Goal: Information Seeking & Learning: Learn about a topic

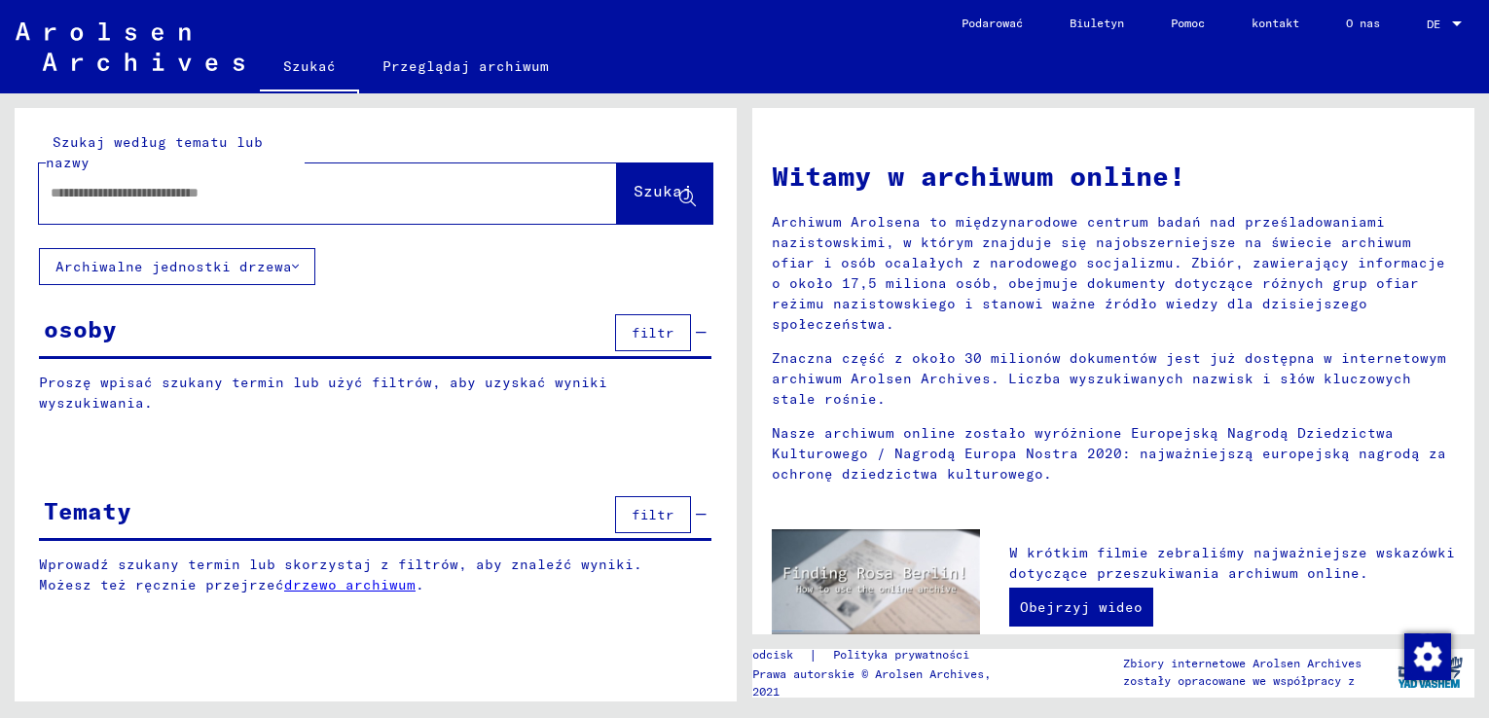
click at [224, 206] on div at bounding box center [299, 193] width 520 height 44
click at [170, 187] on input "text" at bounding box center [305, 193] width 508 height 20
click at [633, 188] on font "Szukaj" at bounding box center [662, 190] width 58 height 19
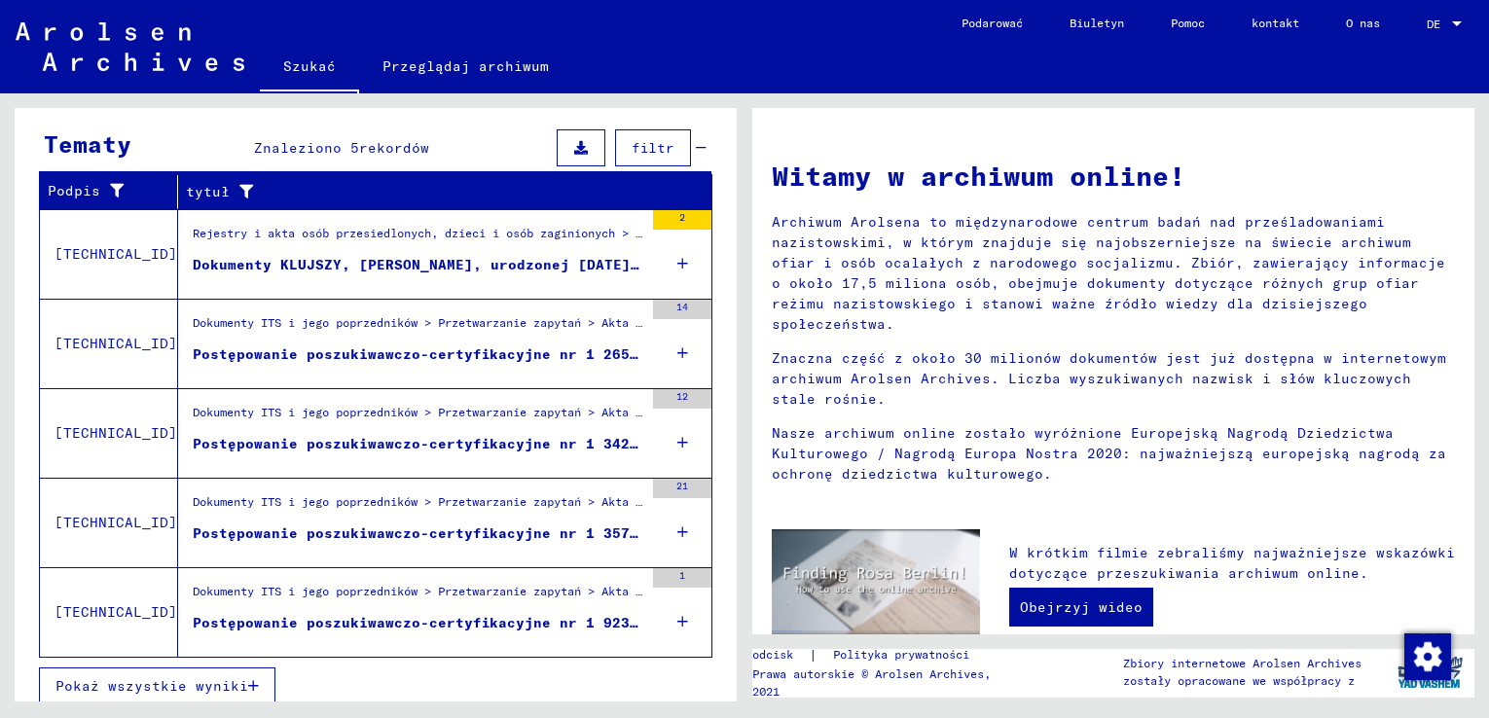
scroll to position [568, 0]
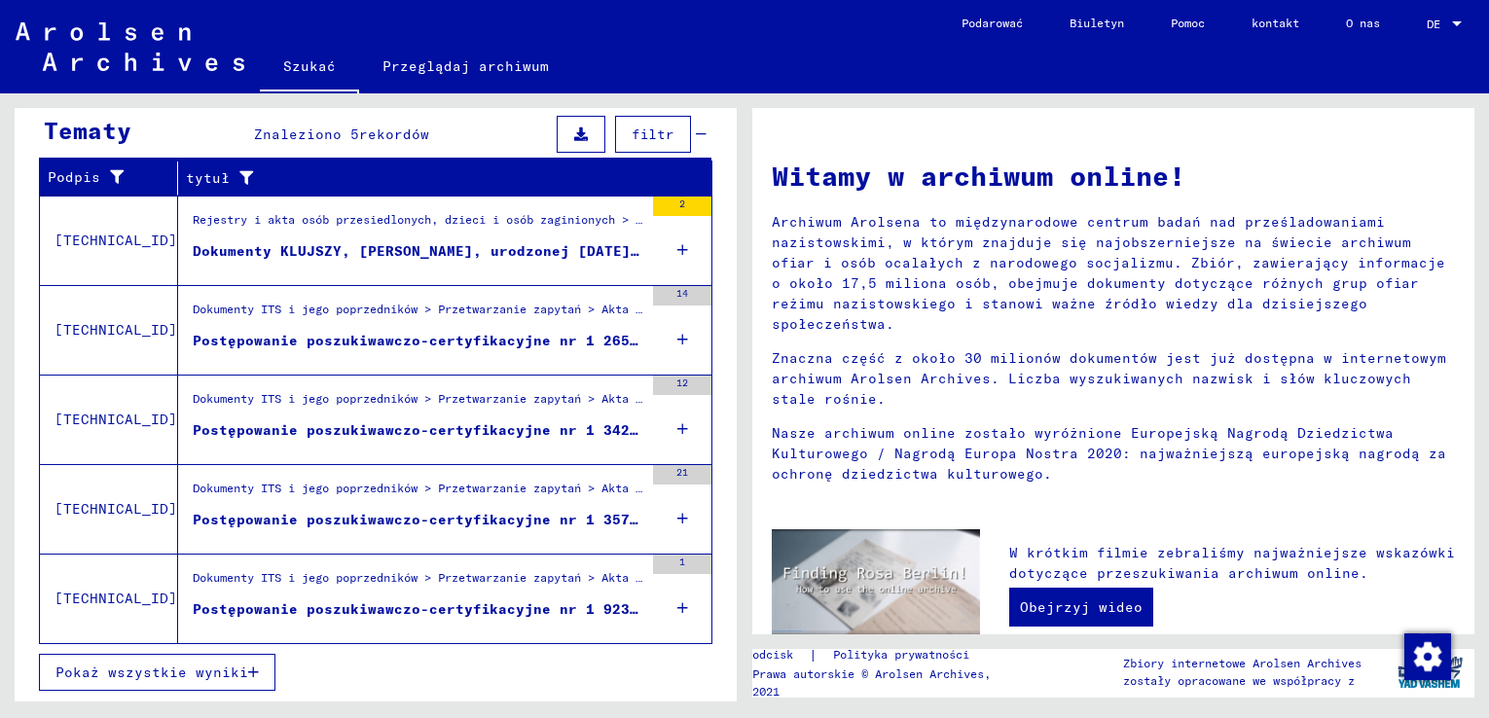
click at [336, 339] on font "Postępowanie poszukiwawczo-certyfikacyjne nr 1 265 844 dla [PERSON_NAME], [PERS…" at bounding box center [621, 341] width 857 height 18
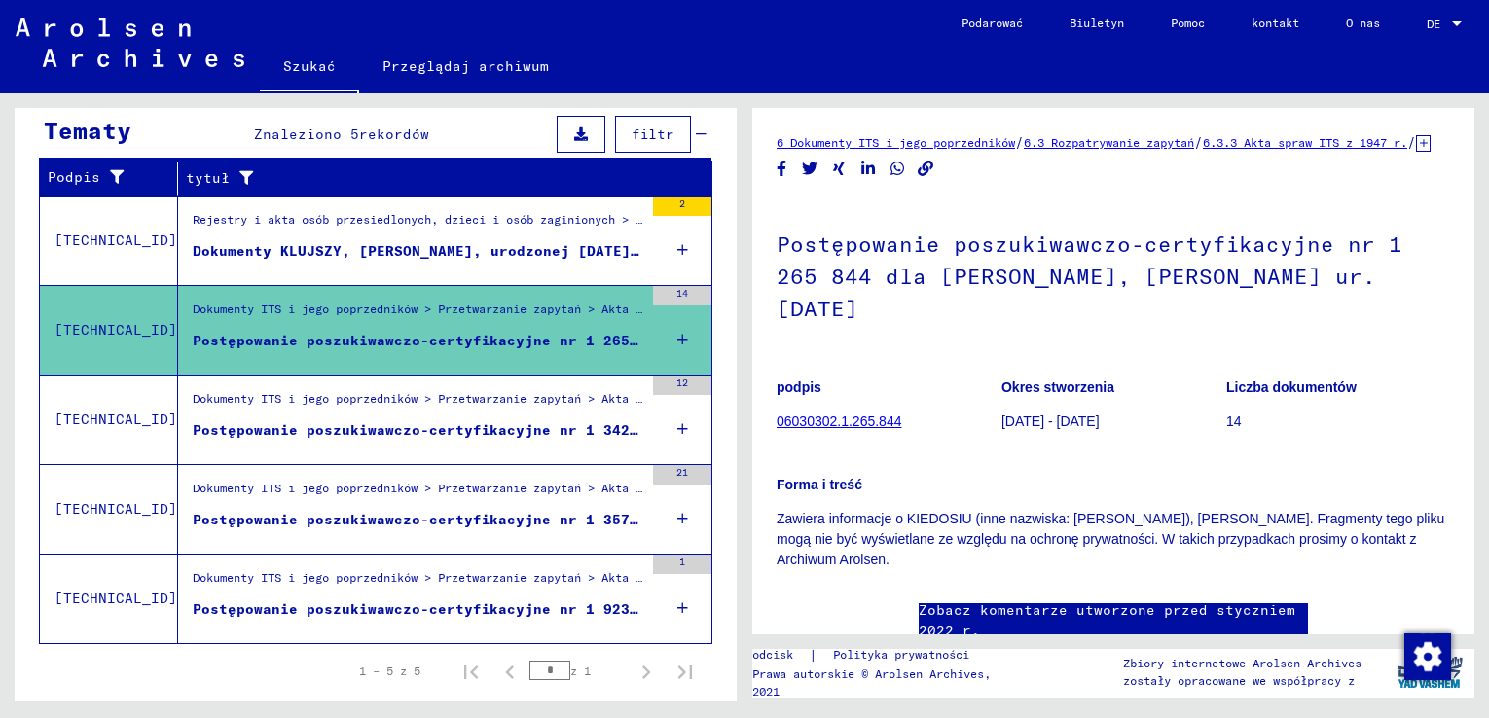
click at [323, 428] on font "Postępowanie poszukiwawczo-certyfikacyjne nr 1 342 914 dla KLUJSZO, FRANCISZKA …" at bounding box center [595, 430] width 805 height 18
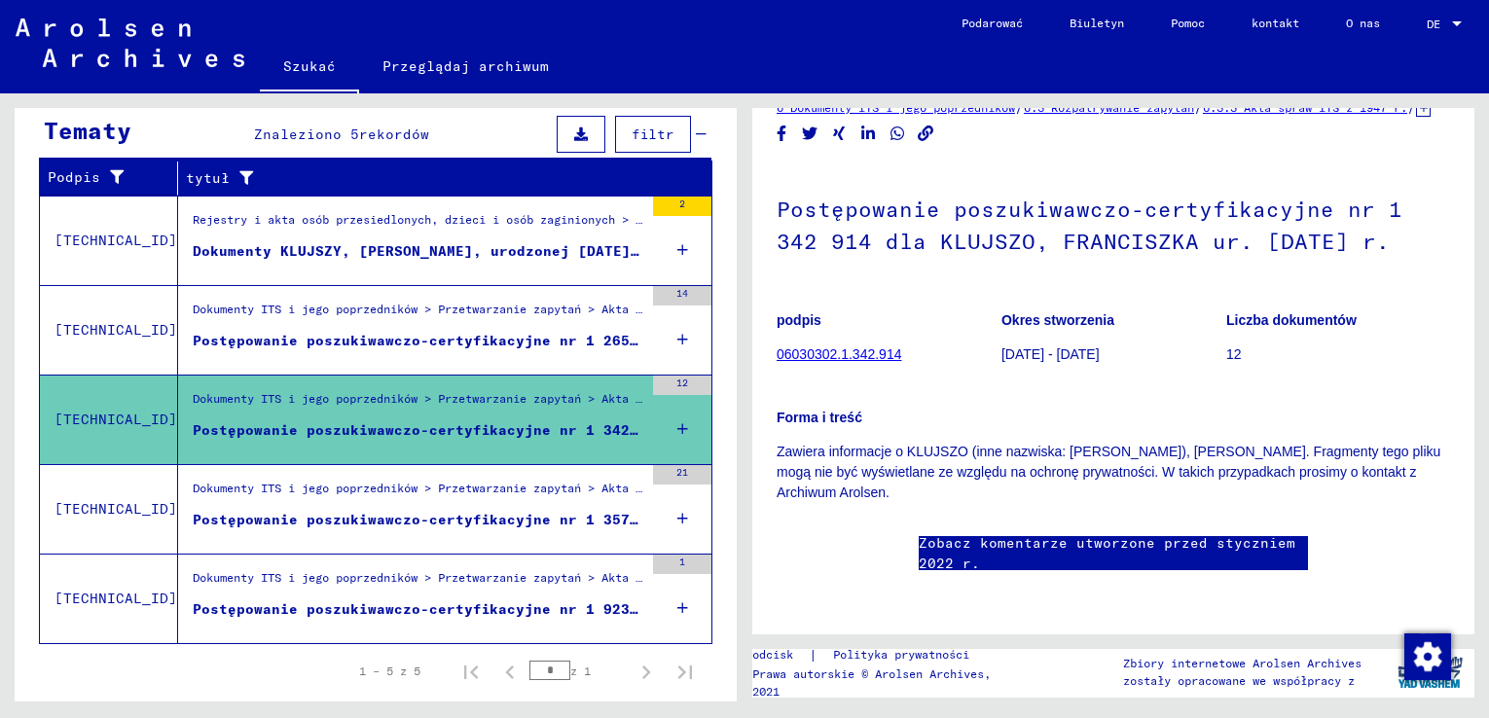
scroll to position [97, 0]
click at [986, 533] on link "Zobacz komentarze utworzone przed styczniem 2022 r." at bounding box center [1112, 553] width 389 height 41
click at [448, 518] on font "Postępowanie poszukiwawczo-certyfikacyjne nr 1 357 493 dla KLUJSZY, [PERSON_NAM…" at bounding box center [582, 520] width 778 height 18
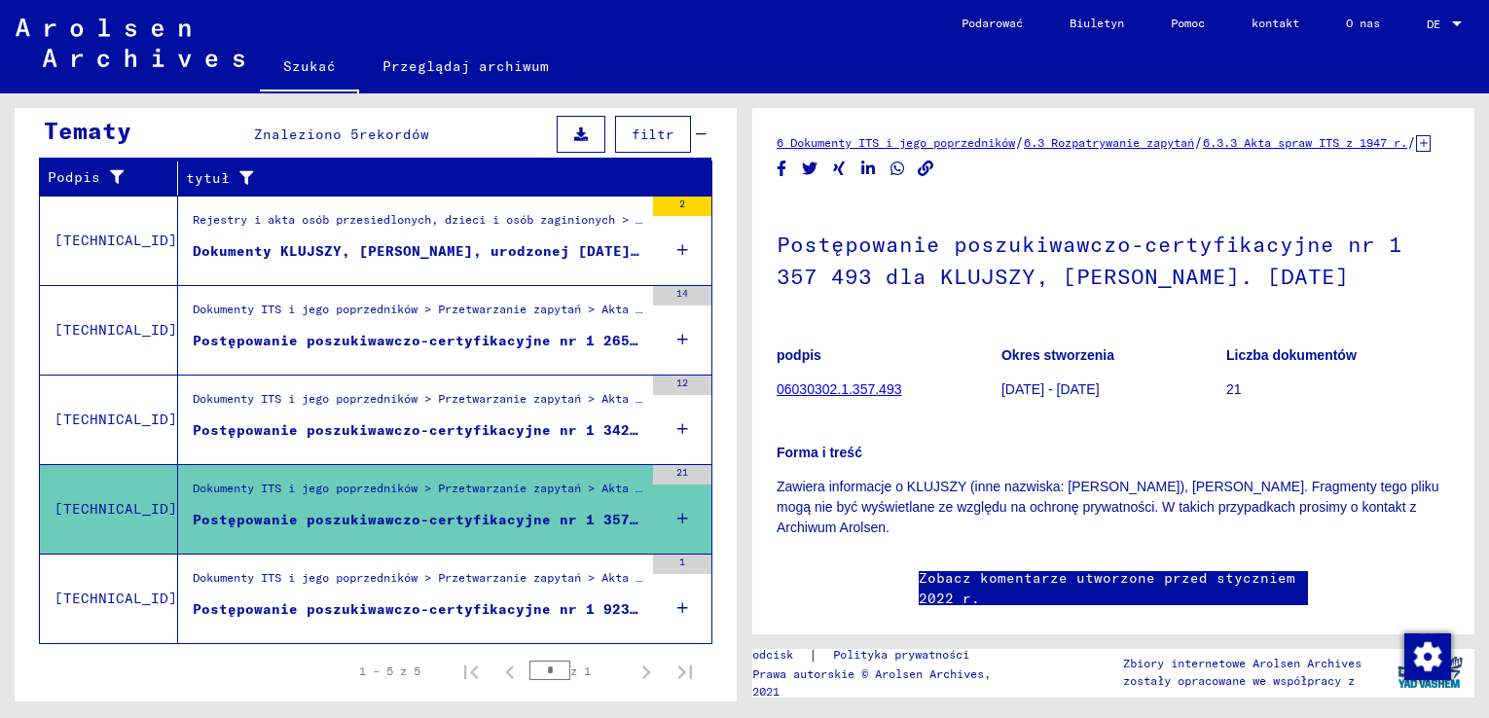
click at [381, 601] on font "Postępowanie poszukiwawczo-certyfikacyjne nr 1 923 690 dla KLUJSZY, JANINY ur. …" at bounding box center [578, 609] width 770 height 18
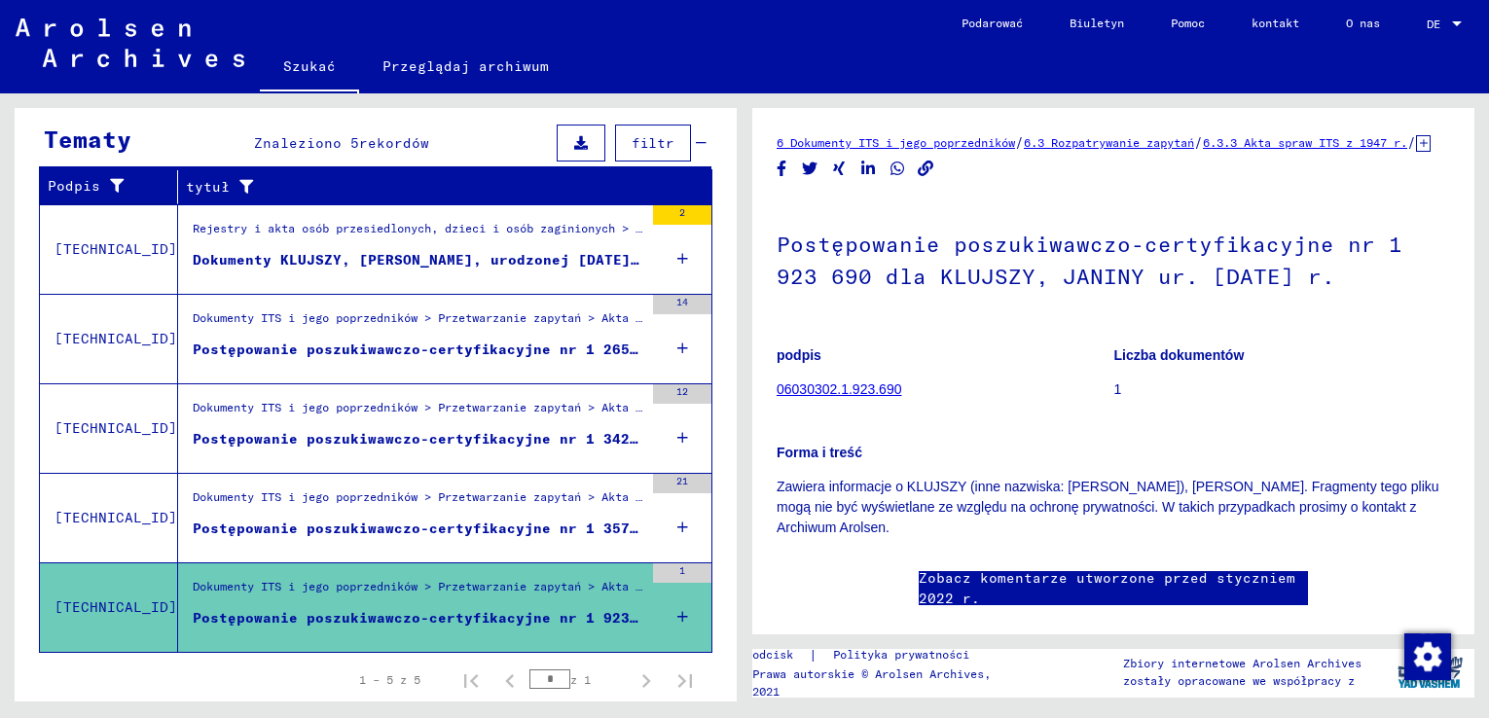
scroll to position [269, 0]
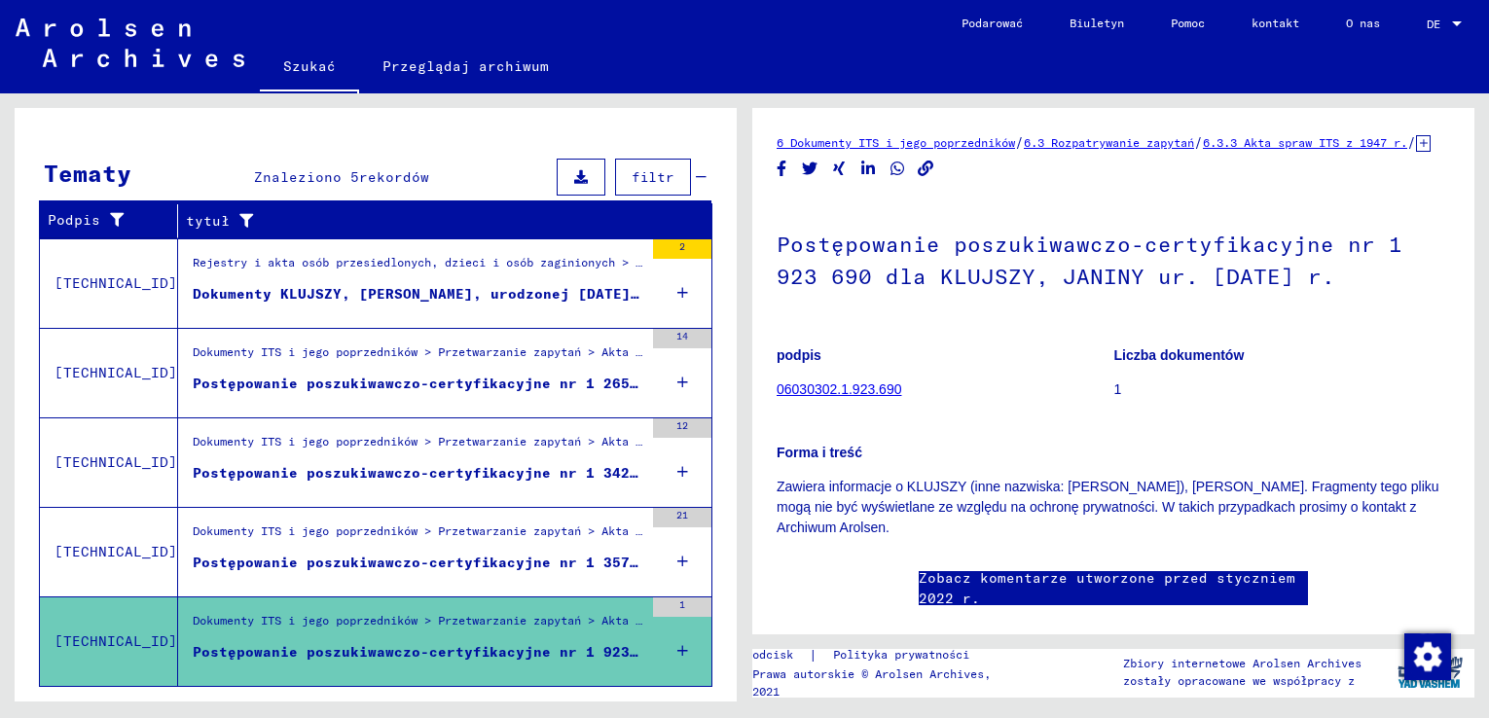
click at [395, 293] on font "Dokumenty KLUJSZY, [PERSON_NAME], urodzonej [DATE] r. i innych osób" at bounding box center [486, 294] width 587 height 18
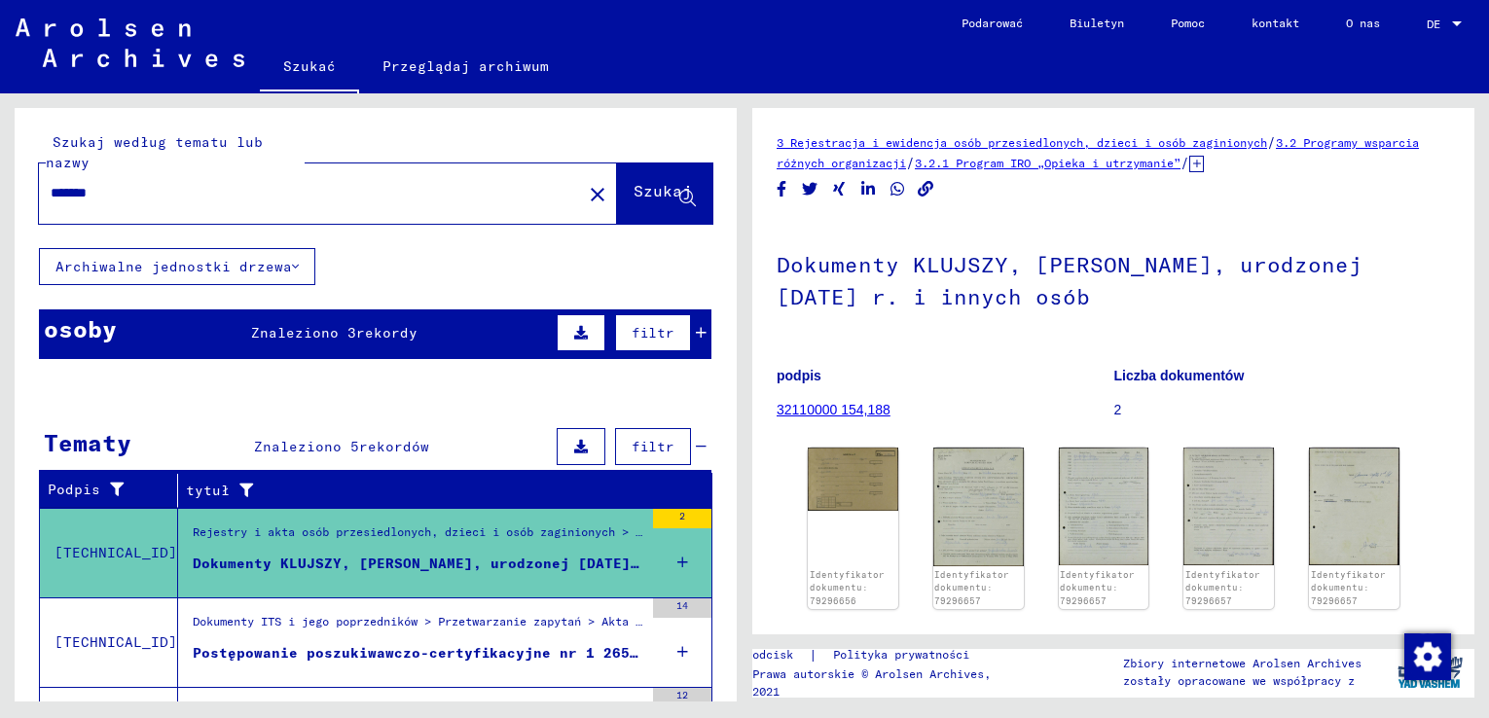
click at [309, 333] on font "Znaleziono 3" at bounding box center [303, 333] width 105 height 18
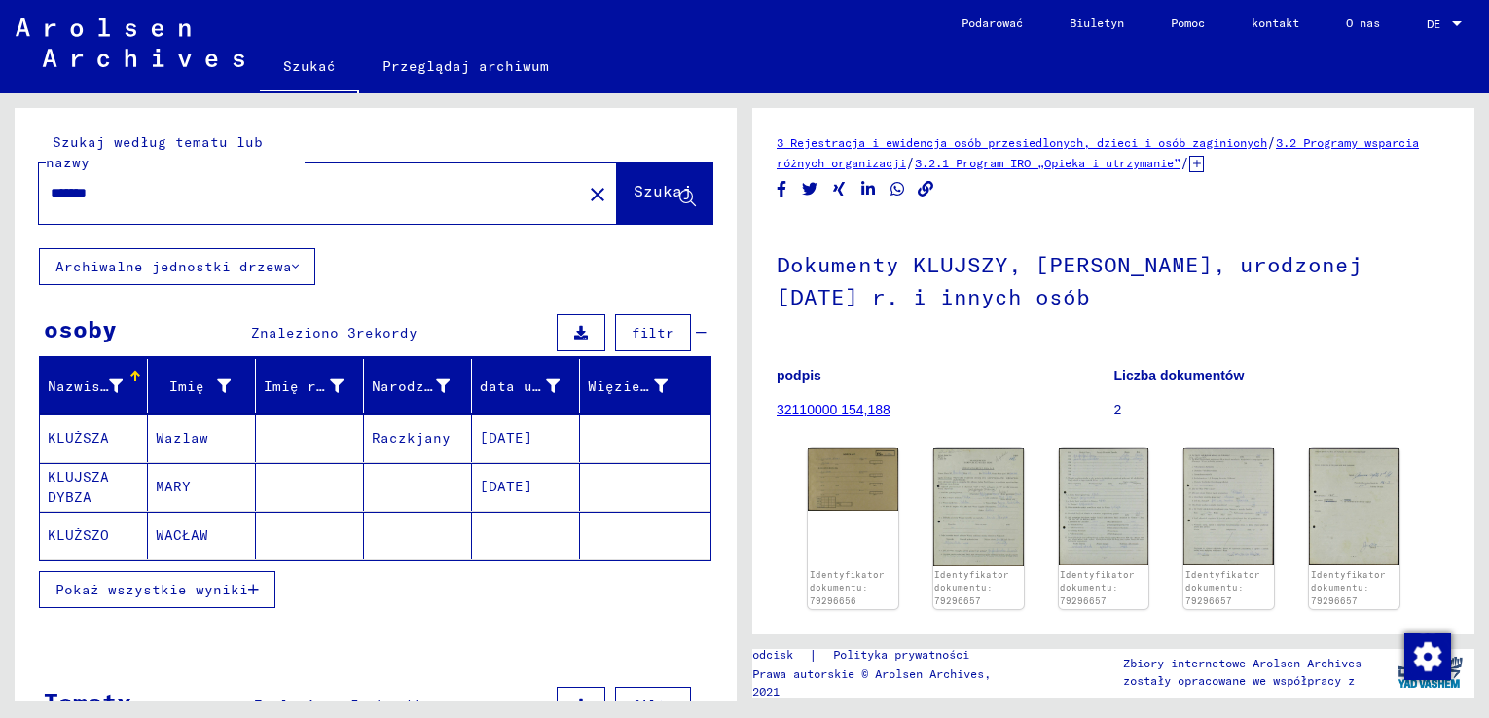
click at [84, 436] on font "KLUŻSZA" at bounding box center [78, 438] width 61 height 18
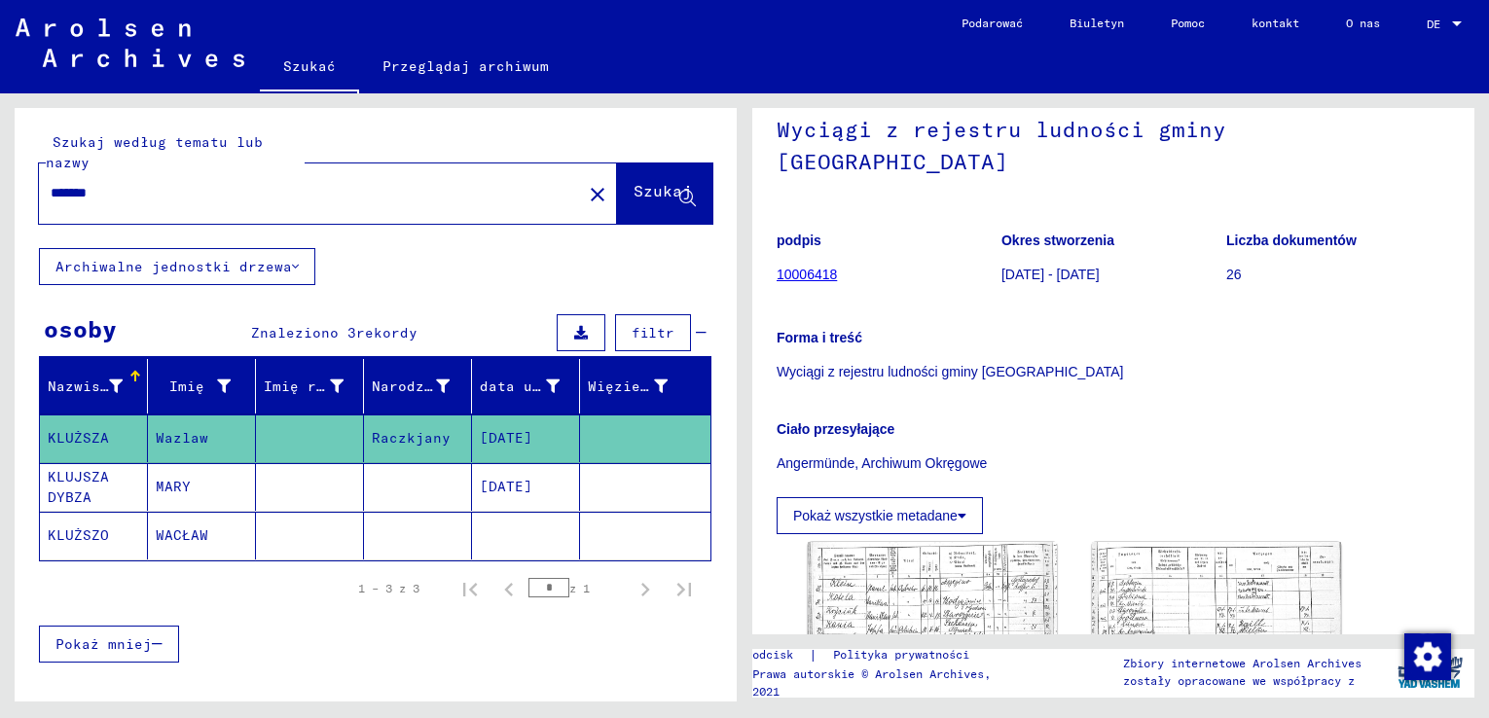
scroll to position [195, 0]
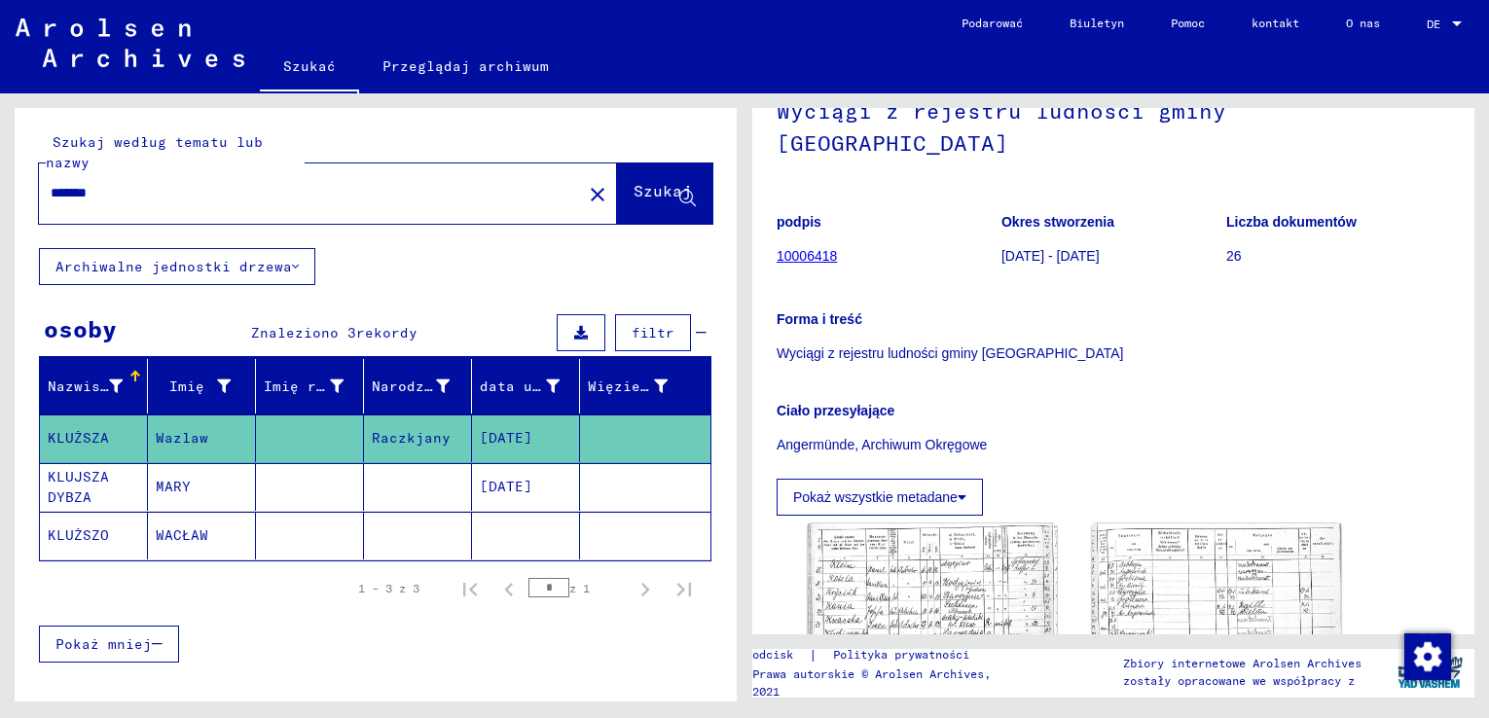
click at [76, 489] on font "KLUJSZA DYBZA" at bounding box center [78, 487] width 61 height 38
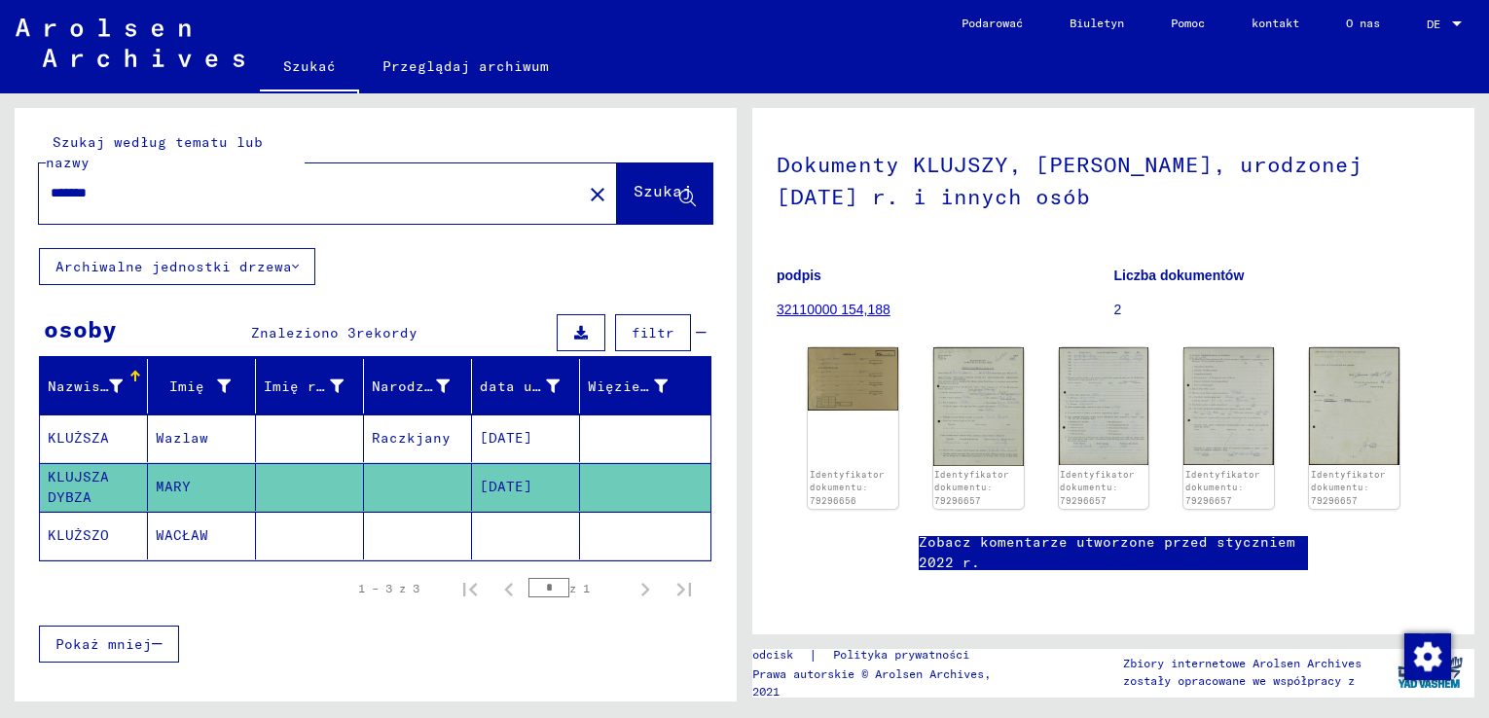
scroll to position [131, 0]
click at [858, 395] on div "Identyfikator dokumentu: 79296656" at bounding box center [853, 427] width 94 height 169
click at [842, 353] on img at bounding box center [853, 376] width 94 height 66
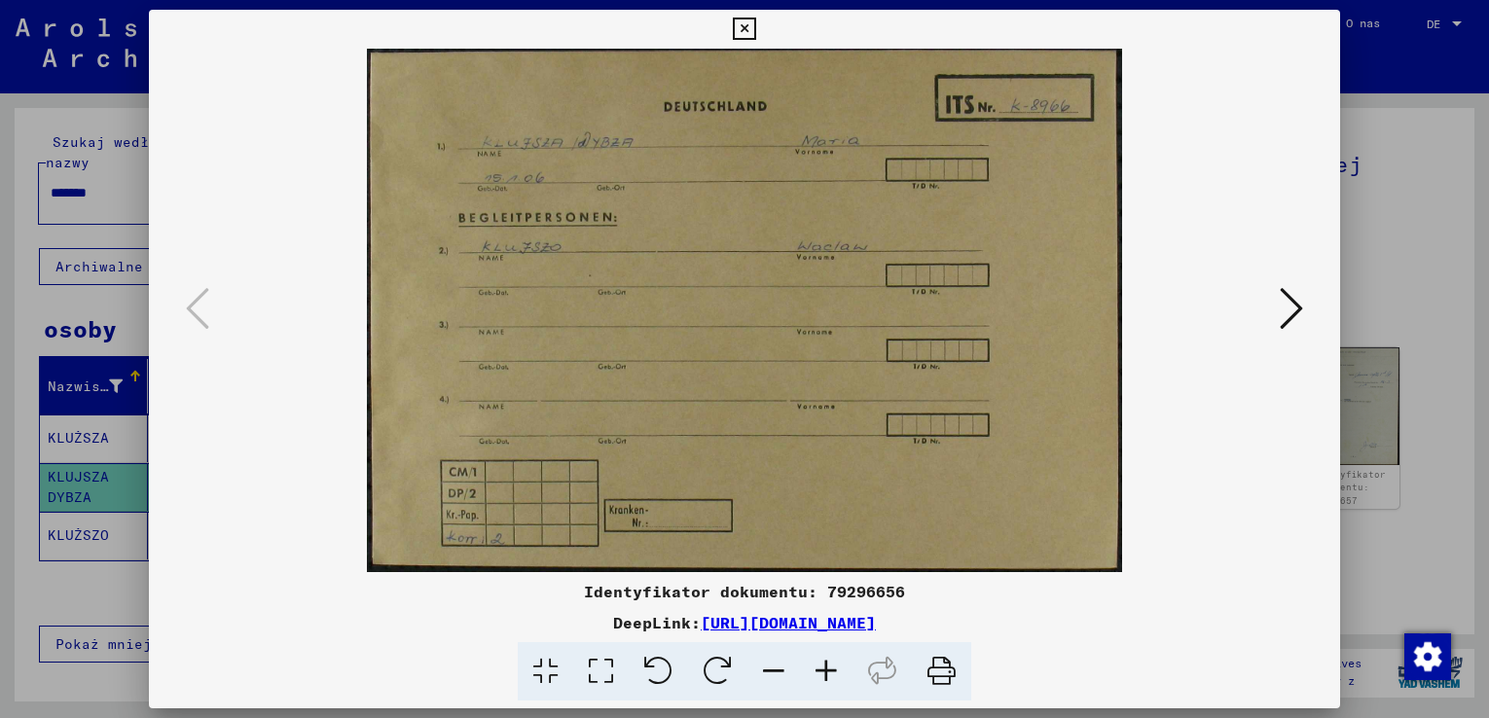
click at [1291, 309] on icon at bounding box center [1290, 308] width 23 height 47
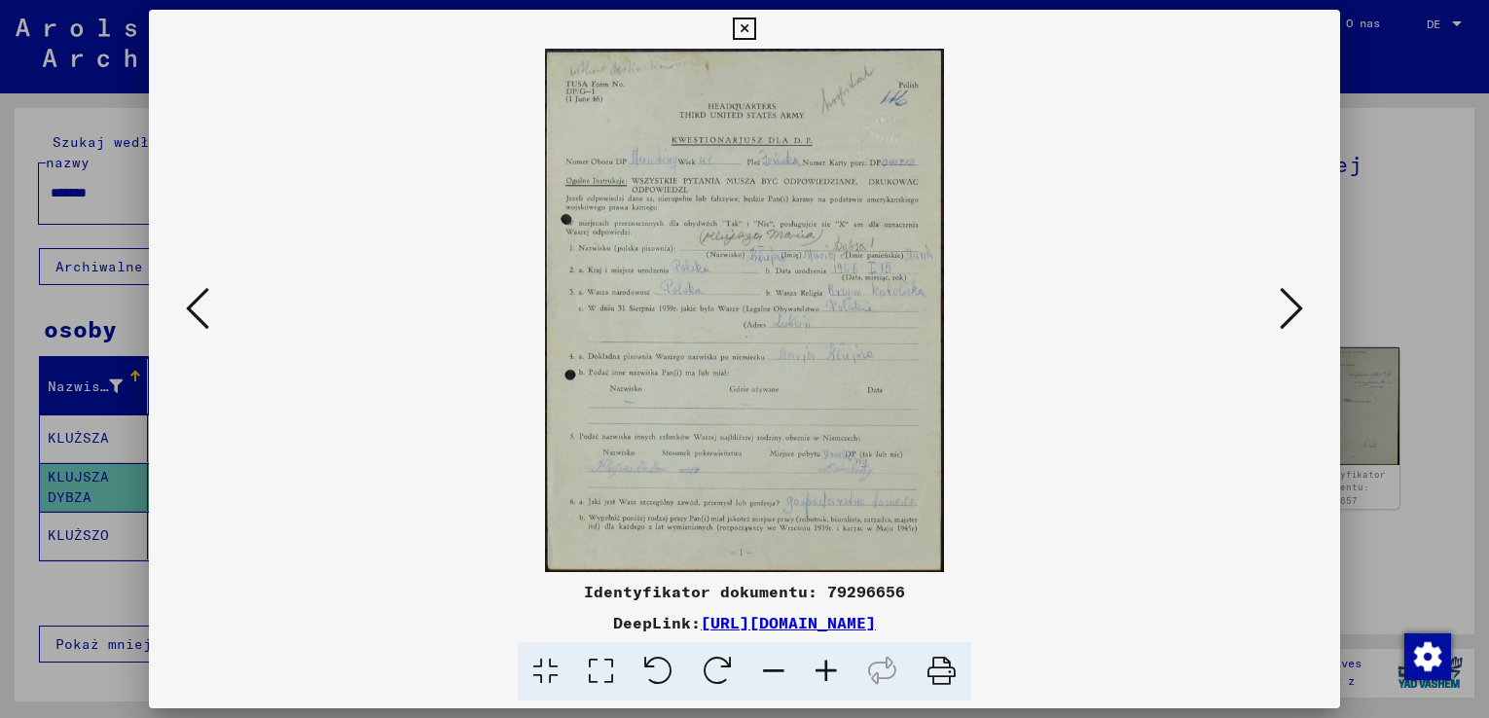
click at [827, 664] on icon at bounding box center [826, 671] width 53 height 59
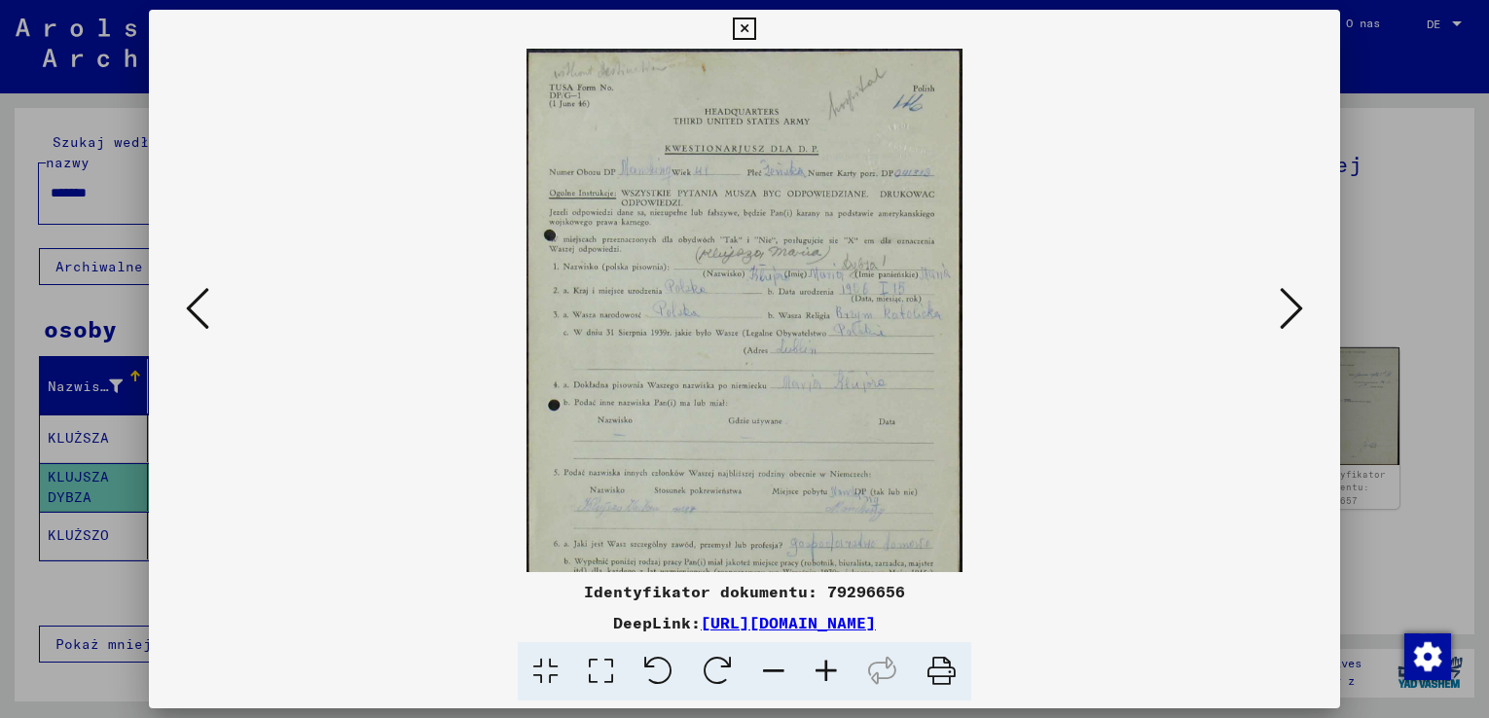
click at [827, 664] on icon at bounding box center [826, 671] width 53 height 59
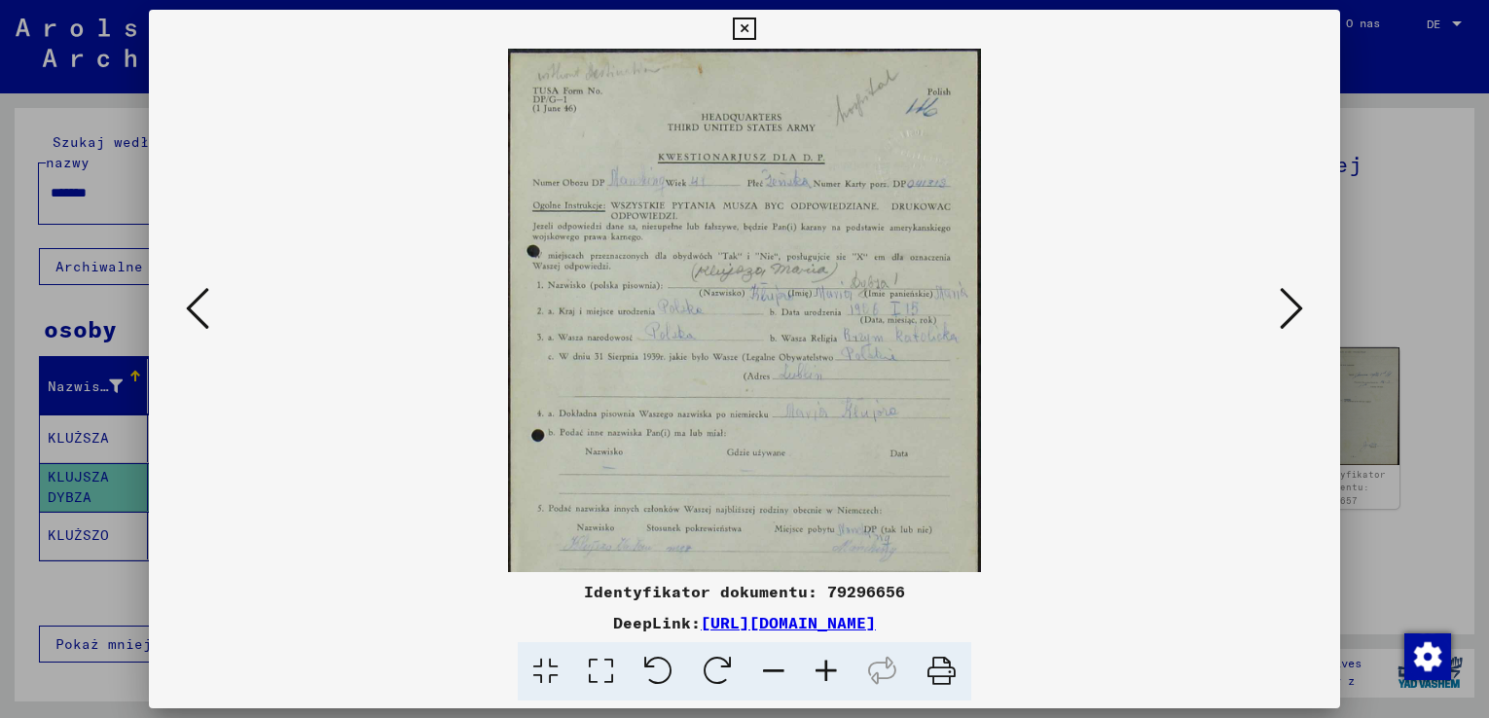
click at [827, 664] on icon at bounding box center [826, 671] width 53 height 59
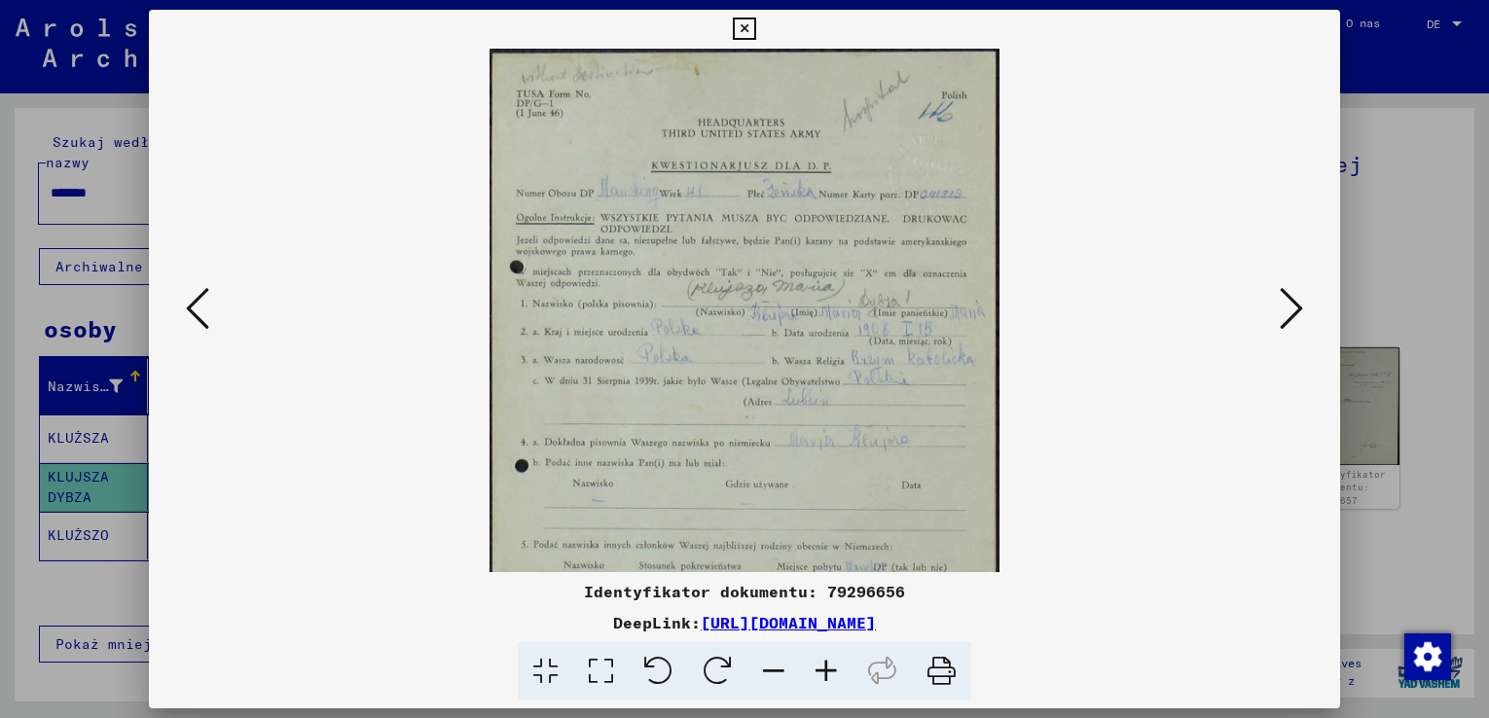
click at [827, 664] on icon at bounding box center [826, 671] width 53 height 59
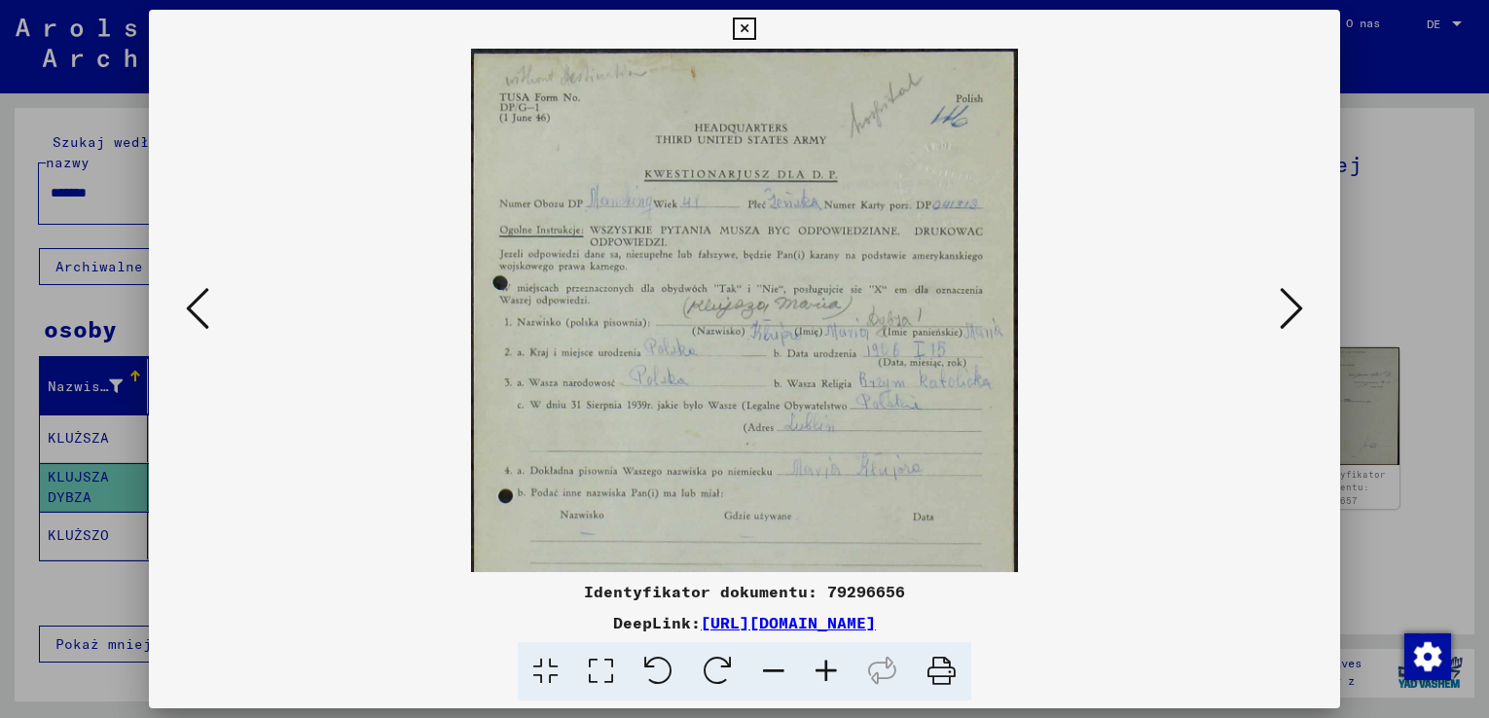
click at [827, 665] on icon at bounding box center [826, 671] width 53 height 59
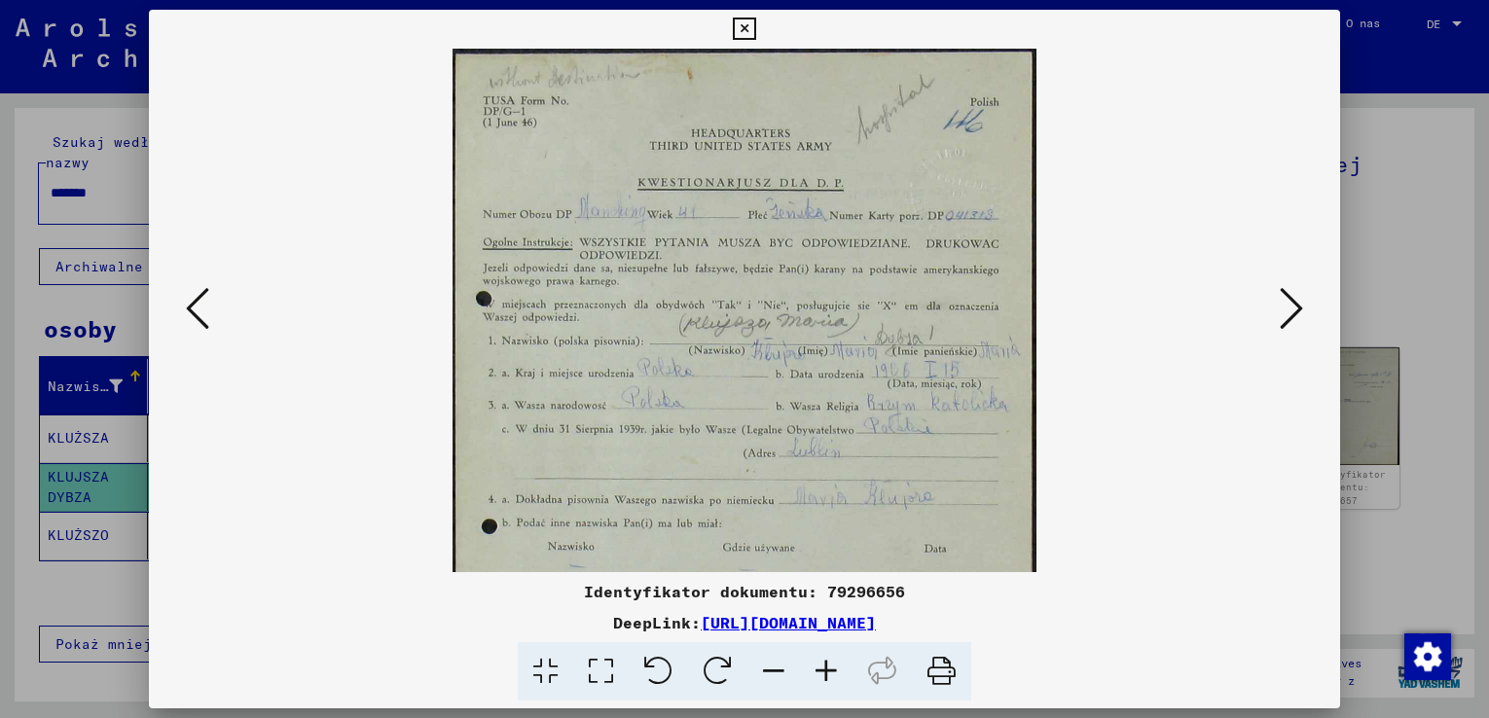
click at [827, 665] on icon at bounding box center [826, 671] width 53 height 59
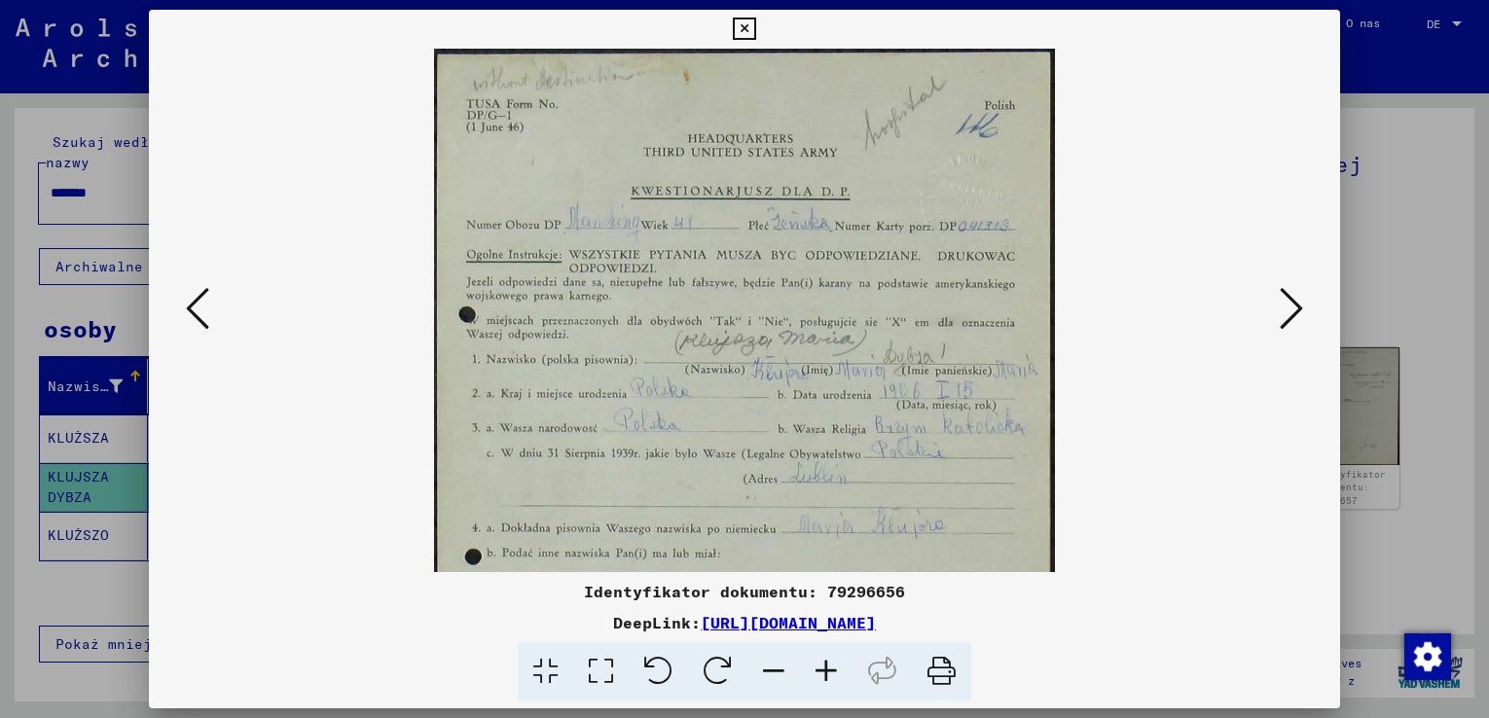
click at [827, 665] on icon at bounding box center [826, 671] width 53 height 59
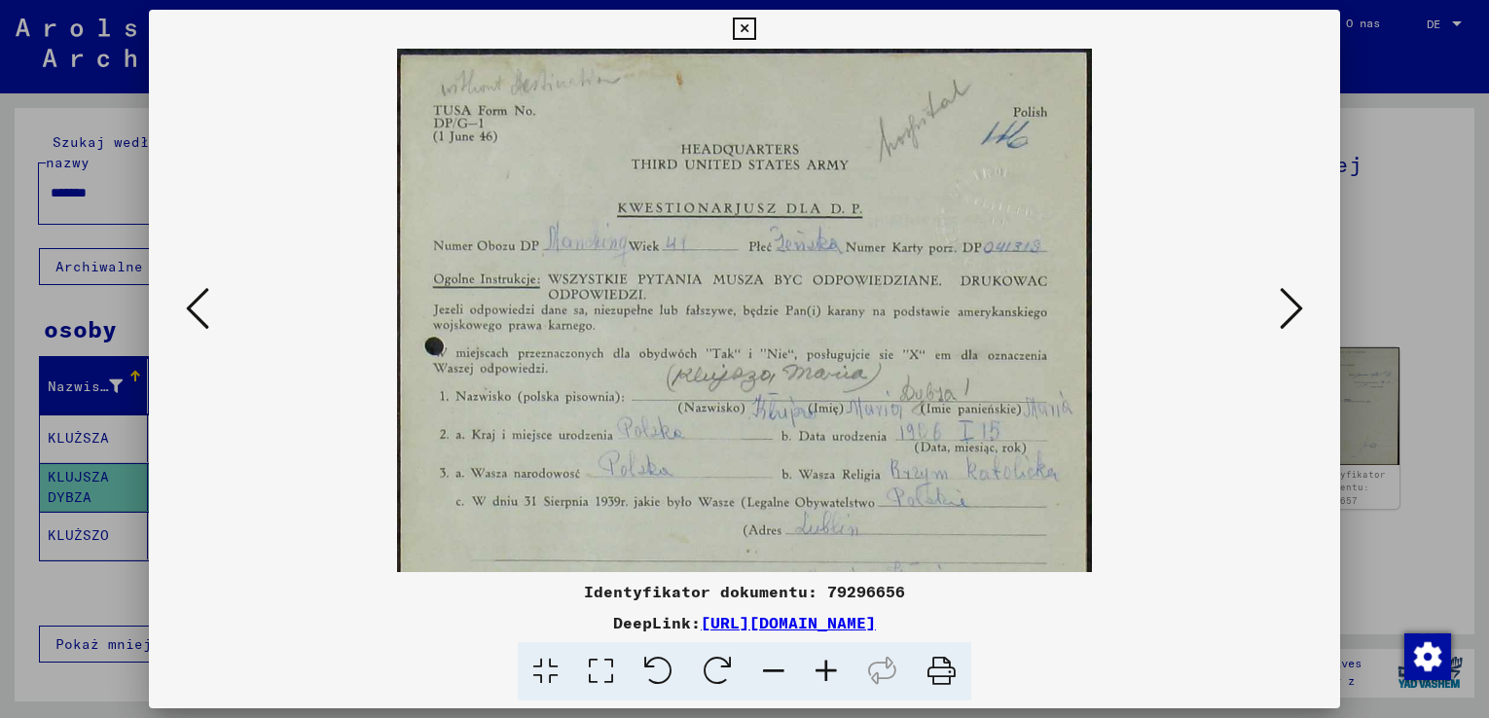
click at [827, 665] on icon at bounding box center [826, 671] width 53 height 59
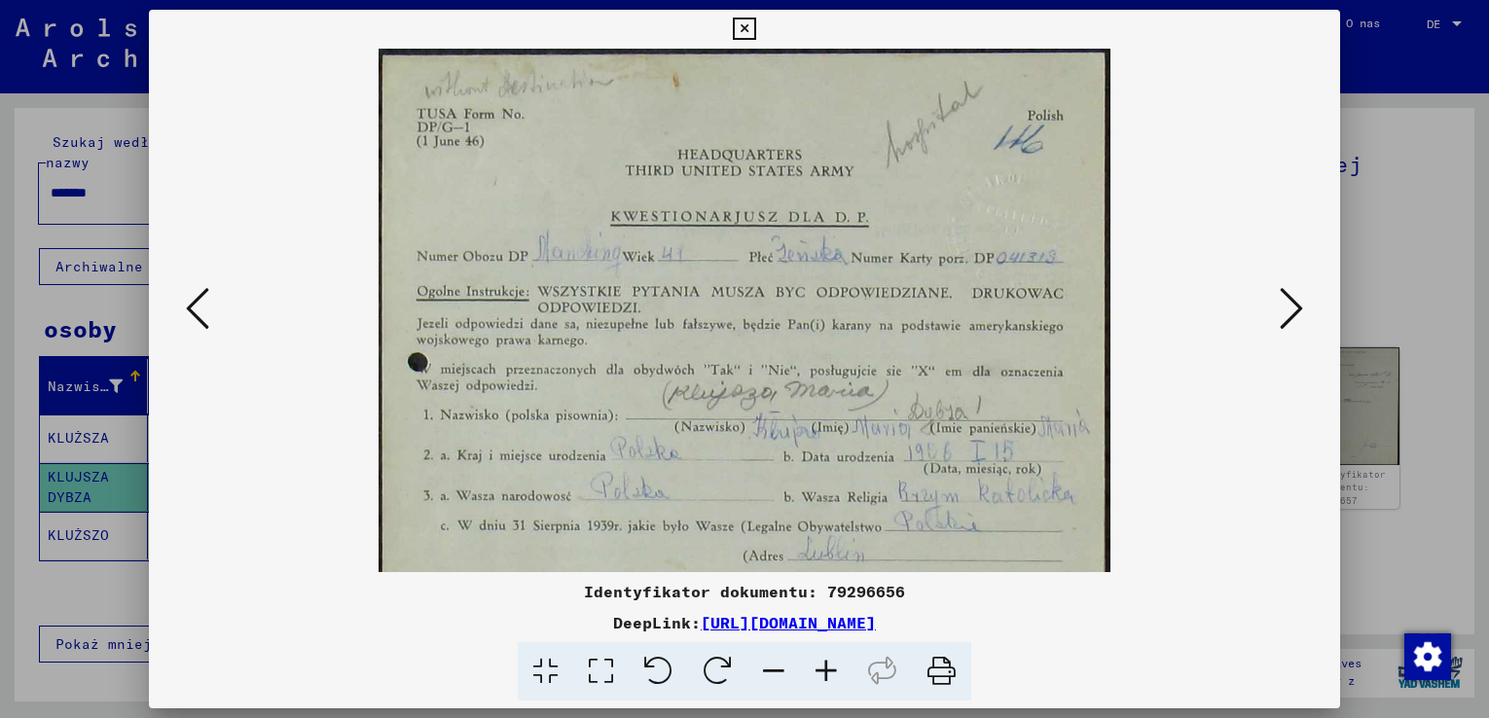
click at [827, 665] on icon at bounding box center [826, 671] width 53 height 59
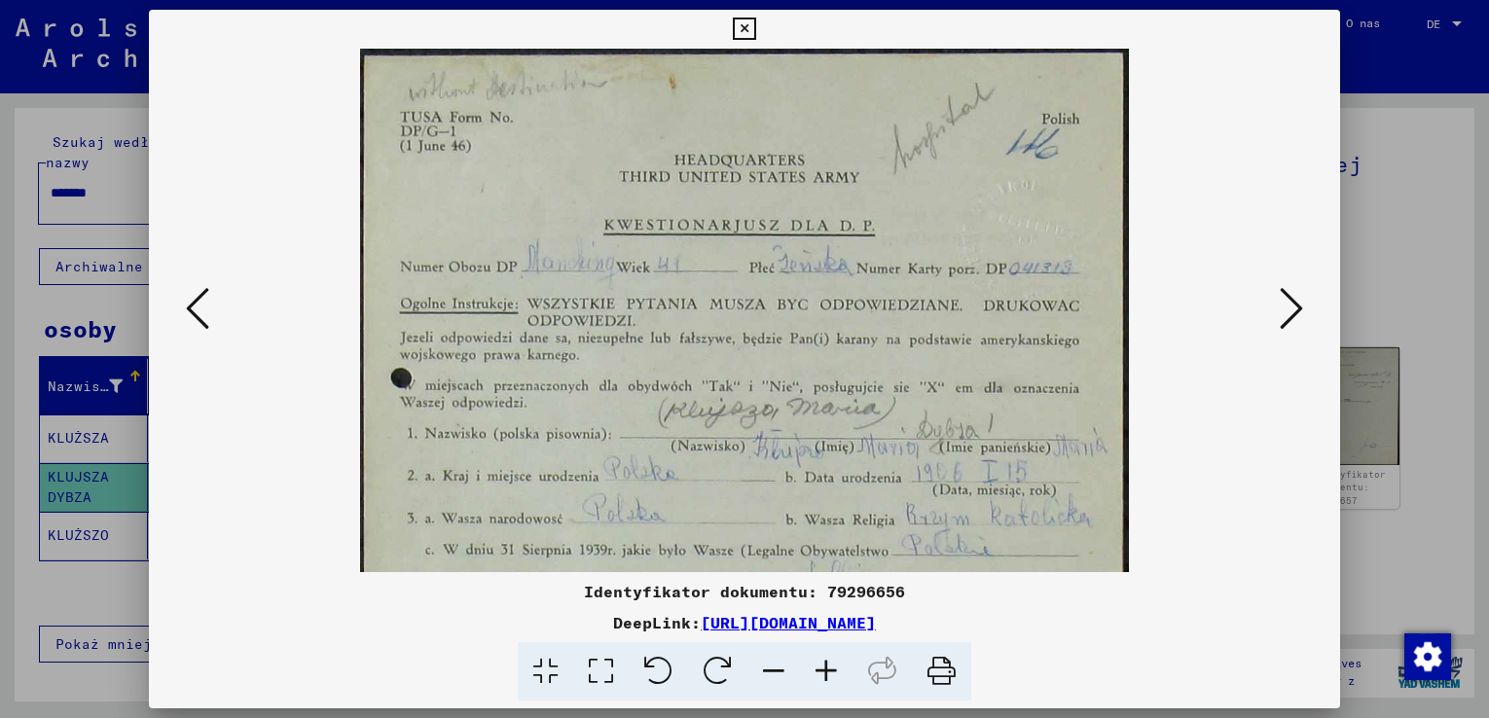
click at [827, 665] on icon at bounding box center [826, 671] width 53 height 59
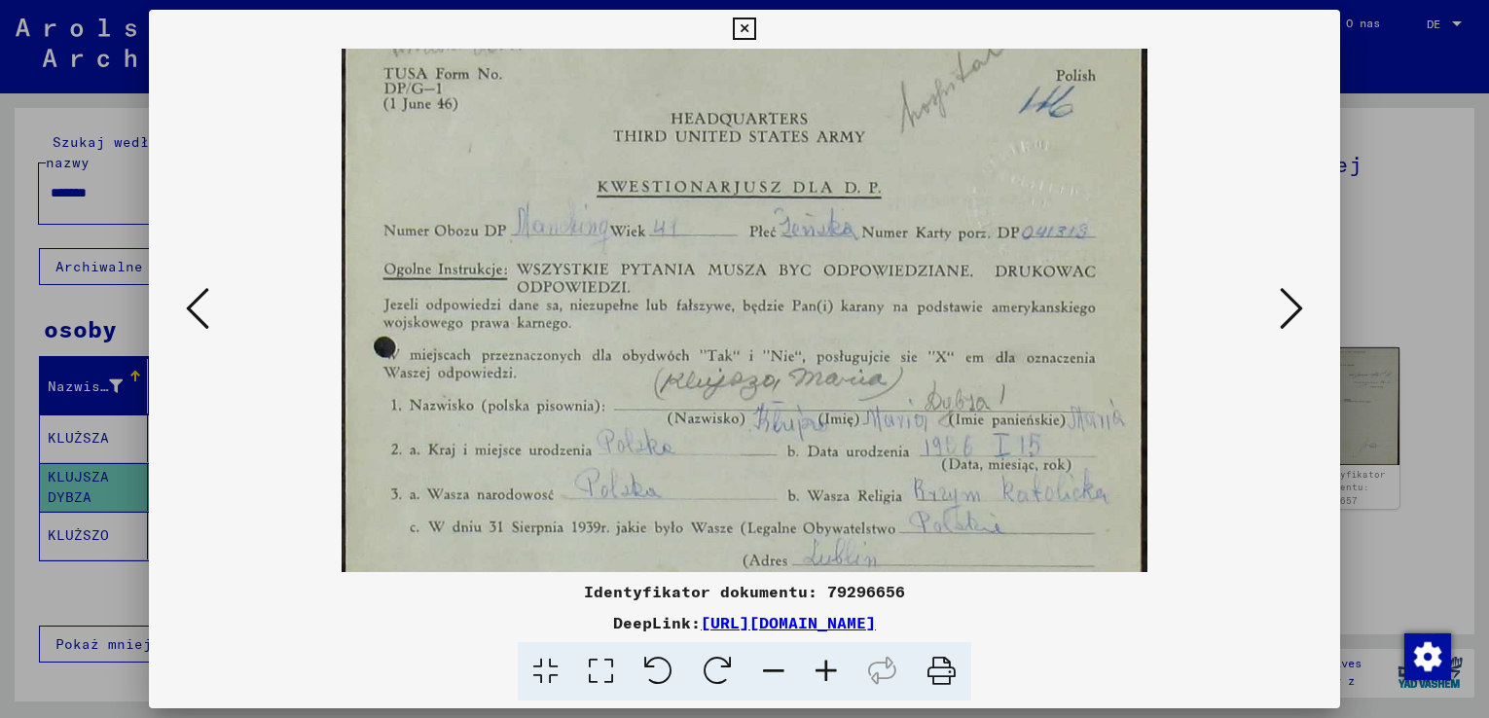
scroll to position [145, 0]
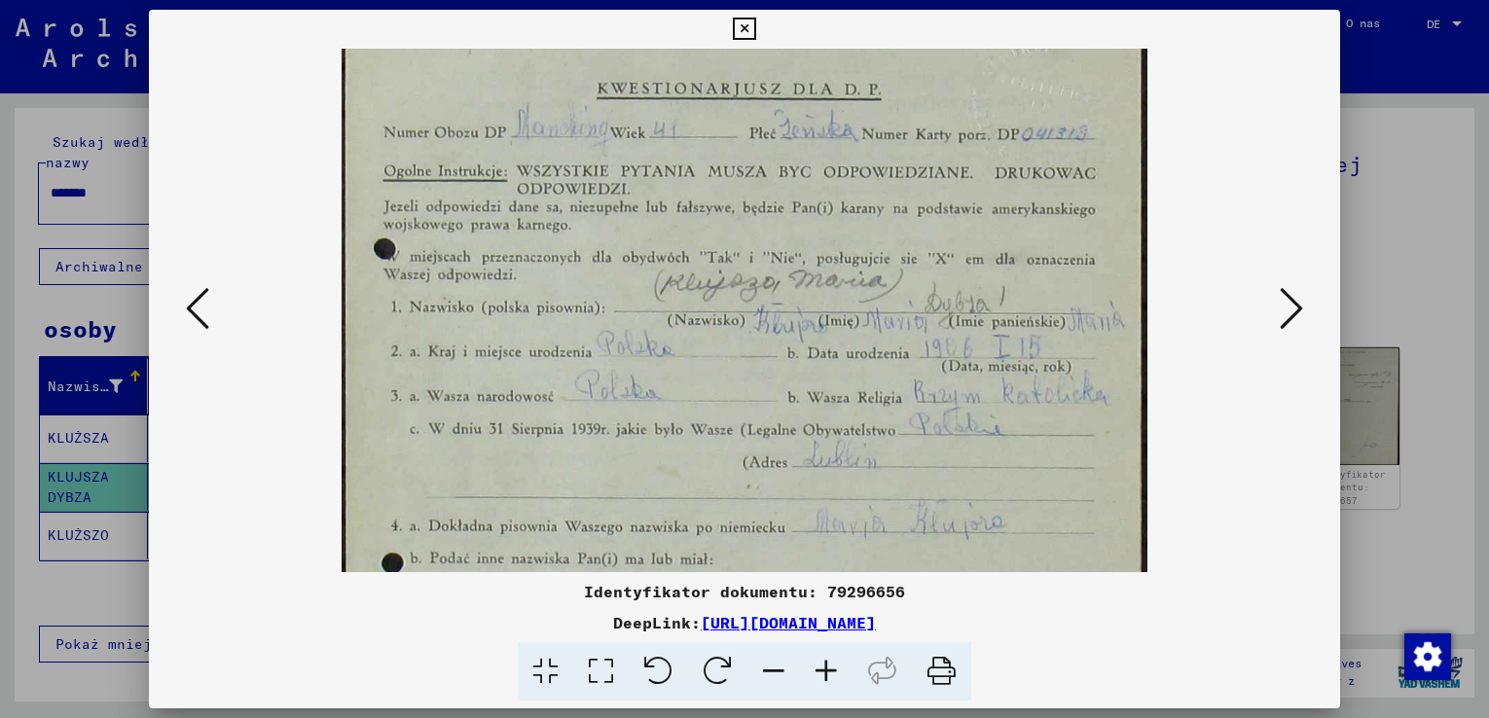
drag, startPoint x: 774, startPoint y: 524, endPoint x: 787, endPoint y: 394, distance: 131.0
click at [787, 394] on img at bounding box center [743, 433] width 805 height 1059
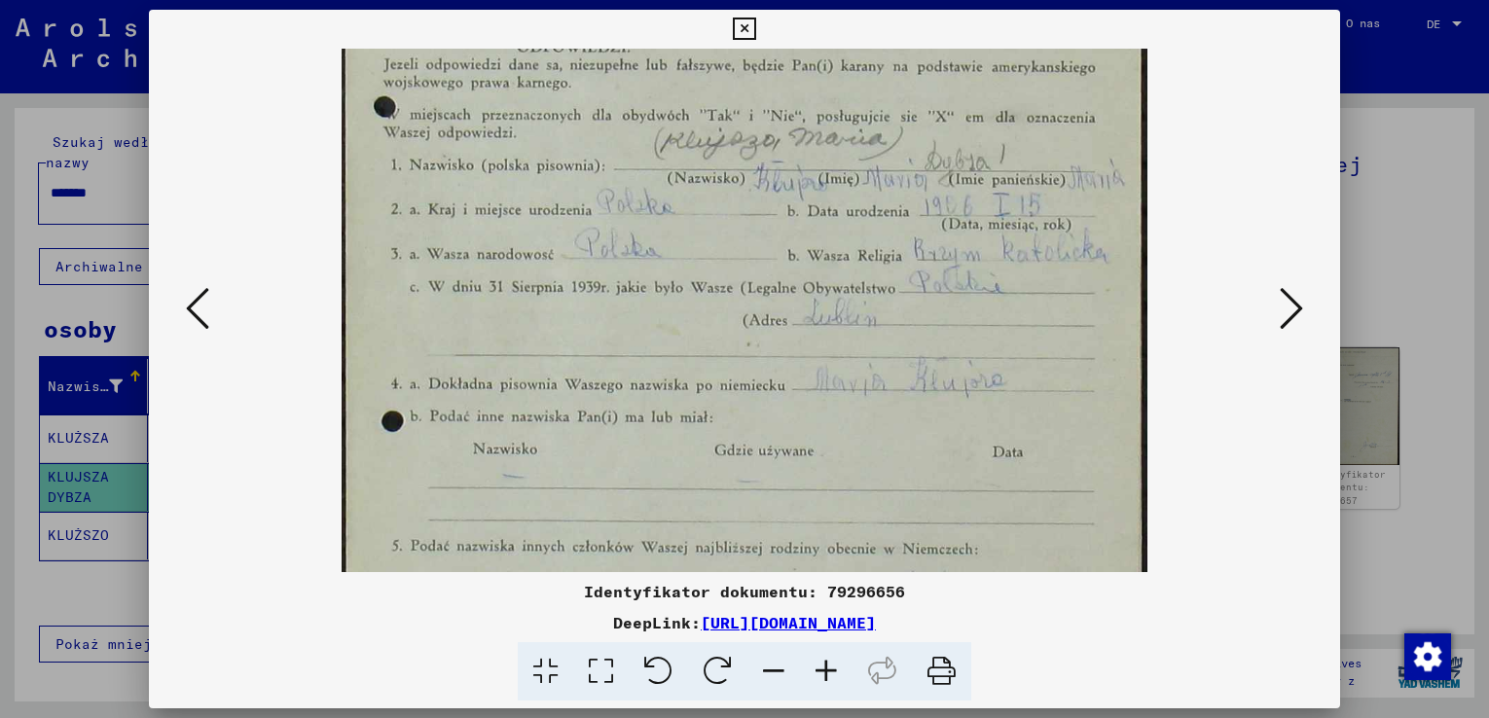
drag, startPoint x: 618, startPoint y: 505, endPoint x: 638, endPoint y: 388, distance: 118.5
click at [637, 363] on img at bounding box center [743, 291] width 805 height 1059
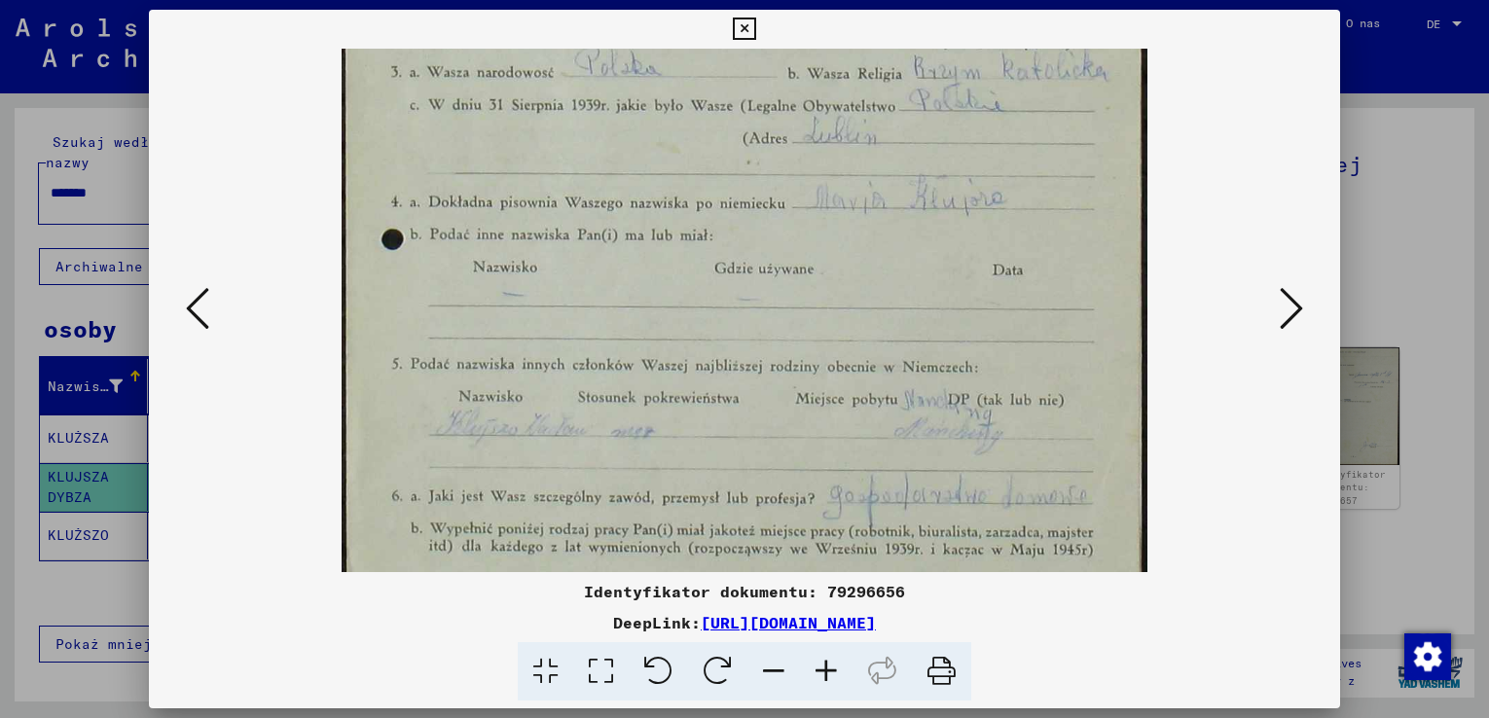
drag, startPoint x: 624, startPoint y: 424, endPoint x: 631, endPoint y: 307, distance: 117.0
click at [631, 307] on img at bounding box center [743, 109] width 805 height 1059
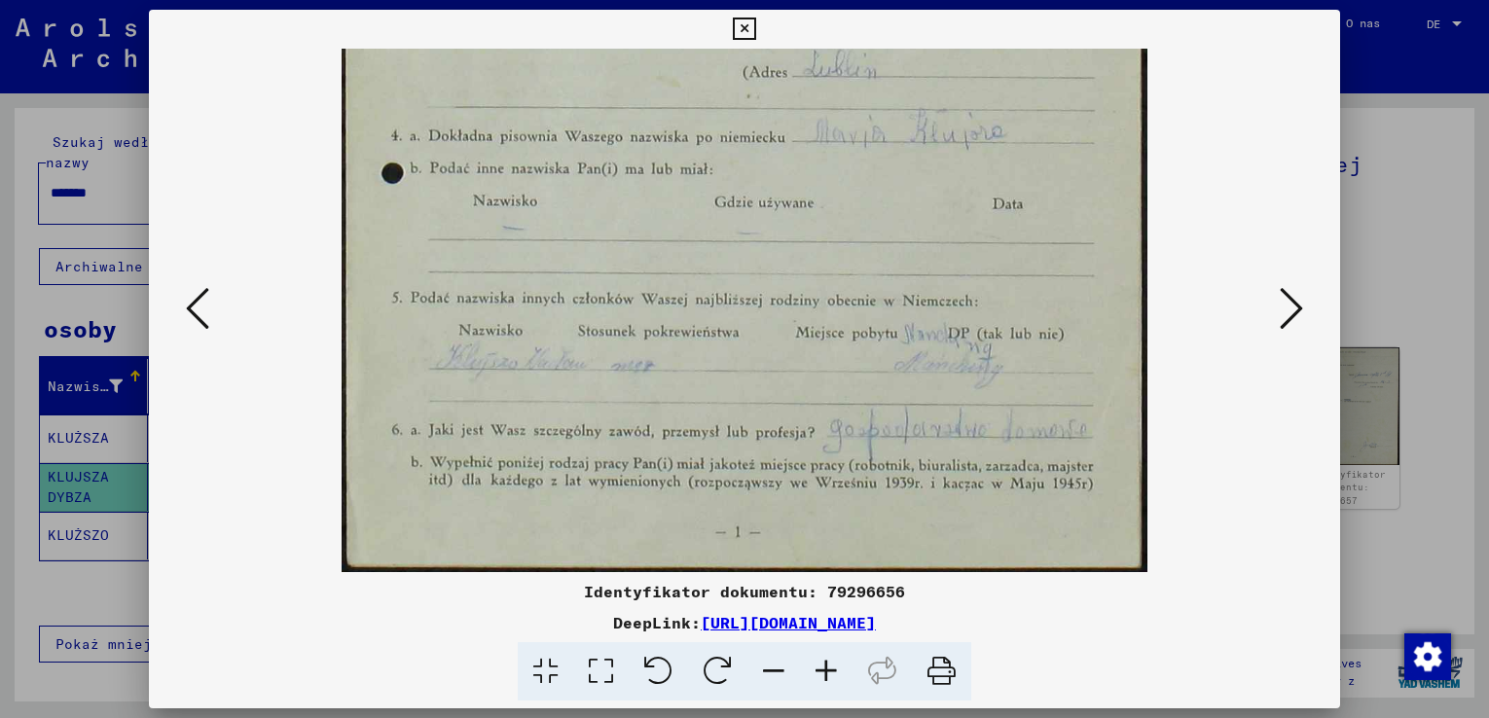
drag, startPoint x: 619, startPoint y: 486, endPoint x: 652, endPoint y: 345, distance: 144.9
click at [652, 345] on img at bounding box center [743, 43] width 805 height 1059
click at [831, 668] on icon at bounding box center [826, 671] width 53 height 59
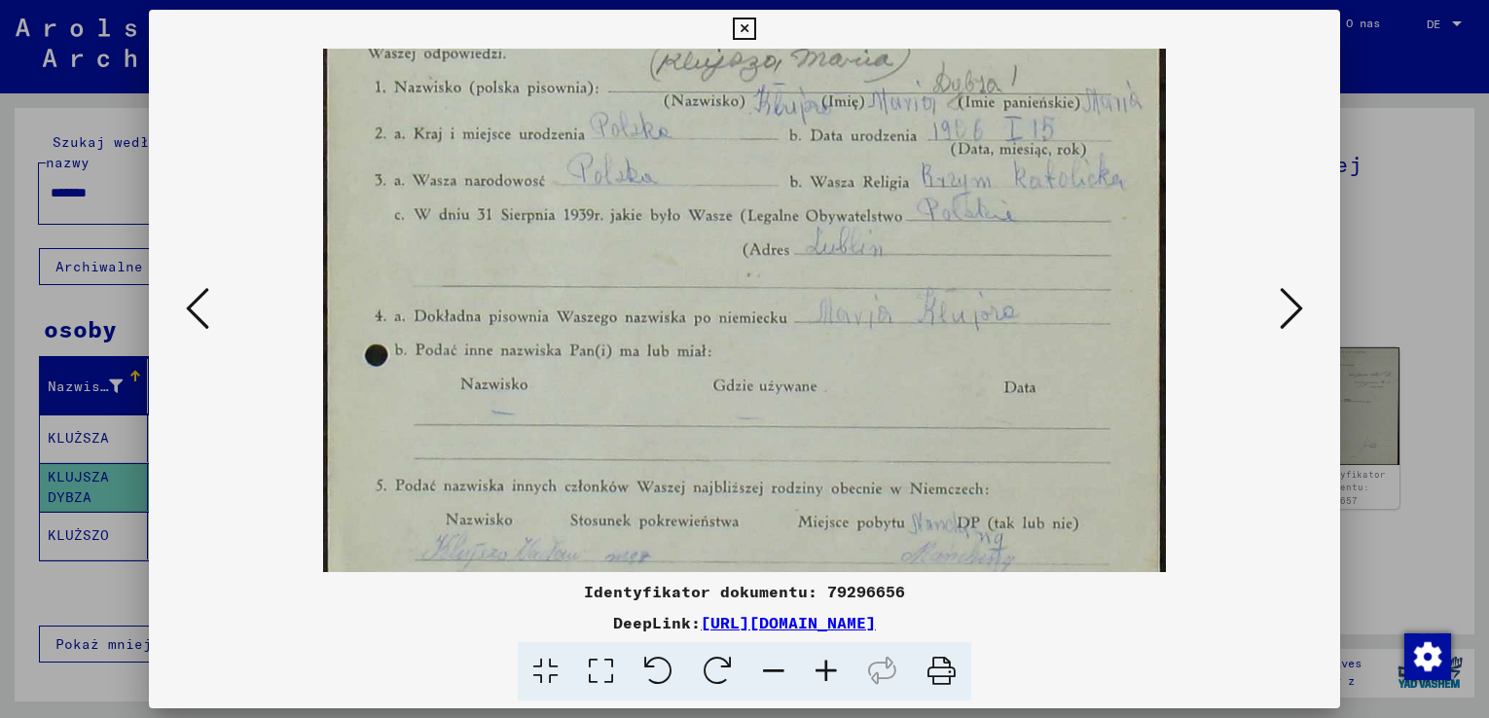
drag, startPoint x: 857, startPoint y: 234, endPoint x: 825, endPoint y: 368, distance: 137.1
click at [825, 385] on img at bounding box center [744, 218] width 842 height 1107
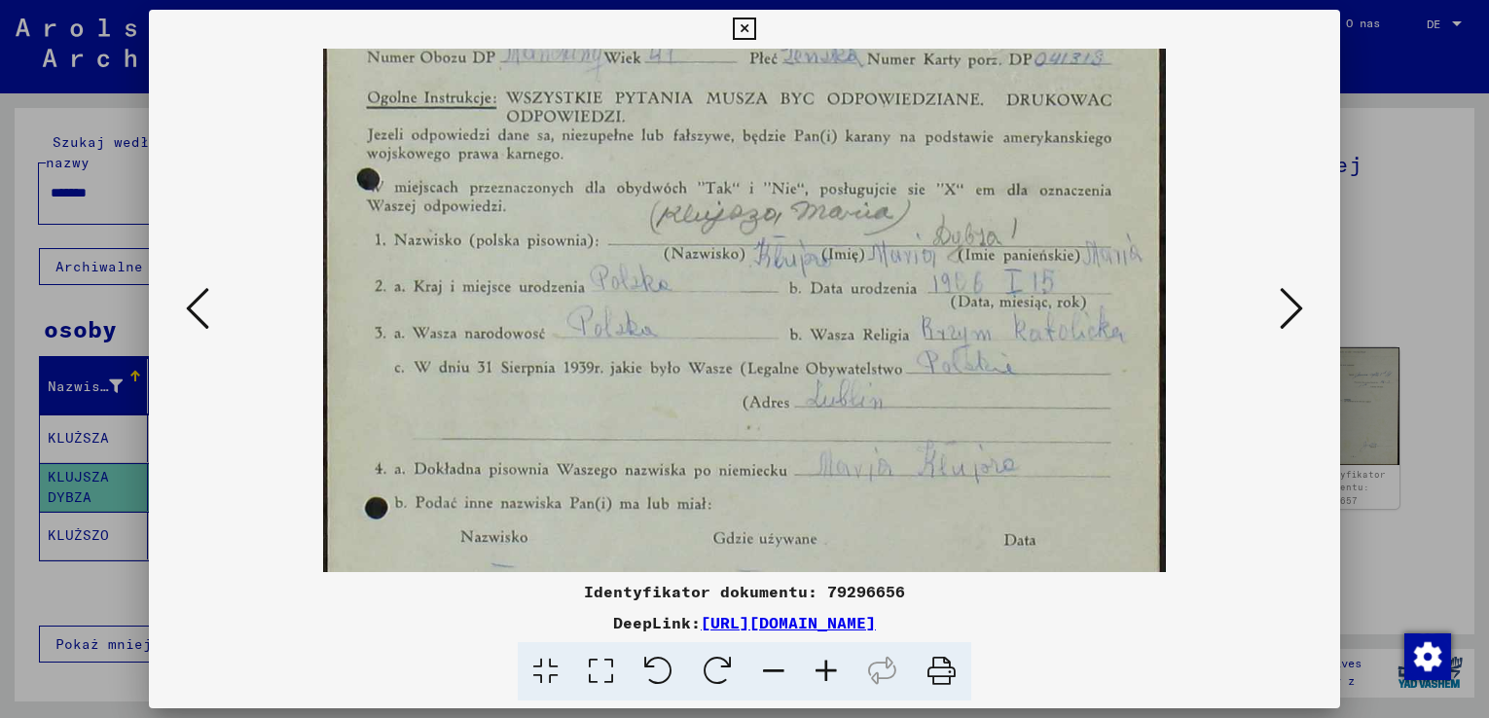
drag, startPoint x: 816, startPoint y: 287, endPoint x: 800, endPoint y: 426, distance: 140.1
click at [800, 426] on img at bounding box center [744, 371] width 842 height 1107
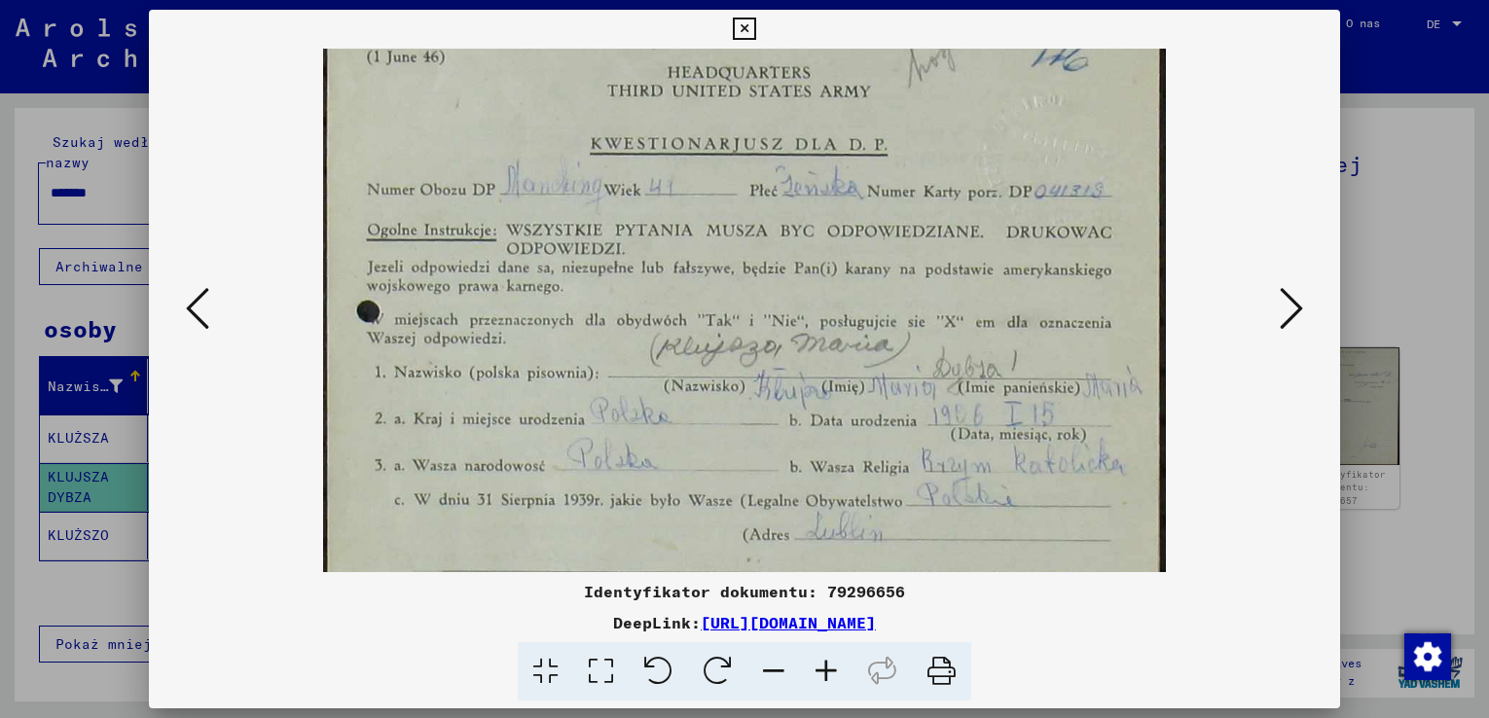
drag, startPoint x: 775, startPoint y: 361, endPoint x: 772, endPoint y: 418, distance: 57.5
click at [772, 418] on img at bounding box center [744, 503] width 842 height 1107
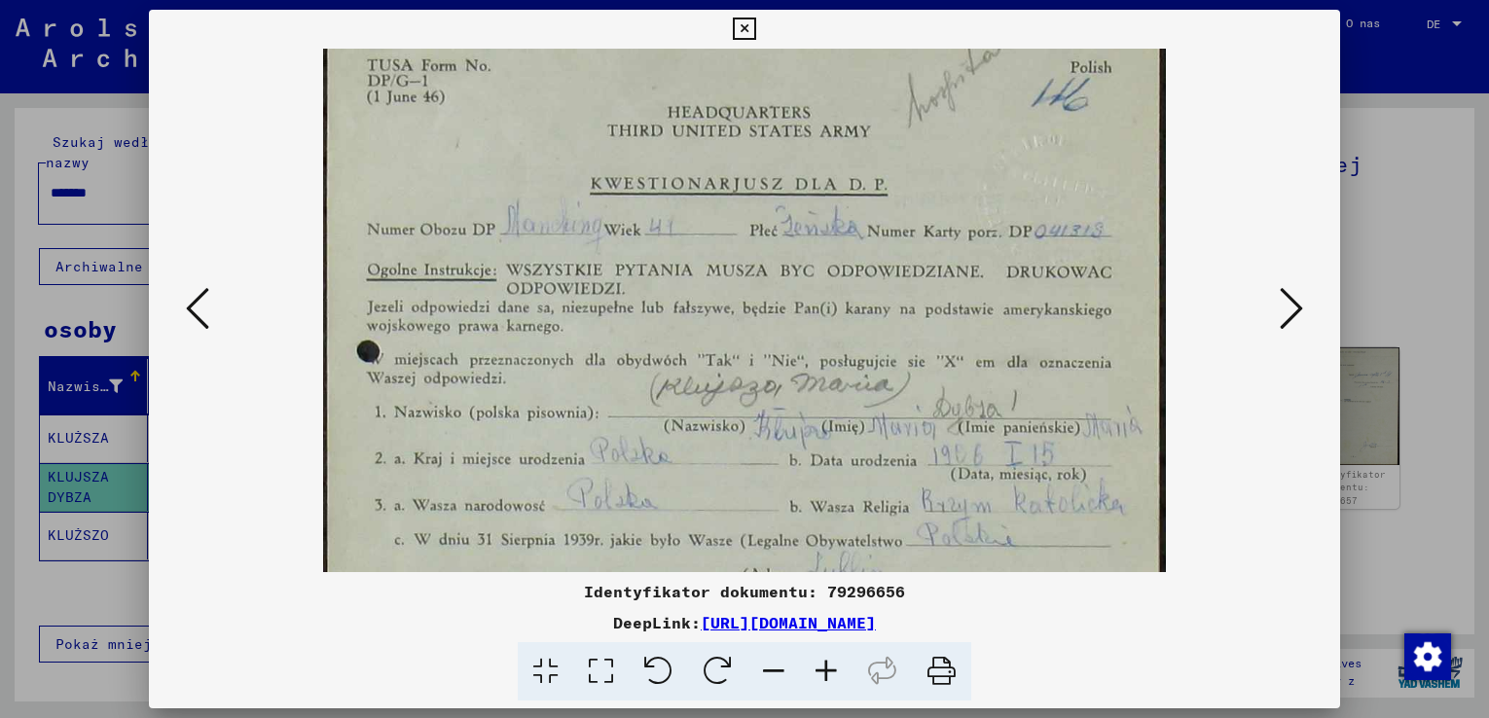
scroll to position [51, 0]
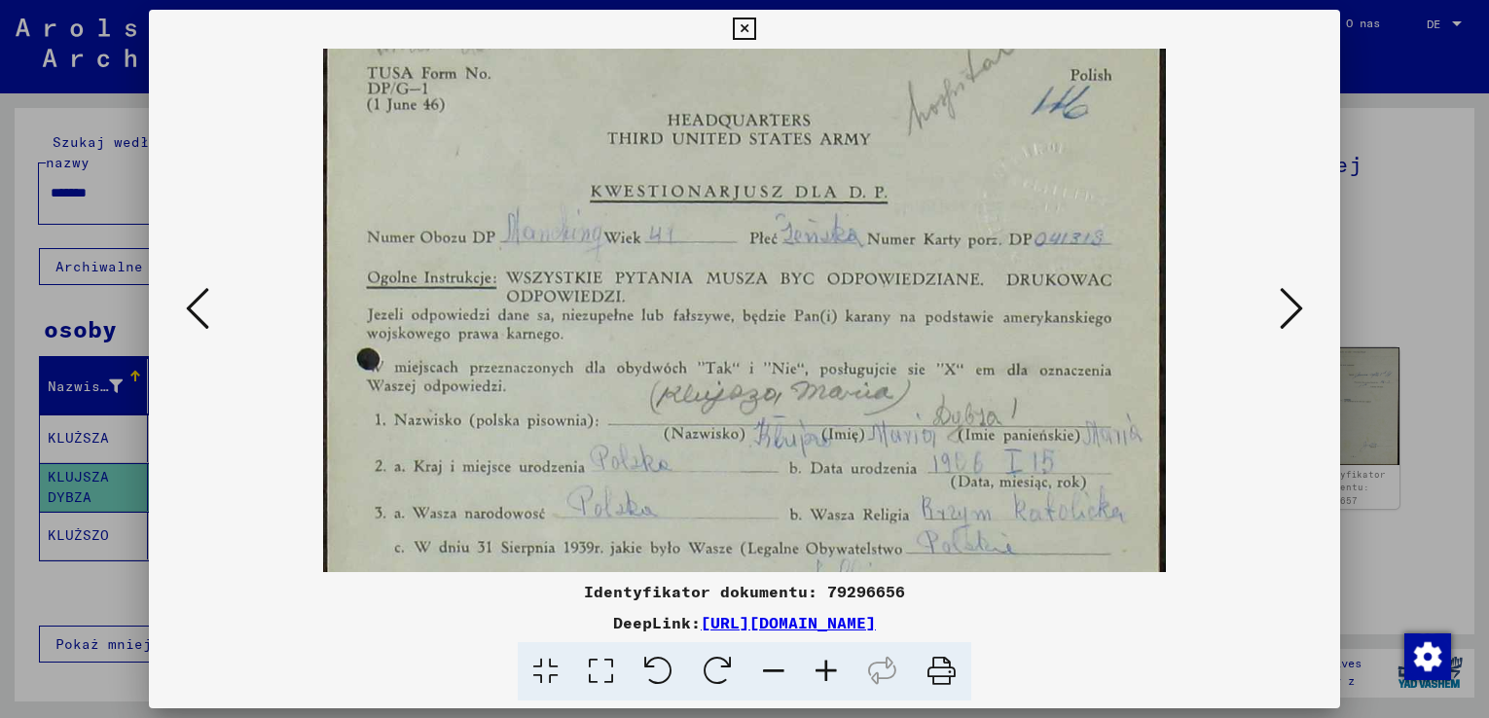
click at [777, 339] on img at bounding box center [744, 551] width 842 height 1107
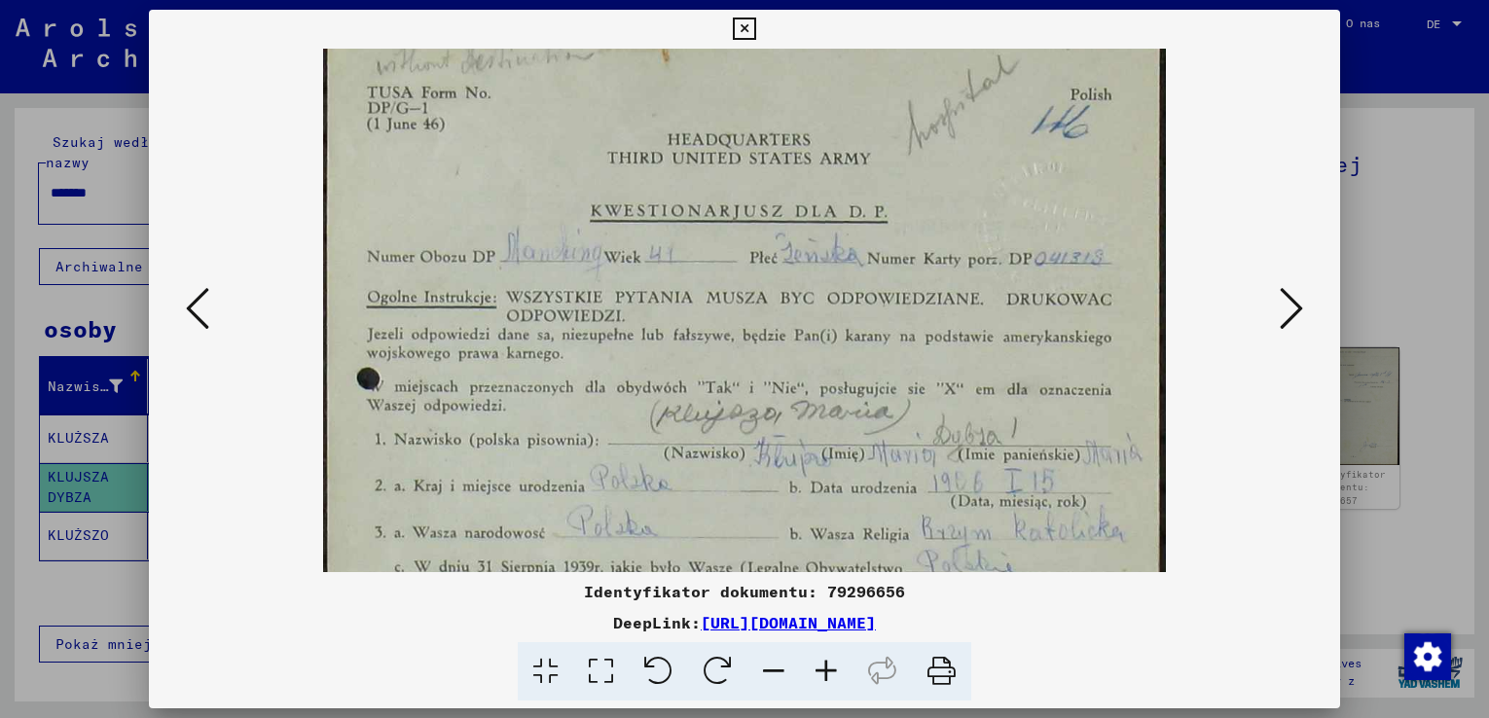
scroll to position [27, 0]
drag, startPoint x: 606, startPoint y: 332, endPoint x: 606, endPoint y: 355, distance: 23.4
click at [606, 355] on img at bounding box center [744, 574] width 842 height 1107
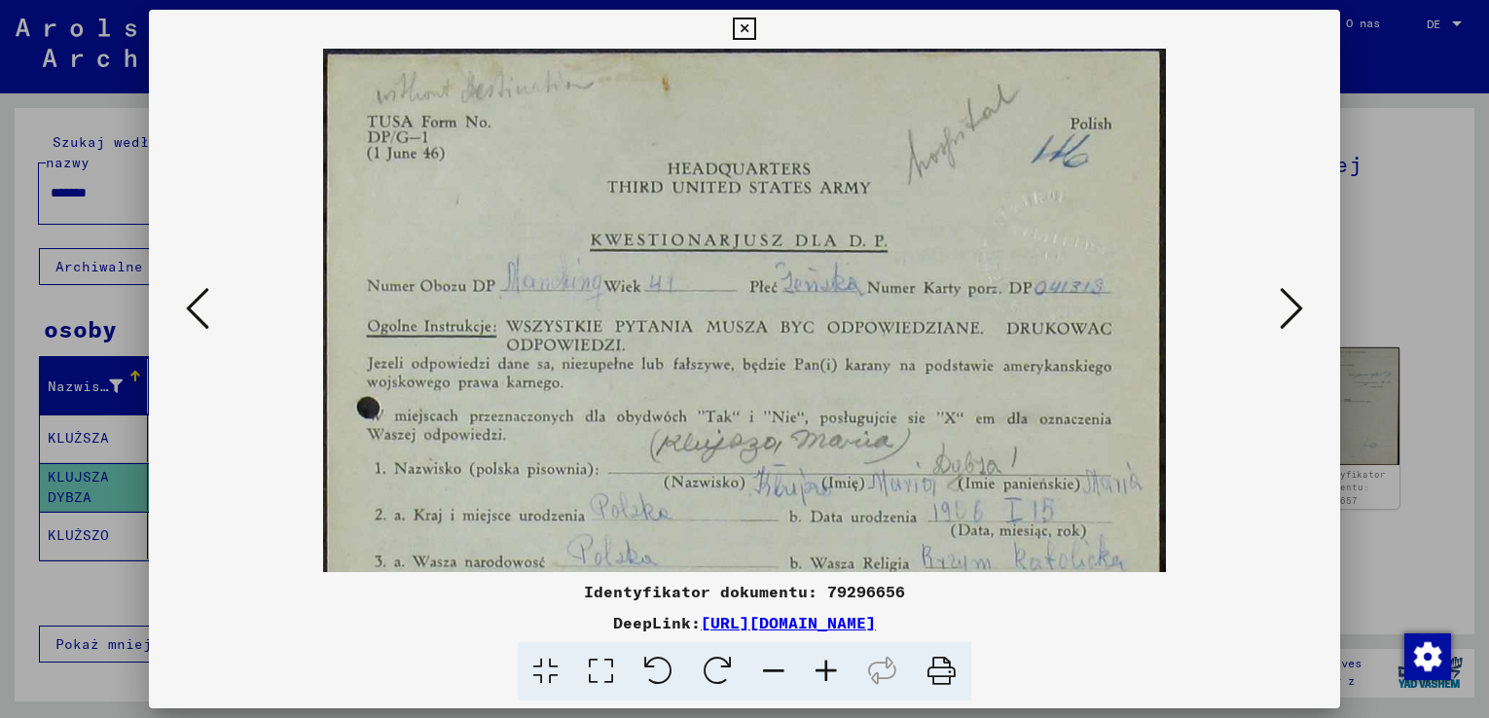
scroll to position [0, 0]
drag, startPoint x: 650, startPoint y: 301, endPoint x: 631, endPoint y: 387, distance: 88.5
click at [631, 387] on img at bounding box center [744, 602] width 842 height 1107
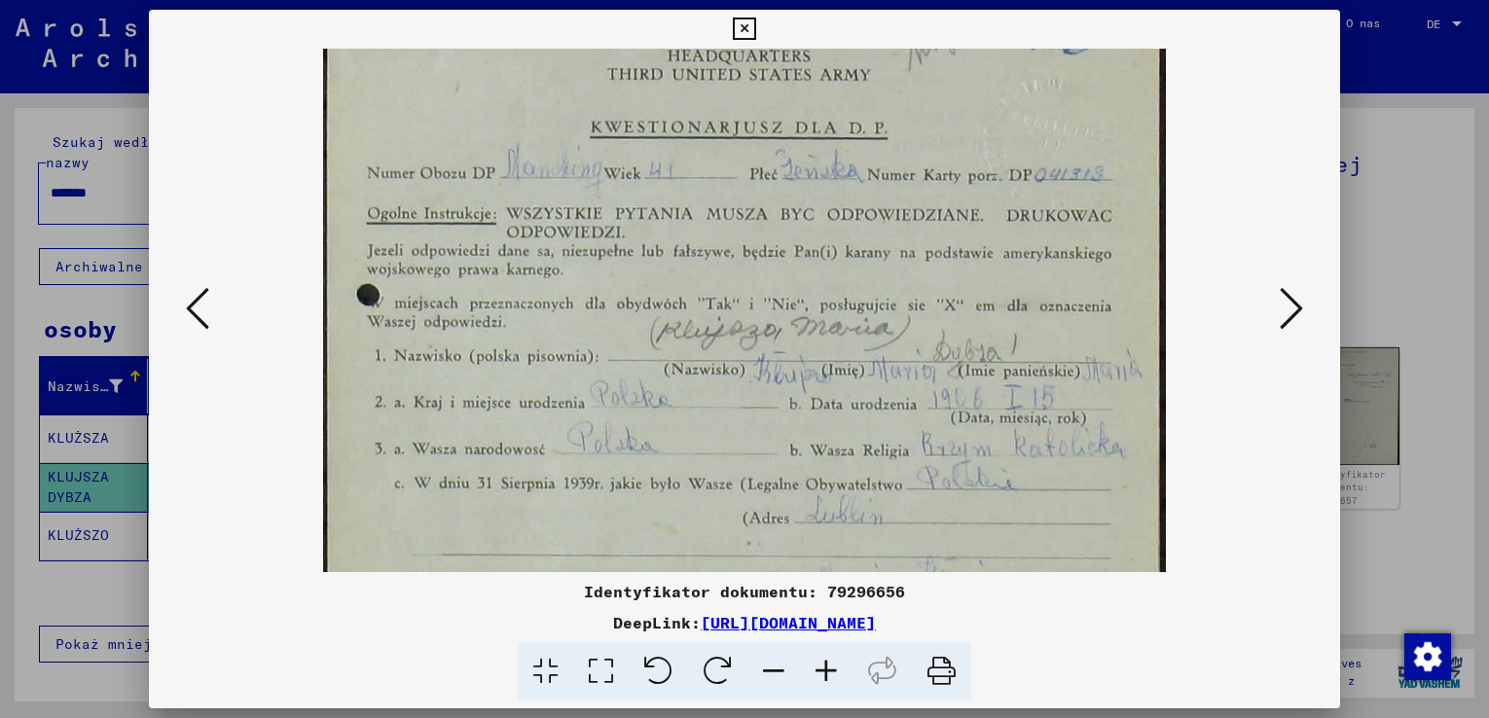
drag, startPoint x: 619, startPoint y: 441, endPoint x: 626, endPoint y: 387, distance: 53.9
click at [617, 380] on img at bounding box center [744, 487] width 842 height 1107
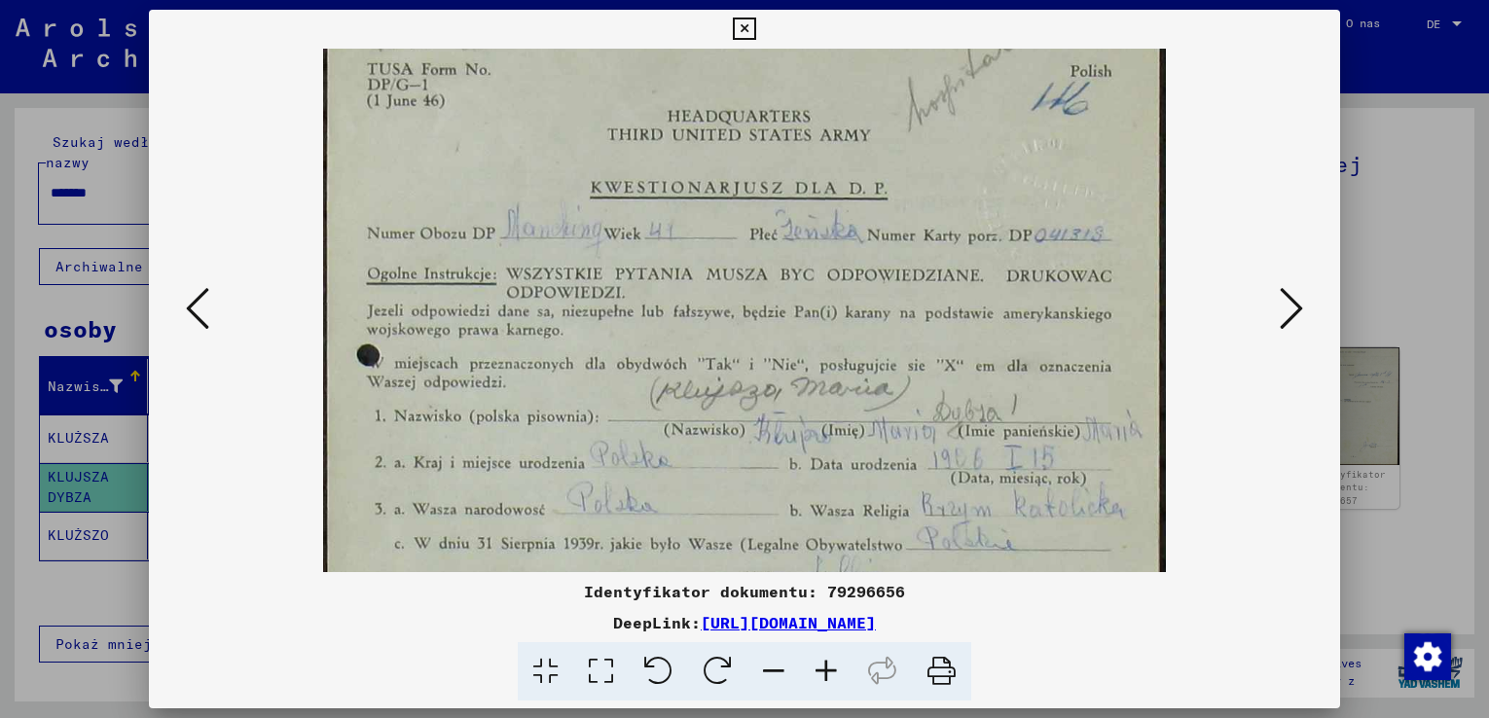
drag, startPoint x: 721, startPoint y: 485, endPoint x: 709, endPoint y: 542, distance: 57.6
click at [709, 542] on img at bounding box center [744, 547] width 842 height 1107
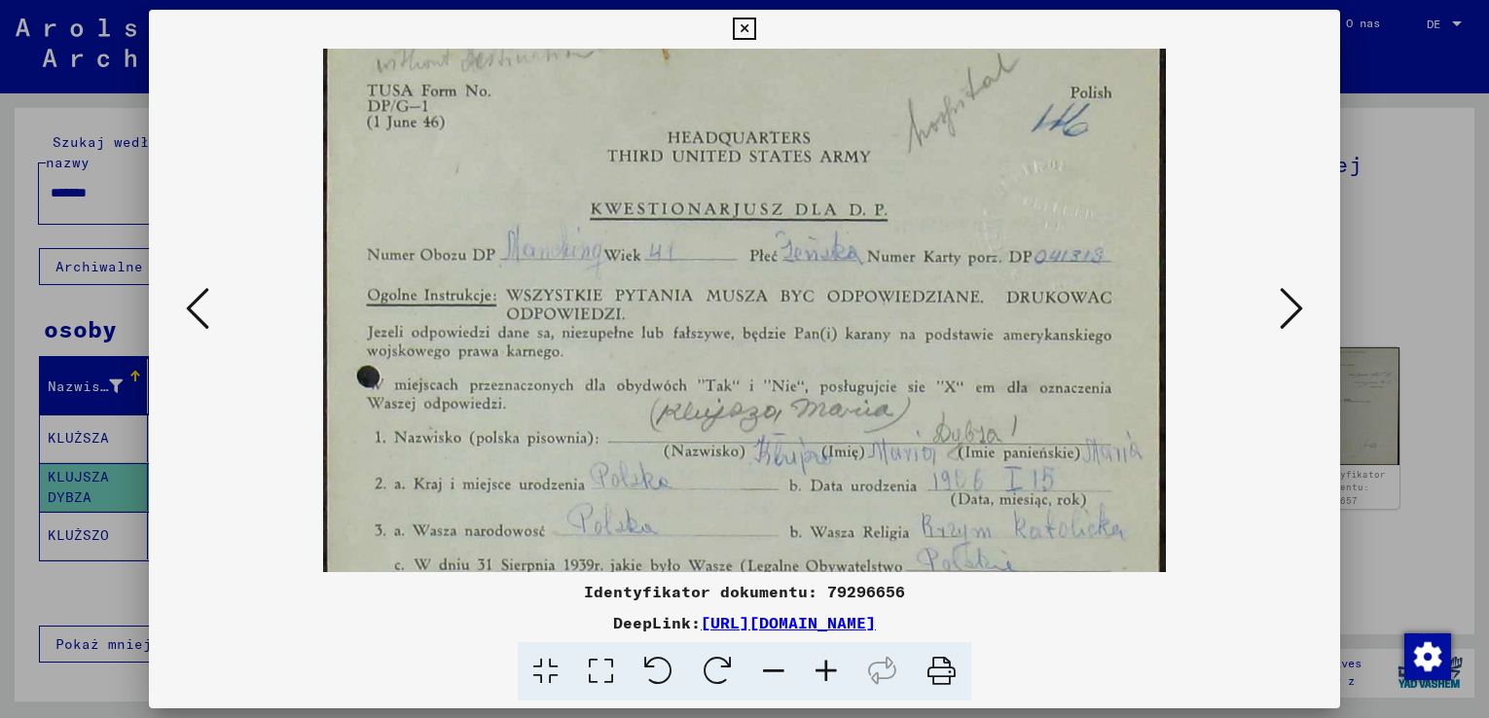
scroll to position [25, 0]
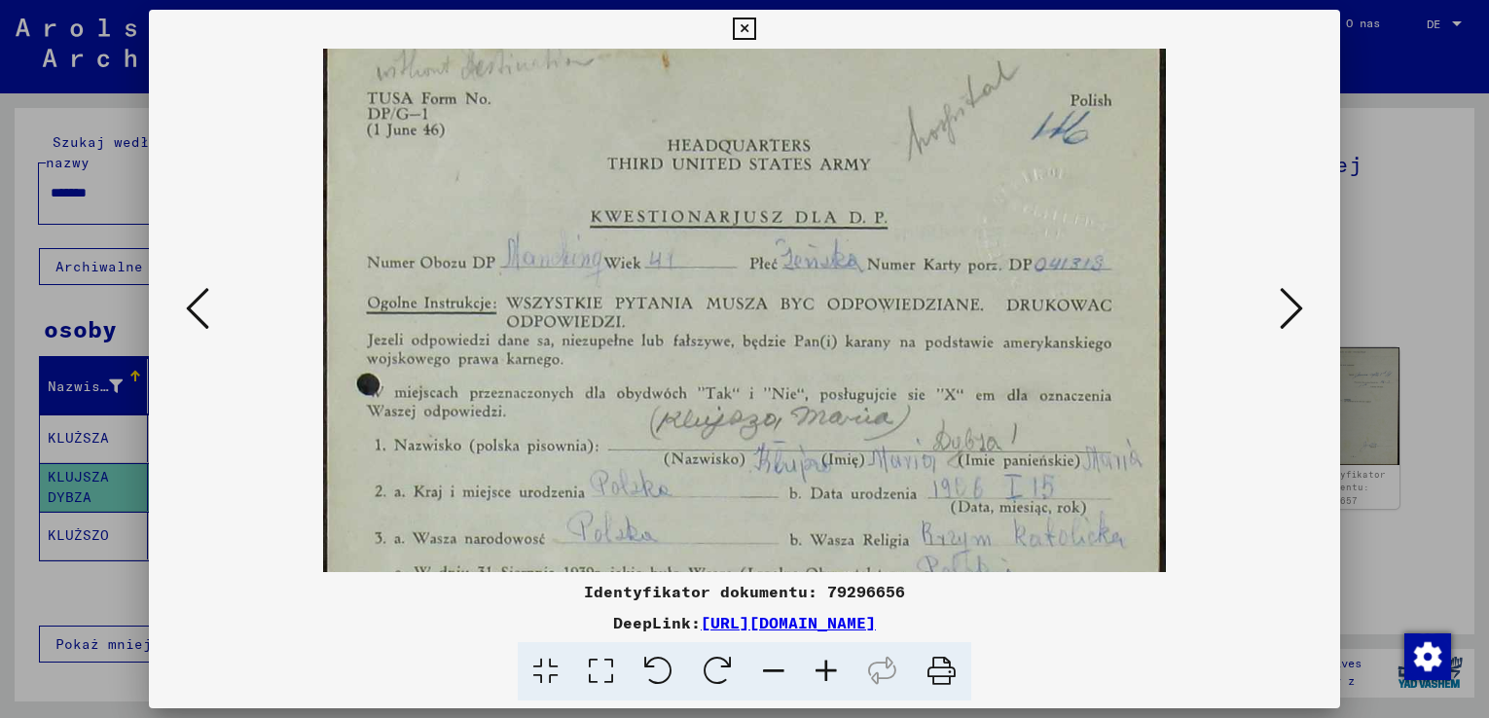
drag, startPoint x: 713, startPoint y: 358, endPoint x: 715, endPoint y: 387, distance: 29.3
click at [715, 387] on img at bounding box center [744, 576] width 842 height 1107
click at [1286, 310] on icon at bounding box center [1290, 308] width 23 height 47
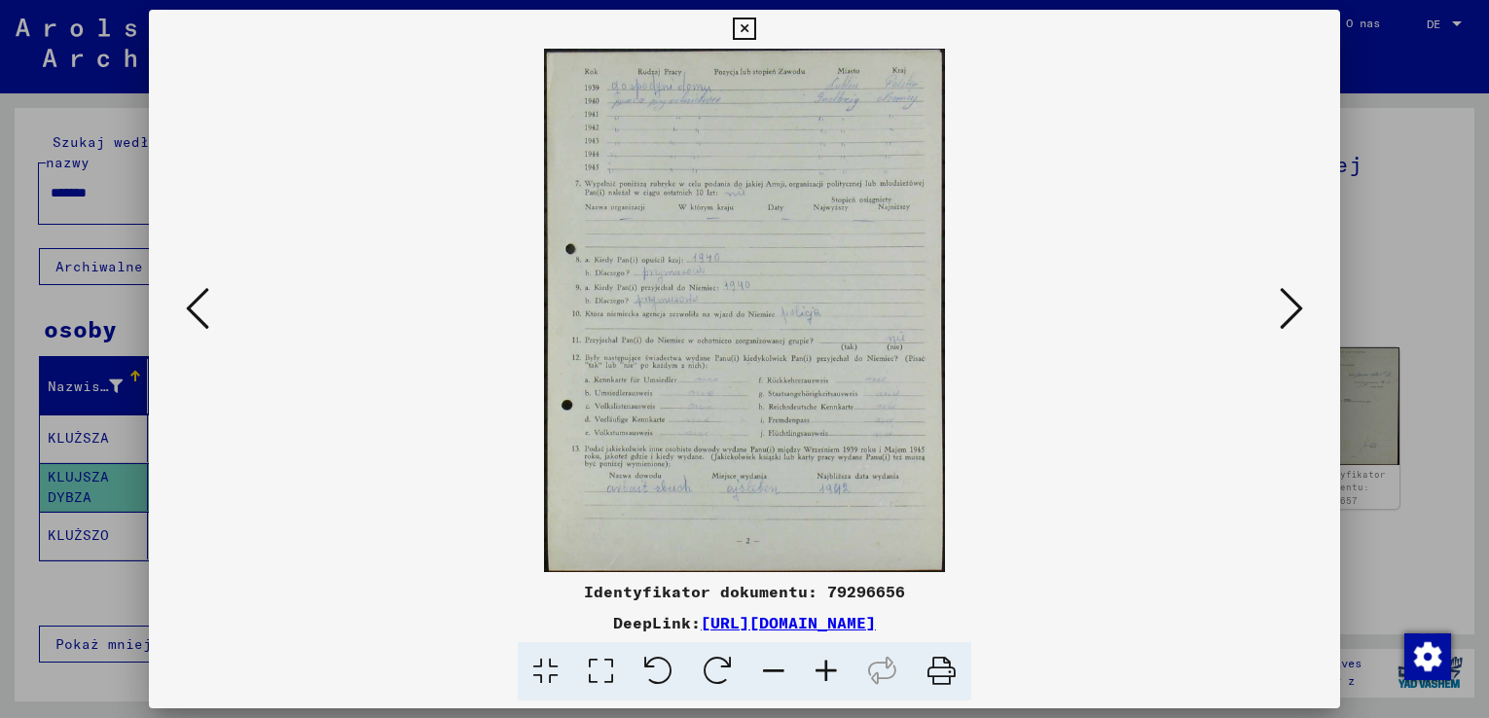
click at [826, 667] on icon at bounding box center [826, 671] width 53 height 59
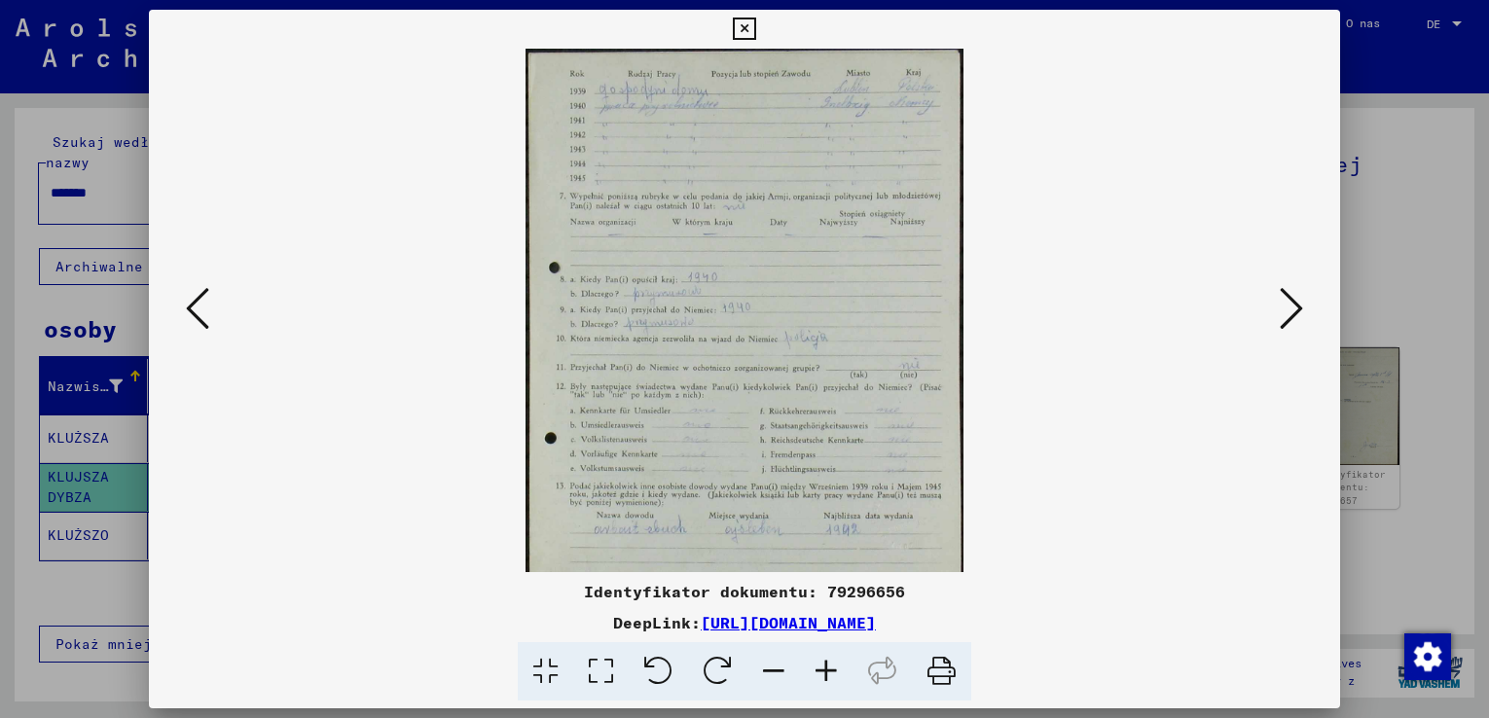
click at [826, 667] on icon at bounding box center [826, 671] width 53 height 59
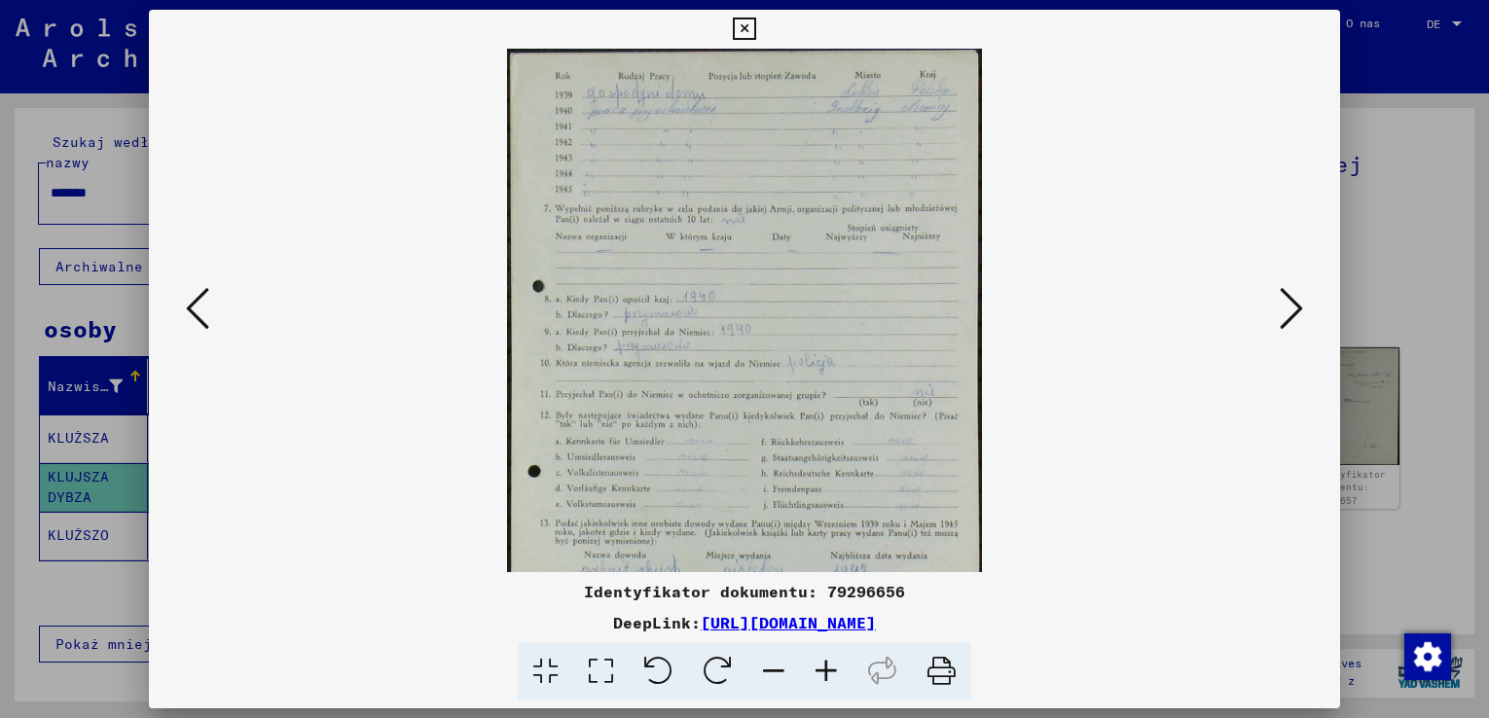
click at [826, 667] on icon at bounding box center [826, 671] width 53 height 59
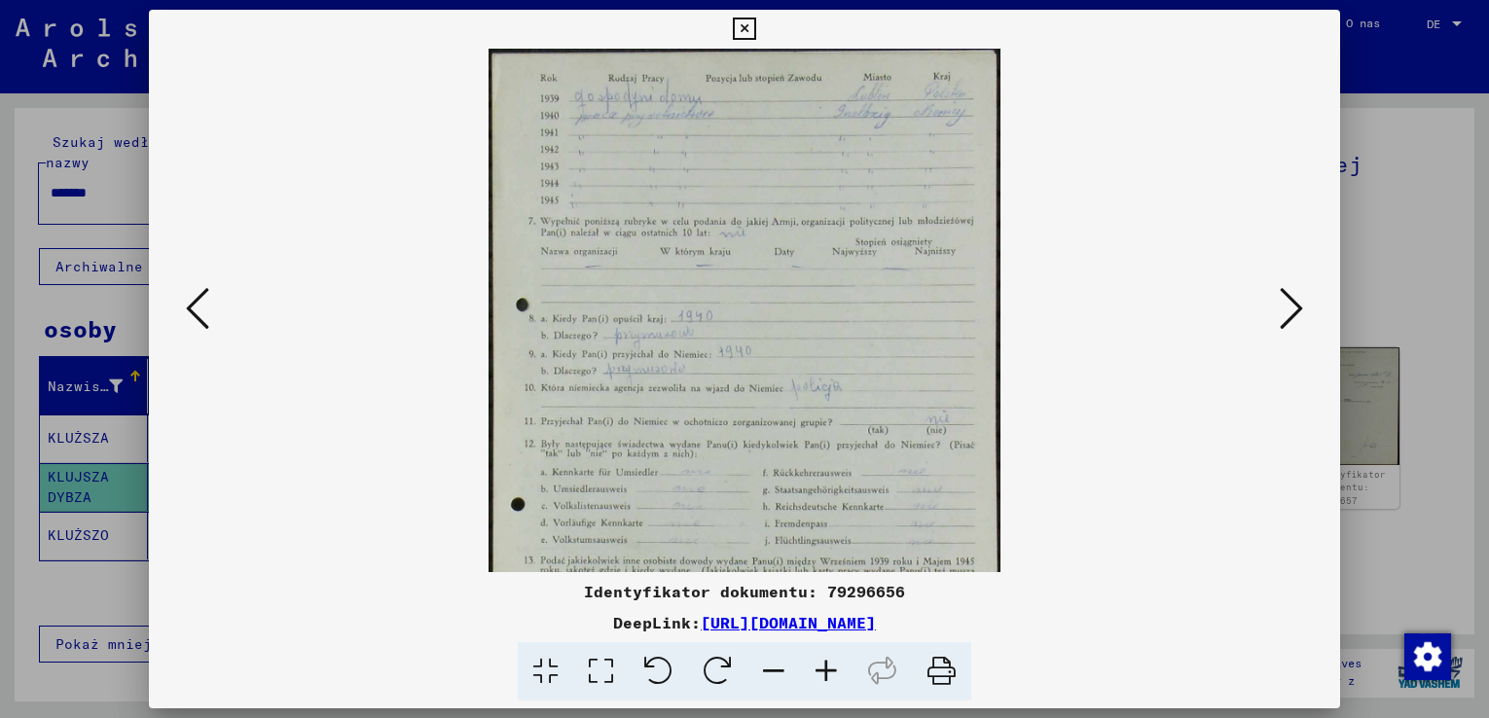
click at [825, 667] on icon at bounding box center [826, 671] width 53 height 59
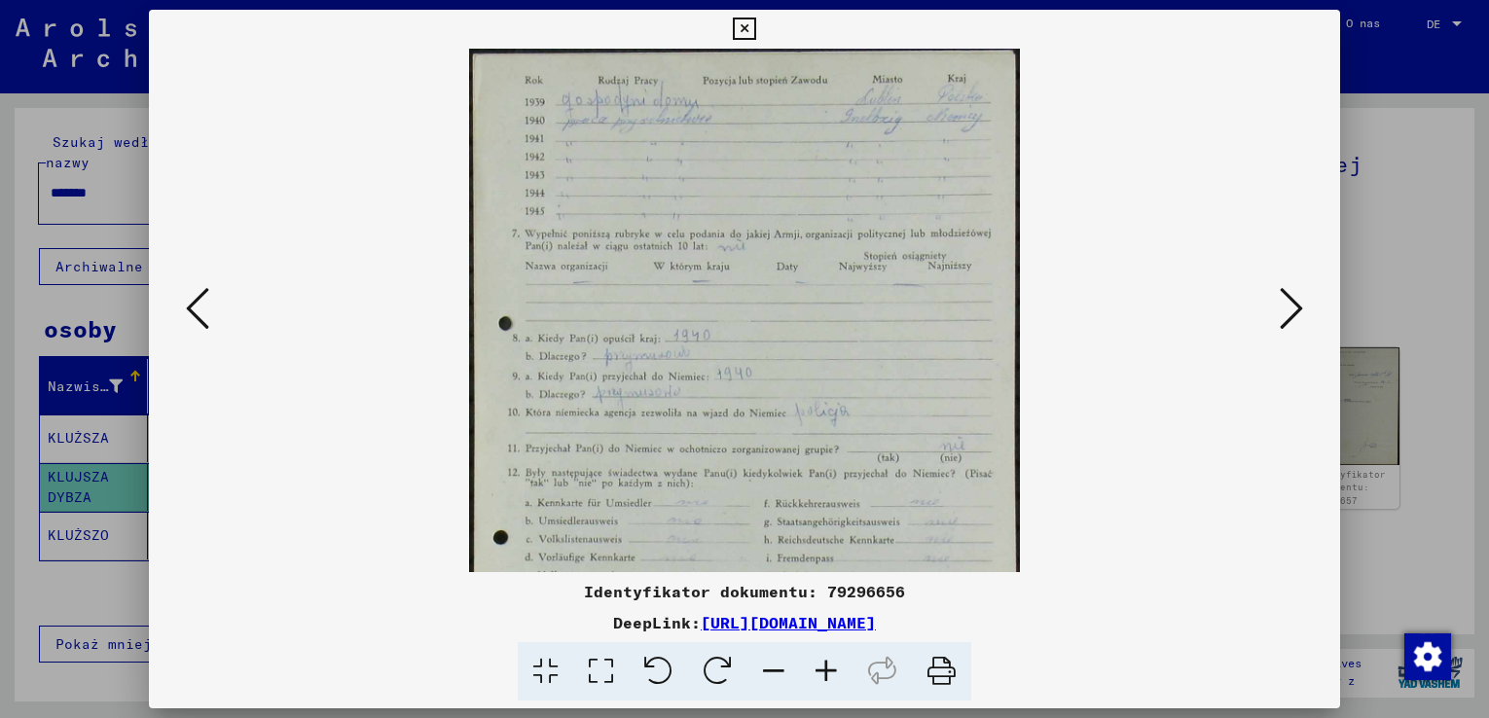
click at [825, 667] on icon at bounding box center [826, 671] width 53 height 59
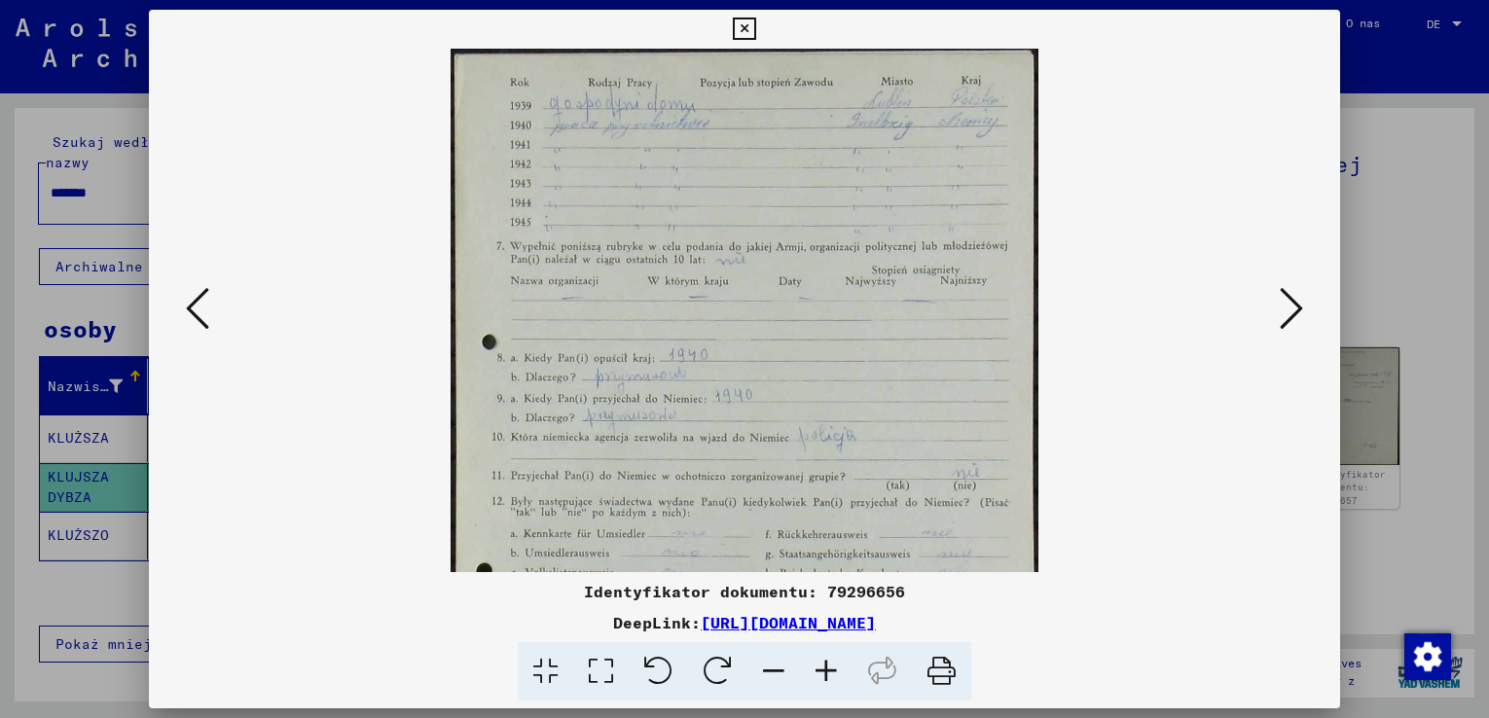
click at [825, 667] on icon at bounding box center [826, 671] width 53 height 59
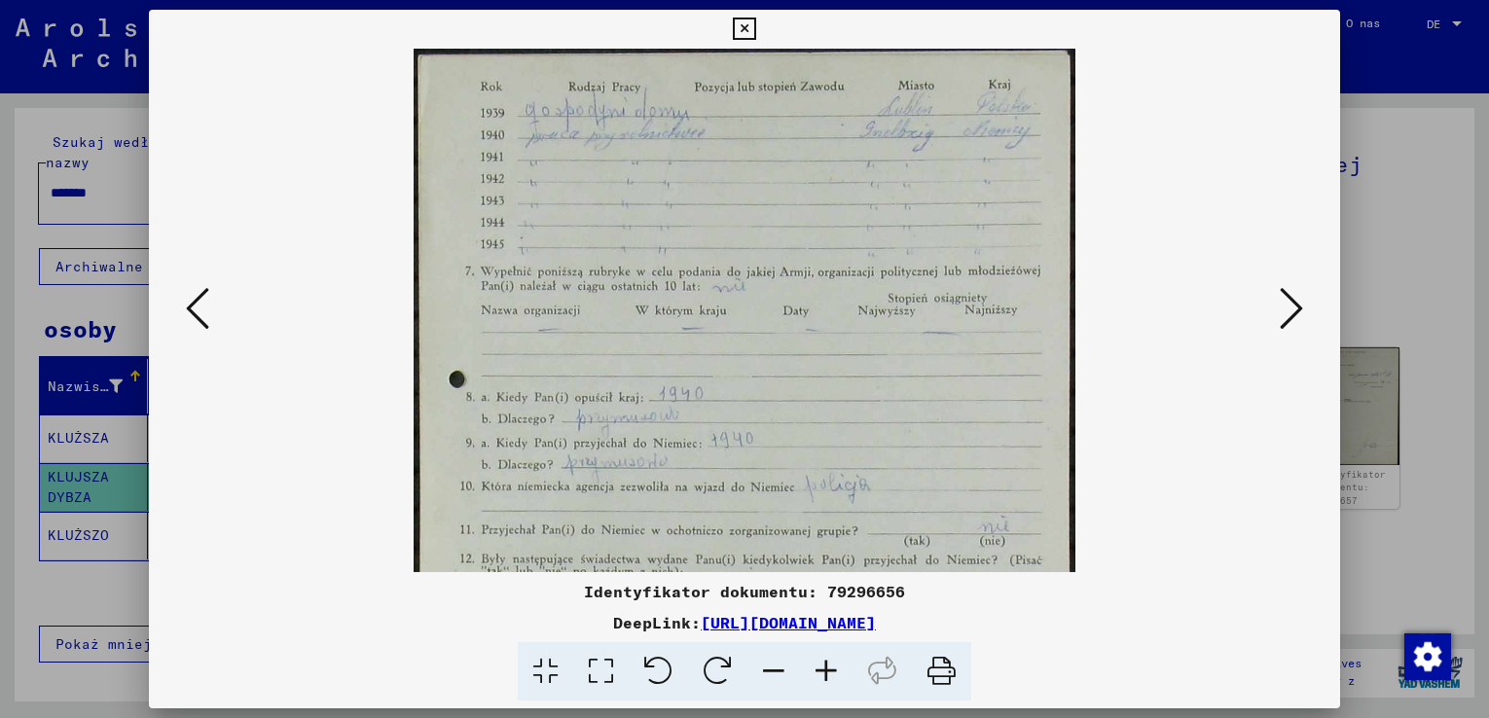
click at [825, 667] on icon at bounding box center [826, 671] width 53 height 59
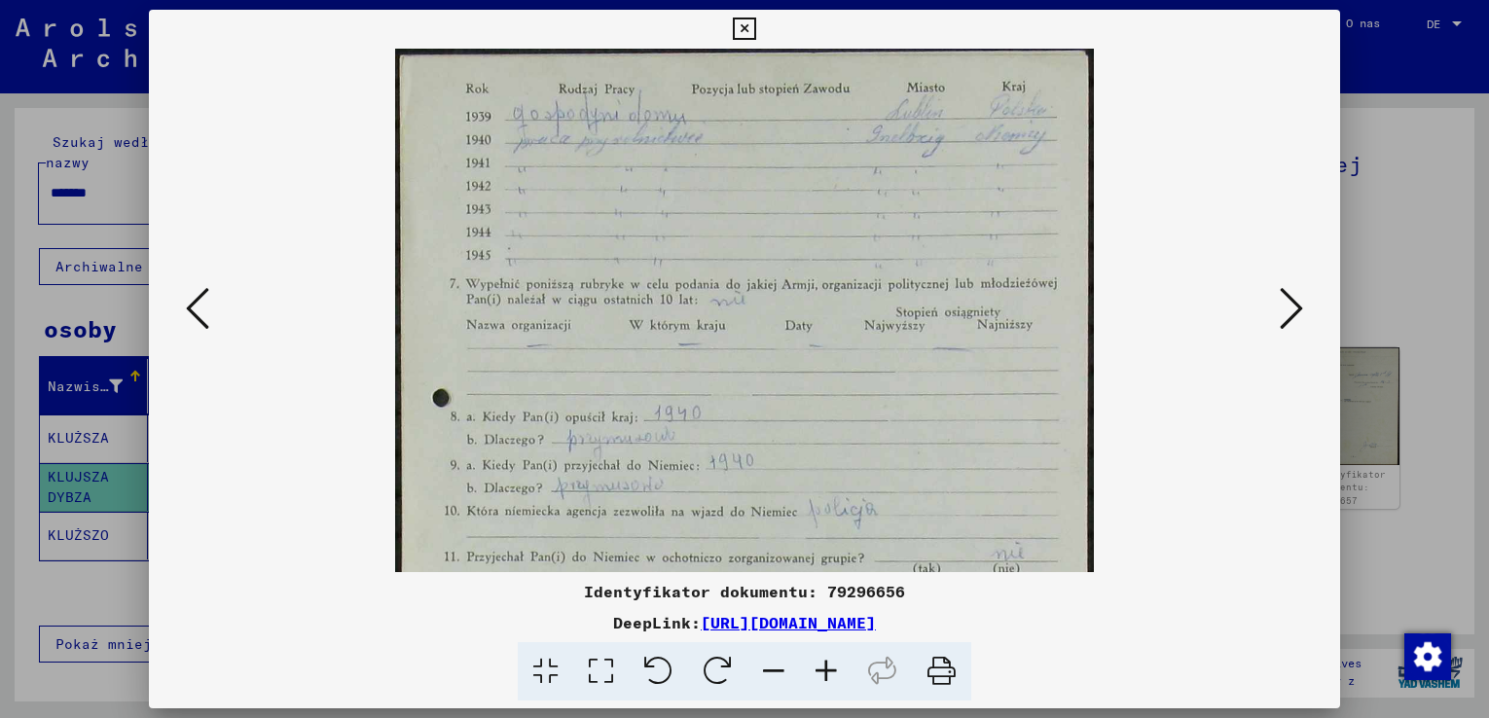
click at [825, 667] on icon at bounding box center [826, 671] width 53 height 59
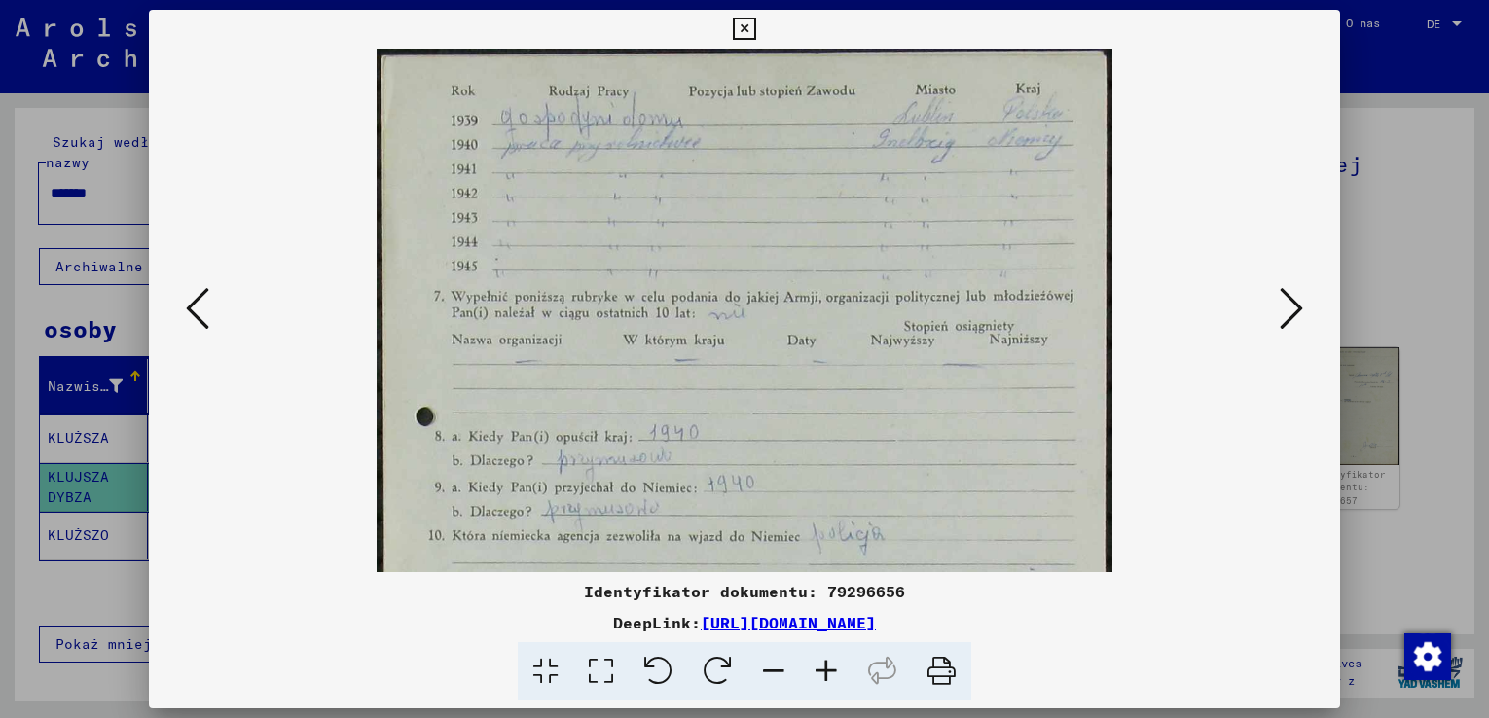
click at [825, 667] on icon at bounding box center [826, 671] width 53 height 59
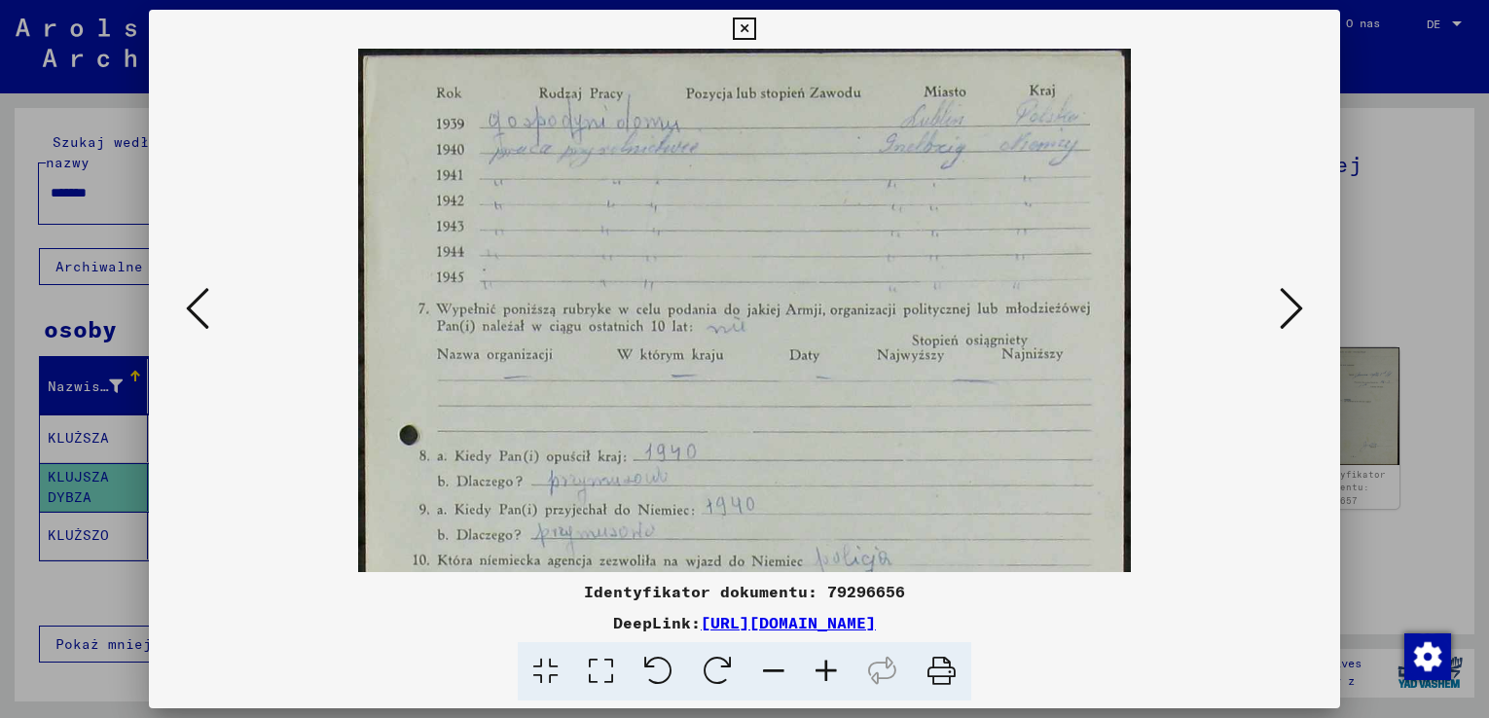
click at [825, 668] on icon at bounding box center [826, 671] width 53 height 59
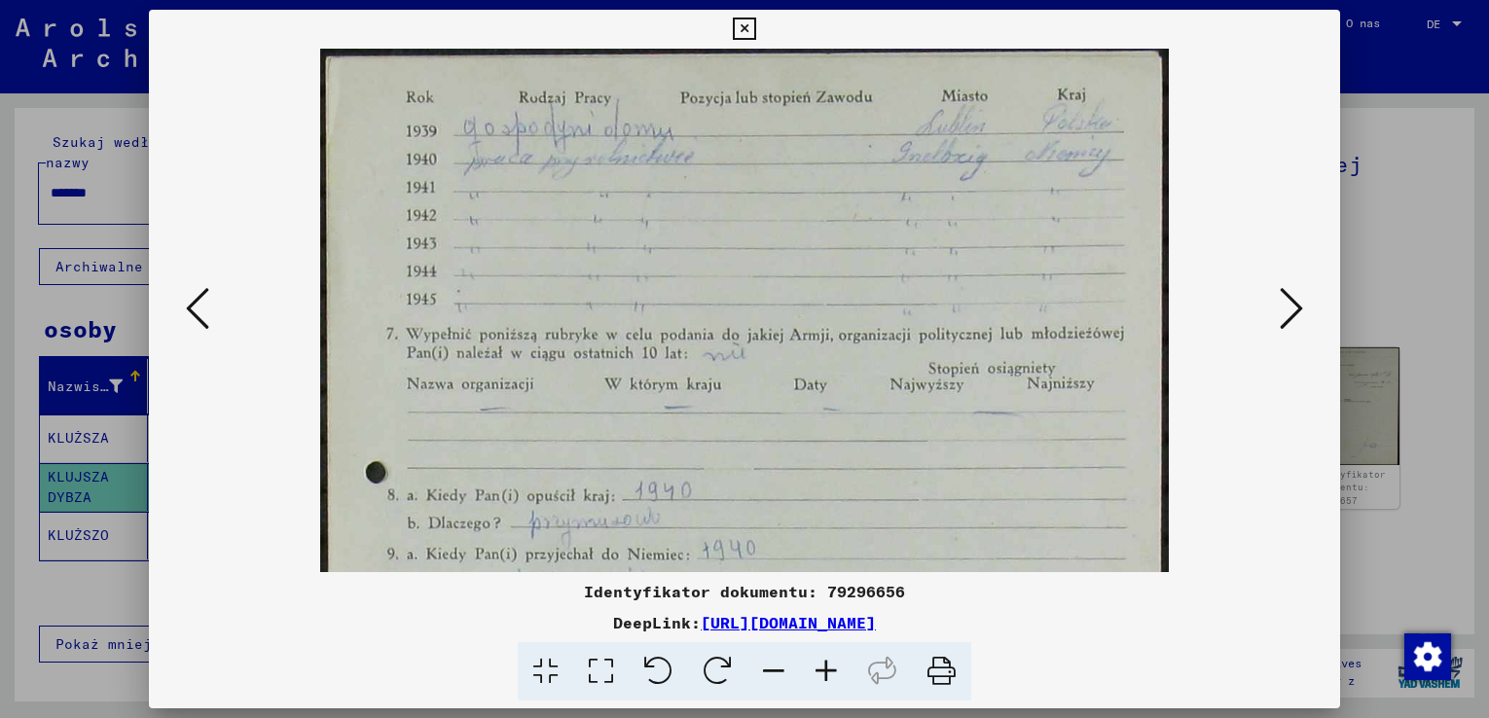
click at [822, 668] on icon at bounding box center [826, 671] width 53 height 59
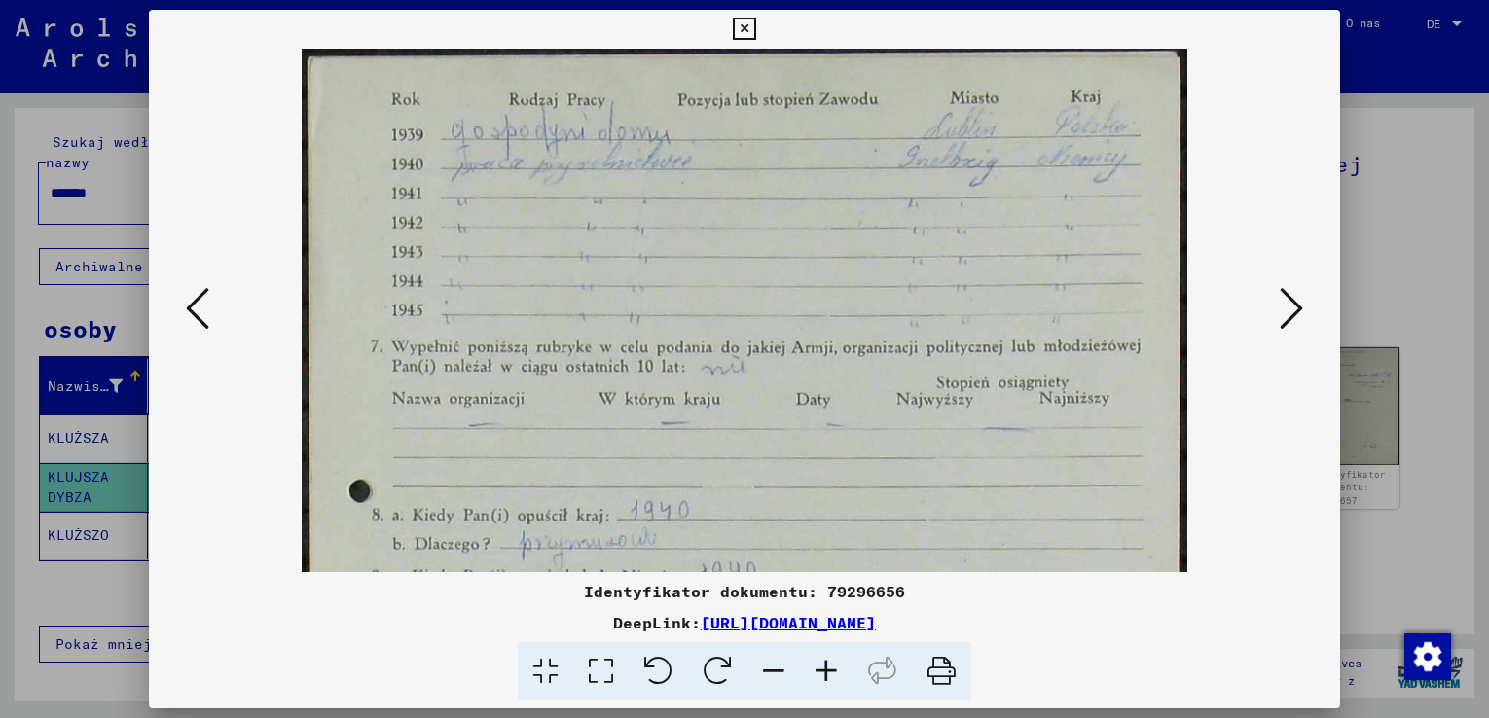
click at [822, 668] on icon at bounding box center [826, 671] width 53 height 59
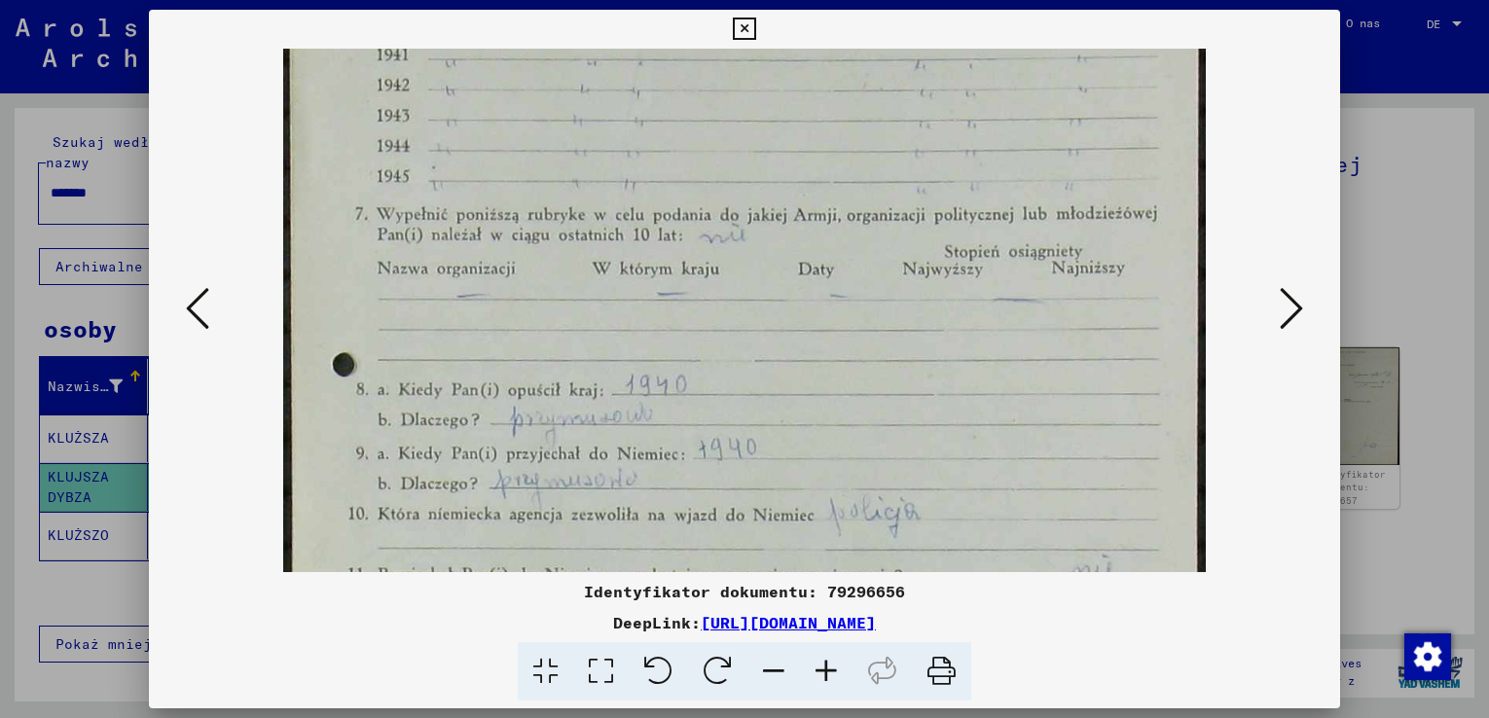
scroll to position [238, 0]
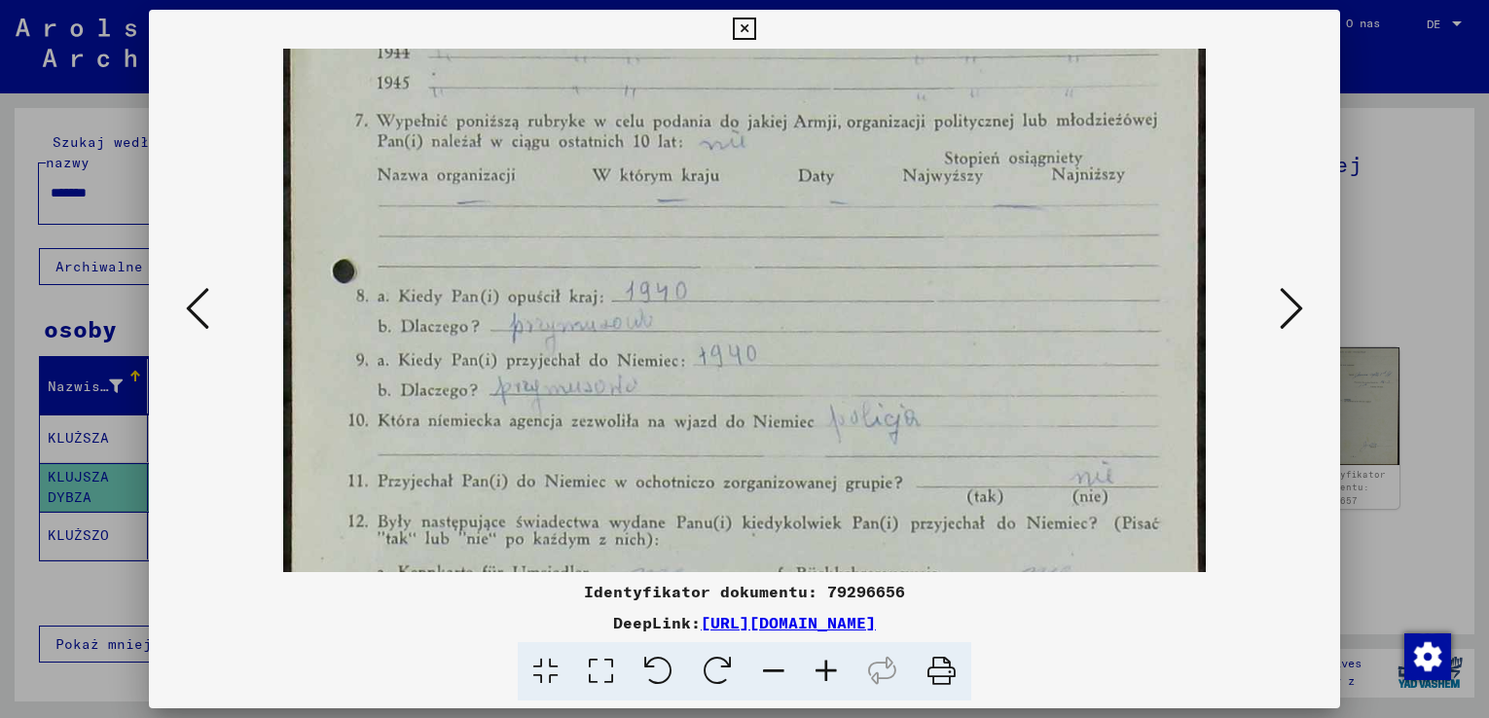
drag, startPoint x: 736, startPoint y: 509, endPoint x: 734, endPoint y: 270, distance: 238.4
click at [734, 270] on img at bounding box center [744, 412] width 922 height 1204
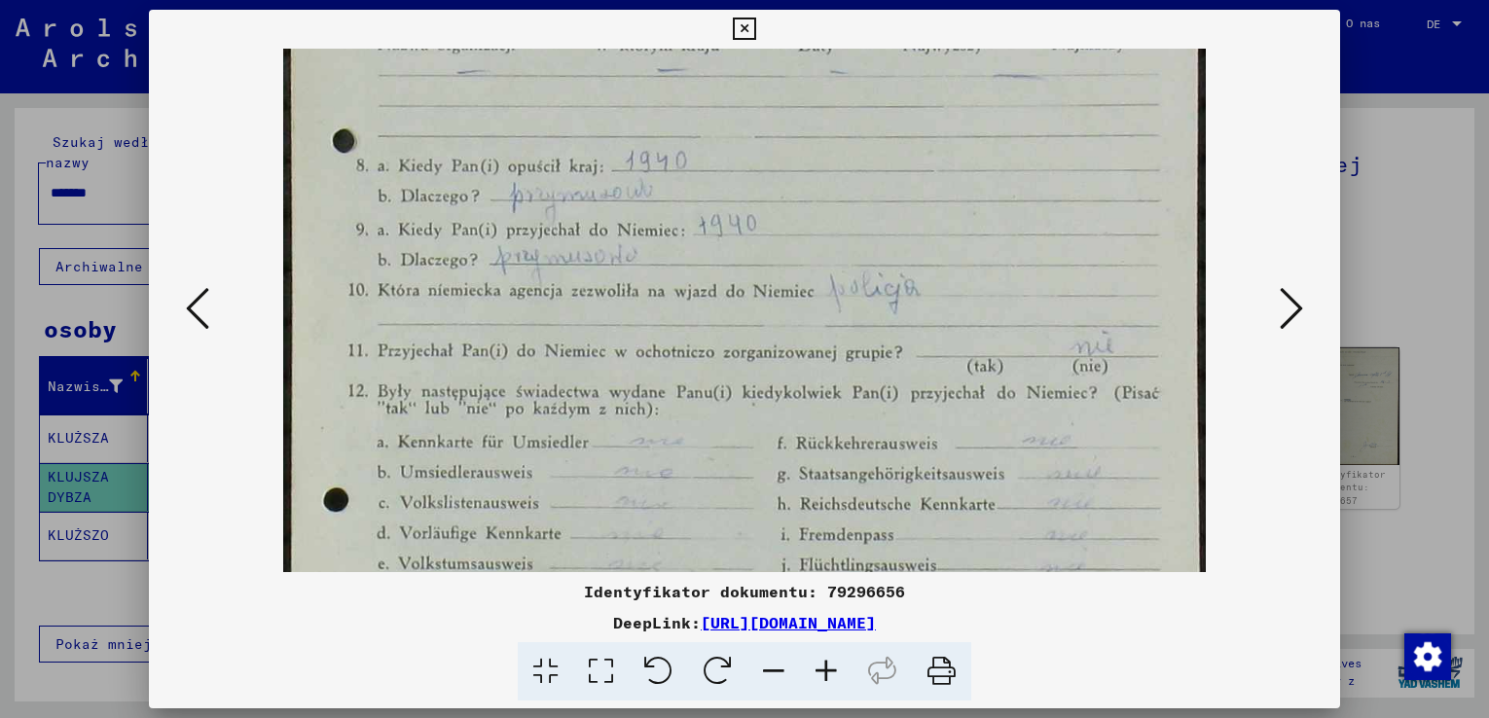
scroll to position [390, 0]
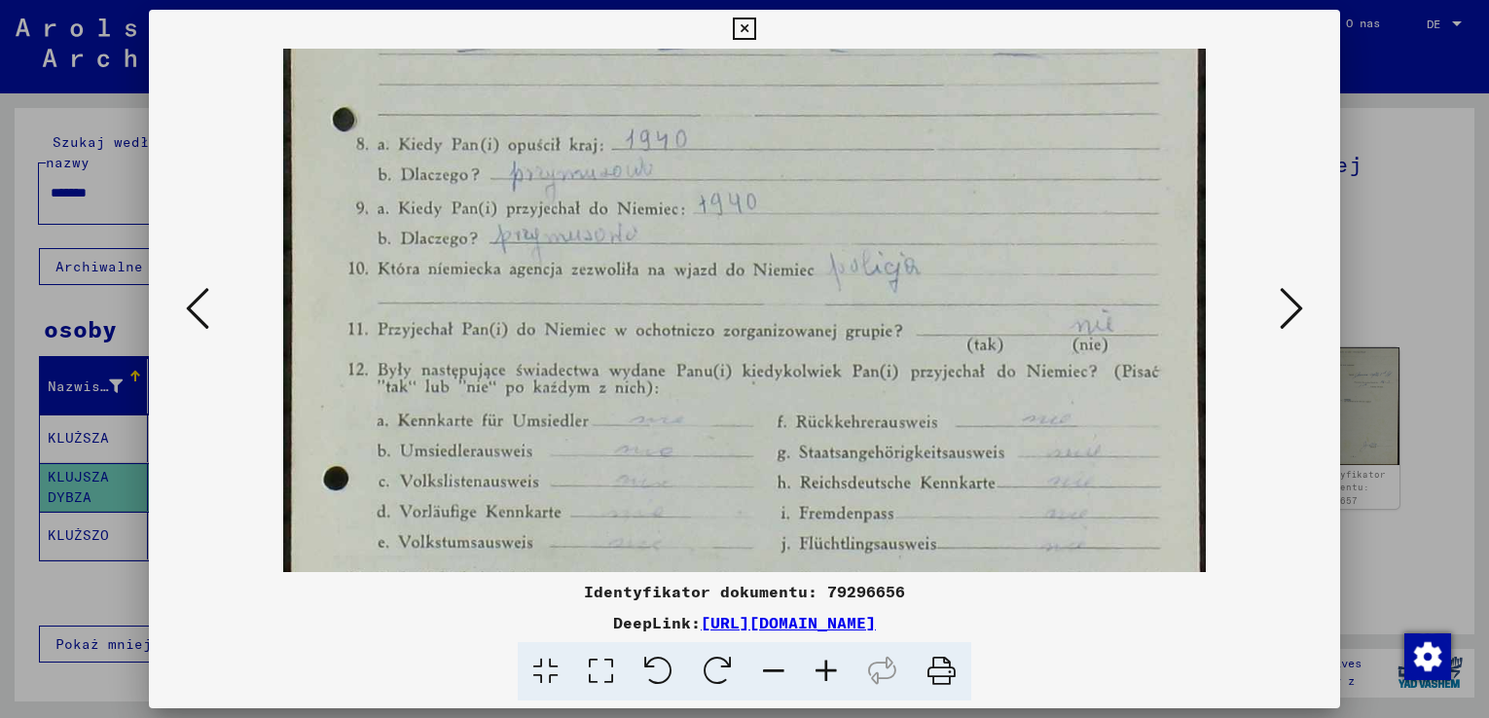
drag, startPoint x: 711, startPoint y: 480, endPoint x: 721, endPoint y: 328, distance: 152.1
click at [721, 328] on img at bounding box center [744, 261] width 922 height 1204
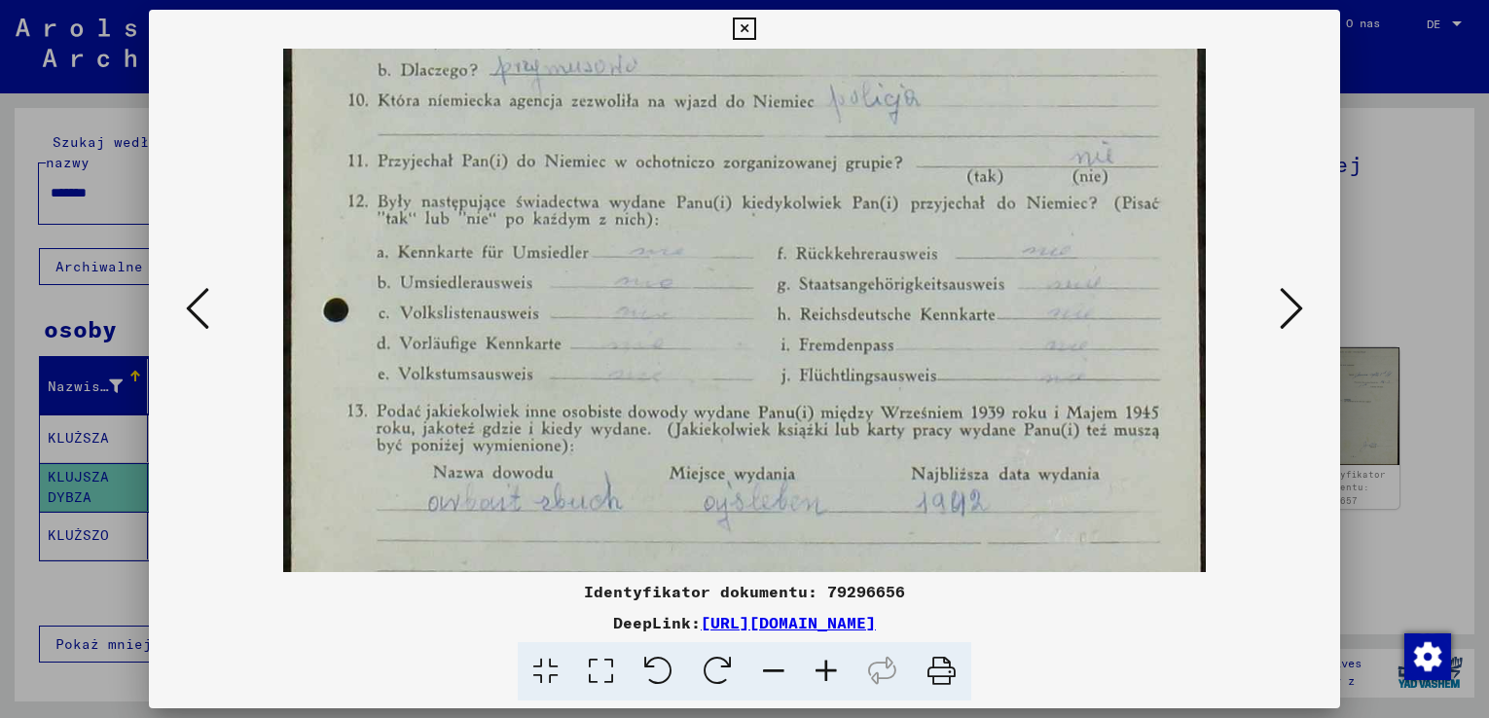
drag, startPoint x: 676, startPoint y: 489, endPoint x: 674, endPoint y: 325, distance: 164.4
click at [675, 325] on img at bounding box center [744, 92] width 922 height 1204
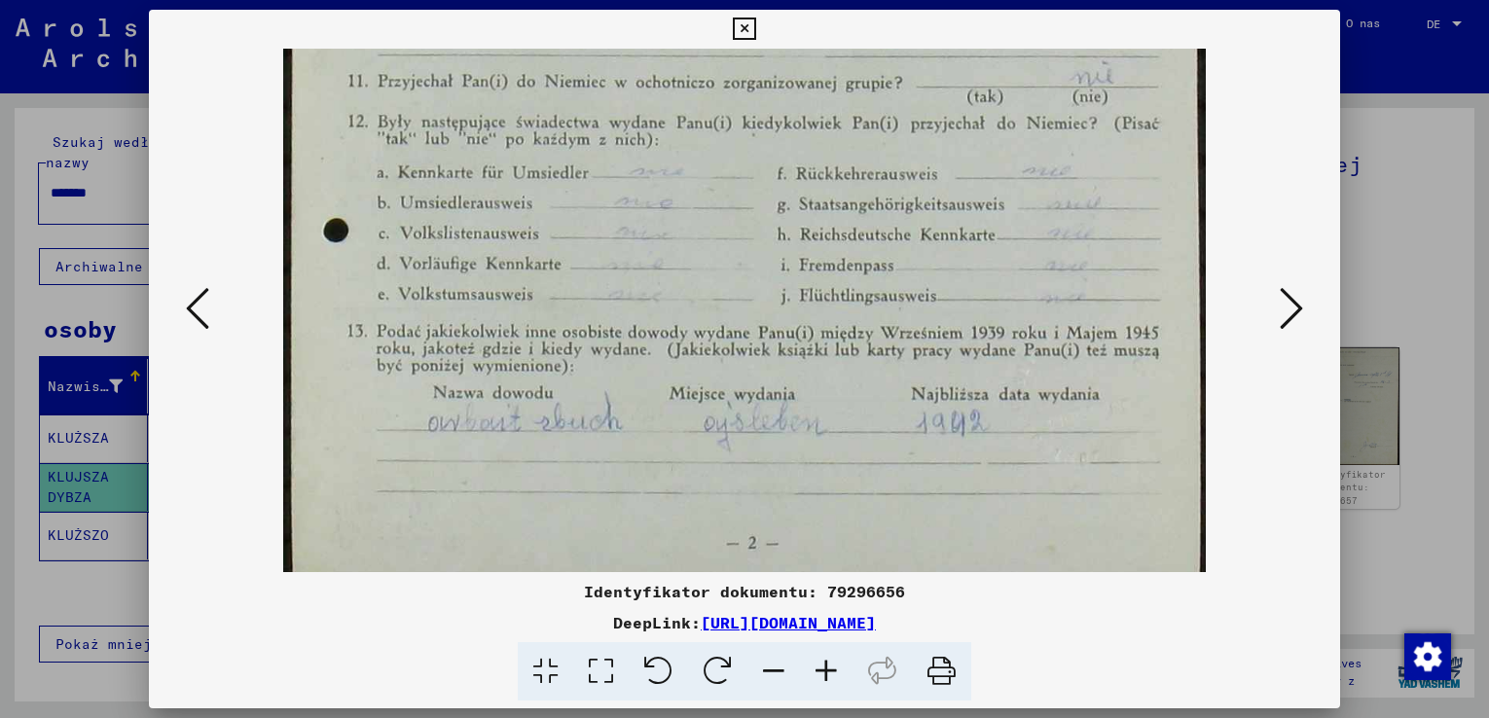
scroll to position [639, 0]
drag, startPoint x: 638, startPoint y: 472, endPoint x: 624, endPoint y: 387, distance: 85.9
click at [624, 387] on img at bounding box center [744, 11] width 922 height 1204
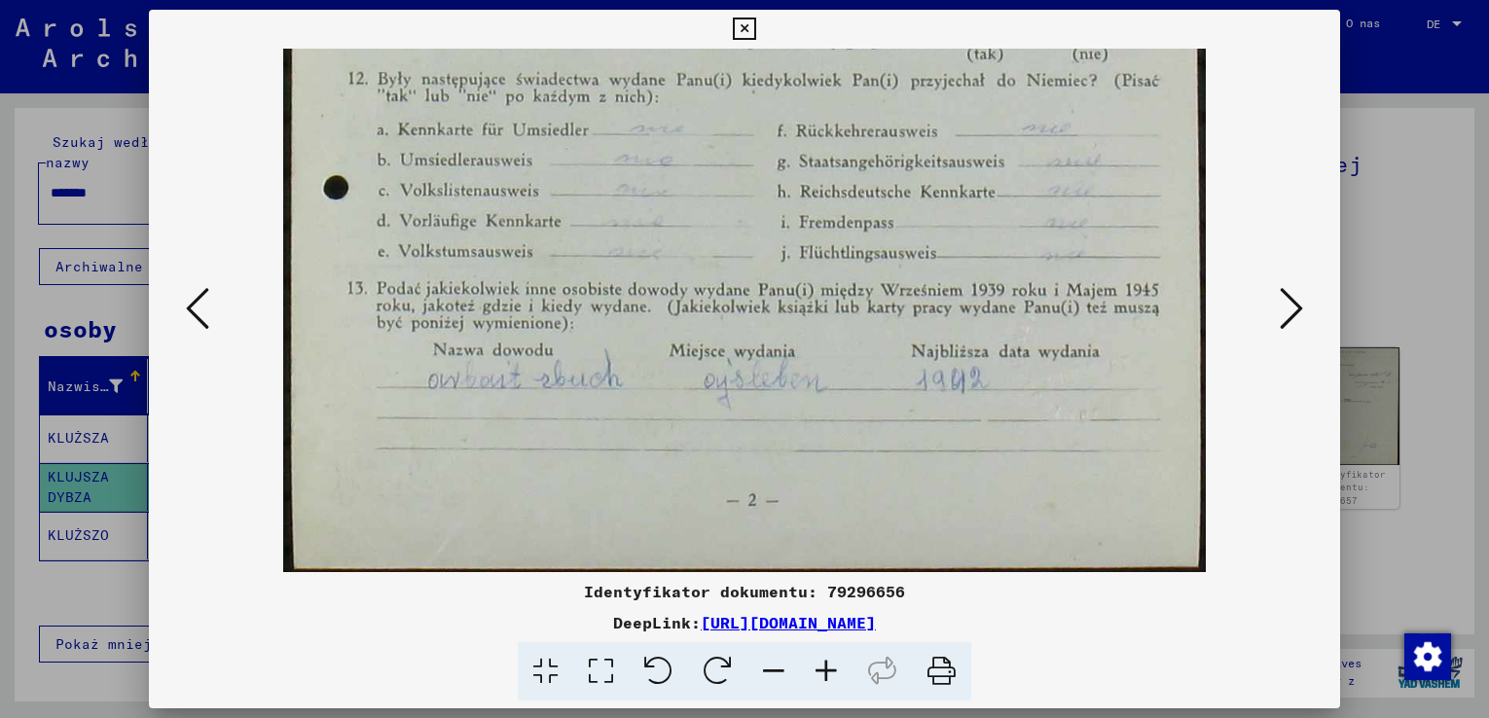
drag, startPoint x: 623, startPoint y: 490, endPoint x: 603, endPoint y: 345, distance: 146.3
click at [1291, 309] on icon at bounding box center [1290, 308] width 23 height 47
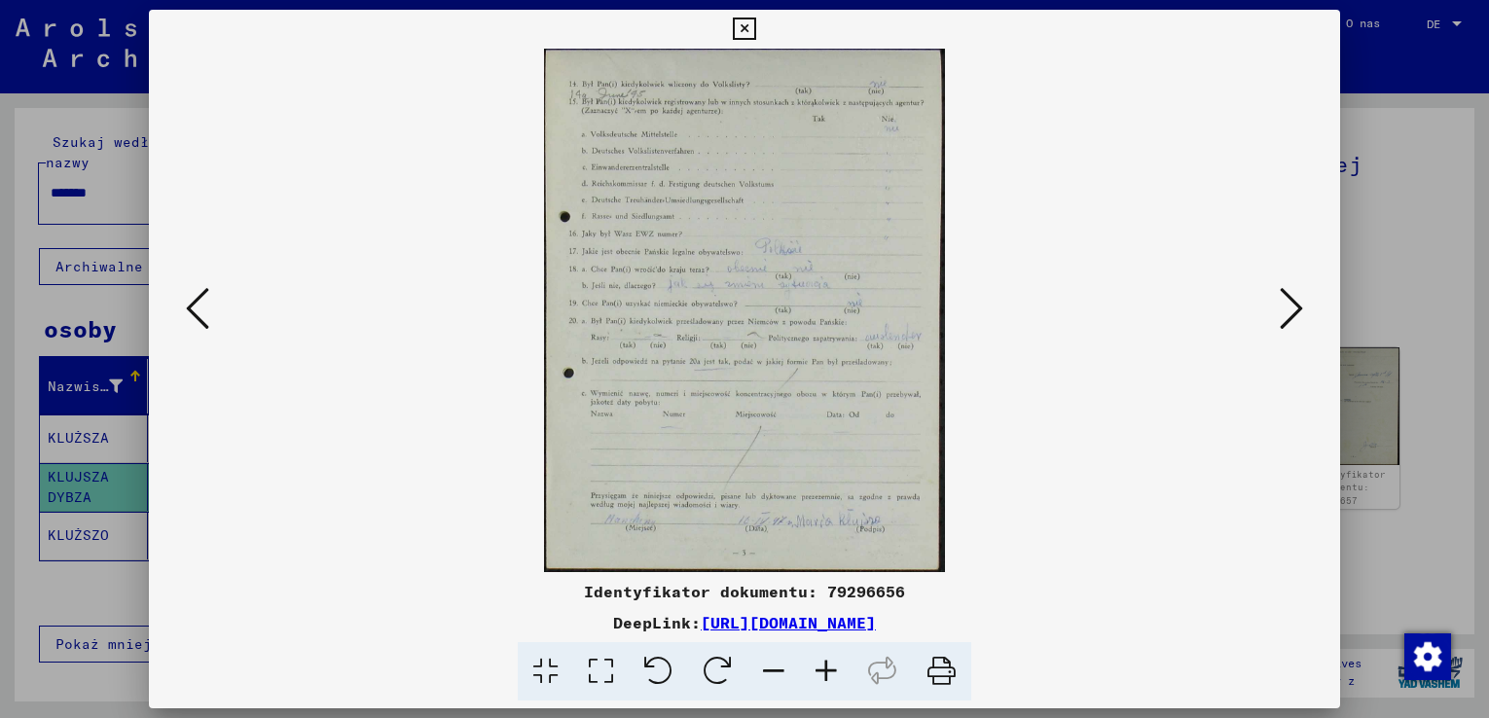
scroll to position [0, 0]
click at [825, 664] on icon at bounding box center [826, 671] width 53 height 59
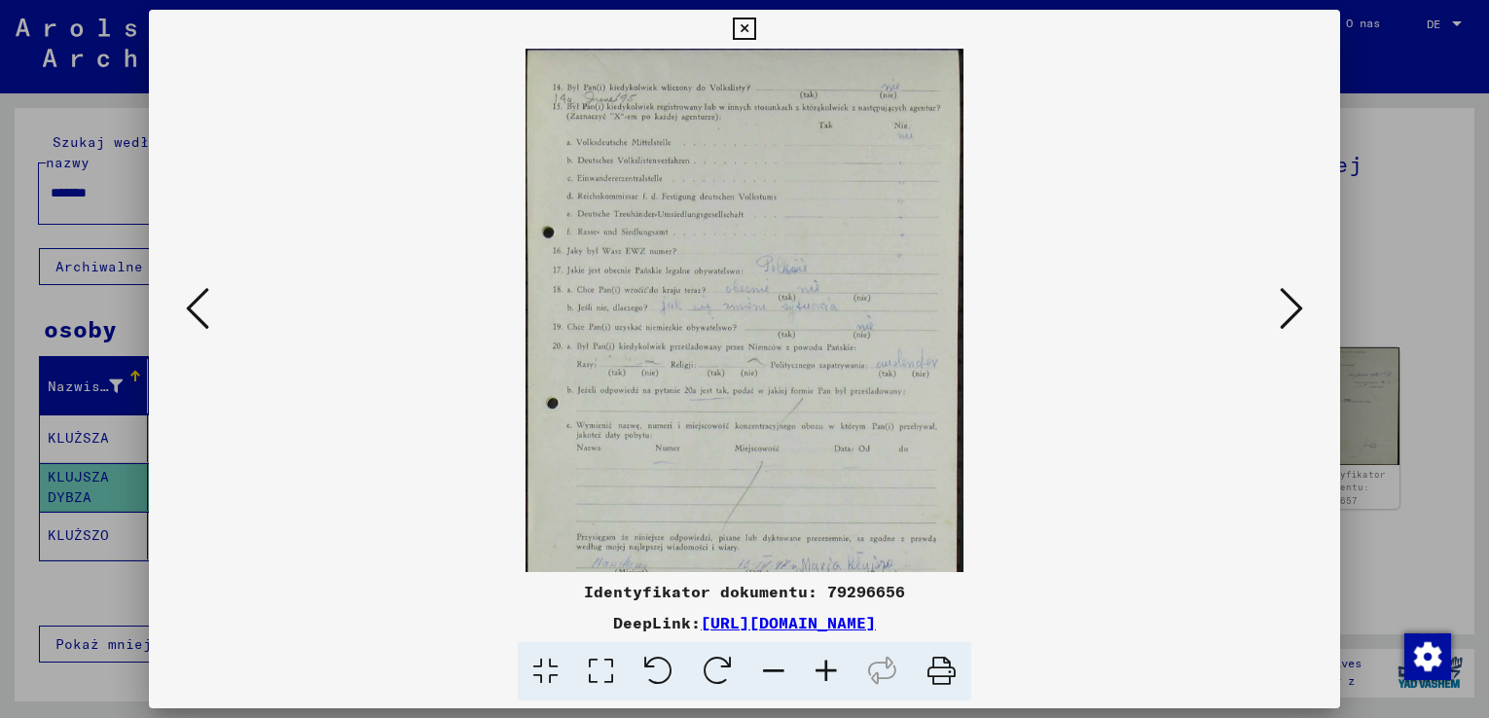
click at [825, 664] on icon at bounding box center [826, 671] width 53 height 59
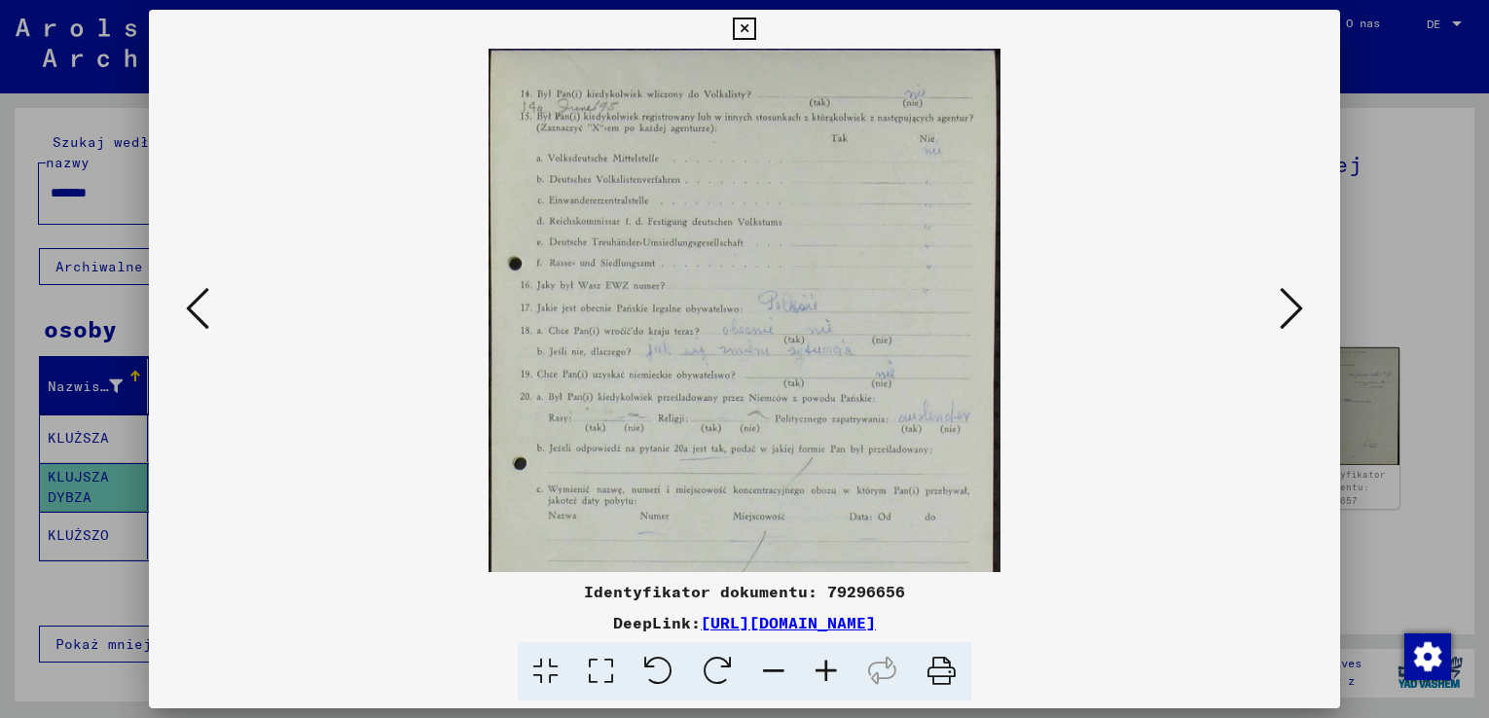
click at [825, 664] on icon at bounding box center [826, 671] width 53 height 59
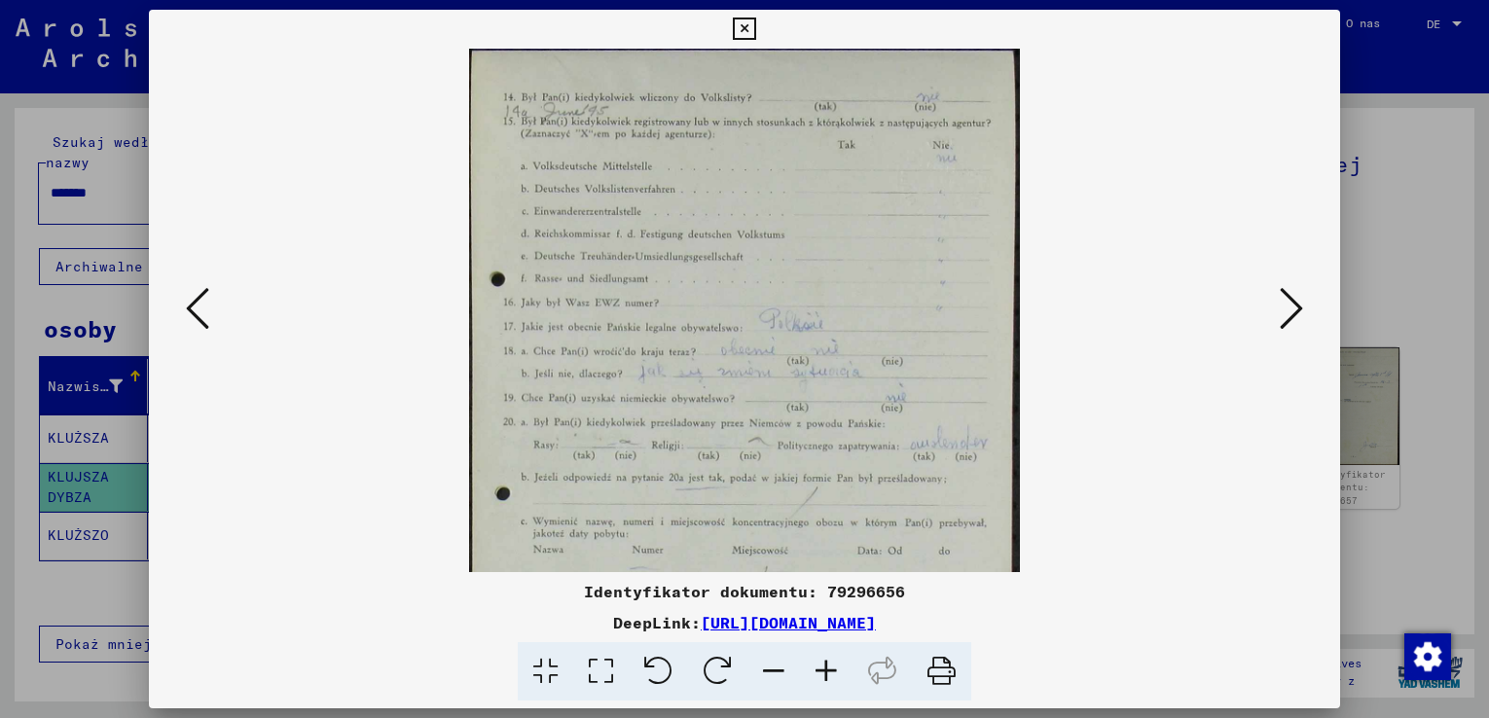
click at [825, 664] on icon at bounding box center [826, 671] width 53 height 59
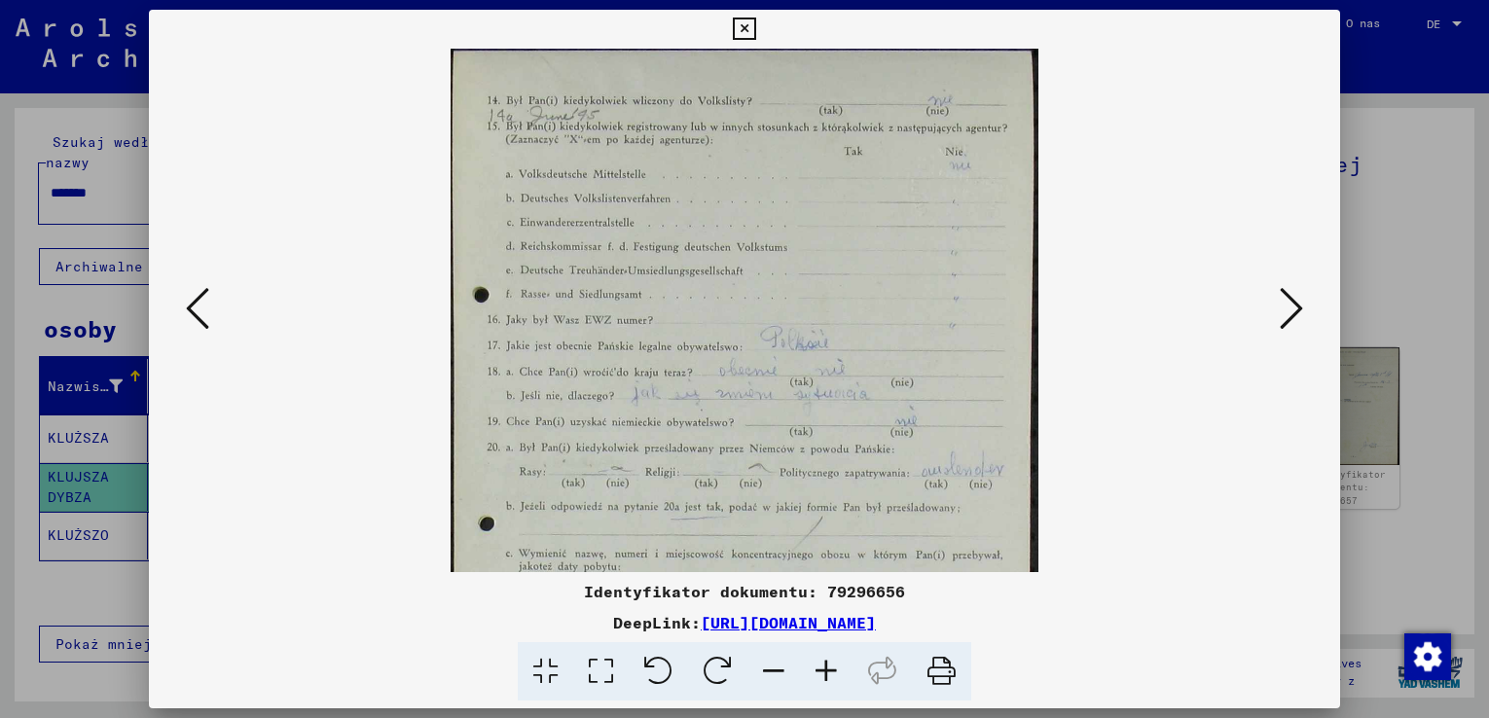
click at [825, 664] on icon at bounding box center [826, 671] width 53 height 59
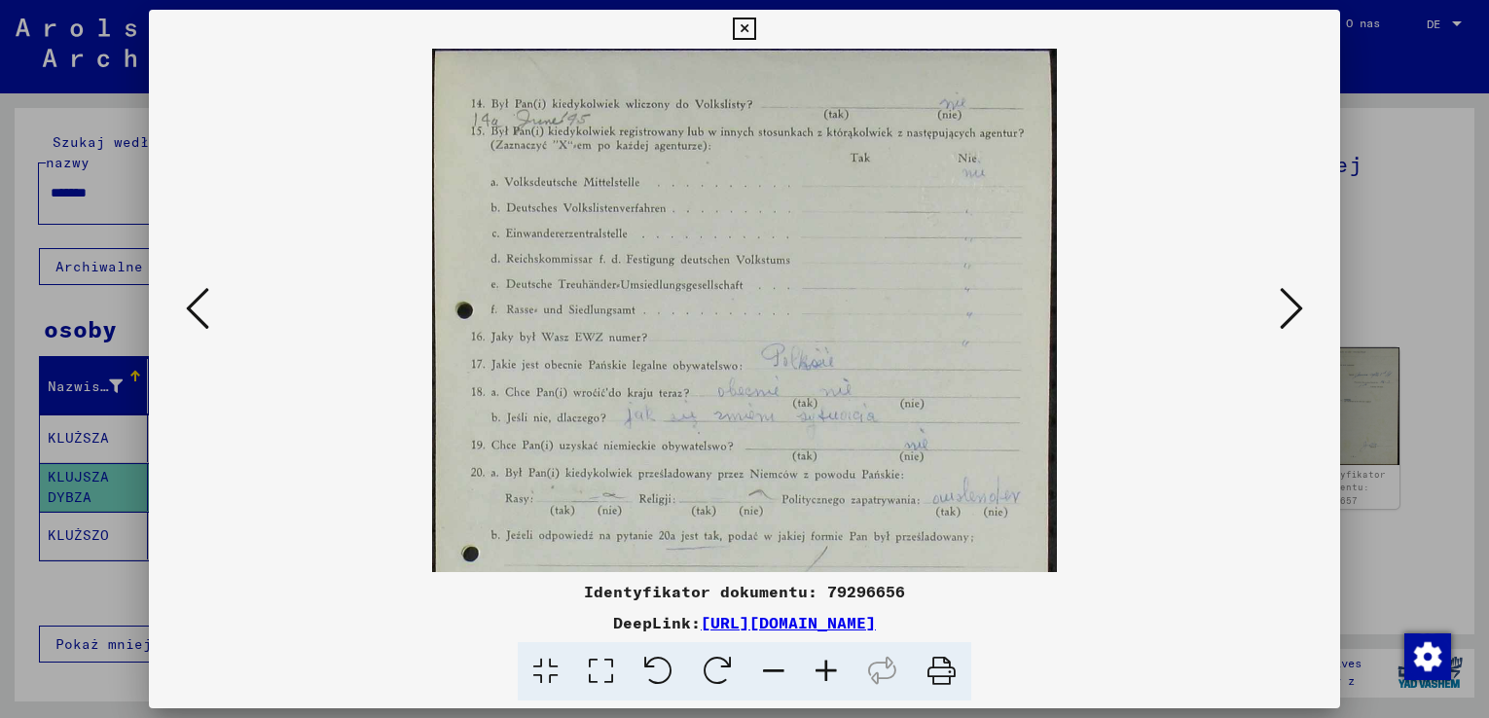
click at [826, 664] on icon at bounding box center [826, 671] width 53 height 59
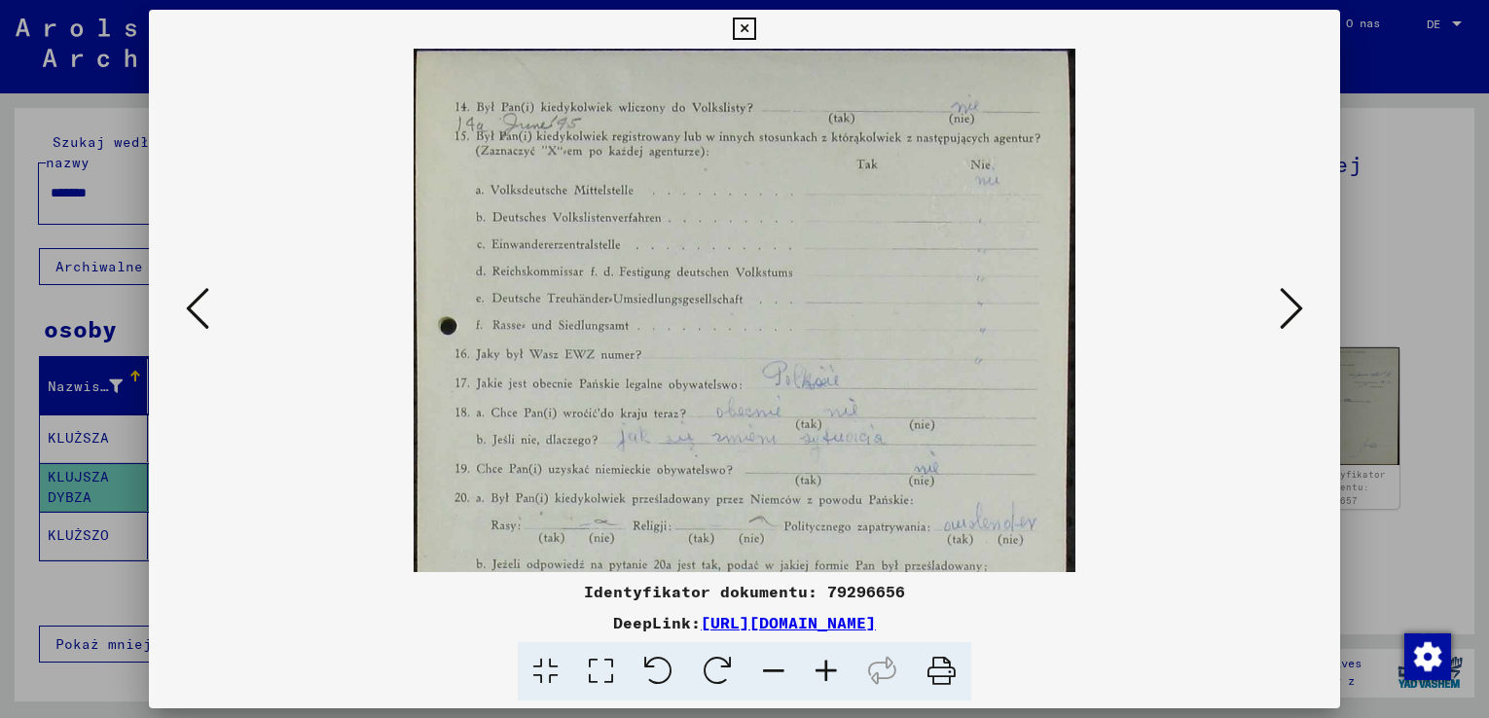
click at [826, 663] on icon at bounding box center [826, 671] width 53 height 59
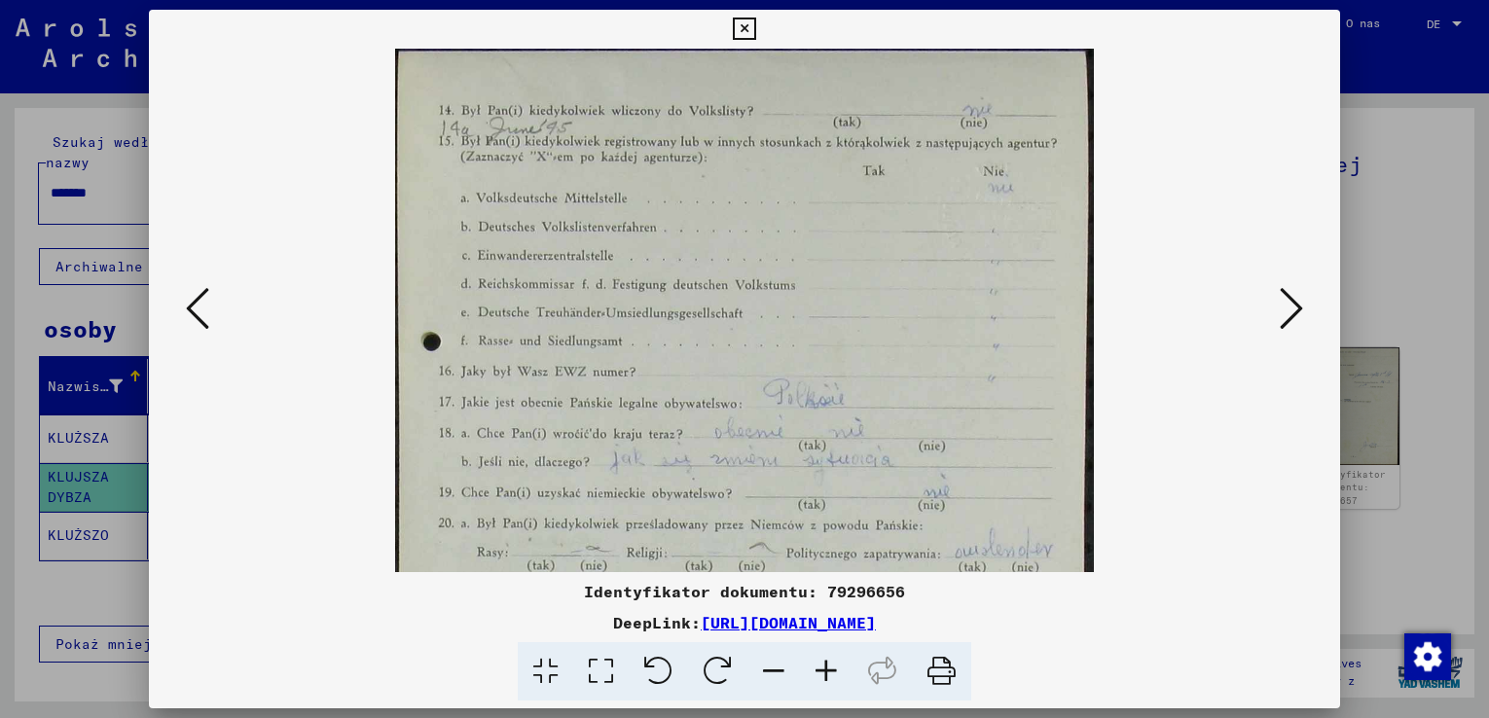
click at [824, 662] on icon at bounding box center [826, 671] width 53 height 59
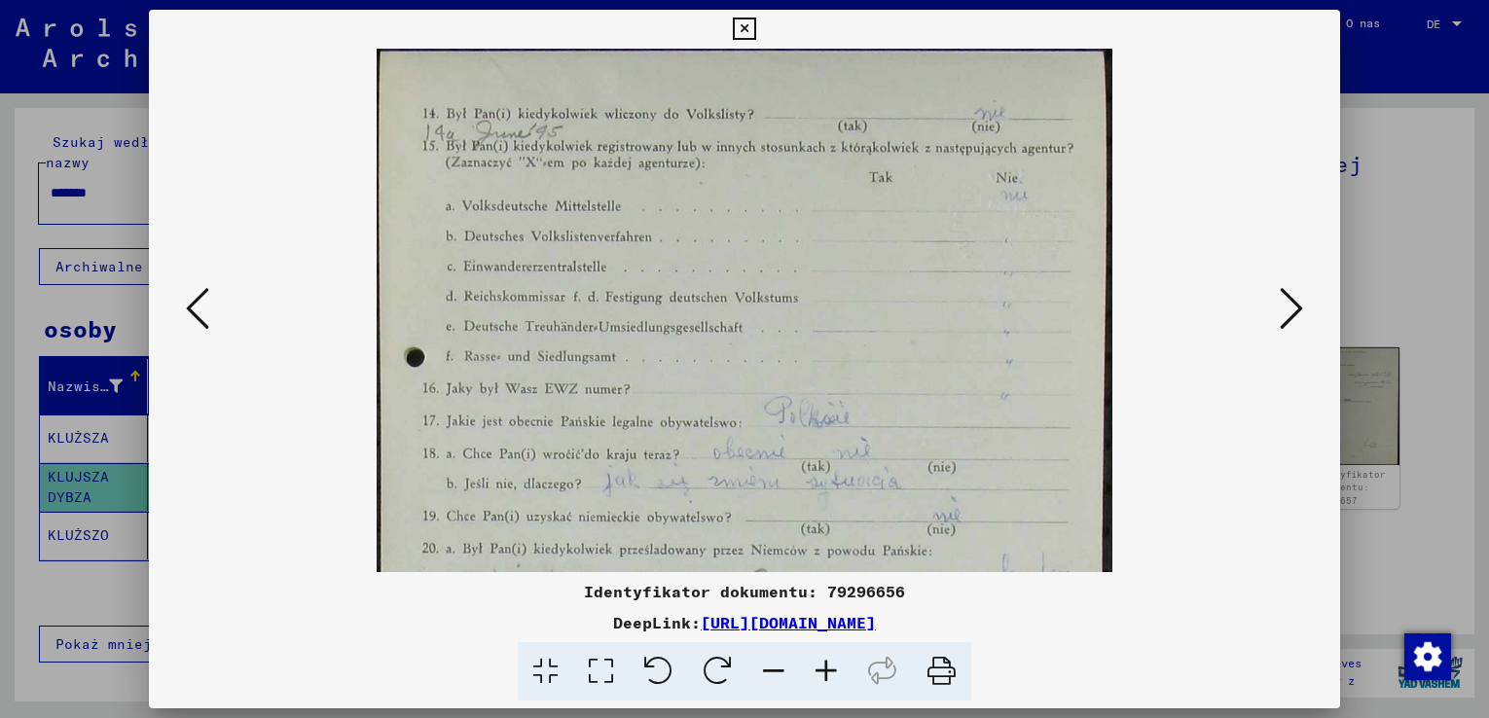
click at [823, 665] on icon at bounding box center [826, 671] width 53 height 59
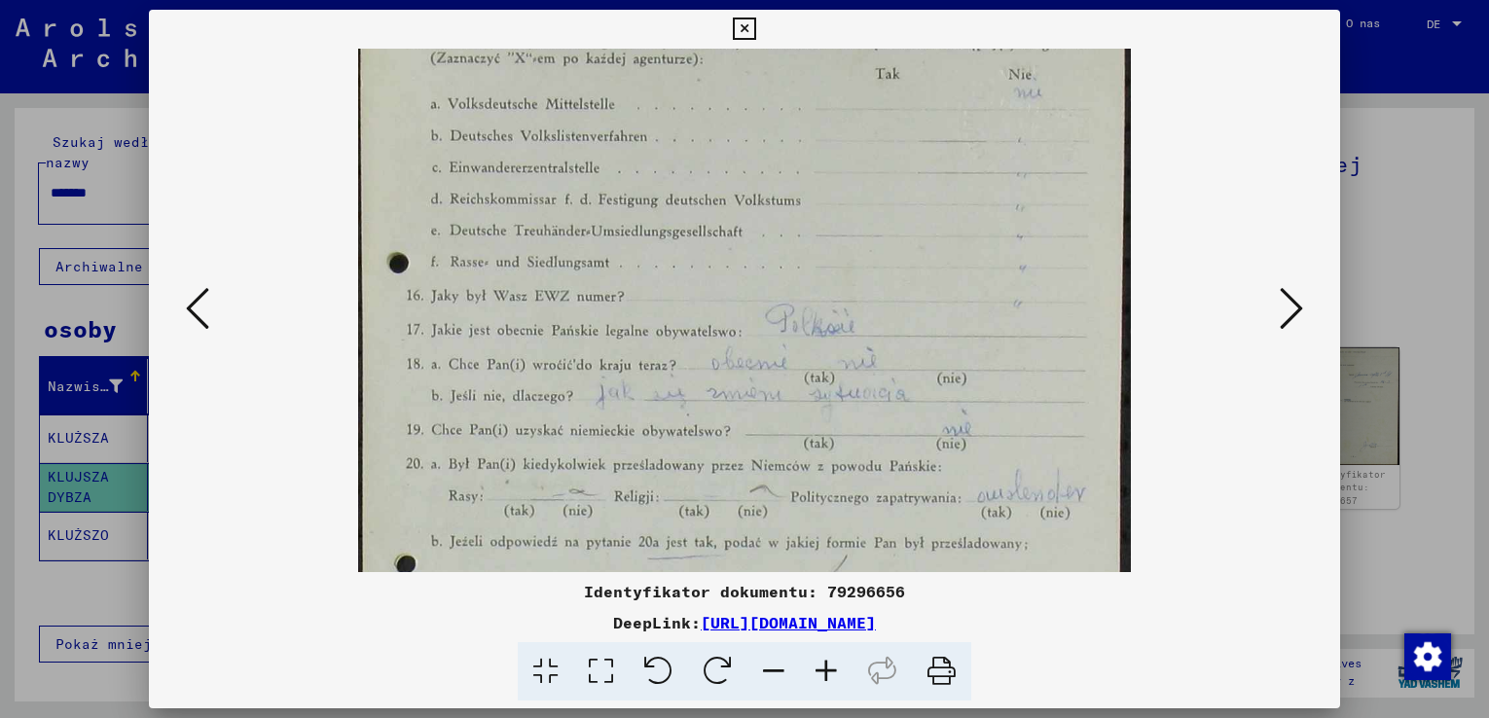
scroll to position [112, 0]
drag, startPoint x: 594, startPoint y: 502, endPoint x: 592, endPoint y: 390, distance: 111.9
click at [592, 390] on img at bounding box center [744, 442] width 773 height 1010
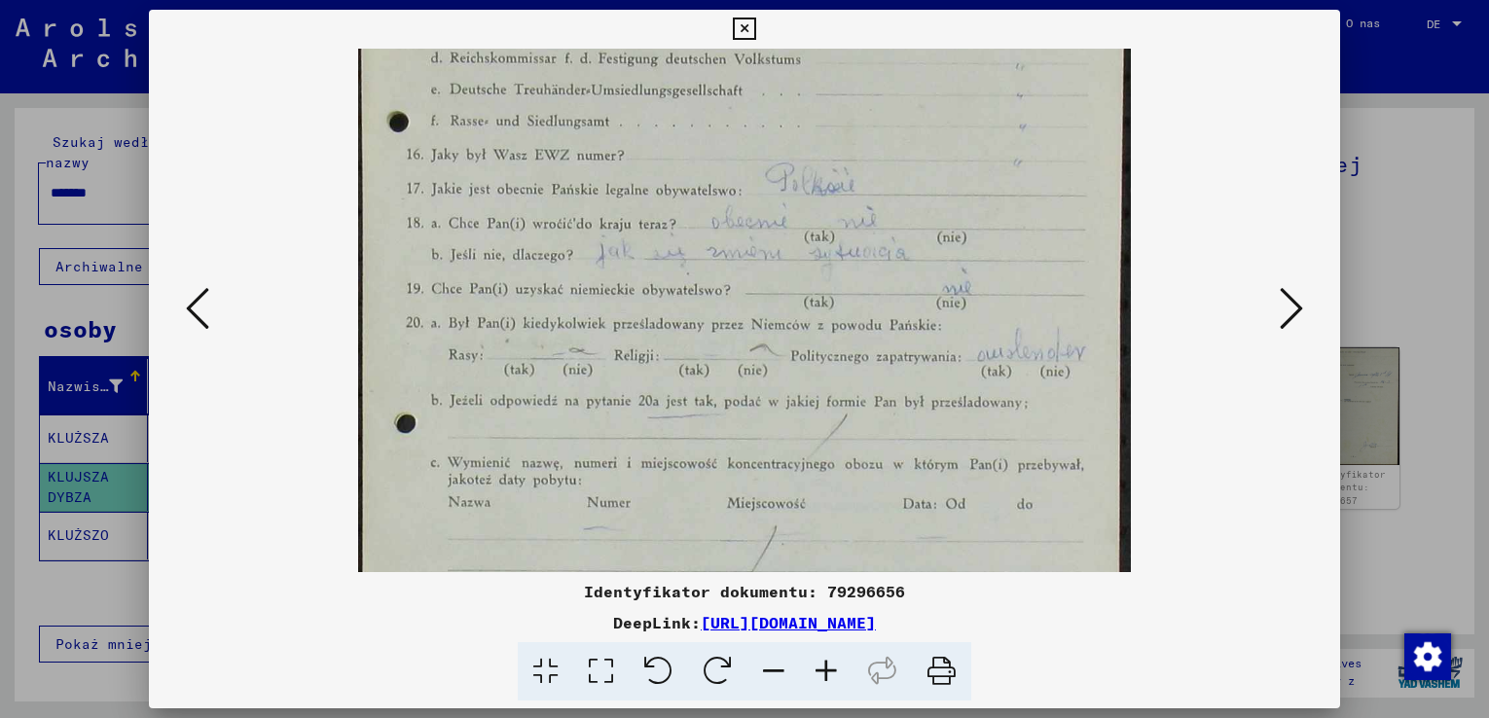
scroll to position [254, 0]
drag, startPoint x: 562, startPoint y: 408, endPoint x: 558, endPoint y: 353, distance: 54.6
click at [558, 353] on img at bounding box center [744, 300] width 773 height 1010
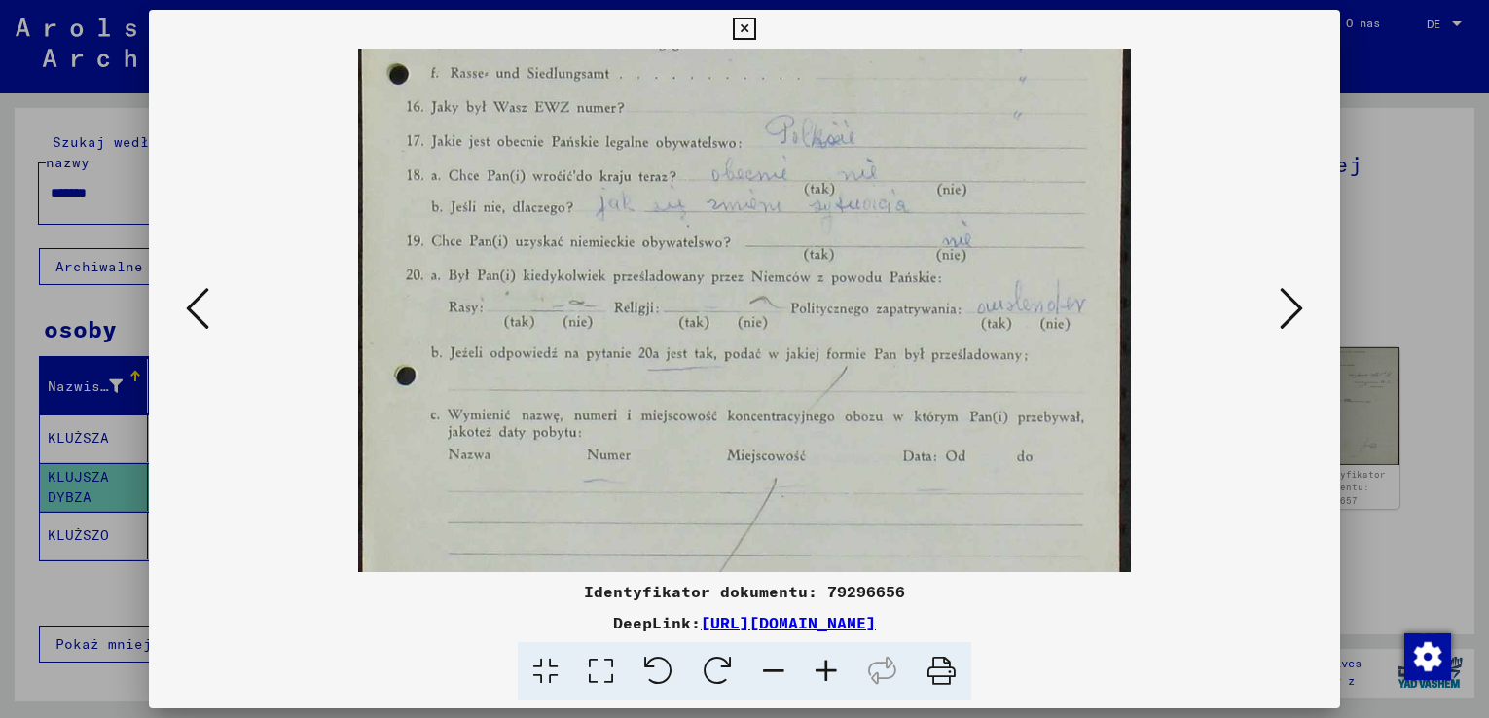
scroll to position [300, 0]
drag, startPoint x: 557, startPoint y: 483, endPoint x: 546, endPoint y: 437, distance: 47.0
click at [546, 437] on img at bounding box center [744, 254] width 773 height 1010
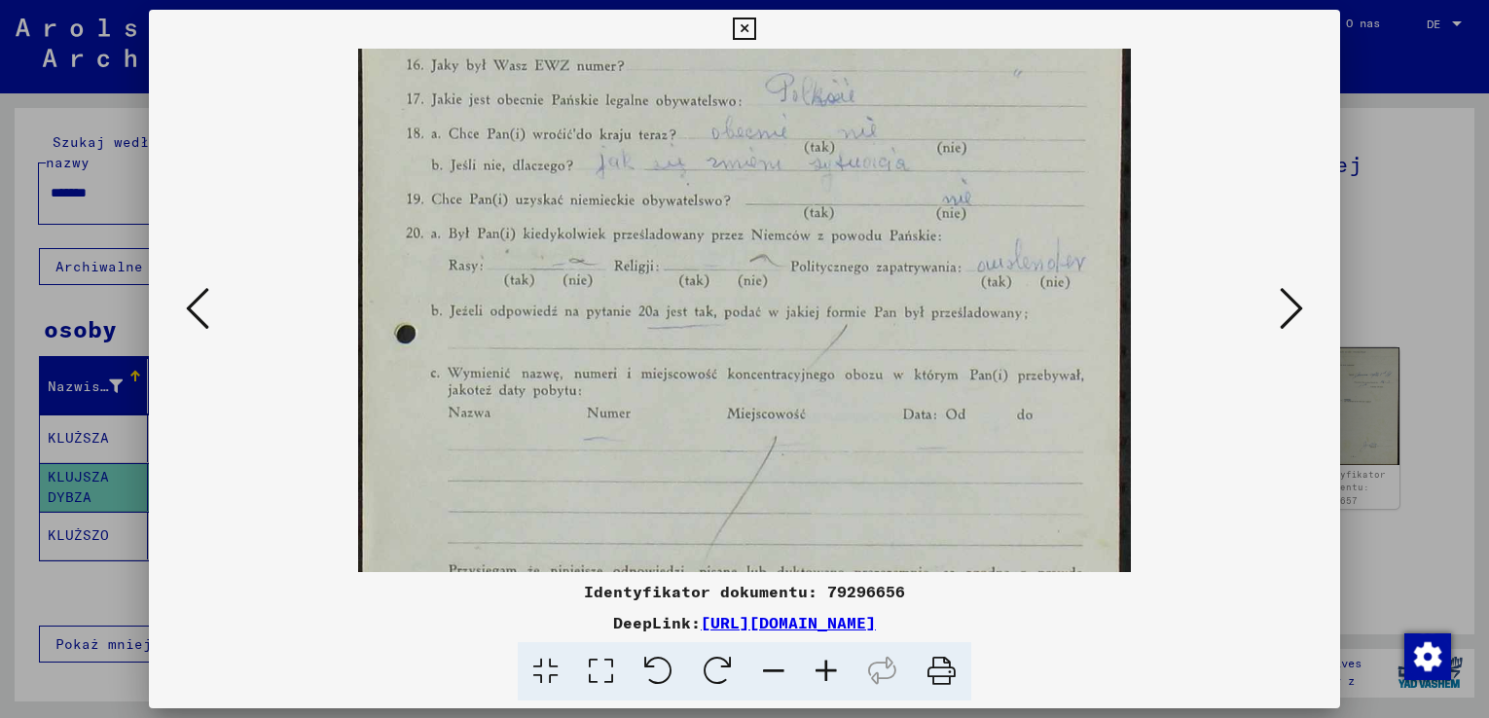
scroll to position [341, 0]
drag, startPoint x: 529, startPoint y: 512, endPoint x: 505, endPoint y: 470, distance: 48.4
click at [505, 470] on img at bounding box center [744, 212] width 773 height 1010
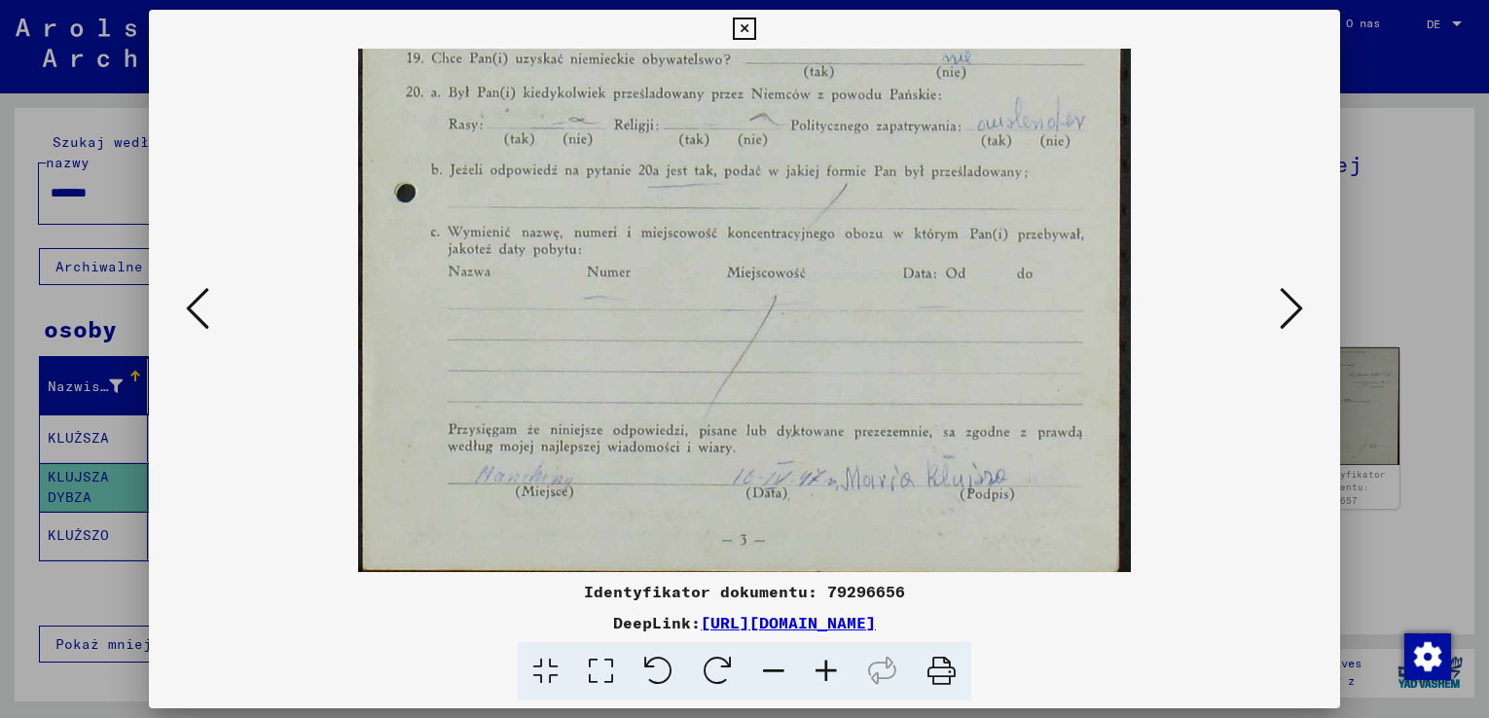
drag, startPoint x: 555, startPoint y: 504, endPoint x: 557, endPoint y: 363, distance: 141.1
click at [557, 363] on img at bounding box center [744, 72] width 773 height 1010
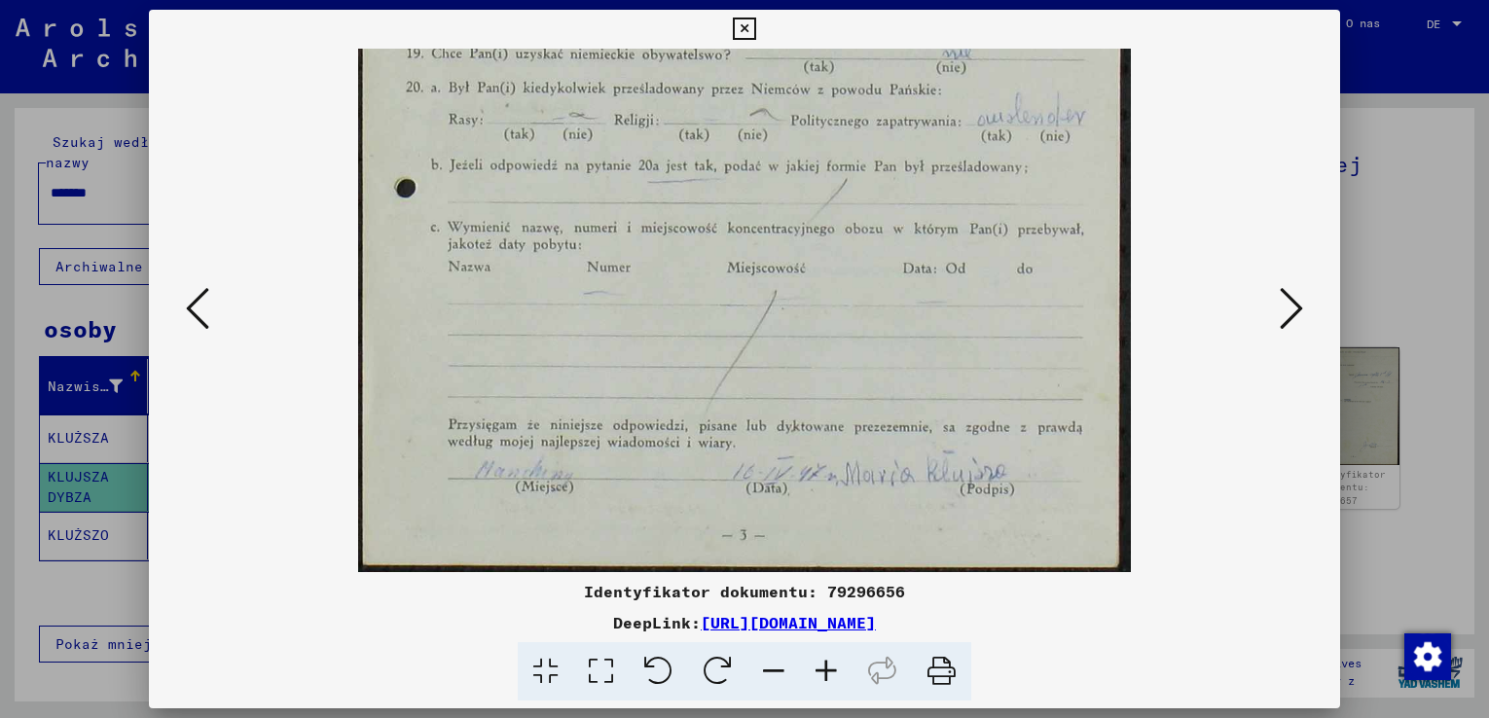
drag, startPoint x: 624, startPoint y: 489, endPoint x: 622, endPoint y: 470, distance: 19.6
click at [622, 470] on img at bounding box center [744, 67] width 773 height 1010
click at [1278, 314] on button at bounding box center [1291, 309] width 35 height 55
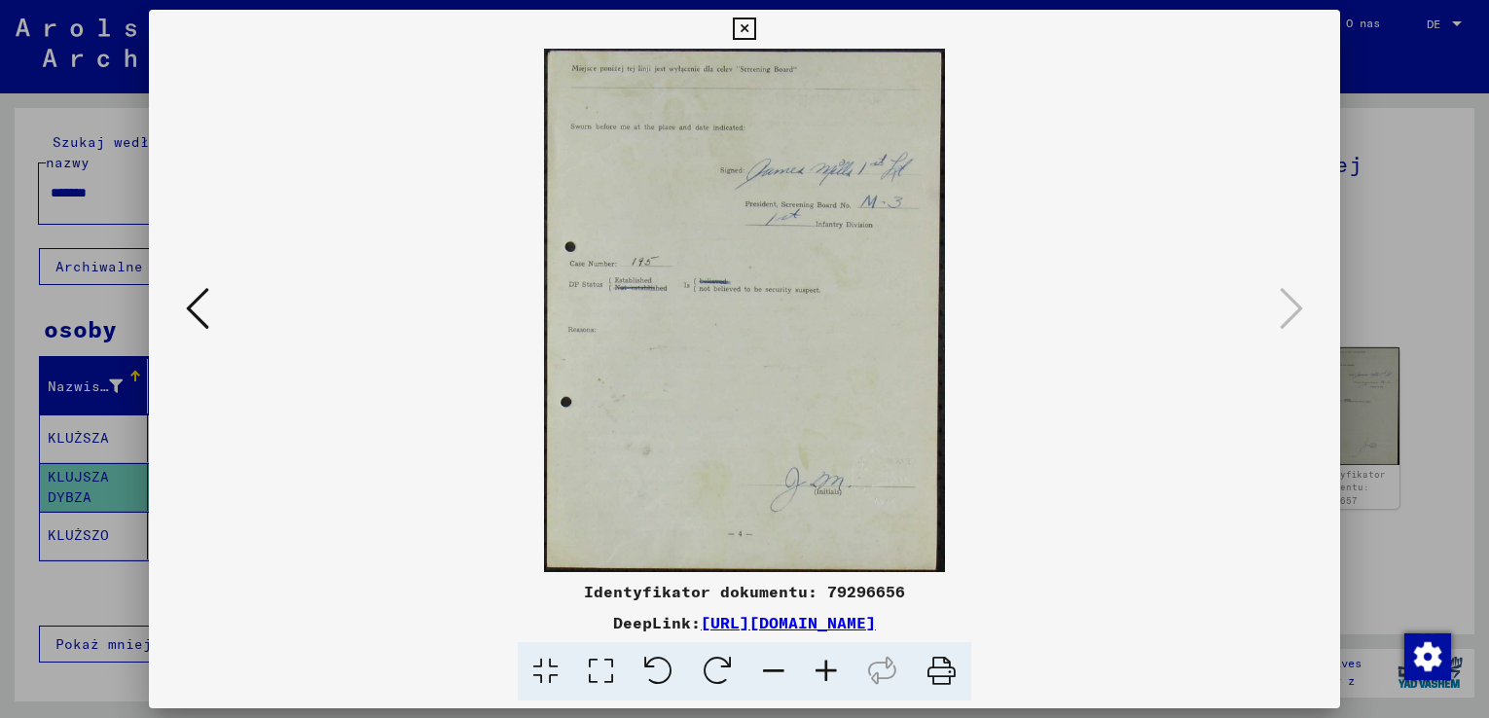
click at [828, 668] on icon at bounding box center [826, 671] width 53 height 59
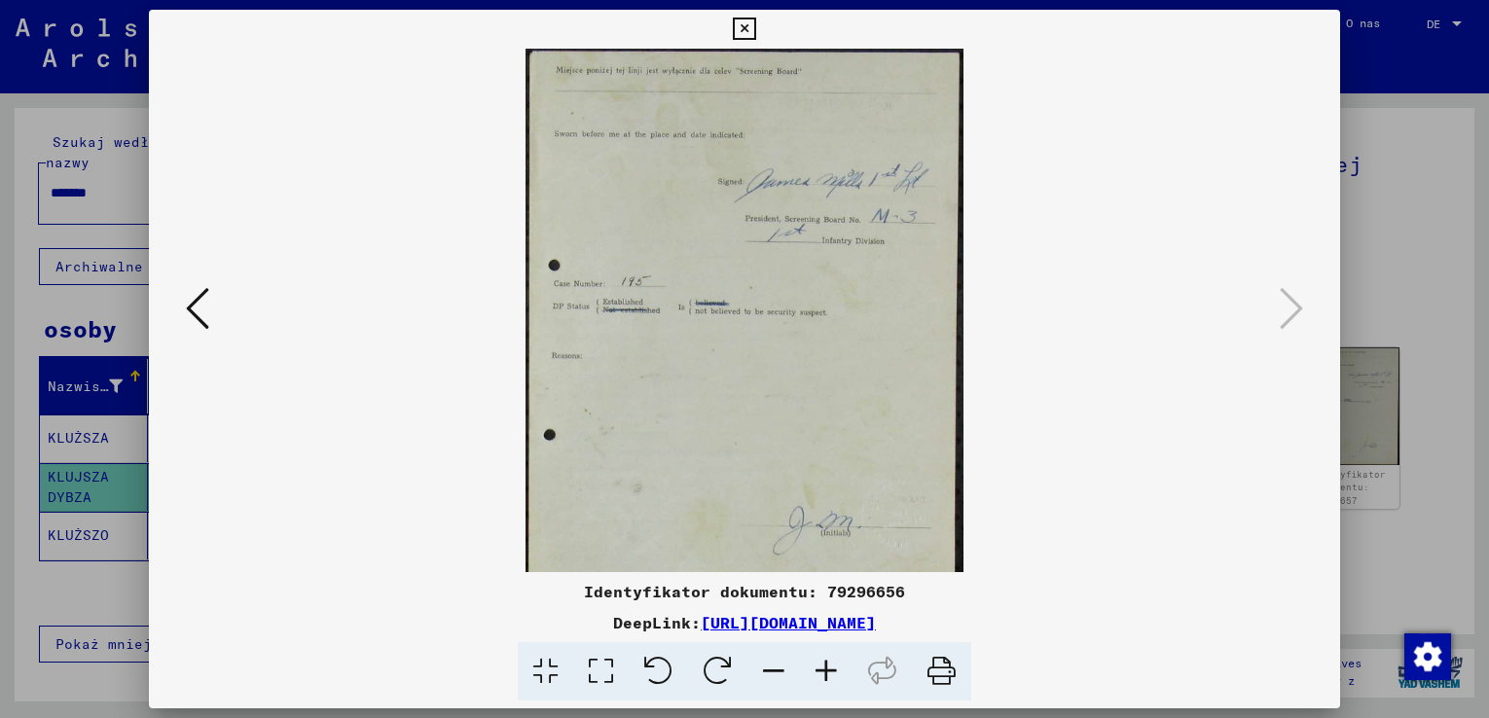
click at [827, 667] on icon at bounding box center [826, 671] width 53 height 59
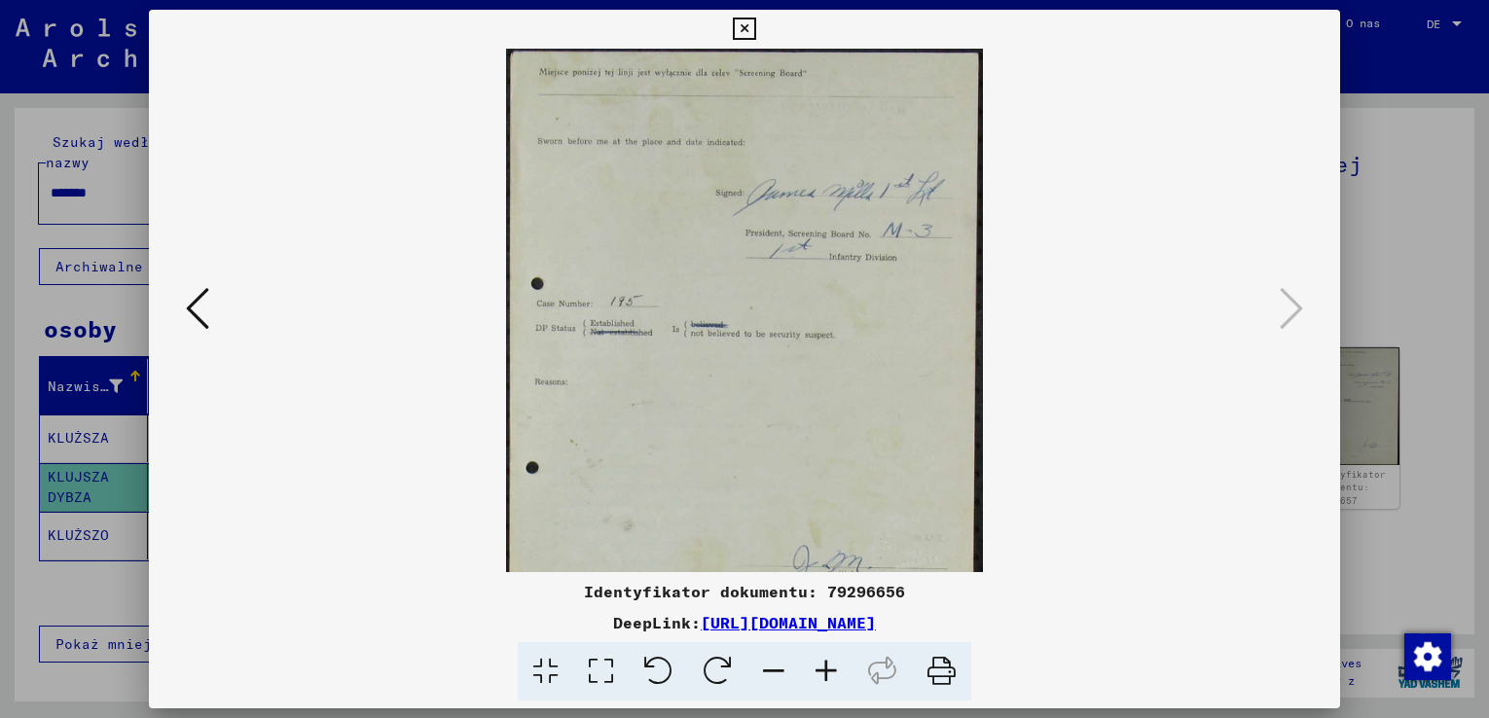
click at [826, 667] on icon at bounding box center [826, 671] width 53 height 59
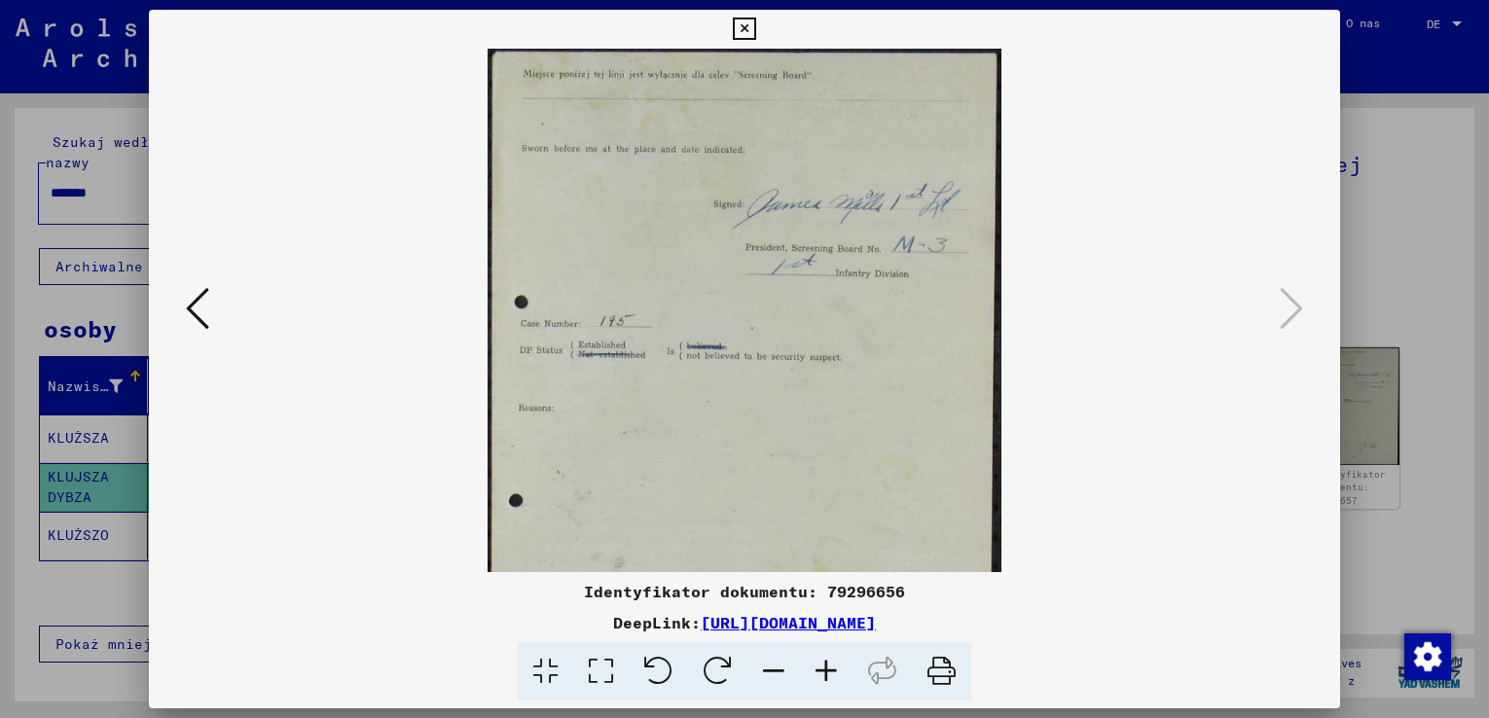
click at [826, 667] on icon at bounding box center [826, 671] width 53 height 59
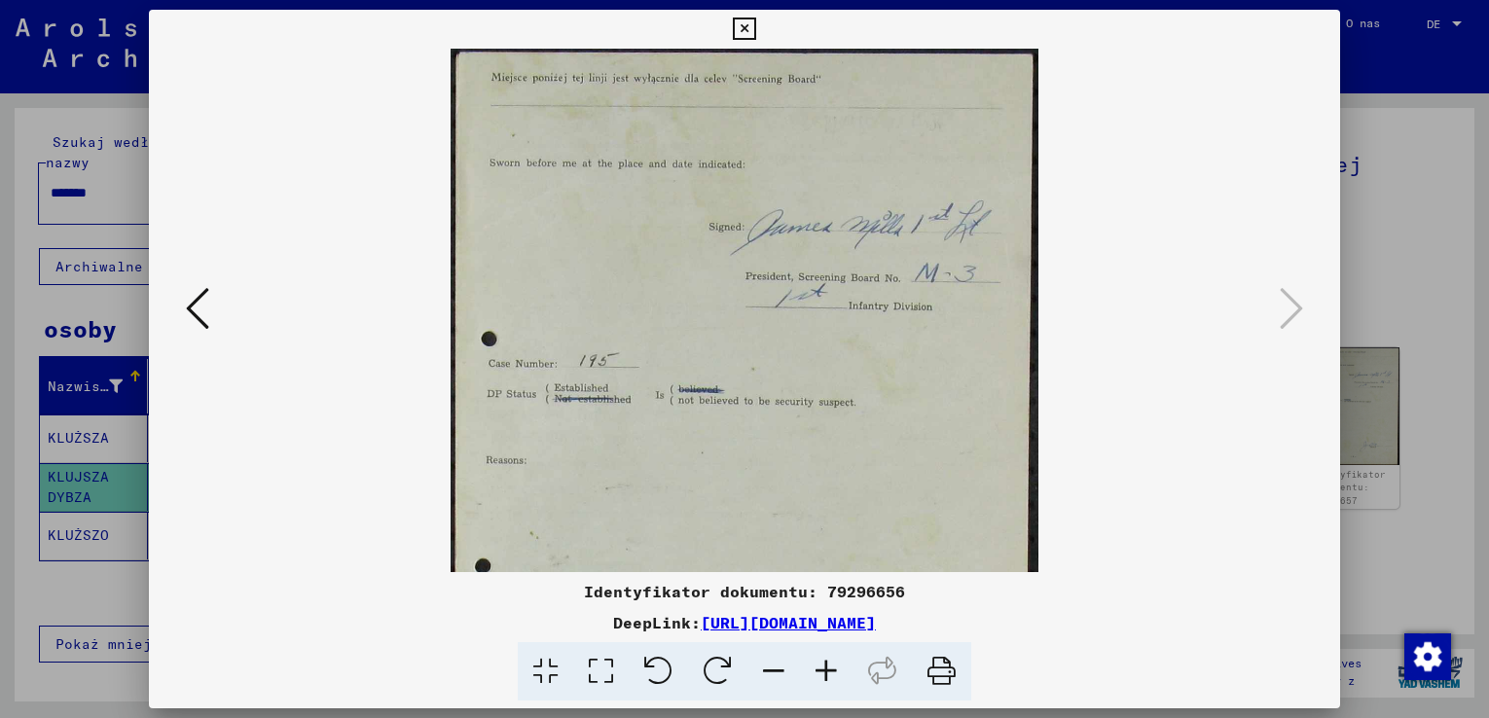
click at [826, 667] on icon at bounding box center [826, 671] width 53 height 59
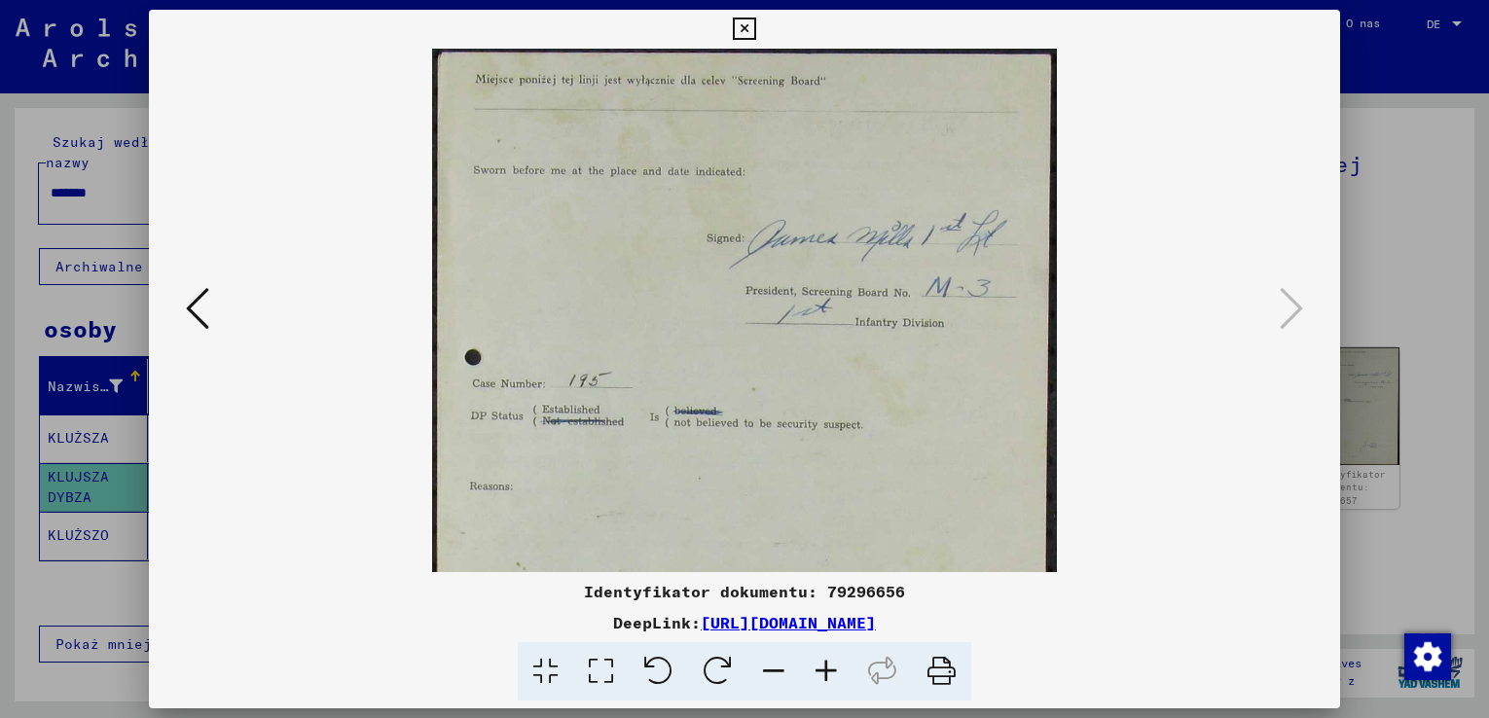
click at [744, 28] on icon at bounding box center [744, 29] width 22 height 23
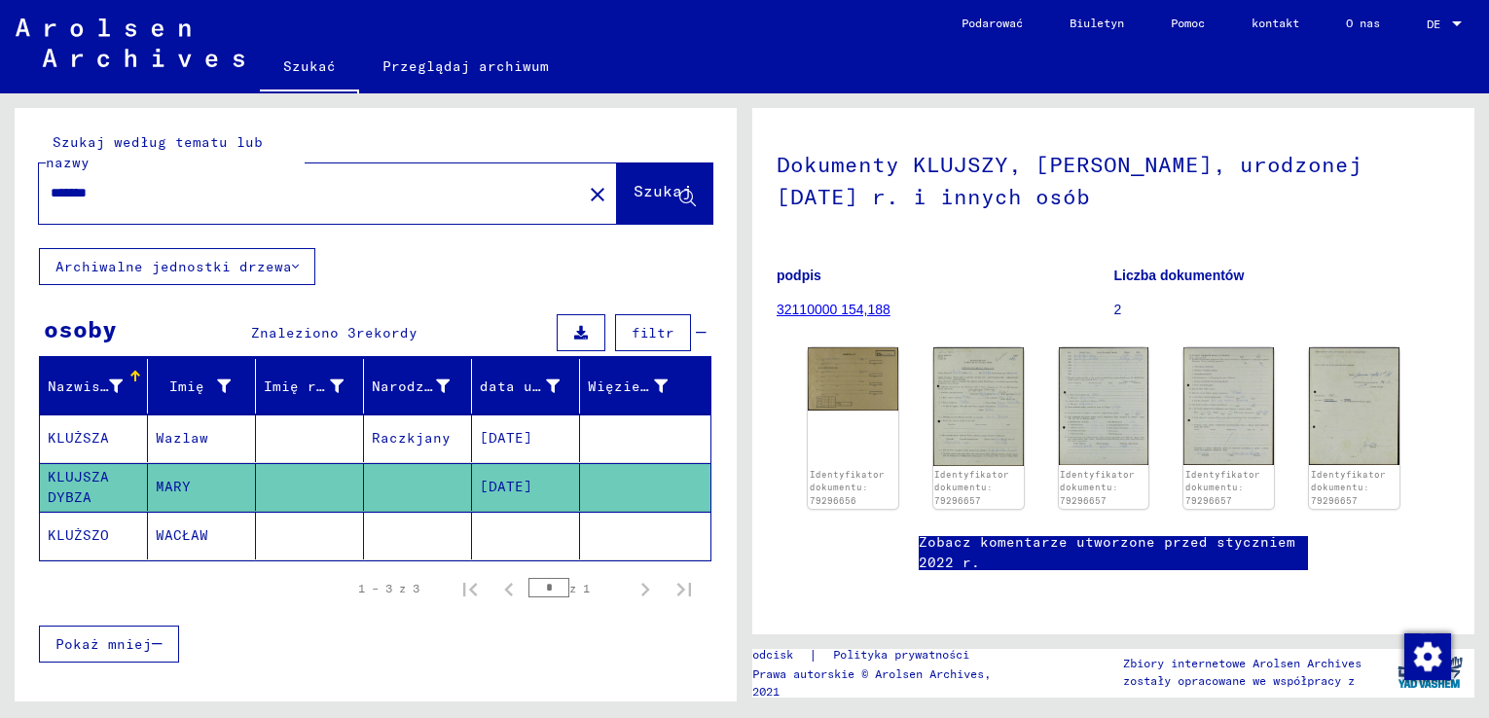
drag, startPoint x: 51, startPoint y: 191, endPoint x: 156, endPoint y: 188, distance: 105.1
click at [156, 188] on input "*******" at bounding box center [311, 193] width 520 height 20
type input "****"
click at [633, 189] on font "Szukaj" at bounding box center [662, 190] width 58 height 19
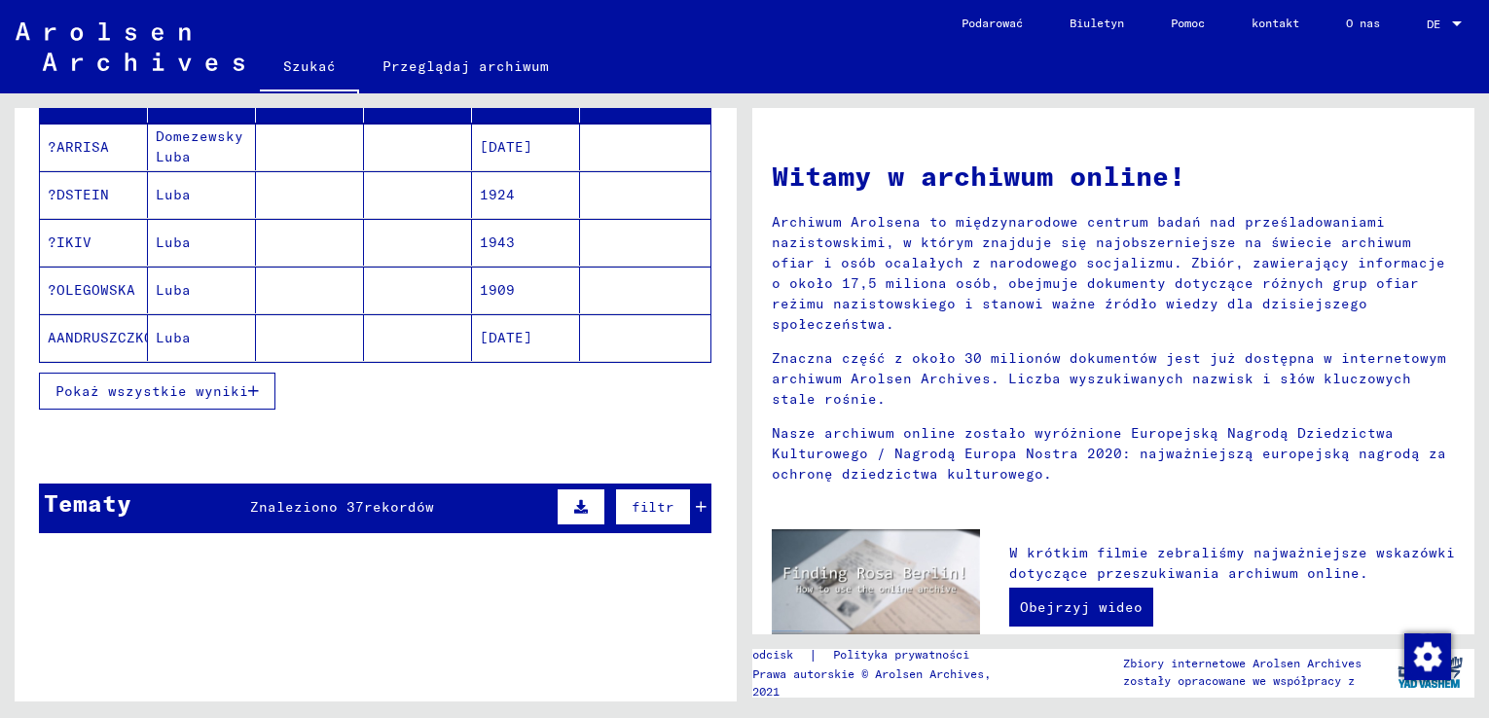
scroll to position [388, 0]
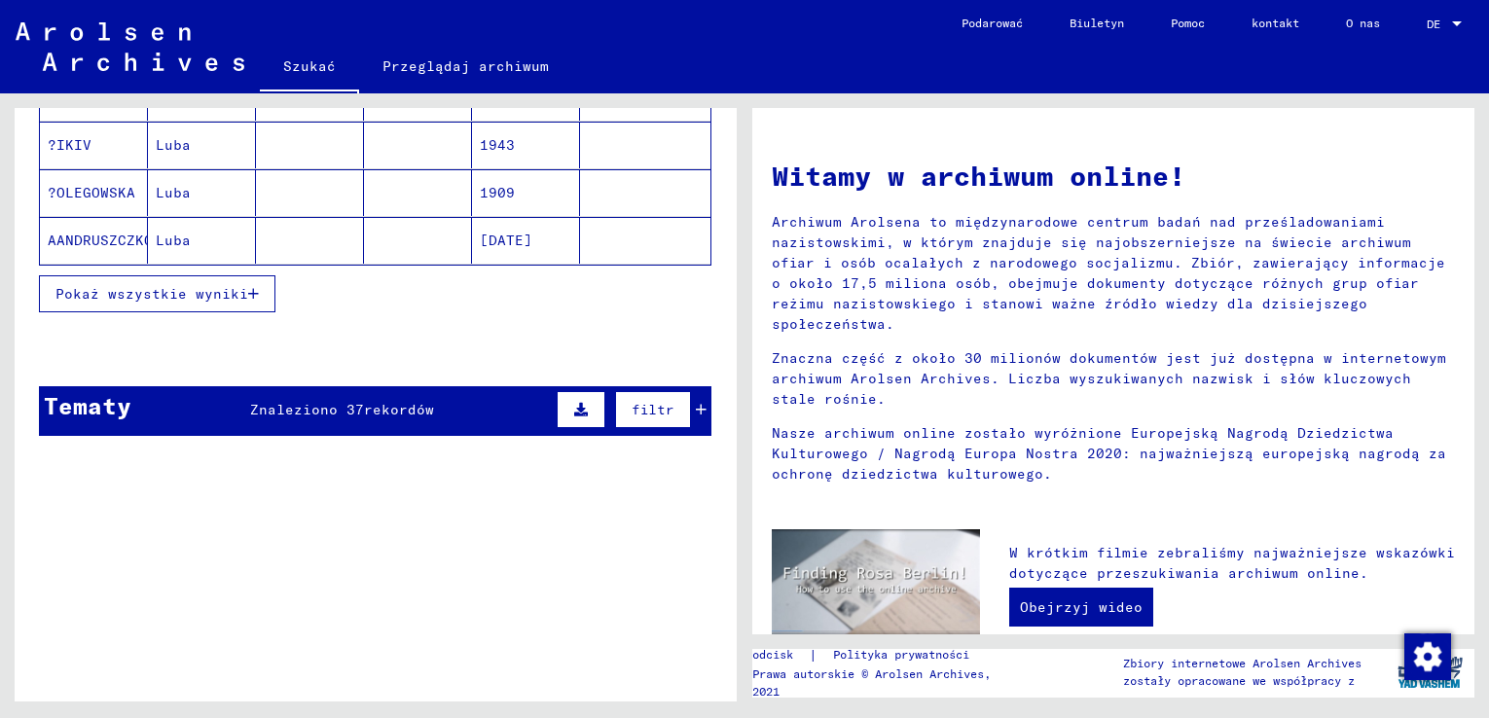
click at [379, 413] on font "rekordów" at bounding box center [399, 410] width 70 height 18
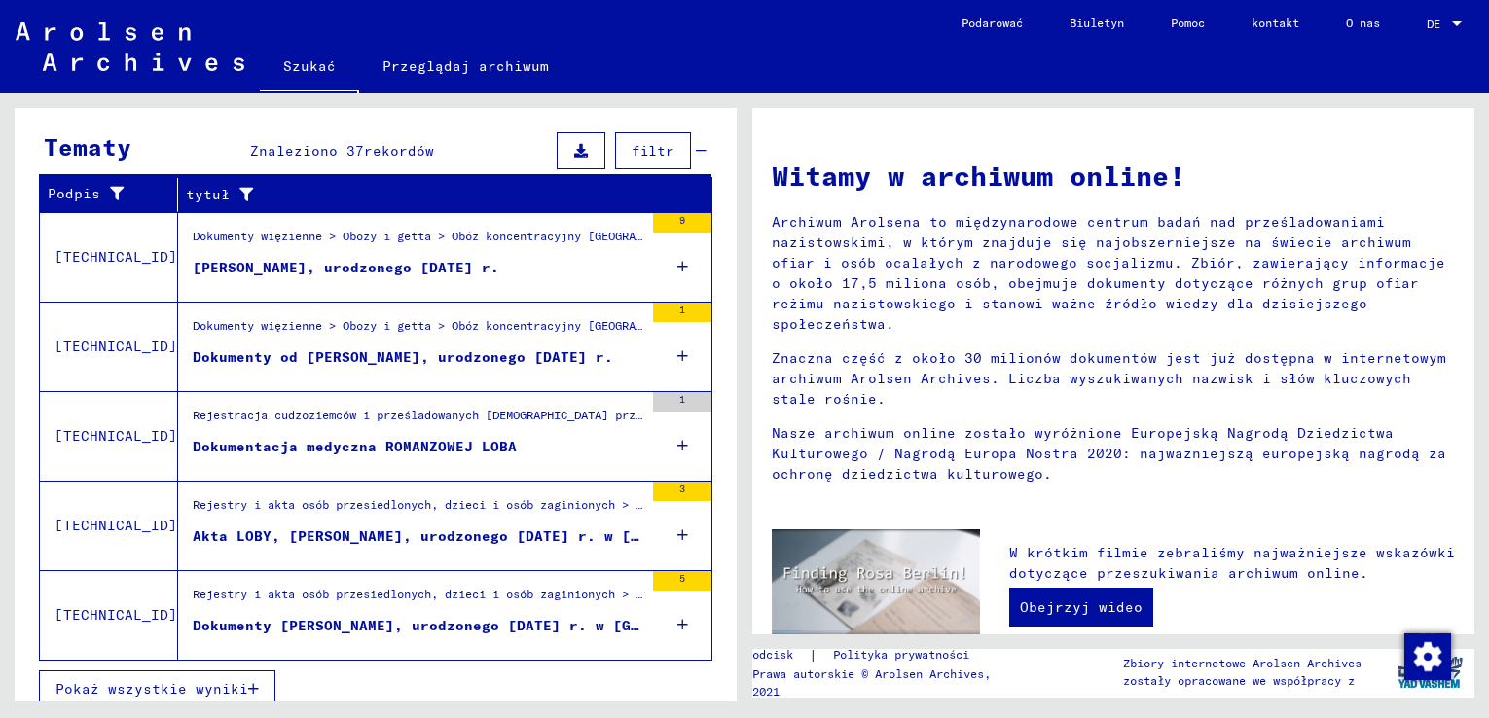
scroll to position [664, 0]
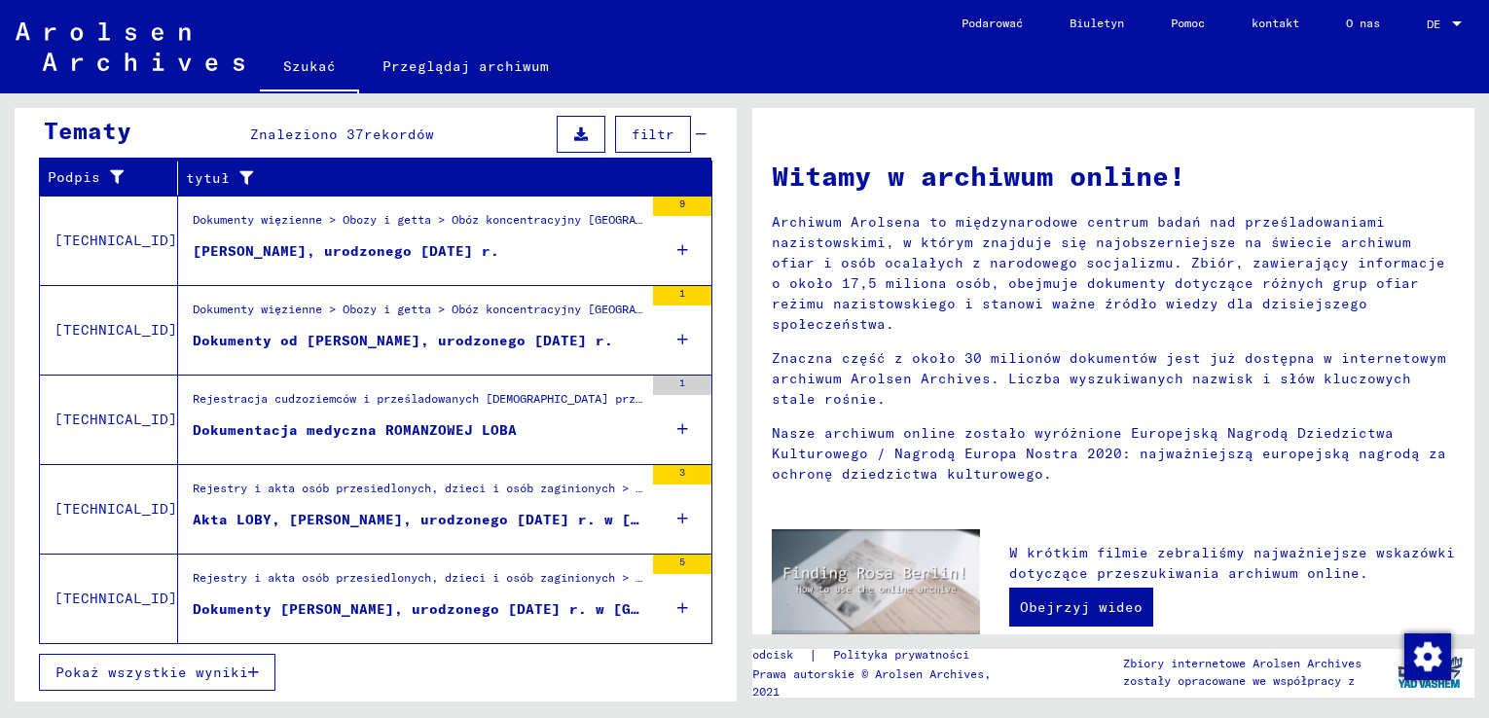
click at [376, 251] on font "[PERSON_NAME], urodzonego [DATE] r." at bounding box center [346, 251] width 306 height 18
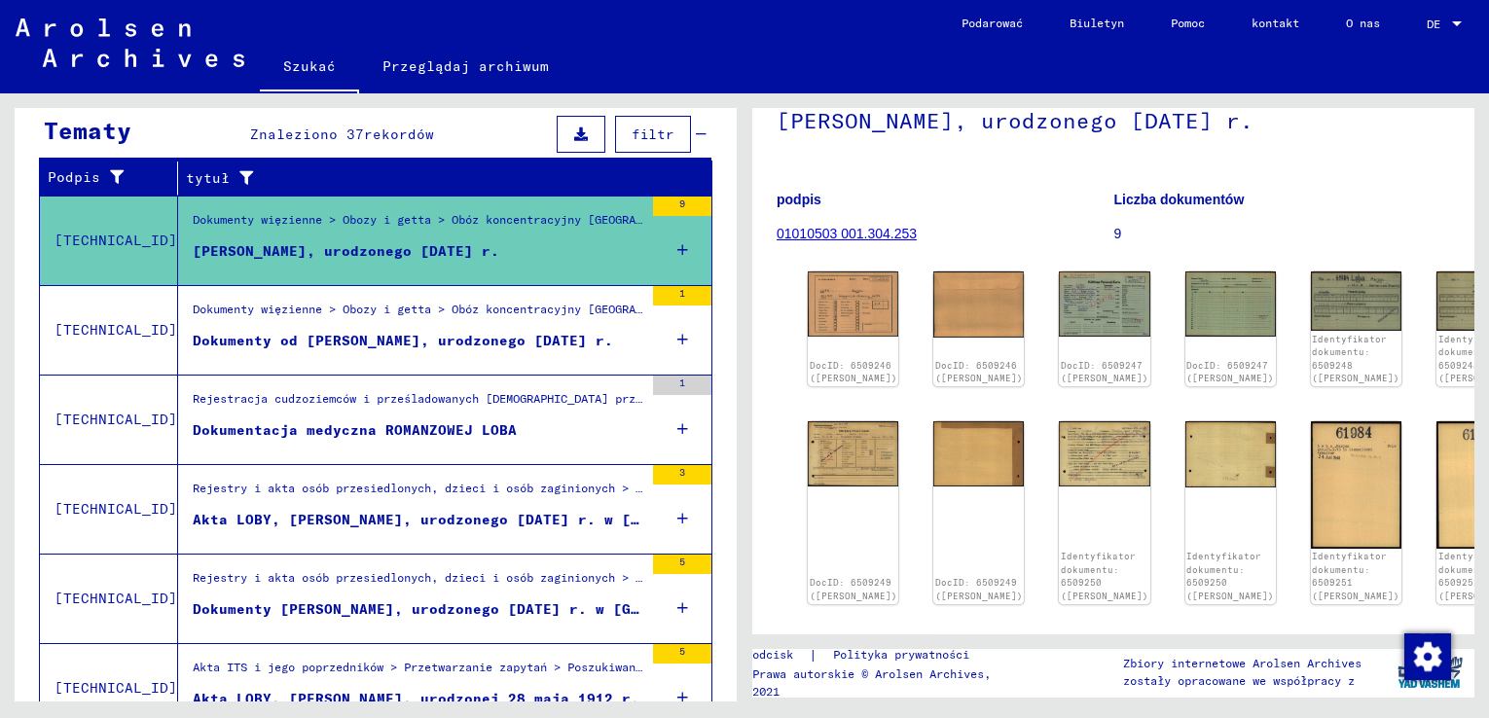
scroll to position [97, 0]
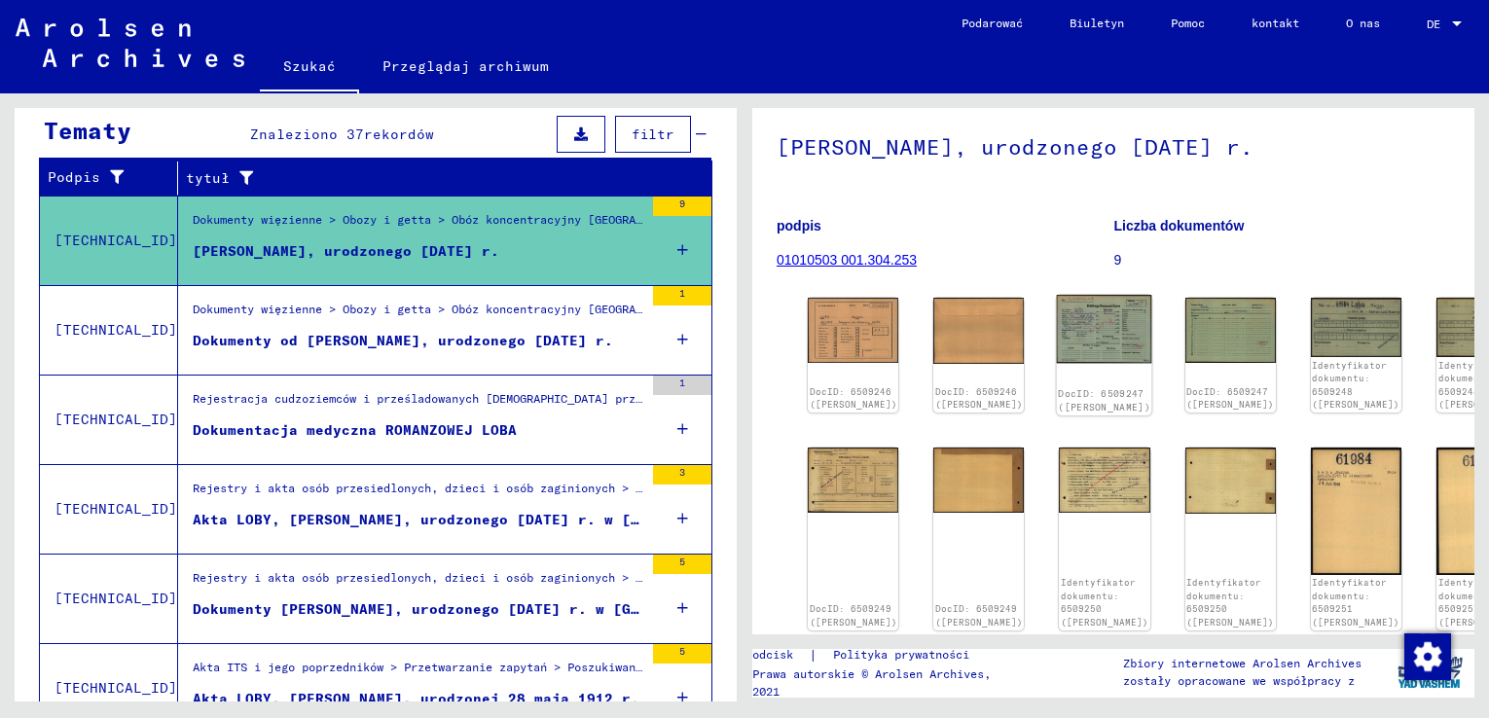
click at [1057, 327] on img at bounding box center [1104, 329] width 95 height 68
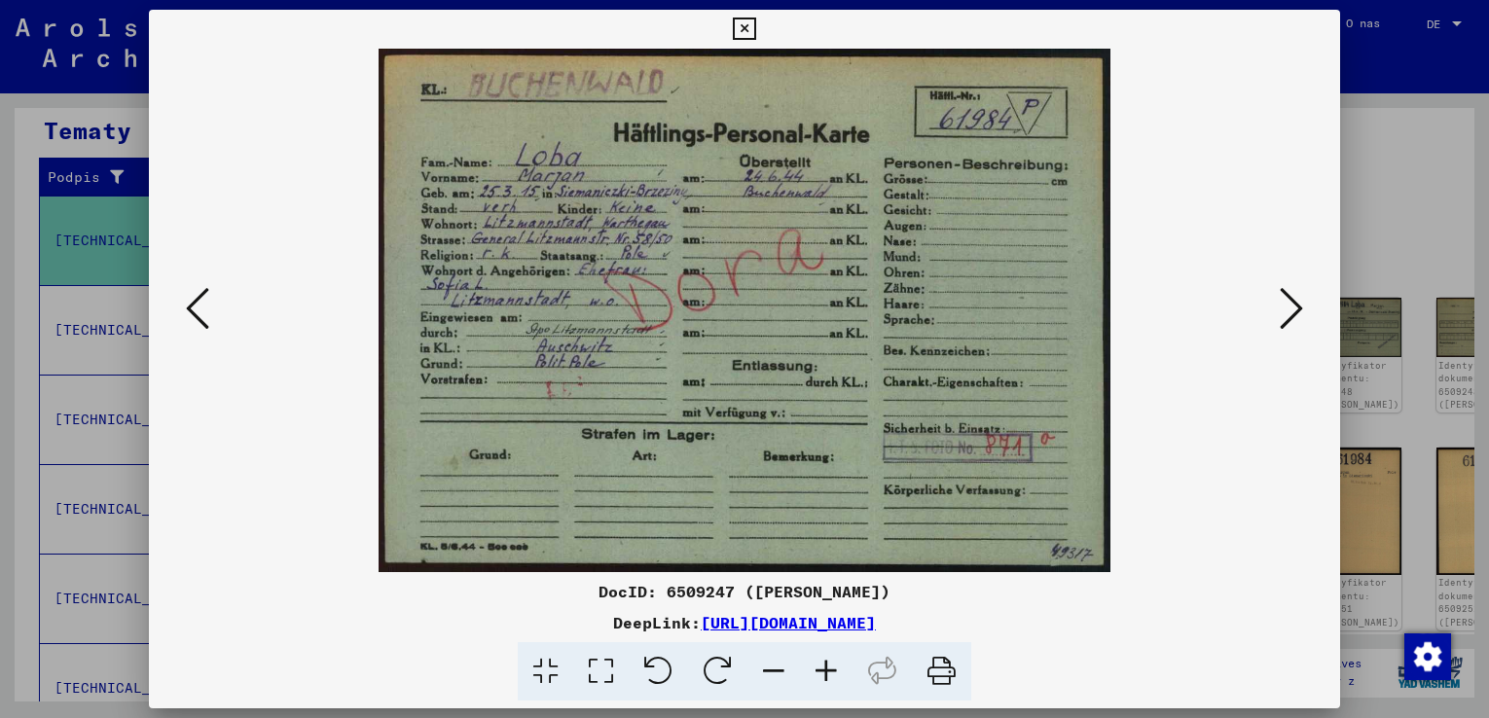
click at [1288, 321] on icon at bounding box center [1290, 308] width 23 height 47
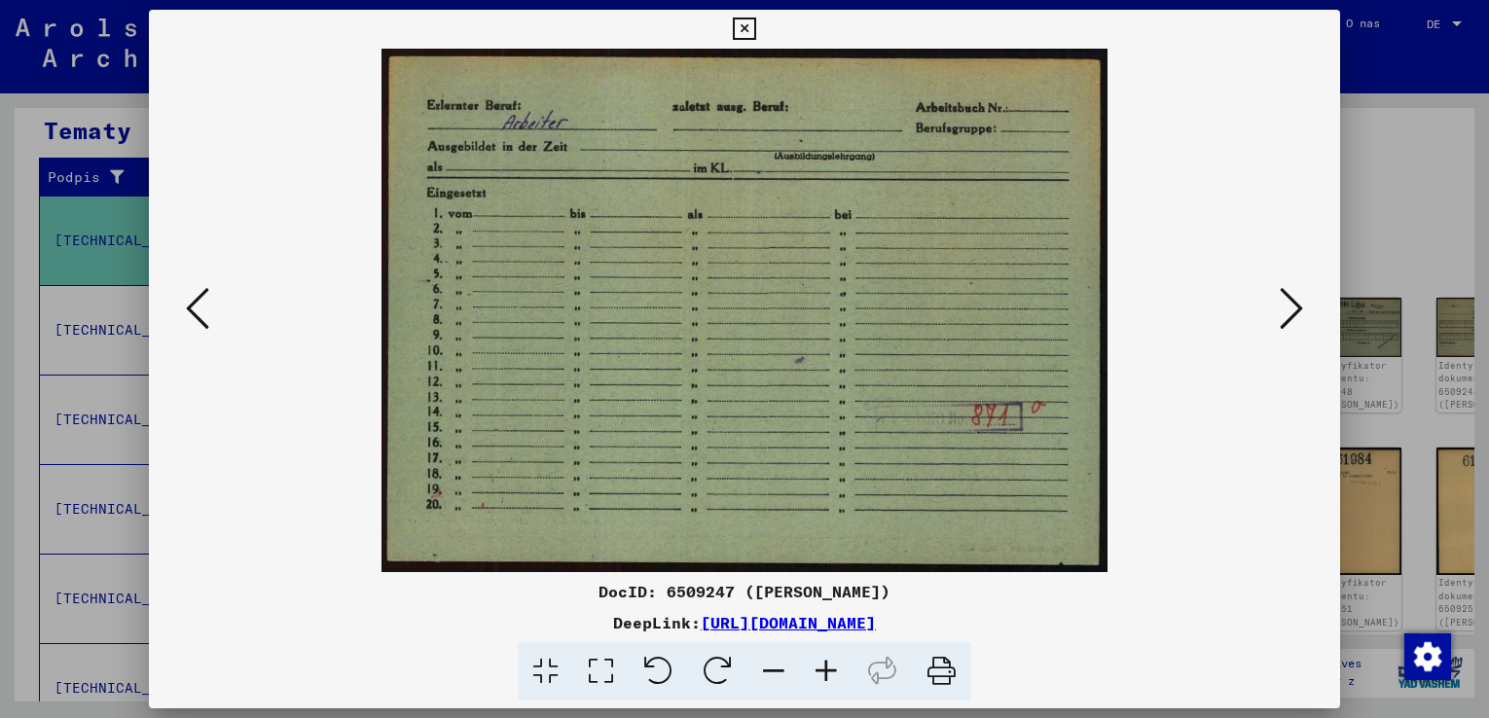
click at [1288, 321] on icon at bounding box center [1290, 308] width 23 height 47
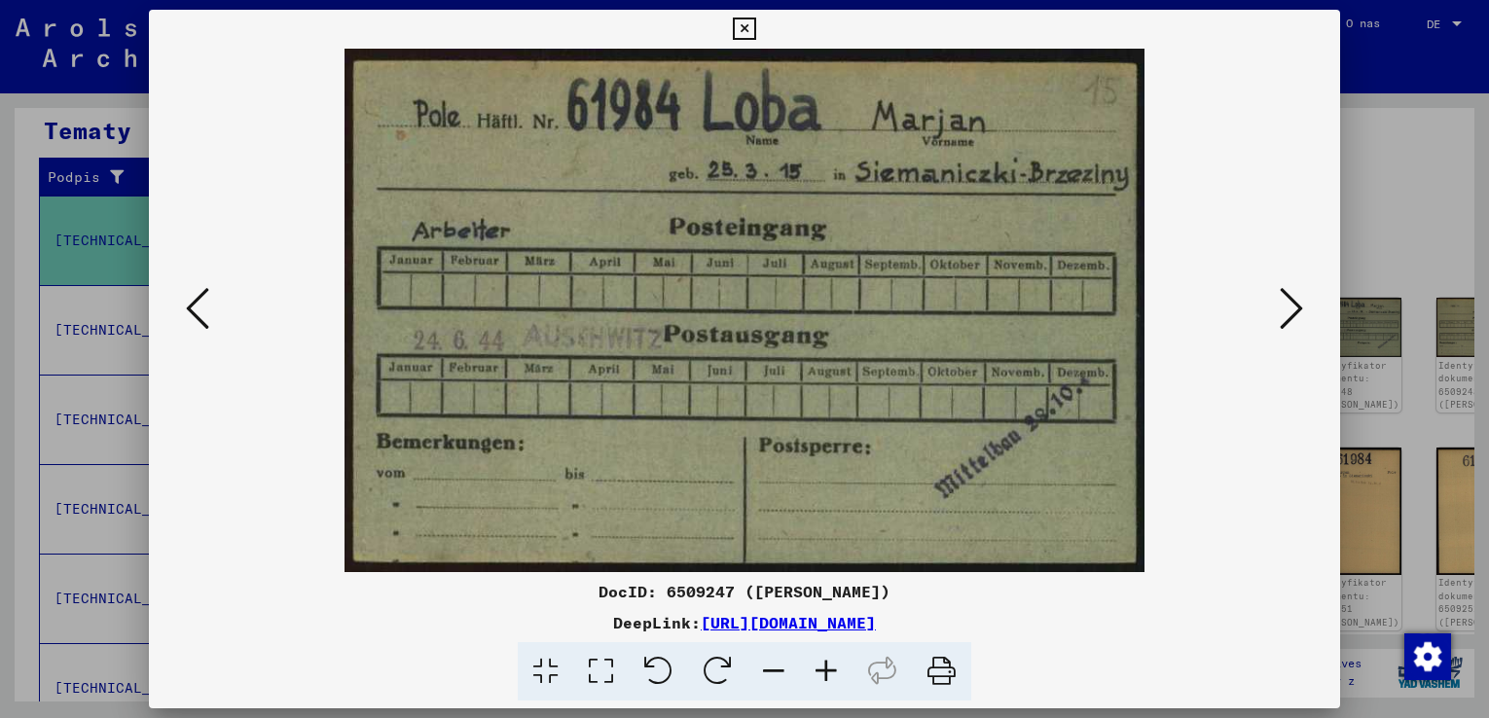
click at [1282, 314] on icon at bounding box center [1290, 308] width 23 height 47
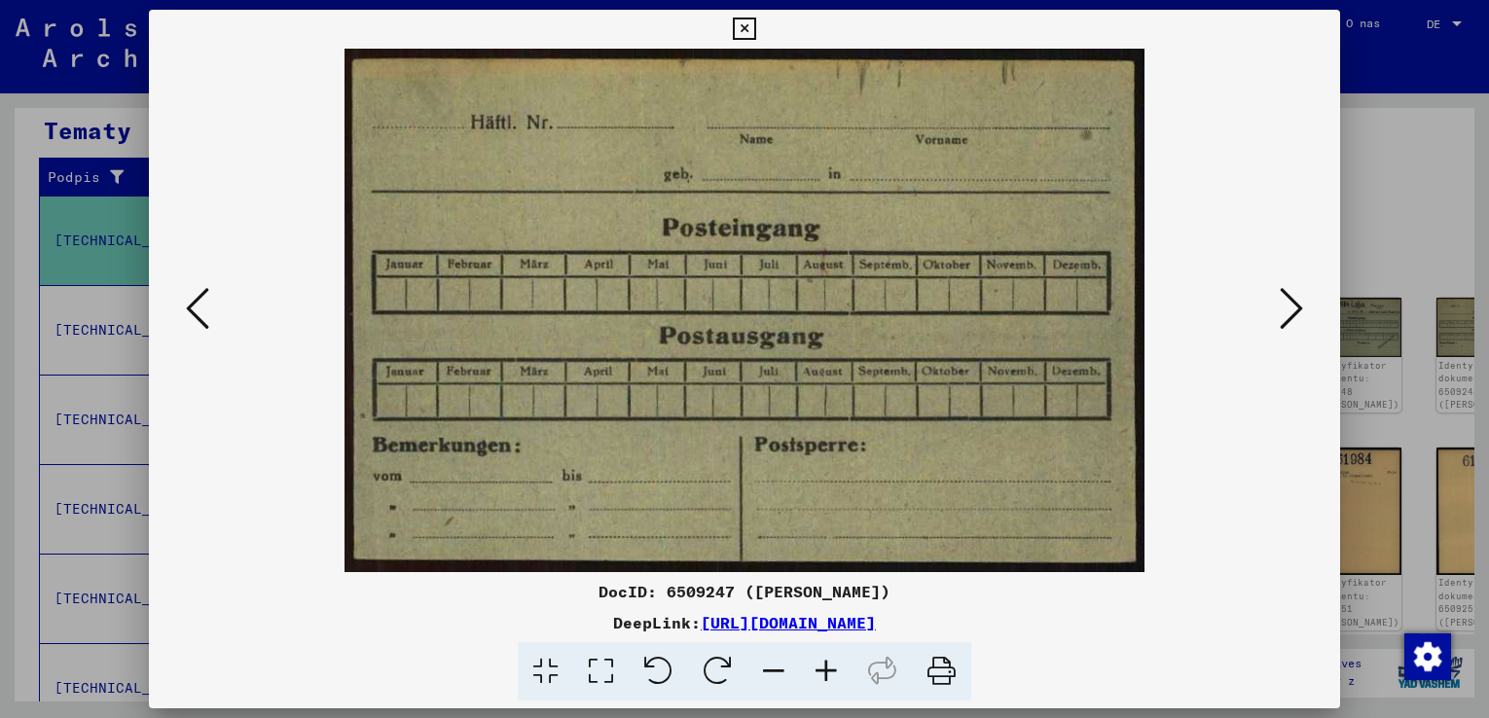
click at [1282, 314] on icon at bounding box center [1290, 308] width 23 height 47
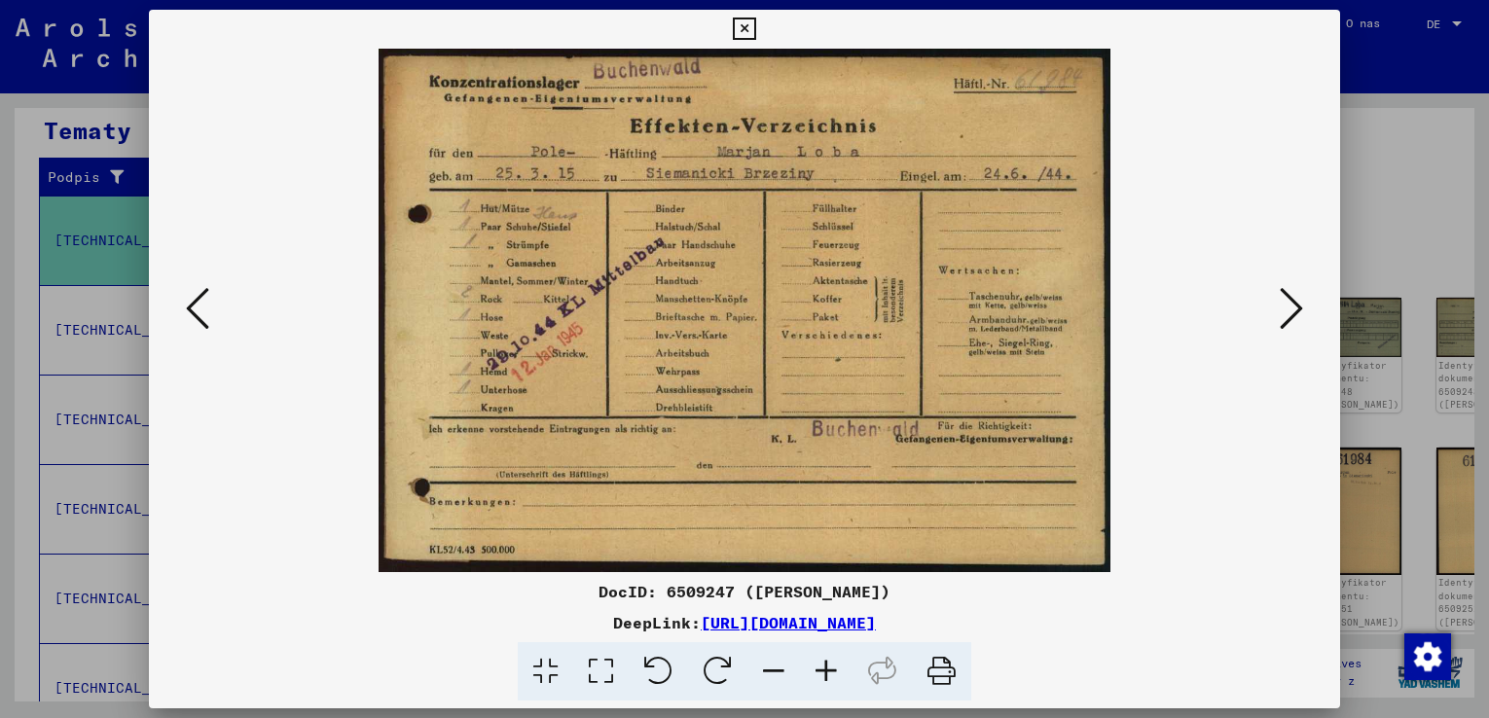
click at [1282, 314] on icon at bounding box center [1290, 308] width 23 height 47
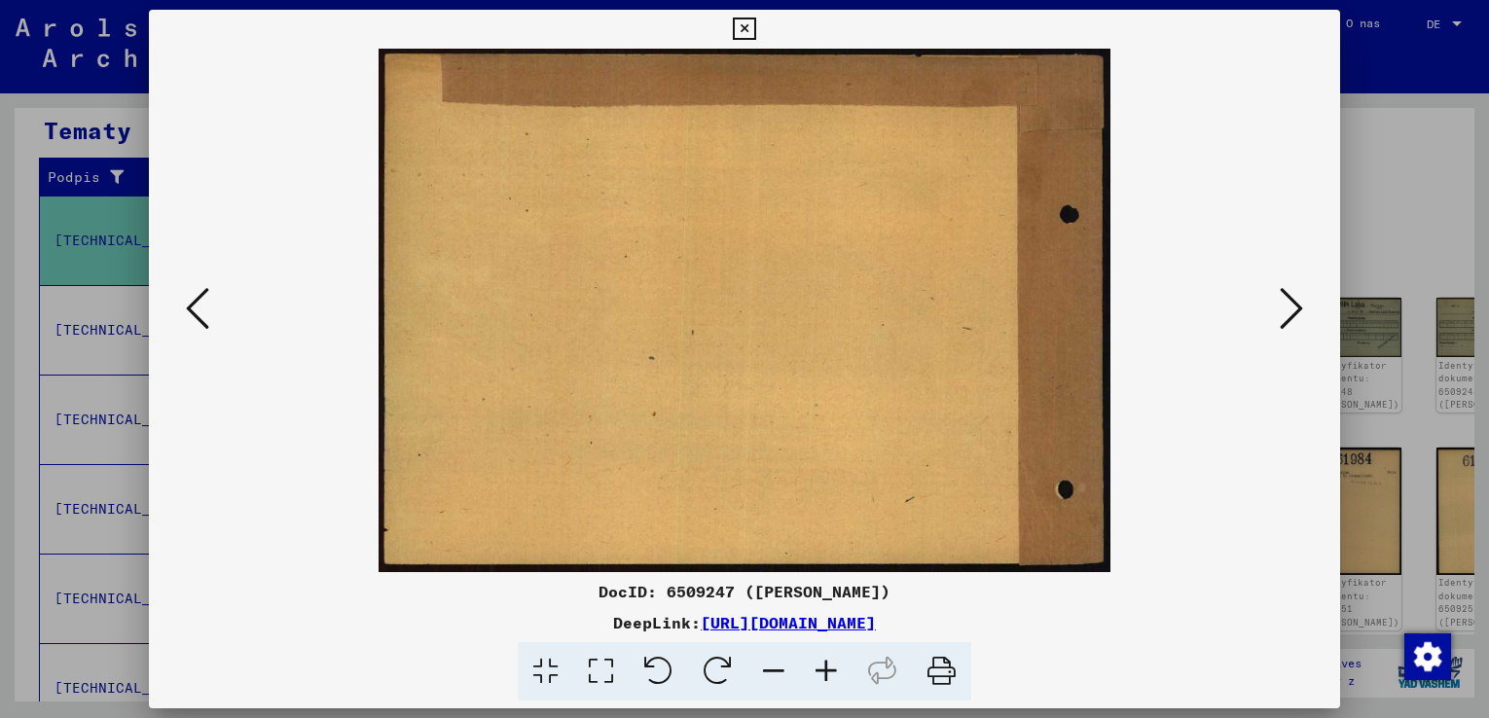
click at [1282, 314] on icon at bounding box center [1290, 308] width 23 height 47
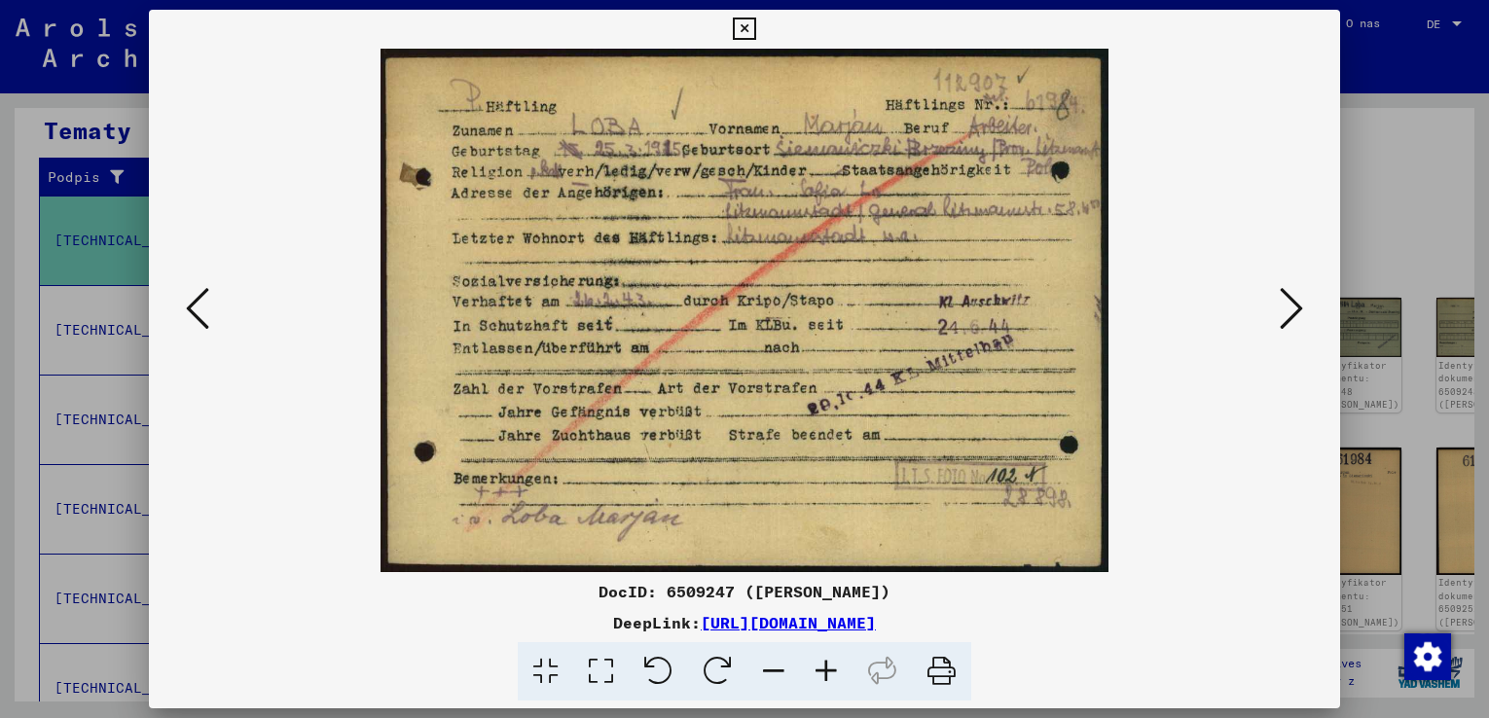
click at [1282, 314] on icon at bounding box center [1290, 308] width 23 height 47
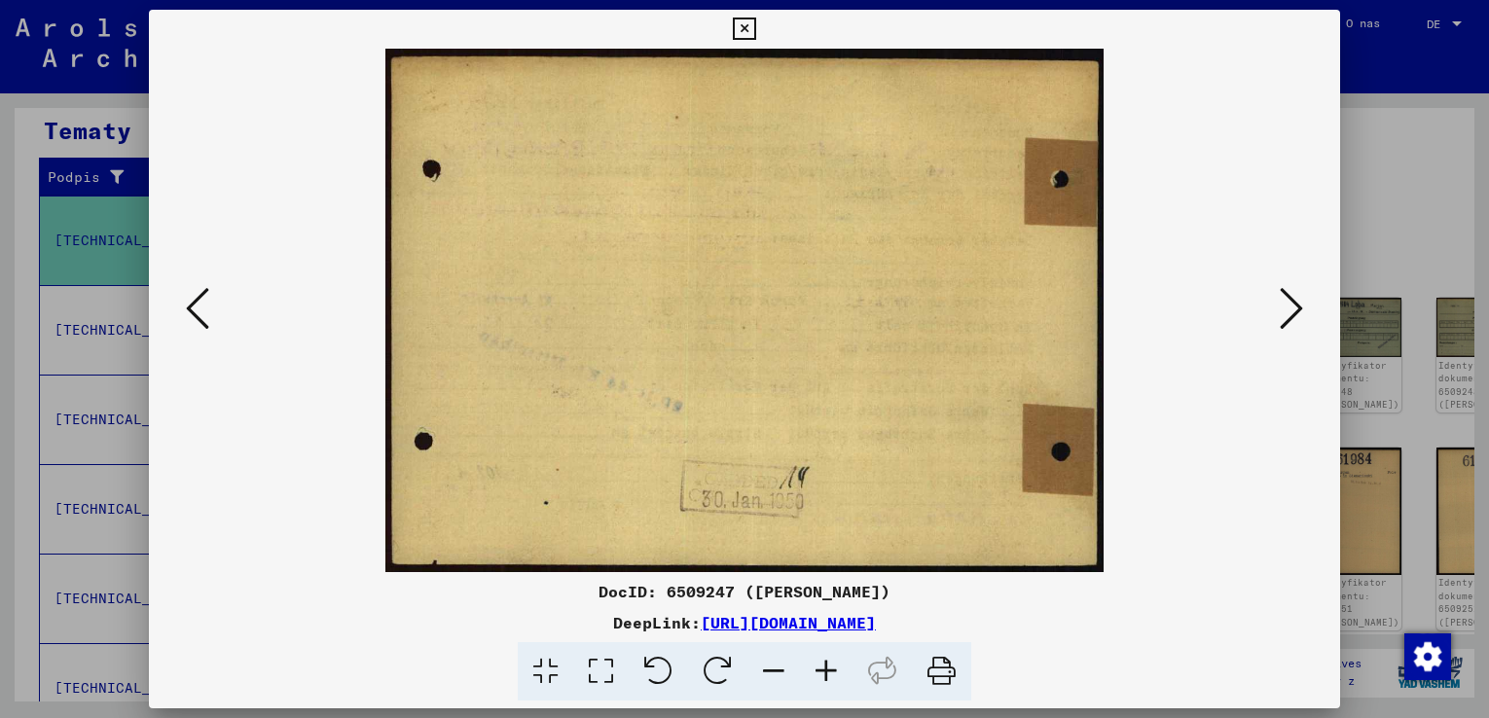
click at [1282, 314] on icon at bounding box center [1290, 308] width 23 height 47
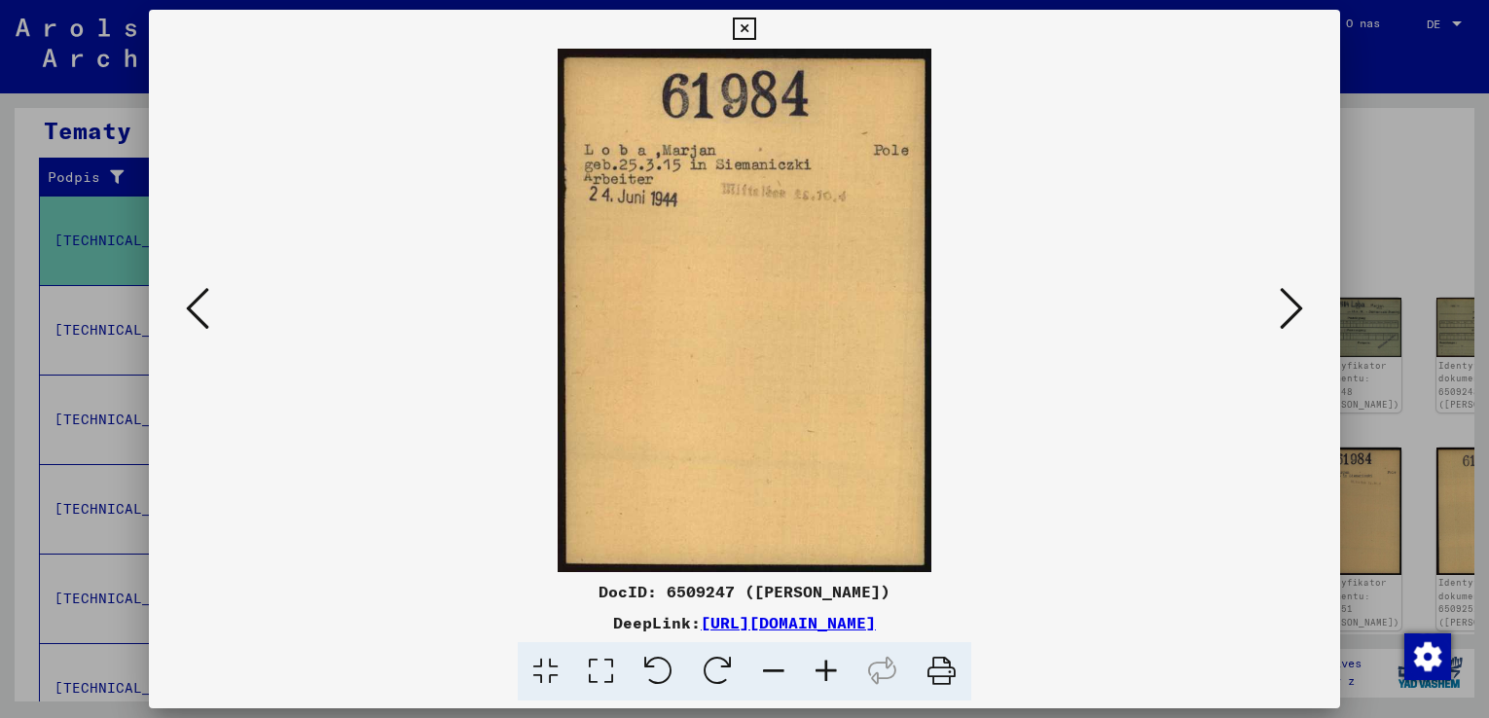
click at [1282, 314] on icon at bounding box center [1290, 308] width 23 height 47
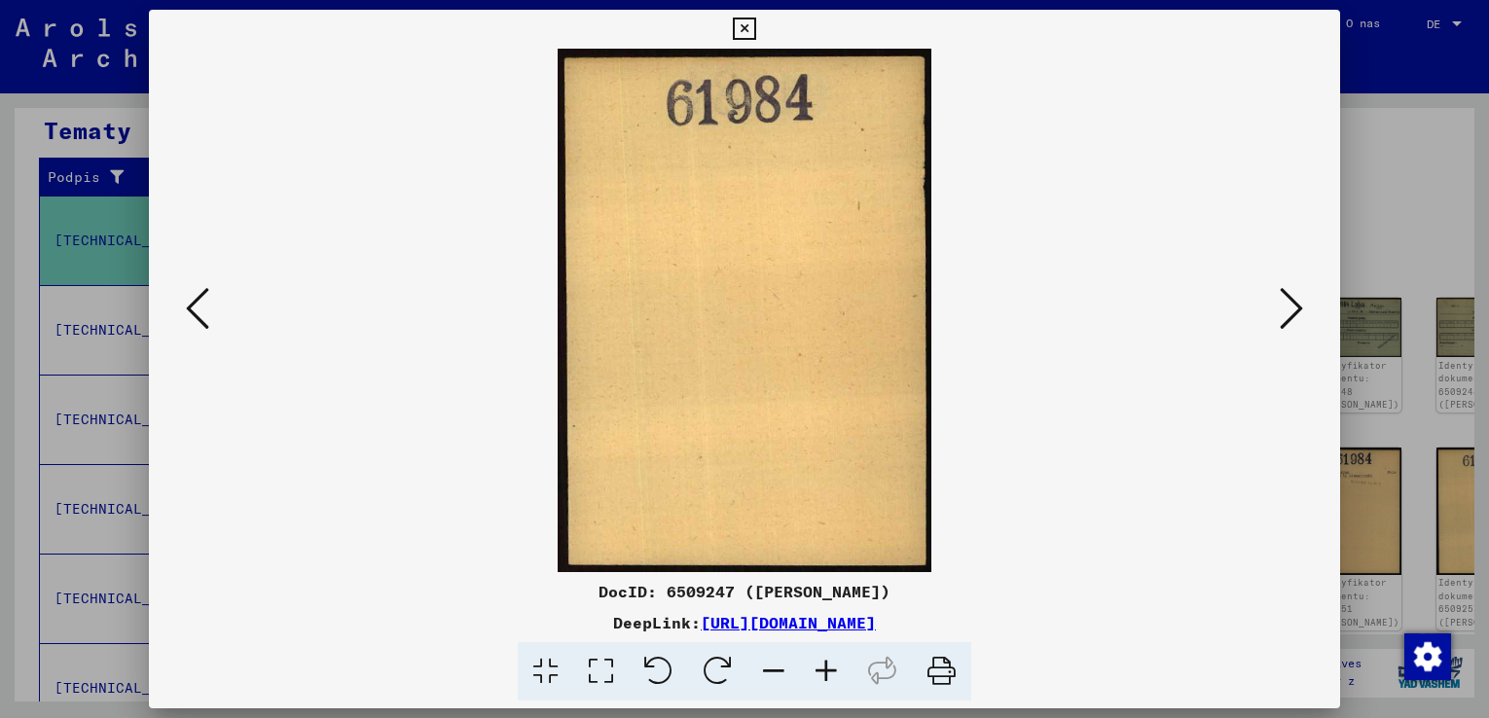
click at [1282, 314] on icon at bounding box center [1290, 308] width 23 height 47
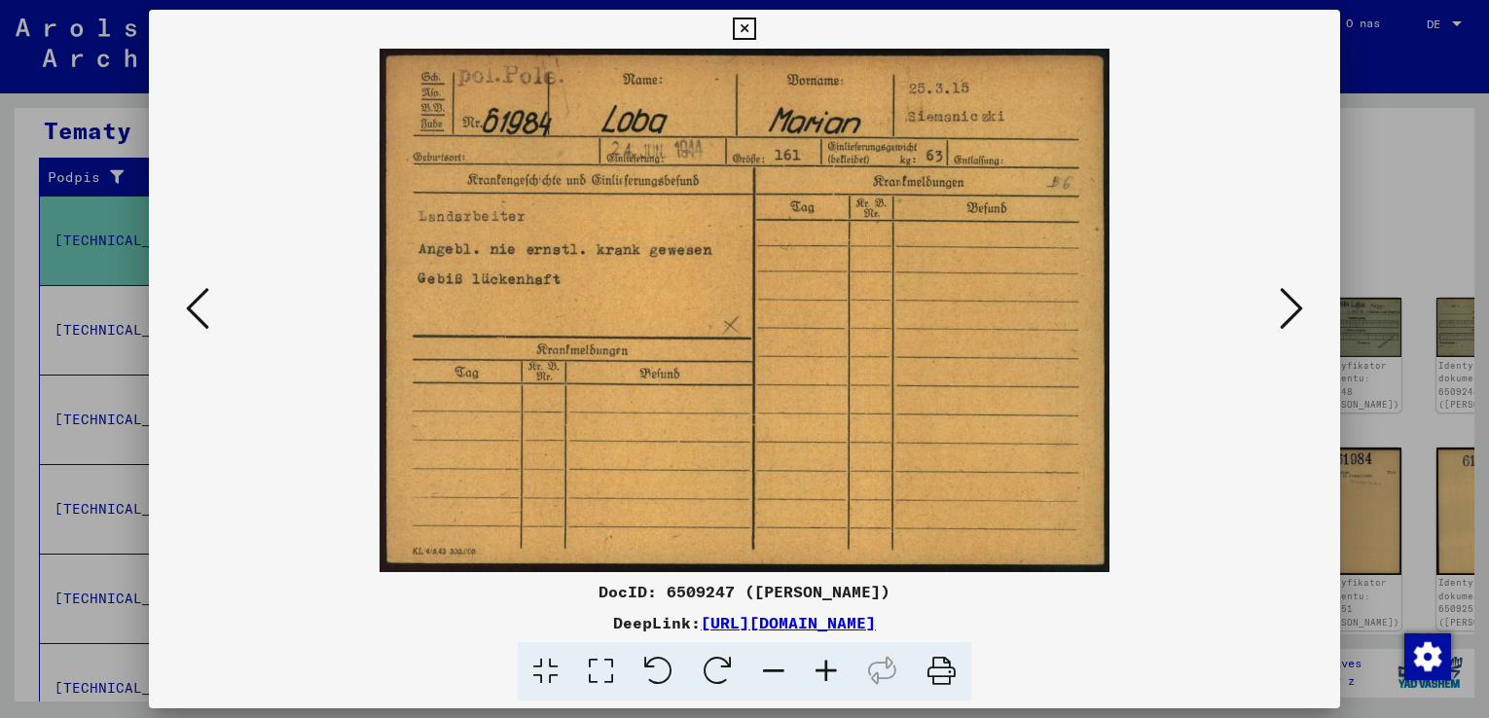
click at [1282, 314] on icon at bounding box center [1290, 308] width 23 height 47
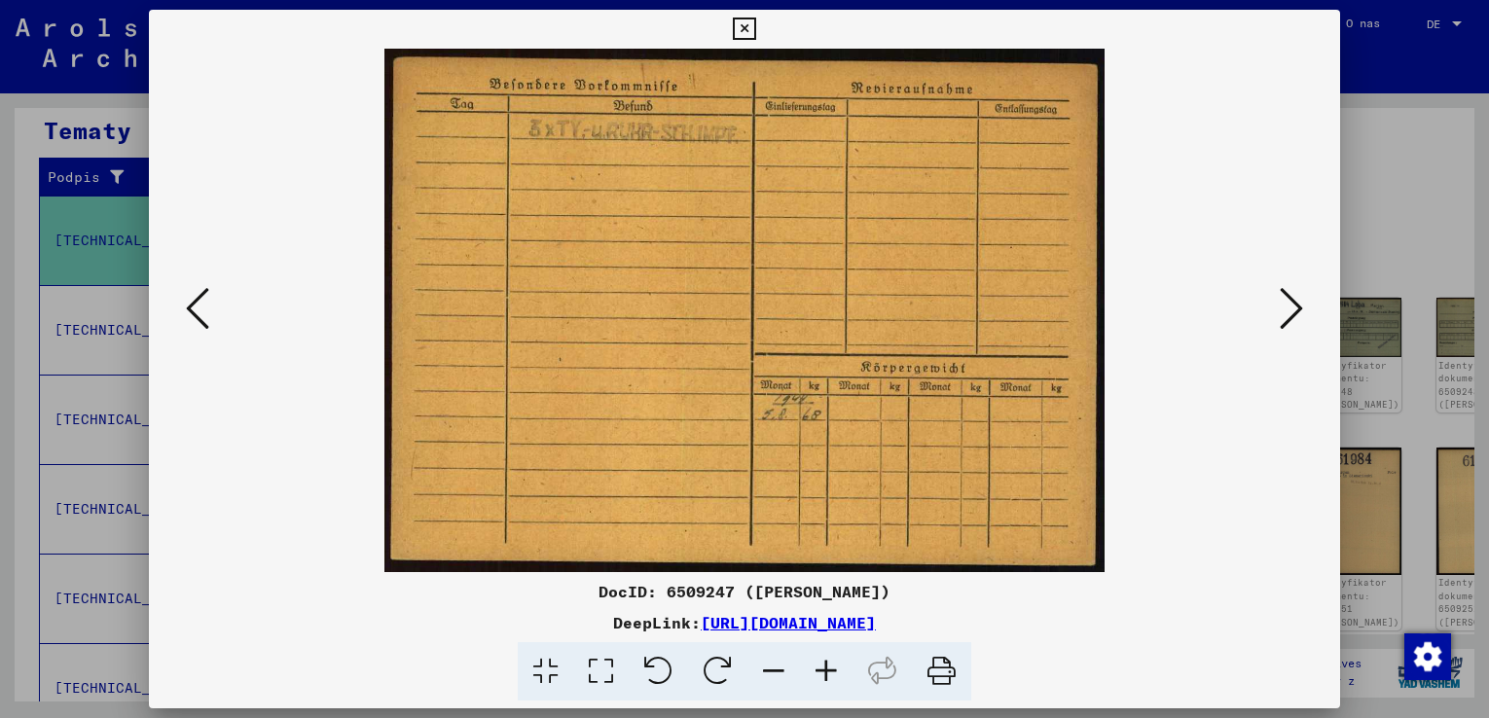
click at [1282, 314] on icon at bounding box center [1290, 308] width 23 height 47
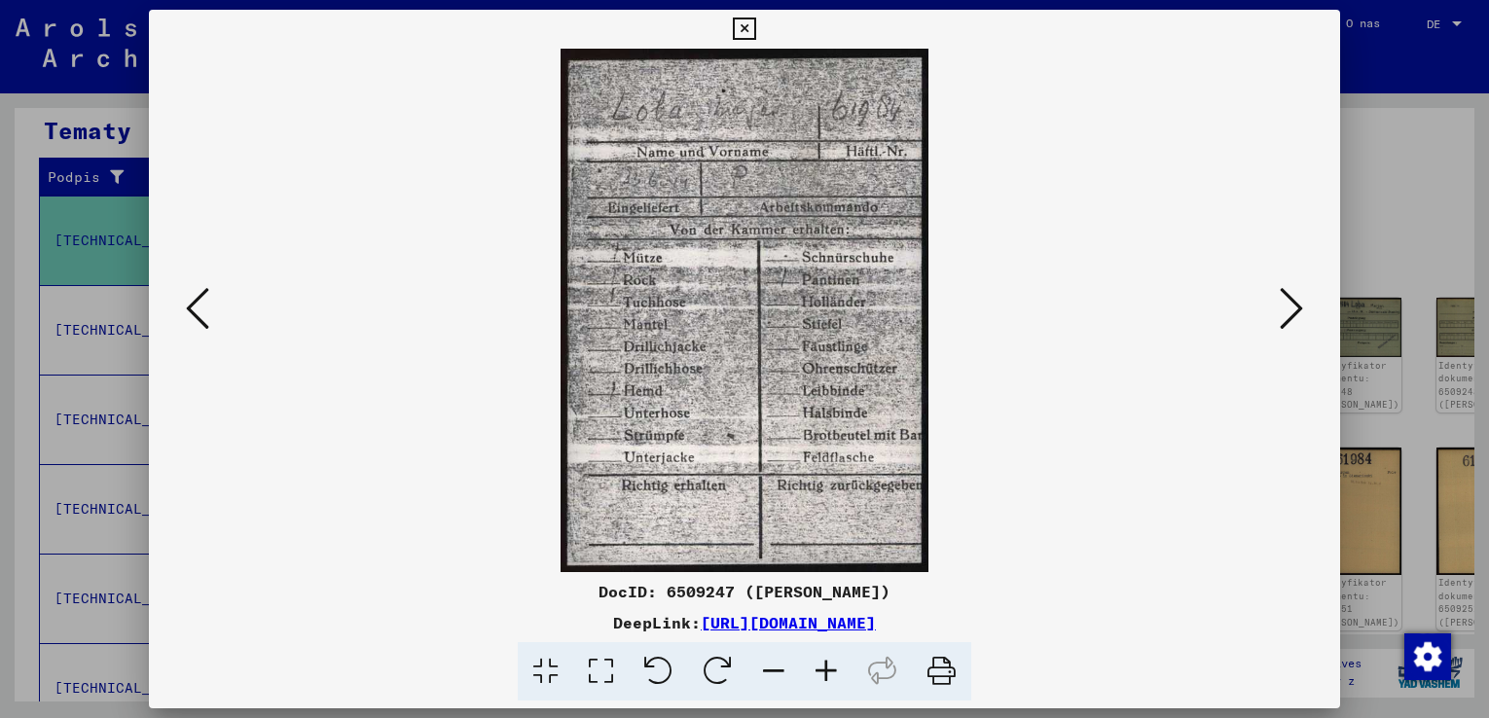
click at [1282, 314] on icon at bounding box center [1290, 308] width 23 height 47
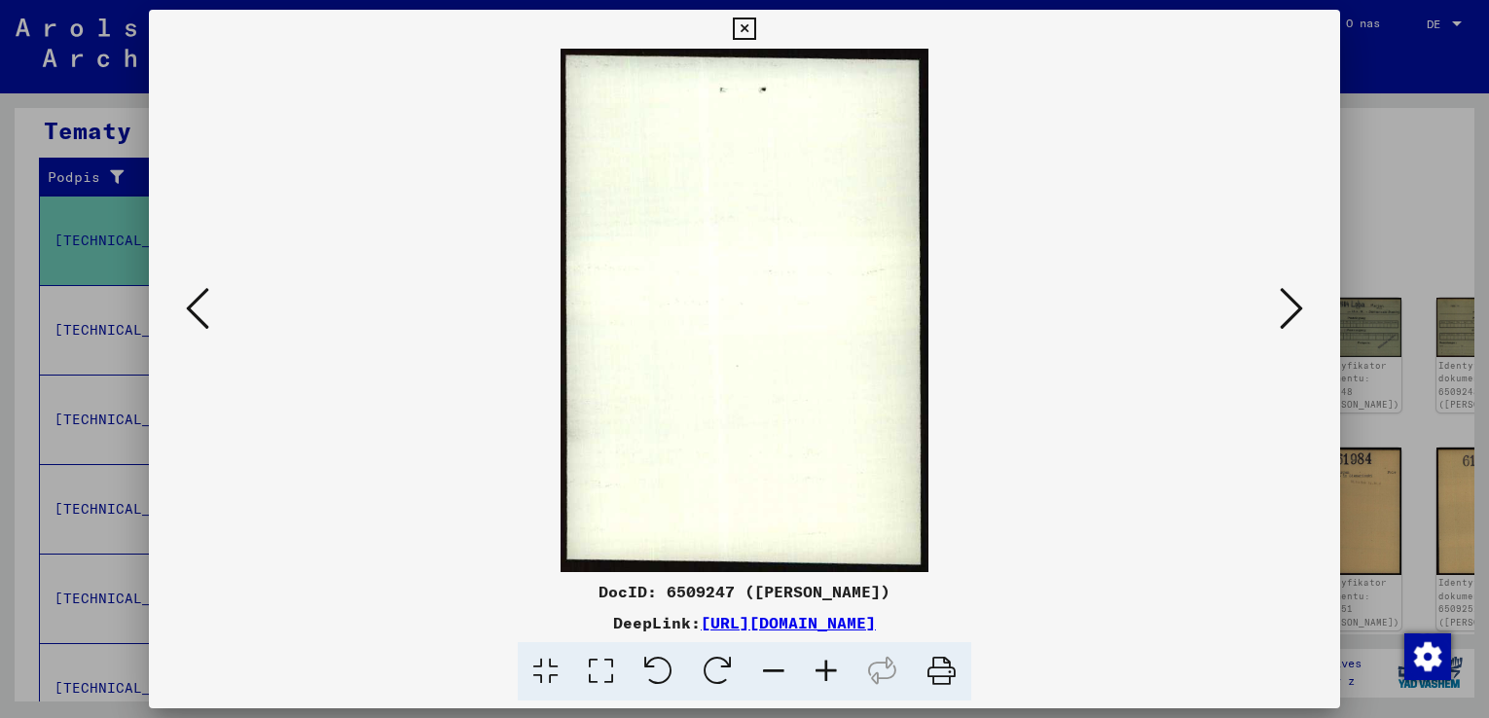
click at [1282, 314] on icon at bounding box center [1290, 308] width 23 height 47
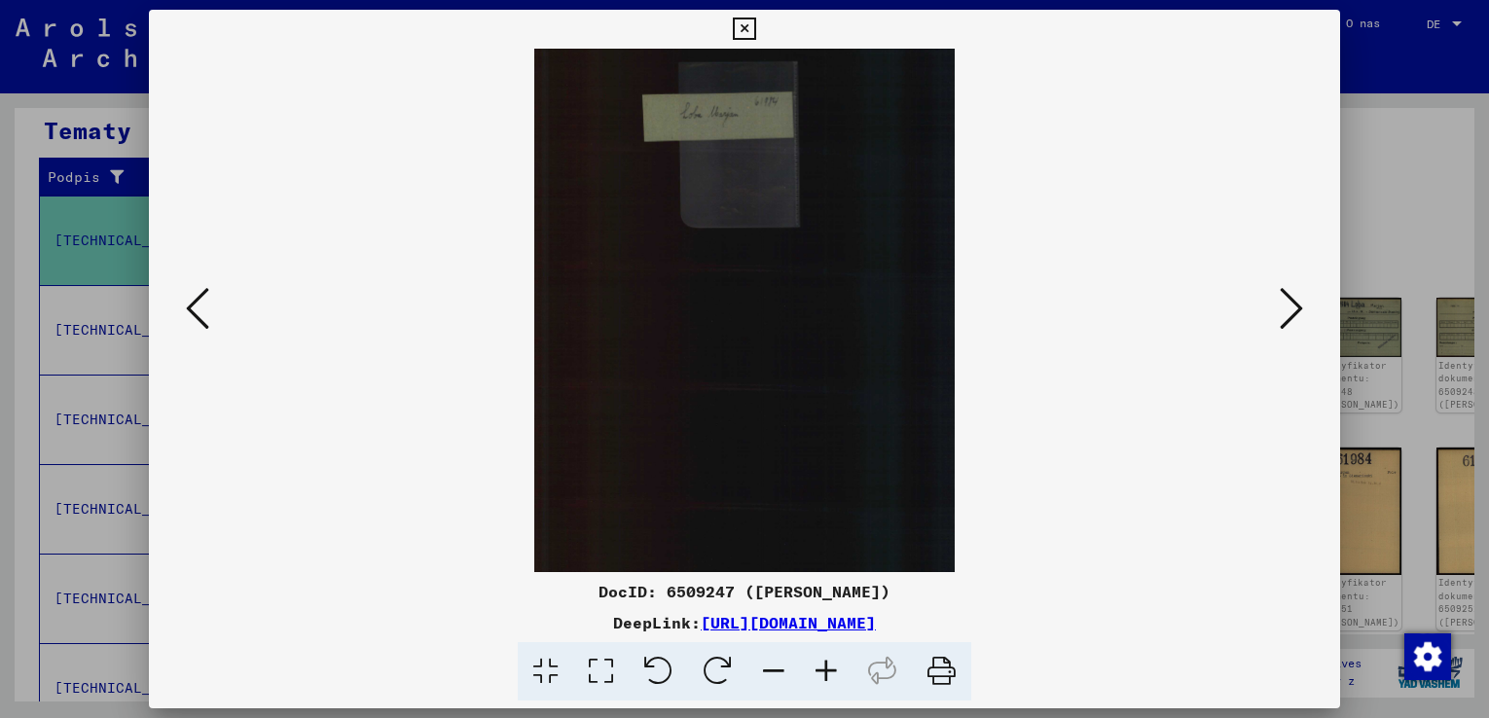
click at [1282, 314] on icon at bounding box center [1290, 308] width 23 height 47
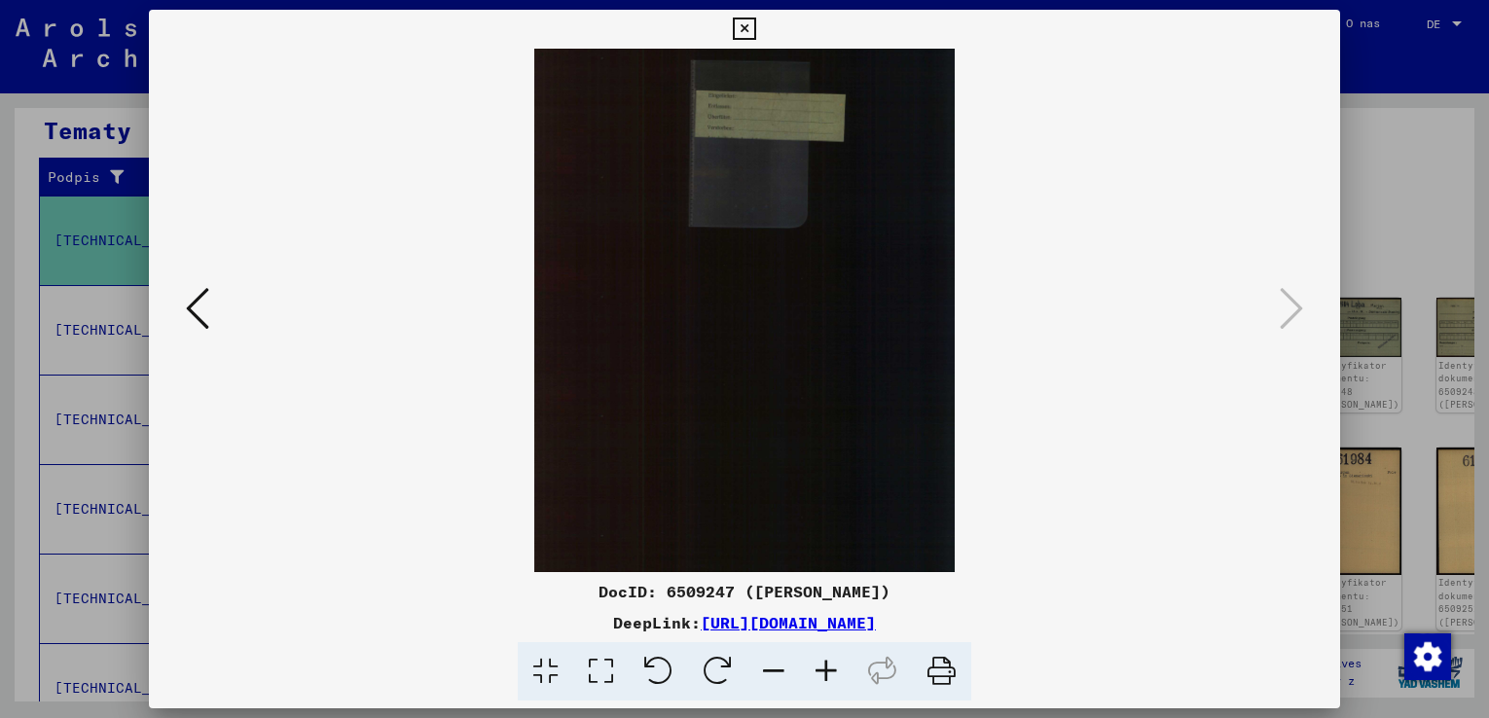
click at [741, 25] on icon at bounding box center [744, 29] width 22 height 23
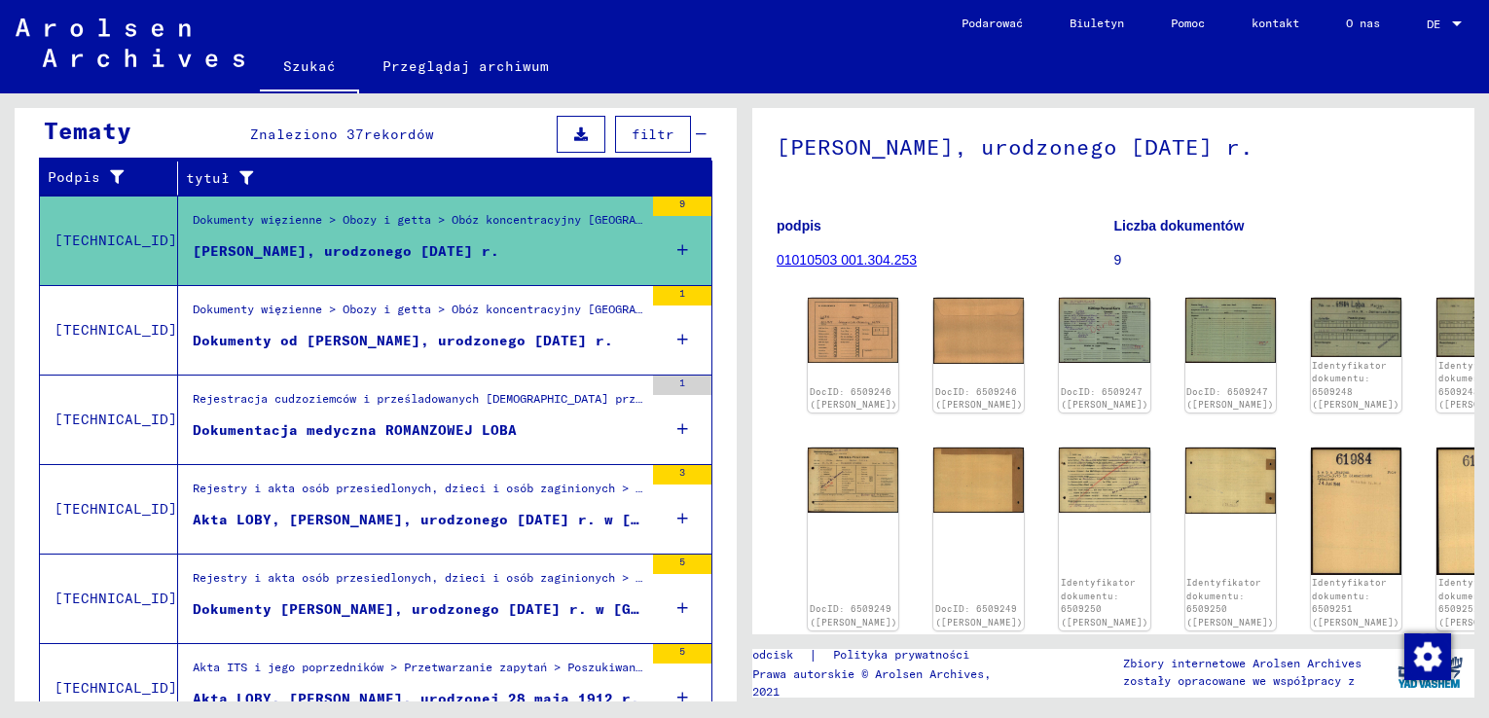
click at [466, 337] on font "Dokumenty od [PERSON_NAME], urodzonego [DATE] r." at bounding box center [403, 341] width 420 height 18
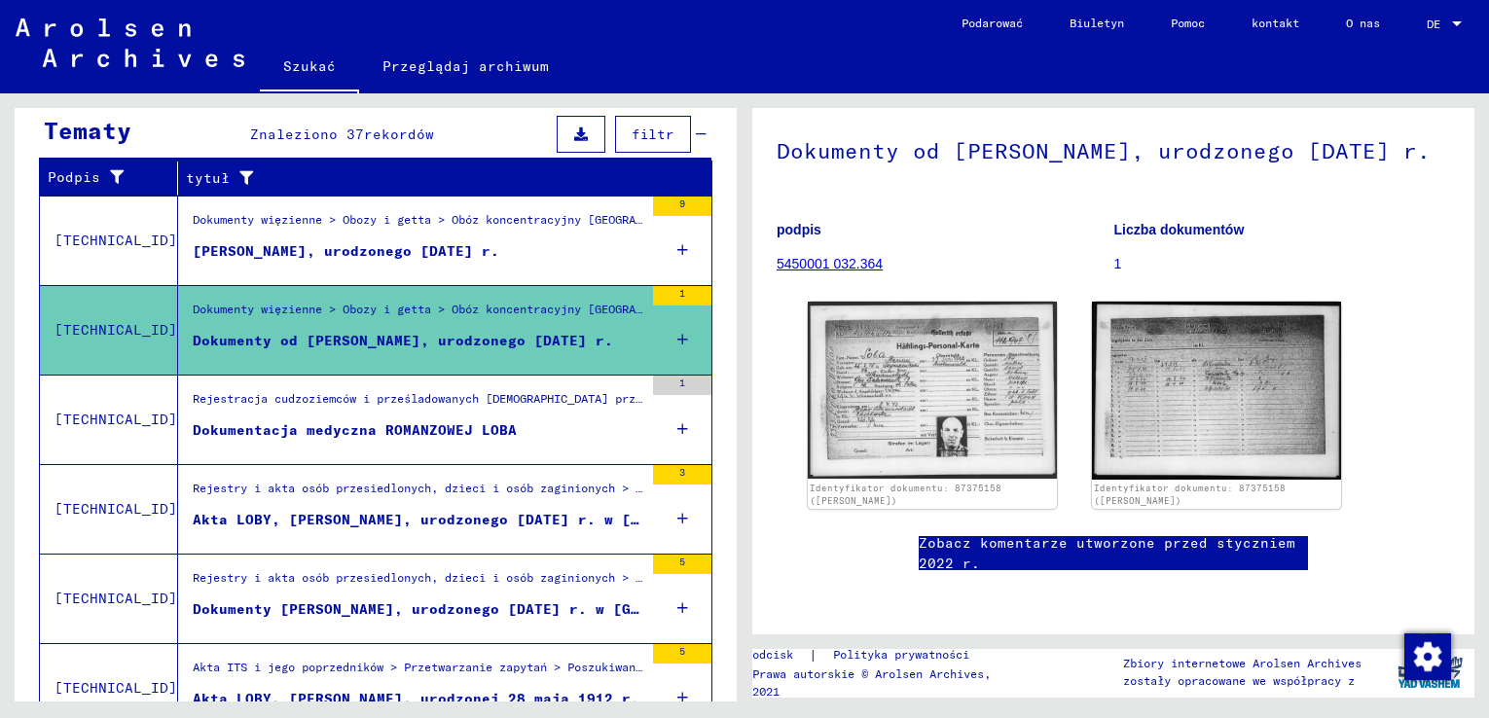
scroll to position [195, 0]
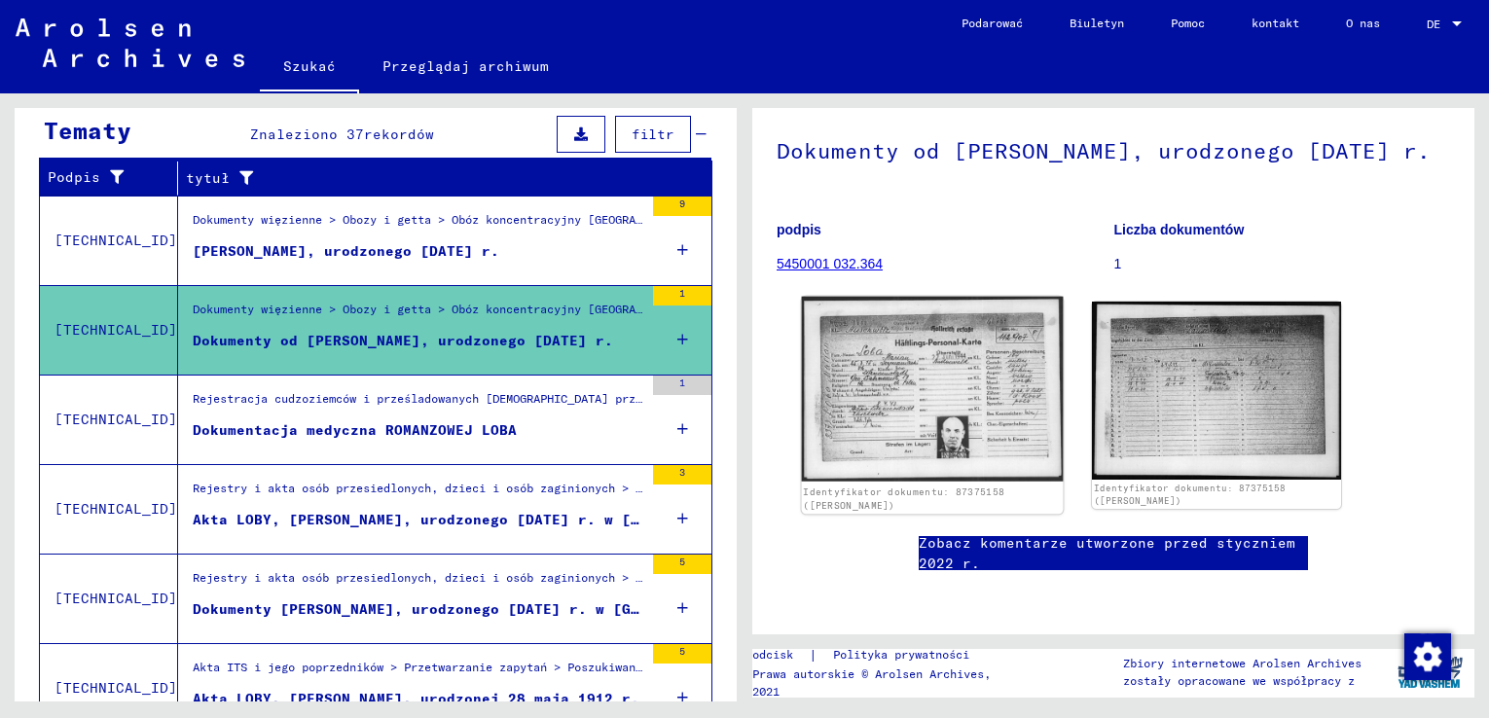
click at [889, 341] on img at bounding box center [933, 389] width 262 height 185
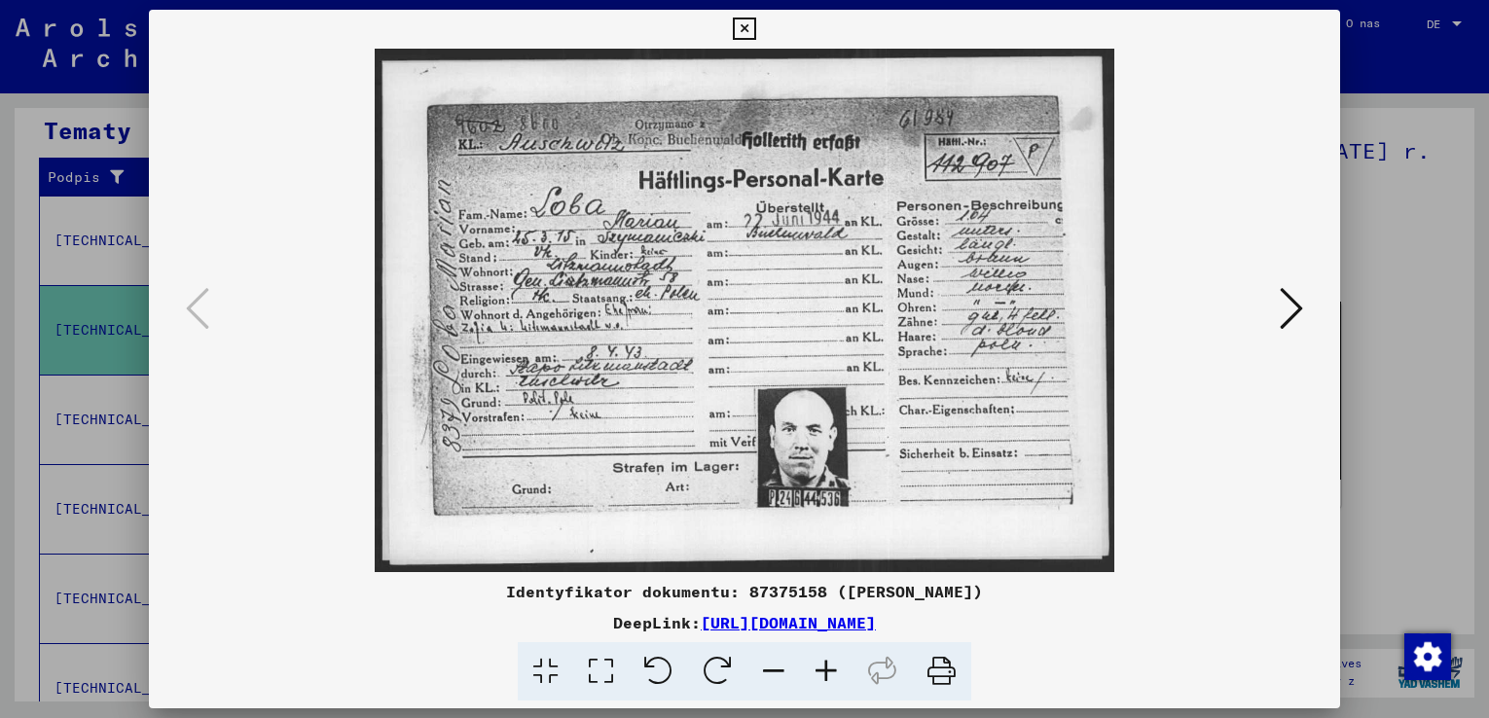
click at [826, 659] on icon at bounding box center [826, 671] width 53 height 59
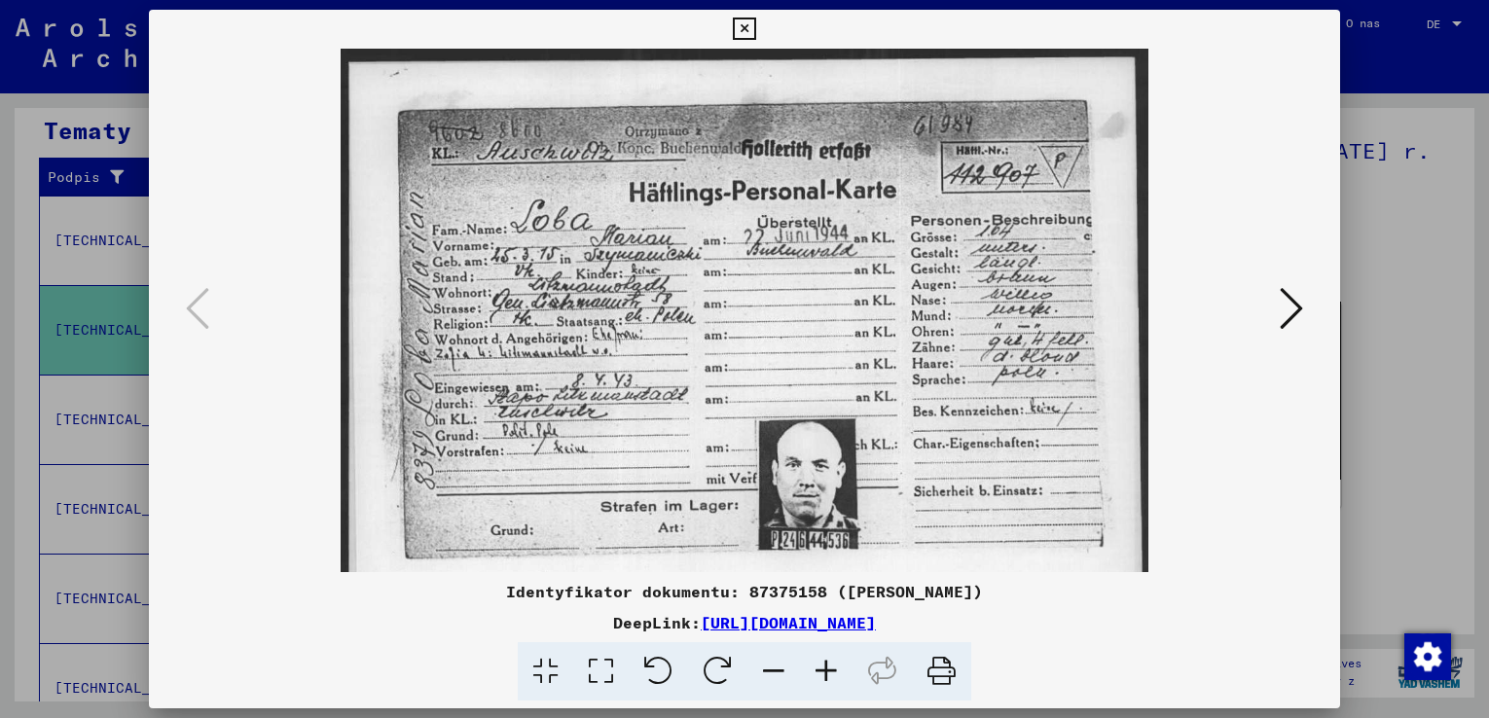
click at [826, 659] on icon at bounding box center [826, 671] width 53 height 59
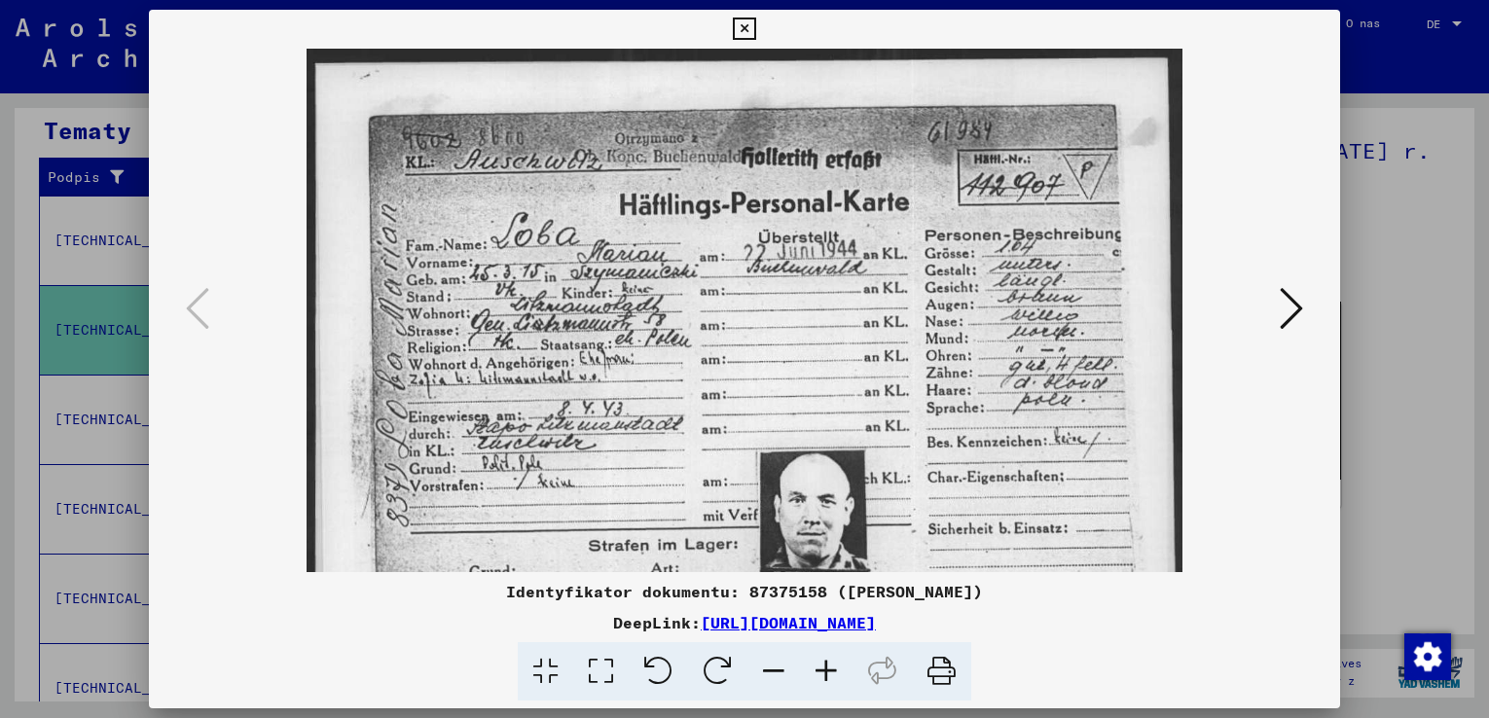
click at [1285, 316] on icon at bounding box center [1290, 308] width 23 height 47
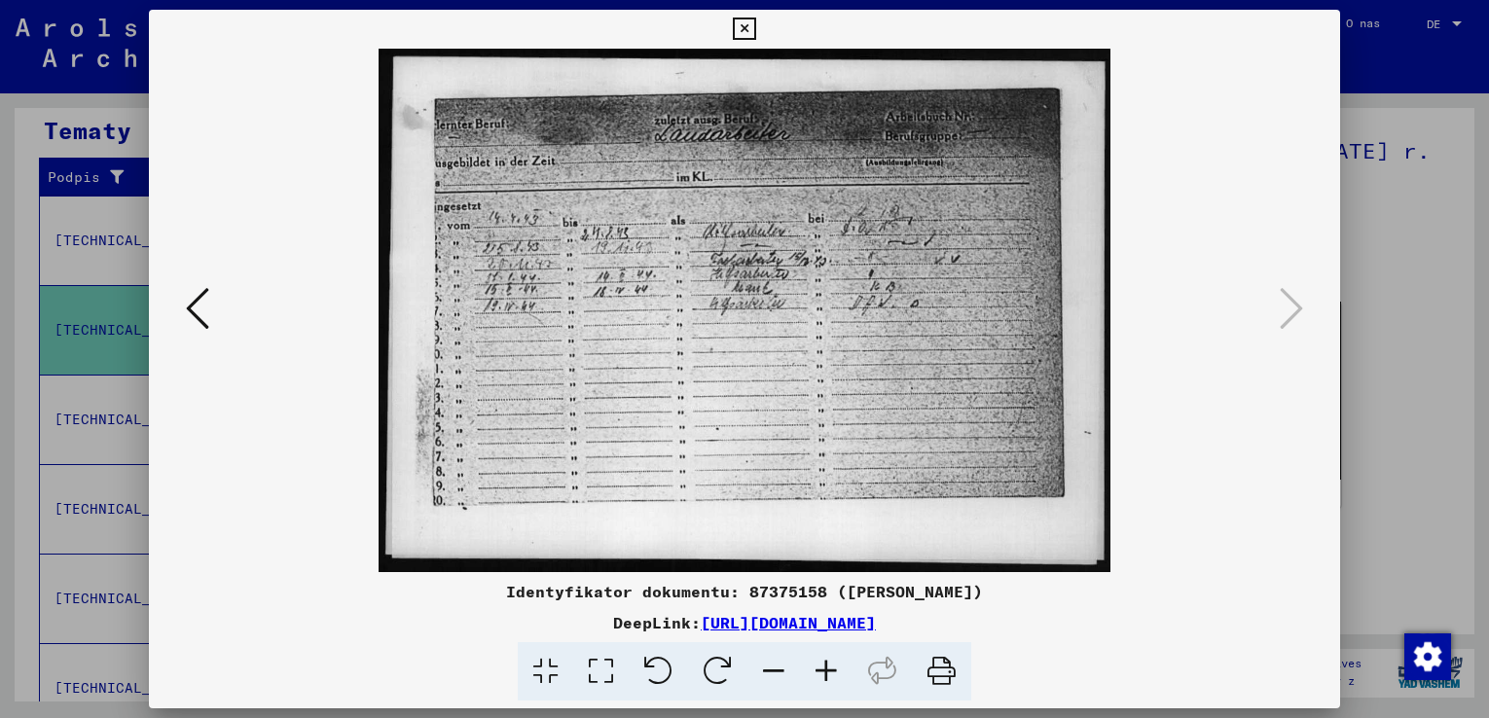
click at [831, 673] on icon at bounding box center [826, 671] width 53 height 59
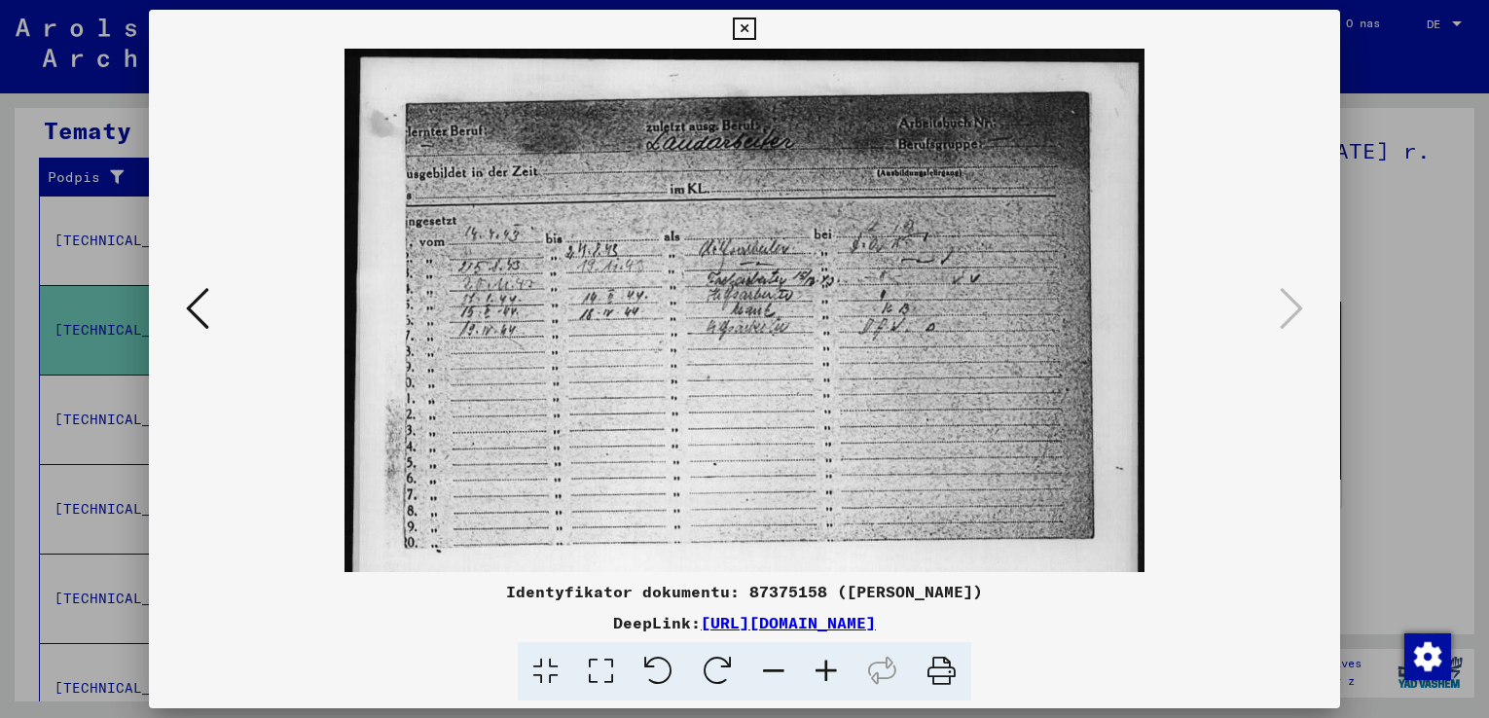
click at [831, 672] on icon at bounding box center [826, 671] width 53 height 59
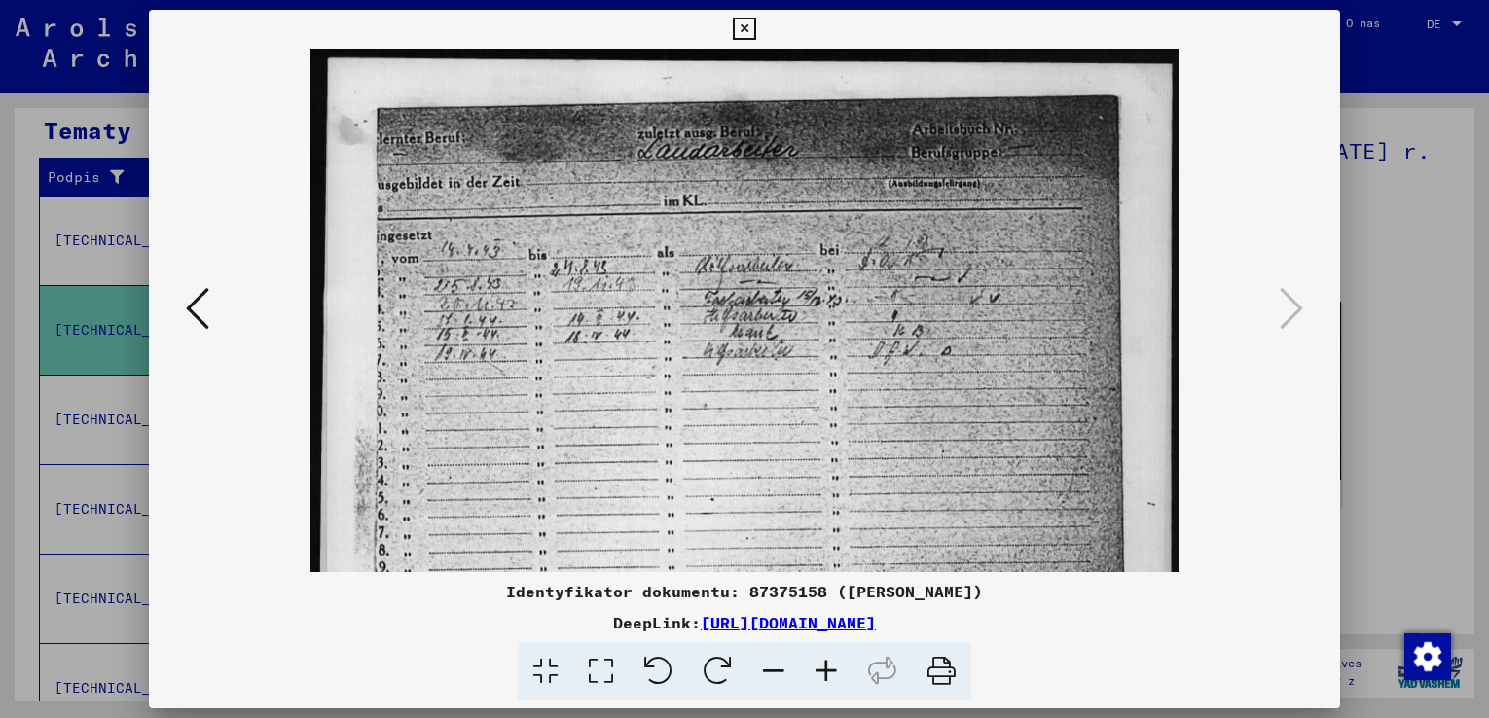
click at [831, 672] on icon at bounding box center [826, 671] width 53 height 59
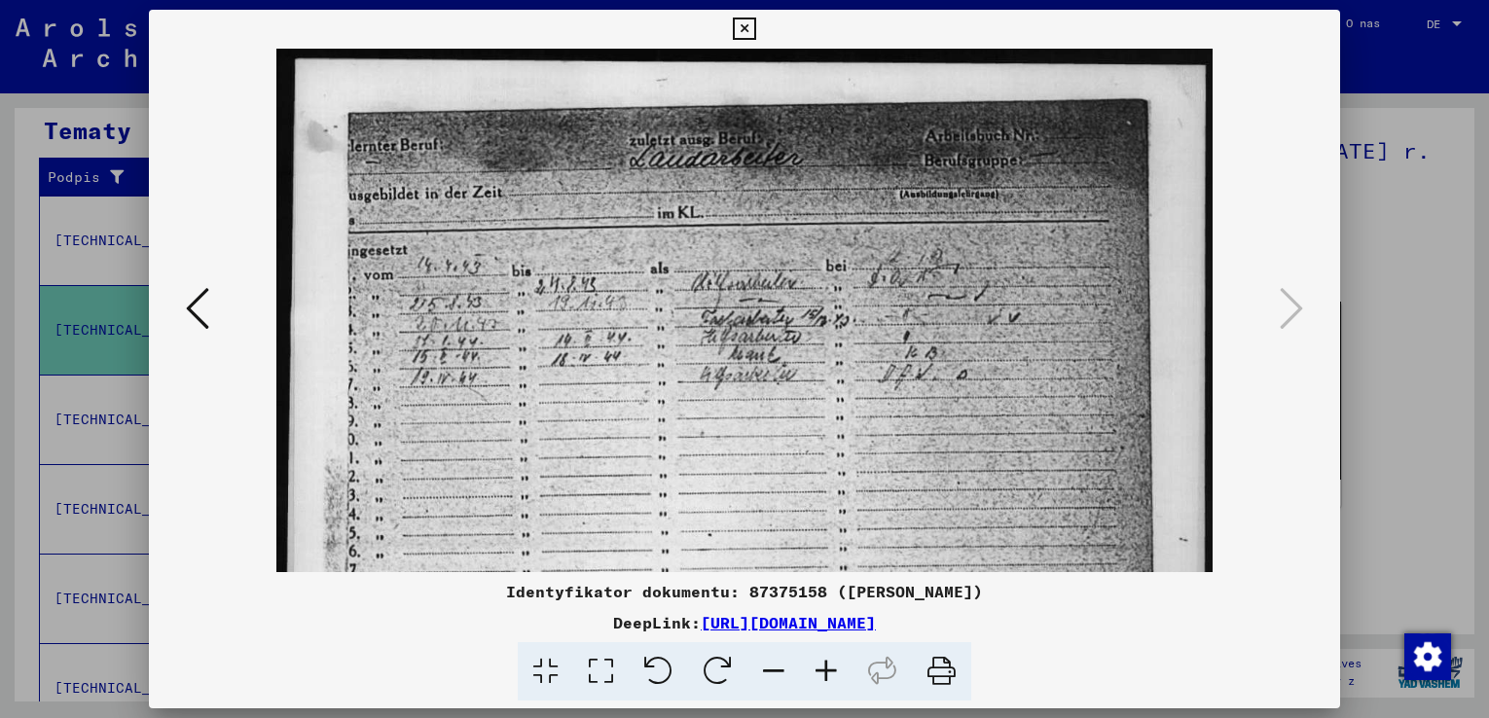
click at [831, 672] on icon at bounding box center [826, 671] width 53 height 59
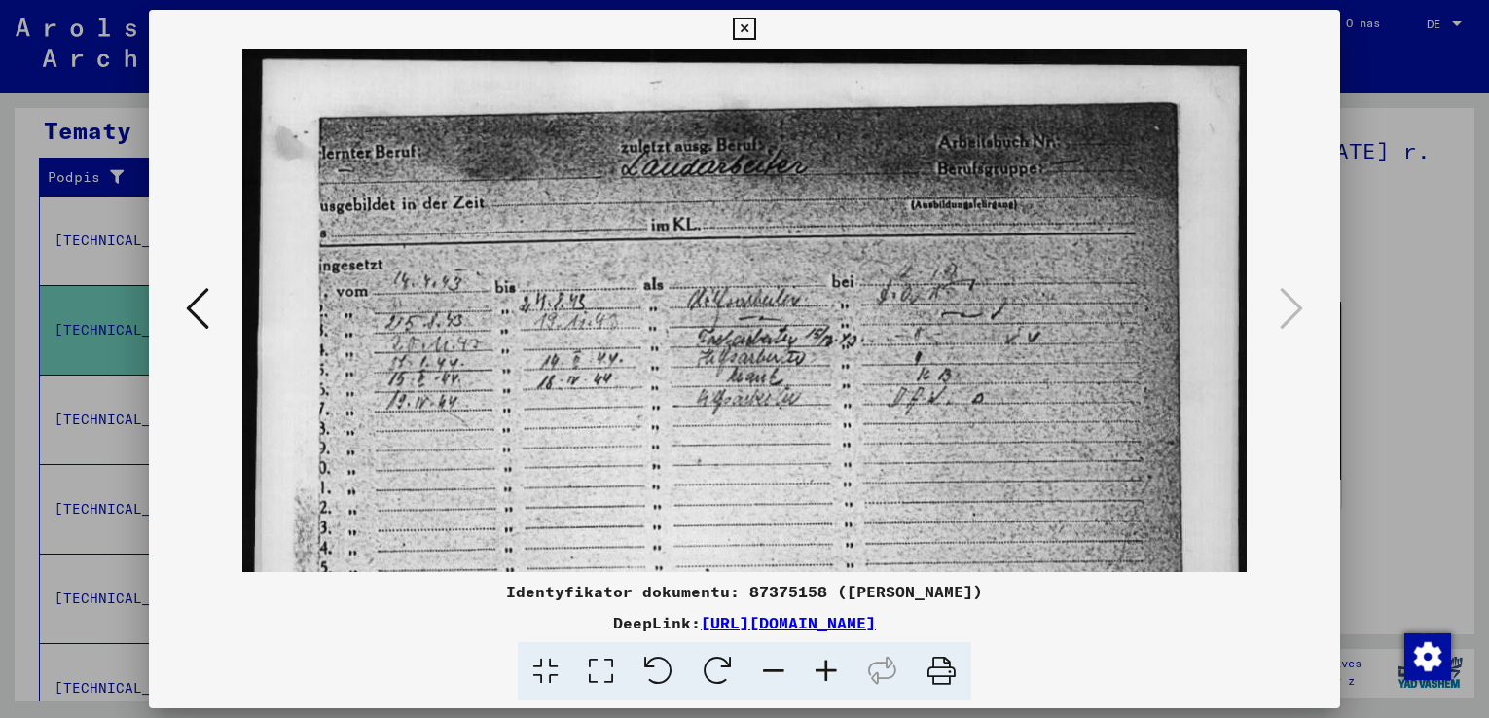
click at [743, 18] on icon at bounding box center [744, 29] width 22 height 23
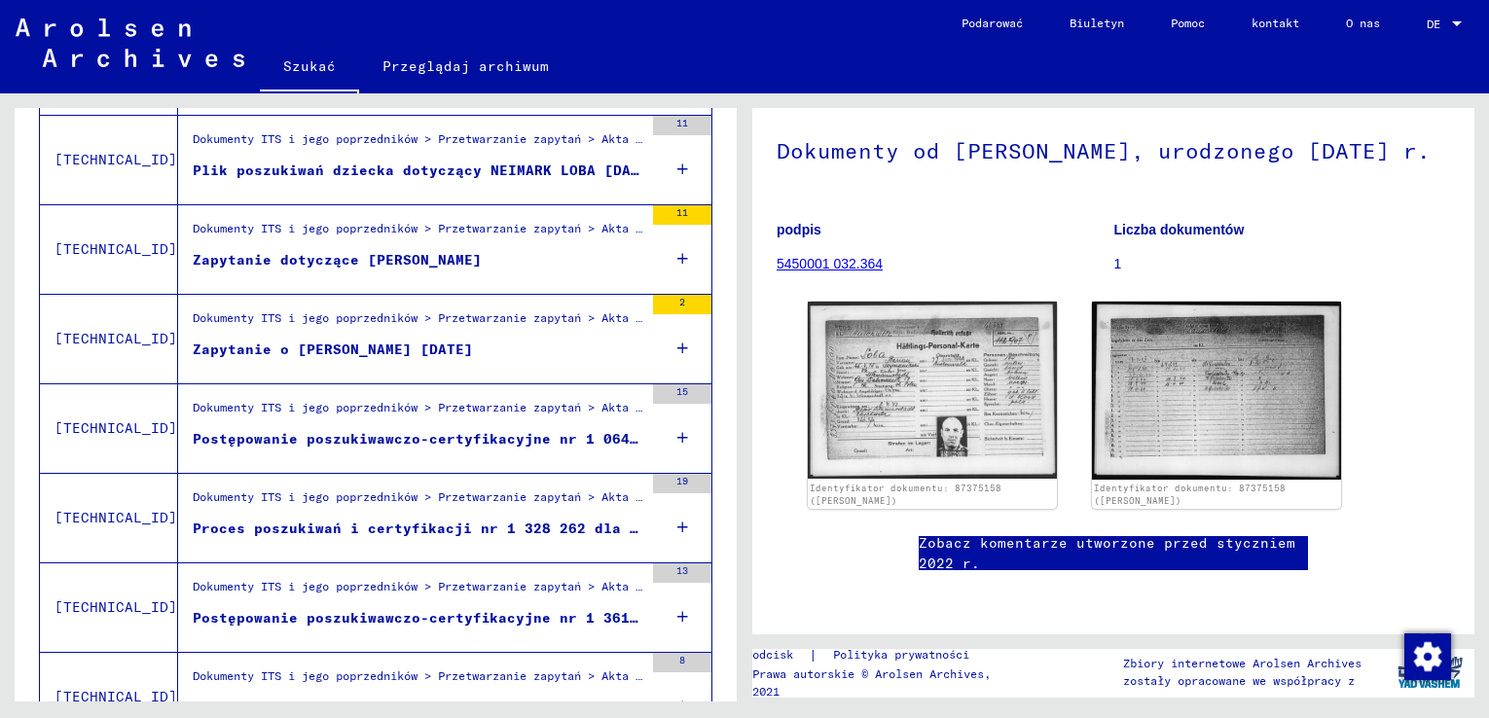
scroll to position [896, 0]
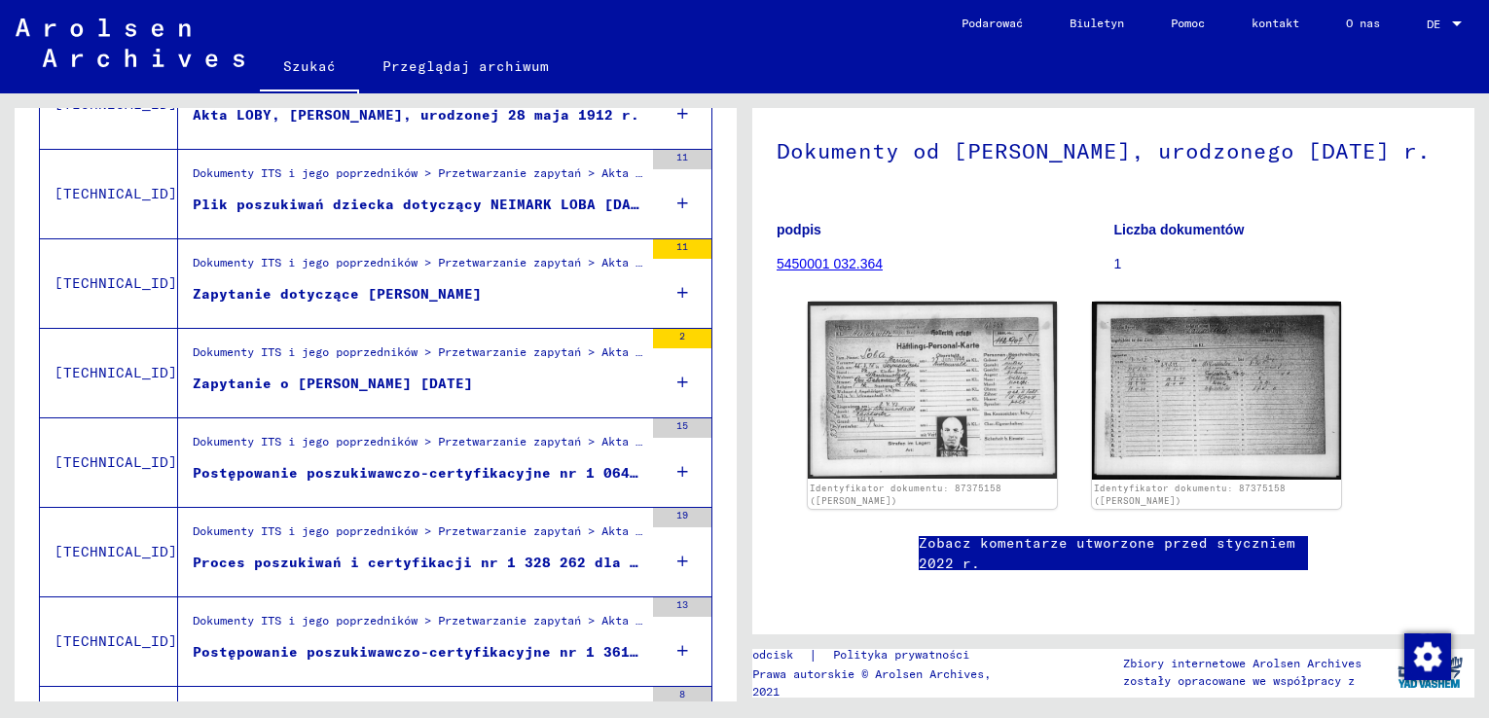
click at [349, 377] on font "Zapytanie o [PERSON_NAME] [DATE]" at bounding box center [333, 384] width 280 height 18
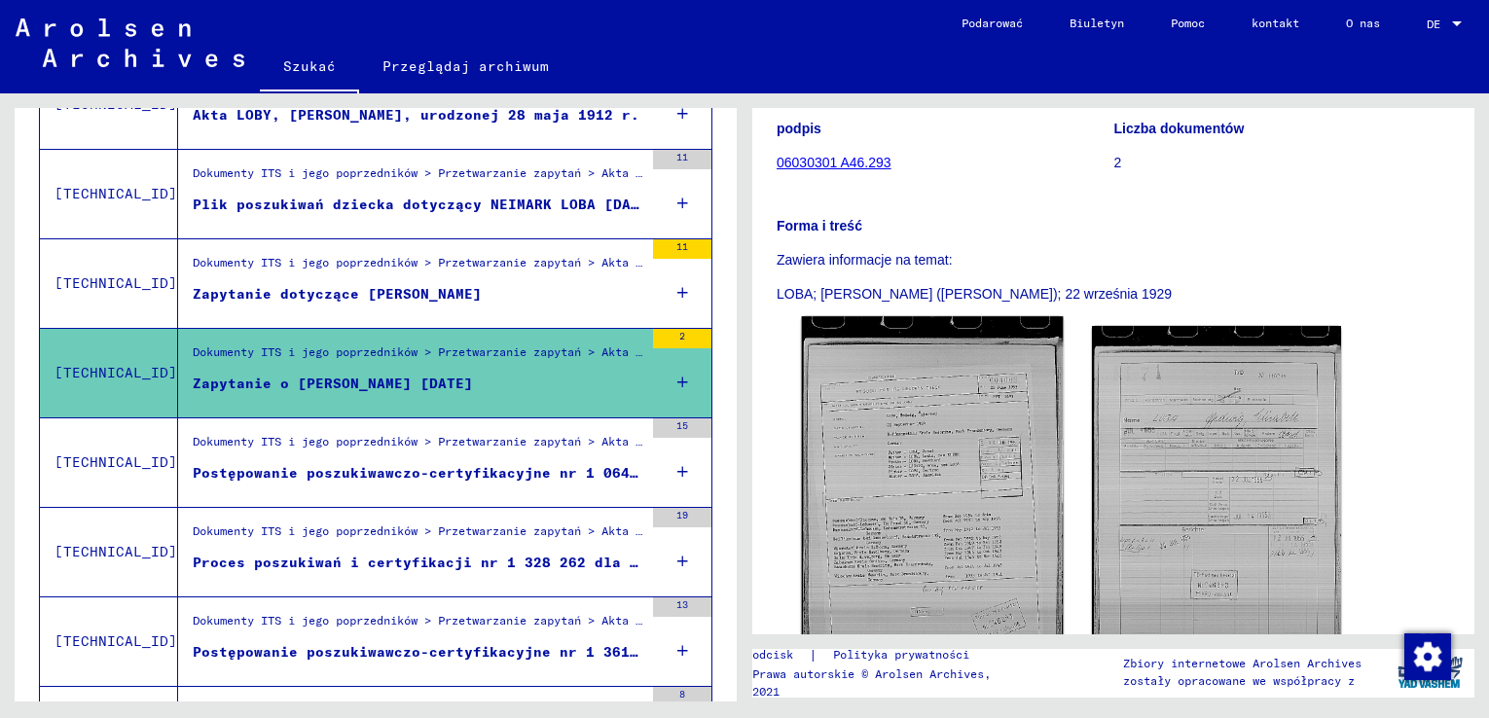
scroll to position [389, 0]
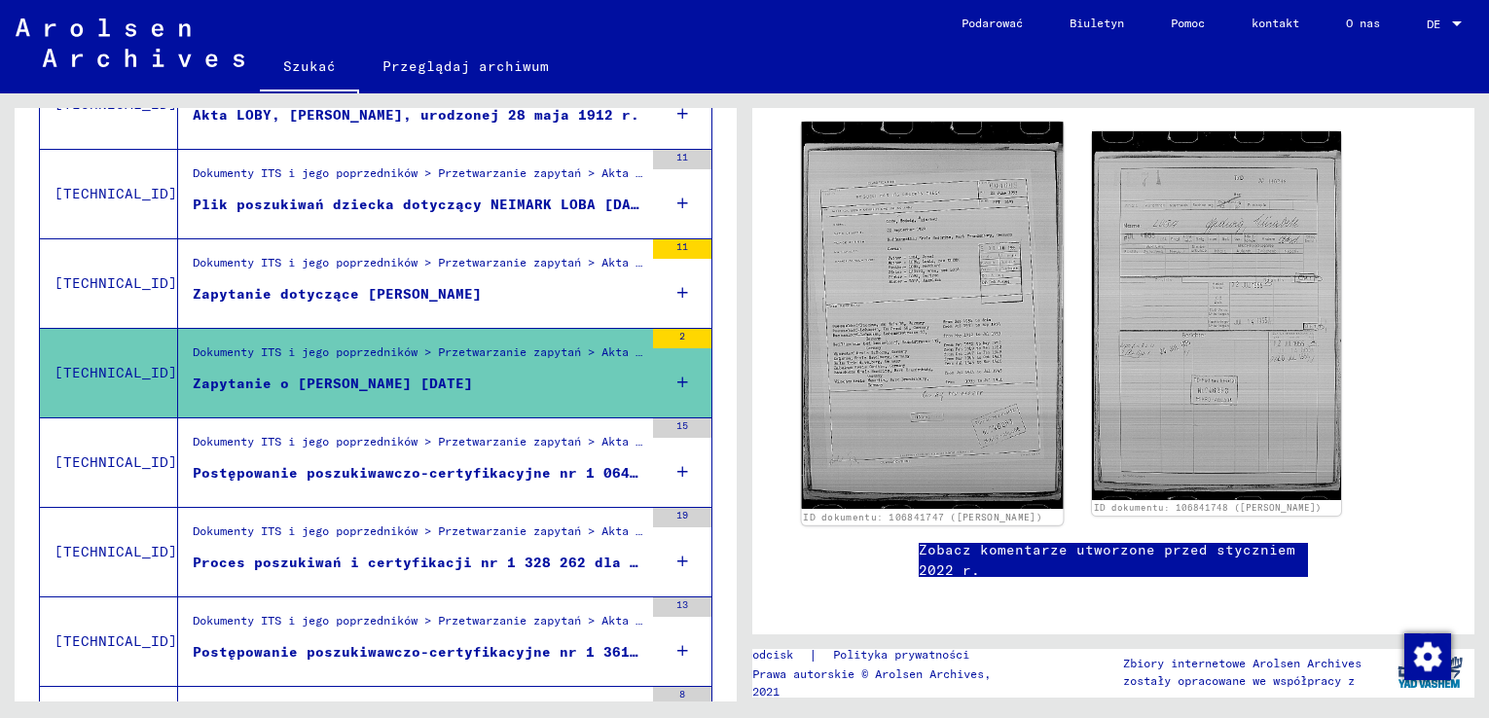
click at [910, 400] on img at bounding box center [933, 315] width 262 height 386
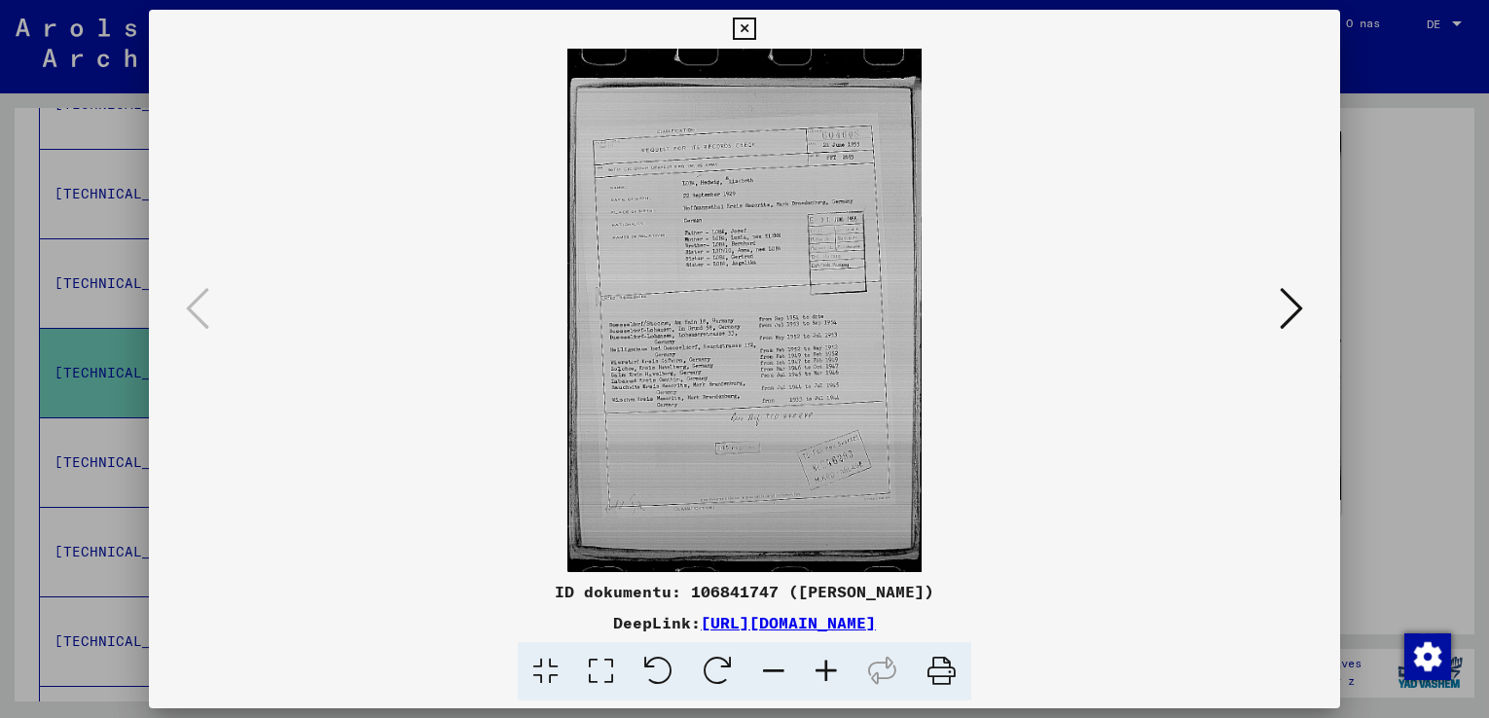
click at [828, 670] on icon at bounding box center [826, 671] width 53 height 59
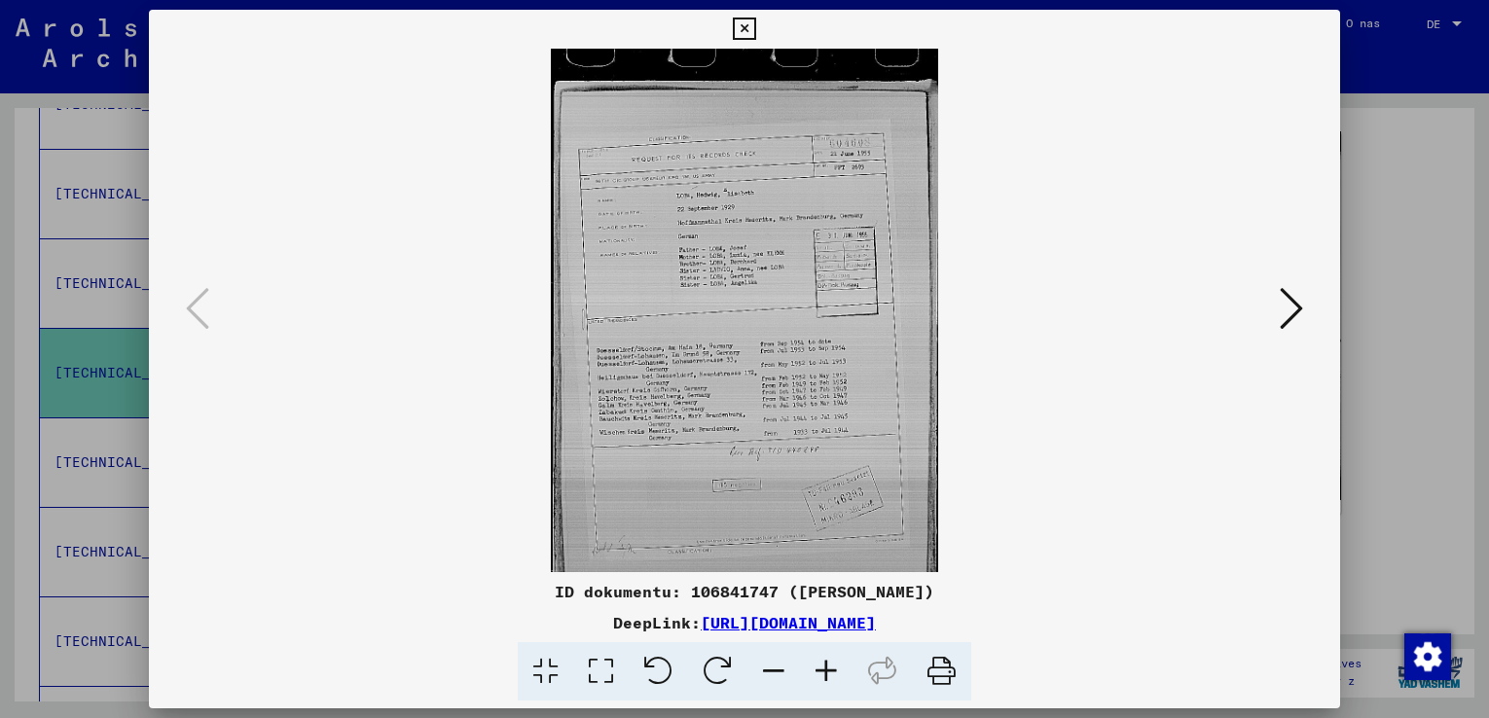
click at [828, 670] on icon at bounding box center [826, 671] width 53 height 59
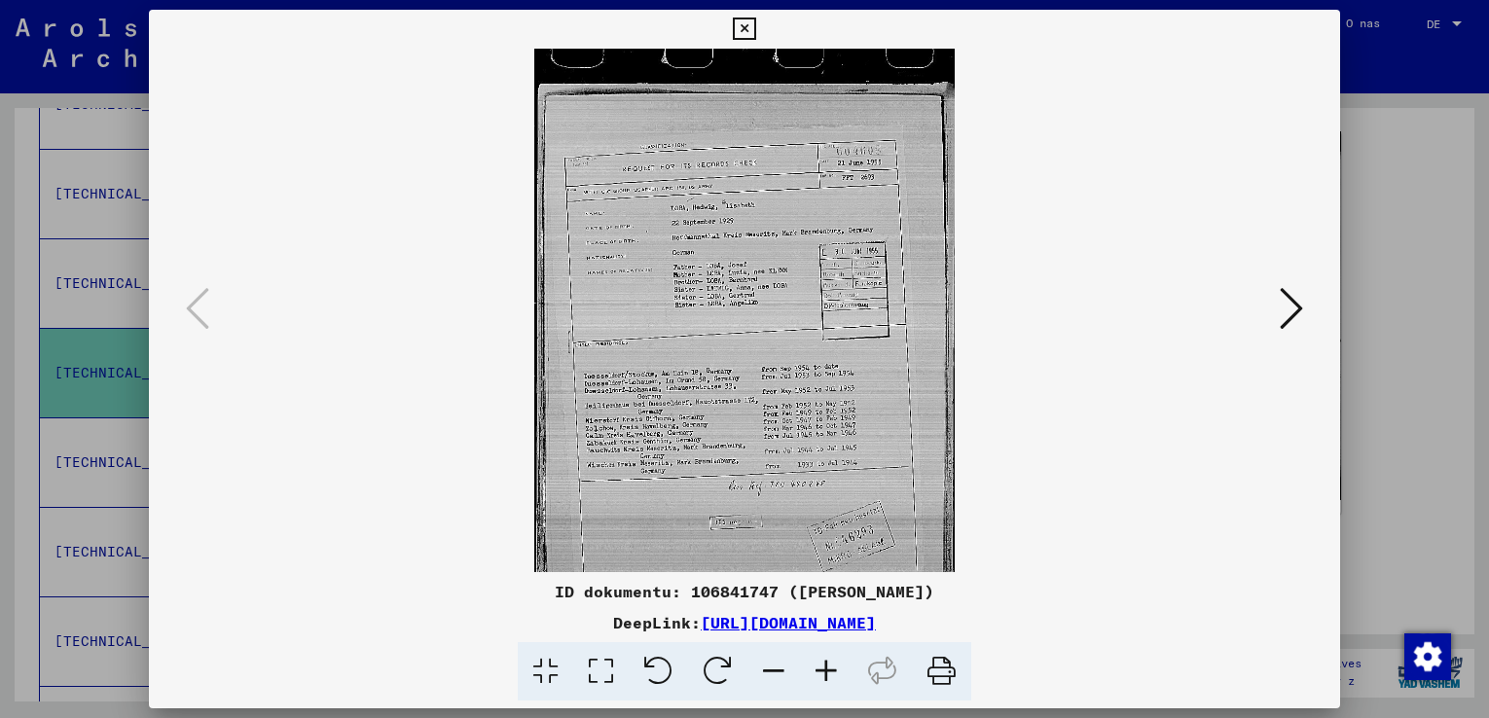
click at [827, 670] on icon at bounding box center [826, 671] width 53 height 59
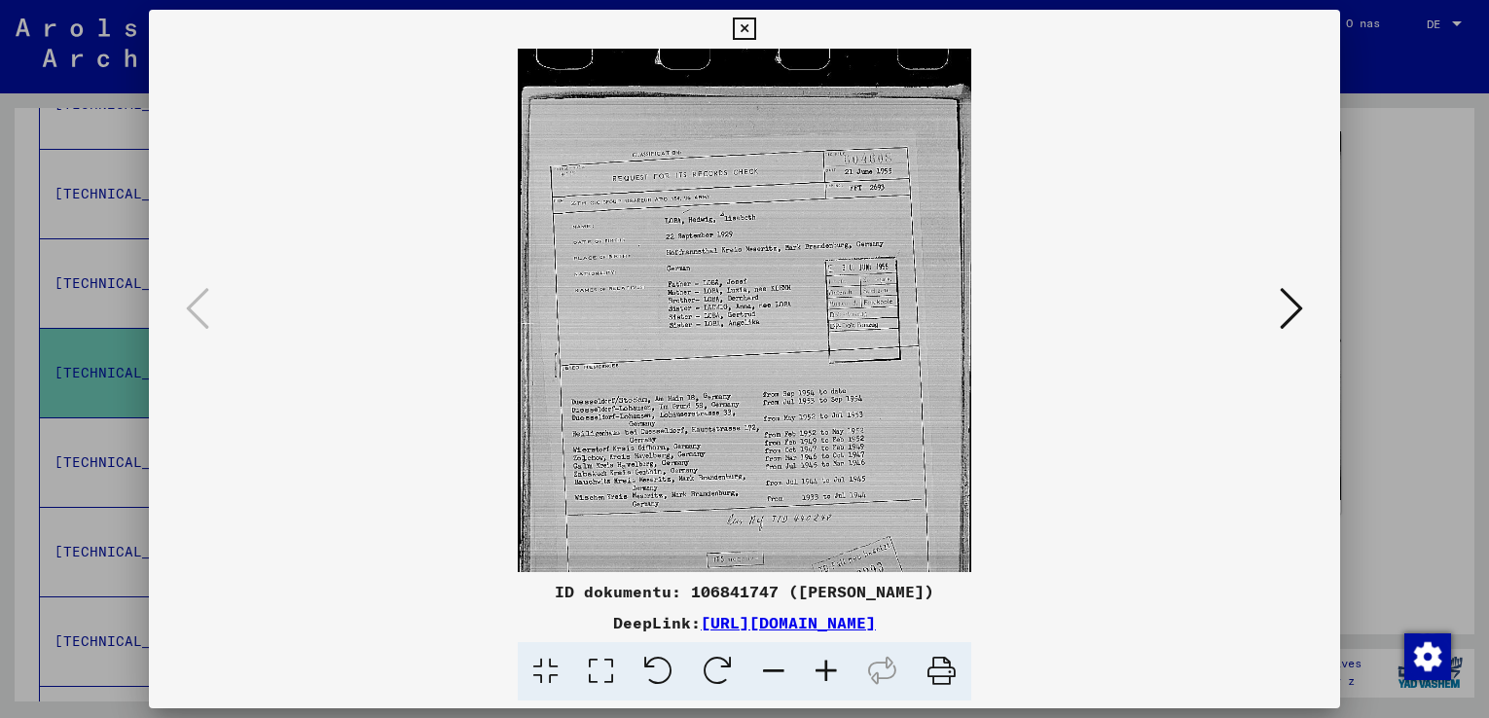
click at [827, 670] on icon at bounding box center [826, 671] width 53 height 59
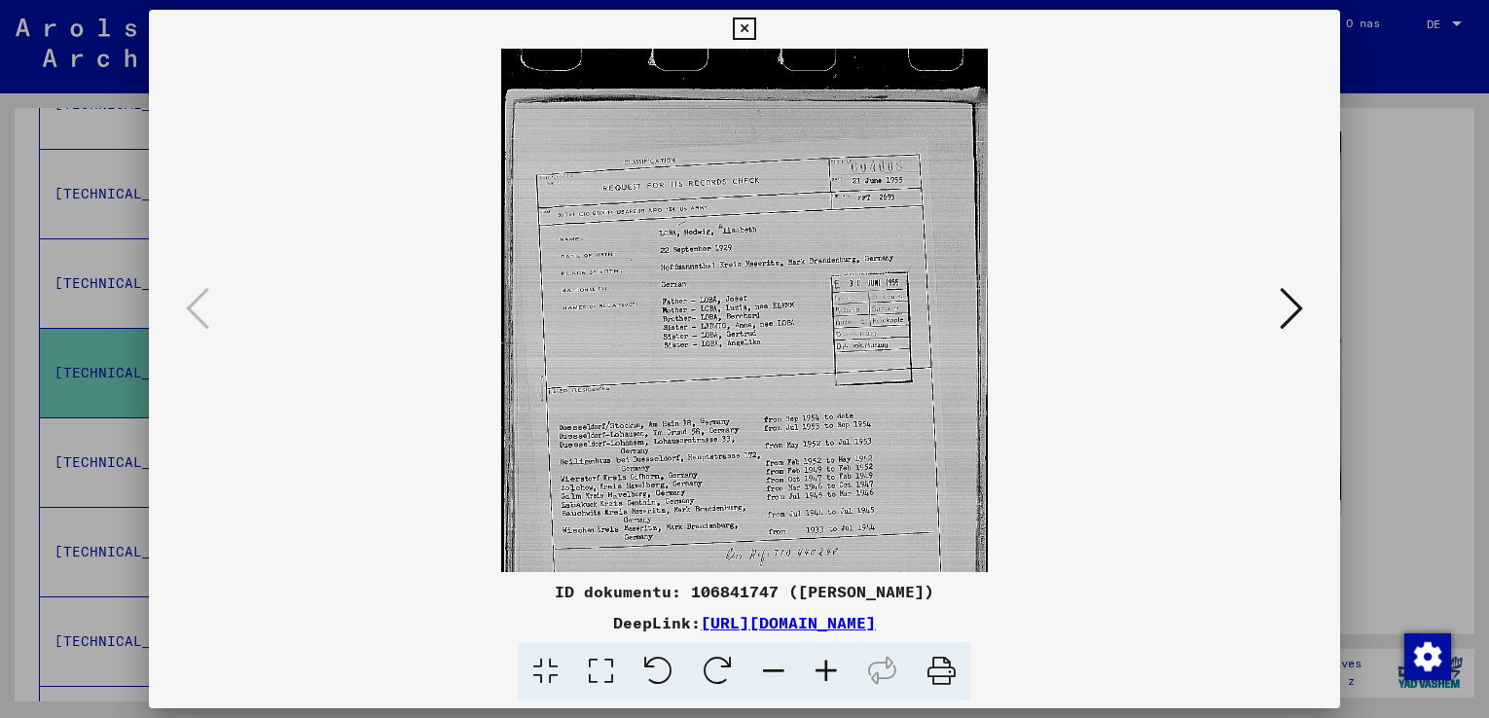
click at [827, 670] on icon at bounding box center [826, 671] width 53 height 59
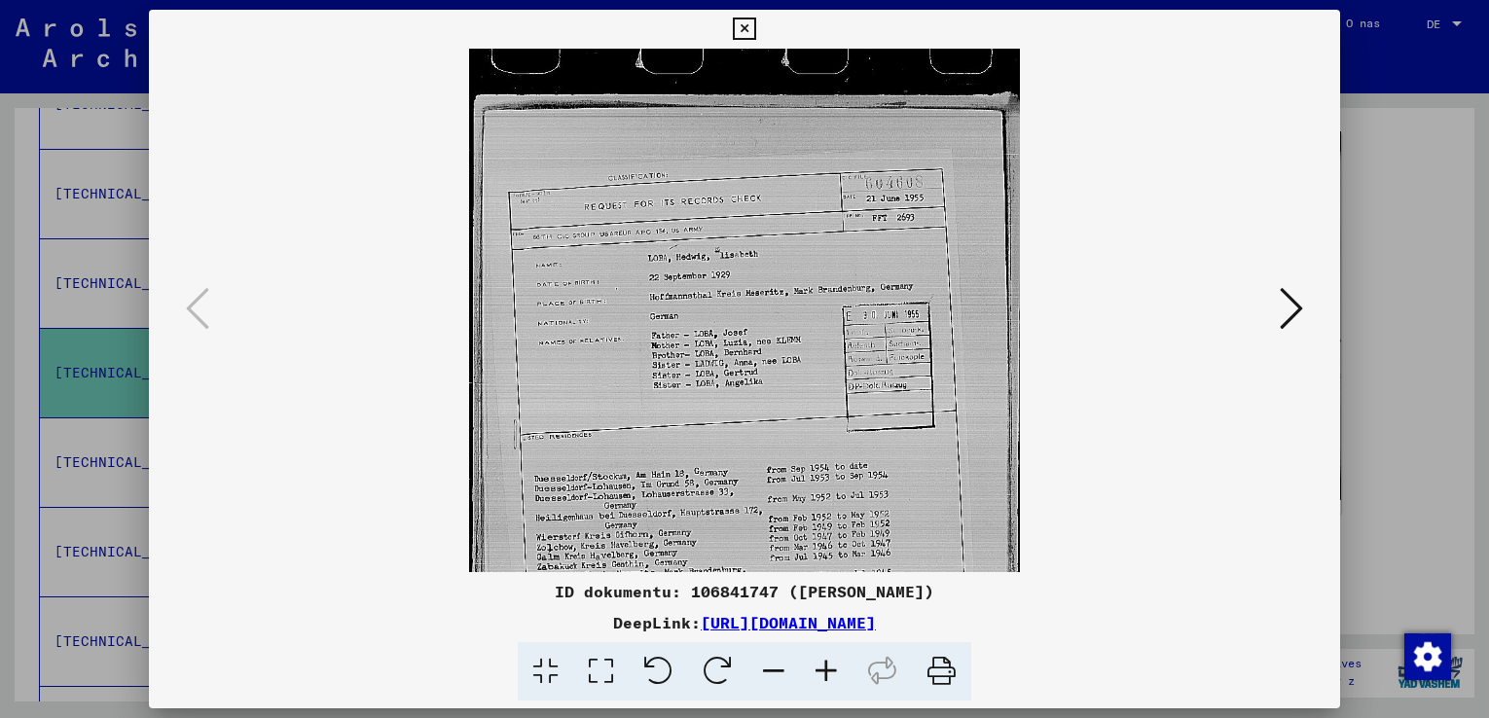
click at [821, 672] on icon at bounding box center [826, 671] width 53 height 59
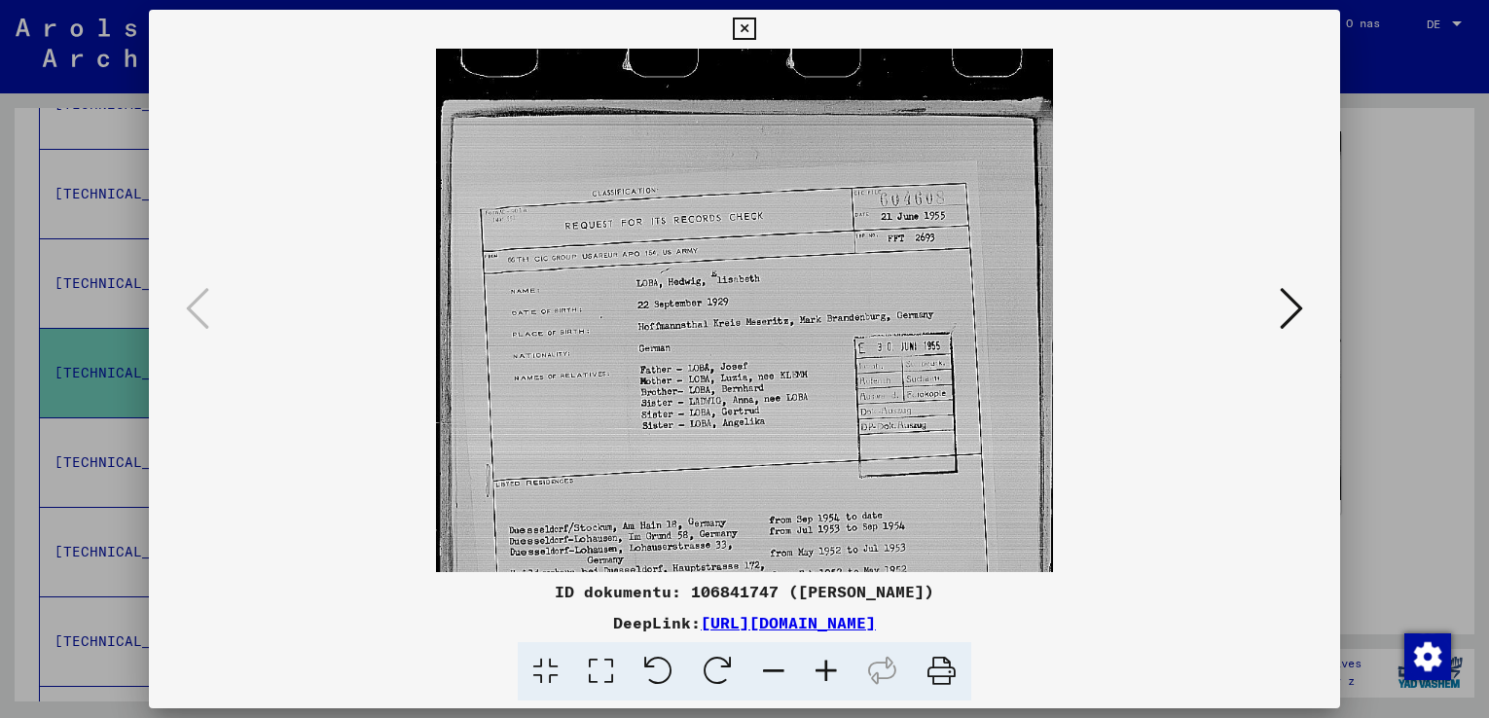
click at [821, 672] on icon at bounding box center [826, 671] width 53 height 59
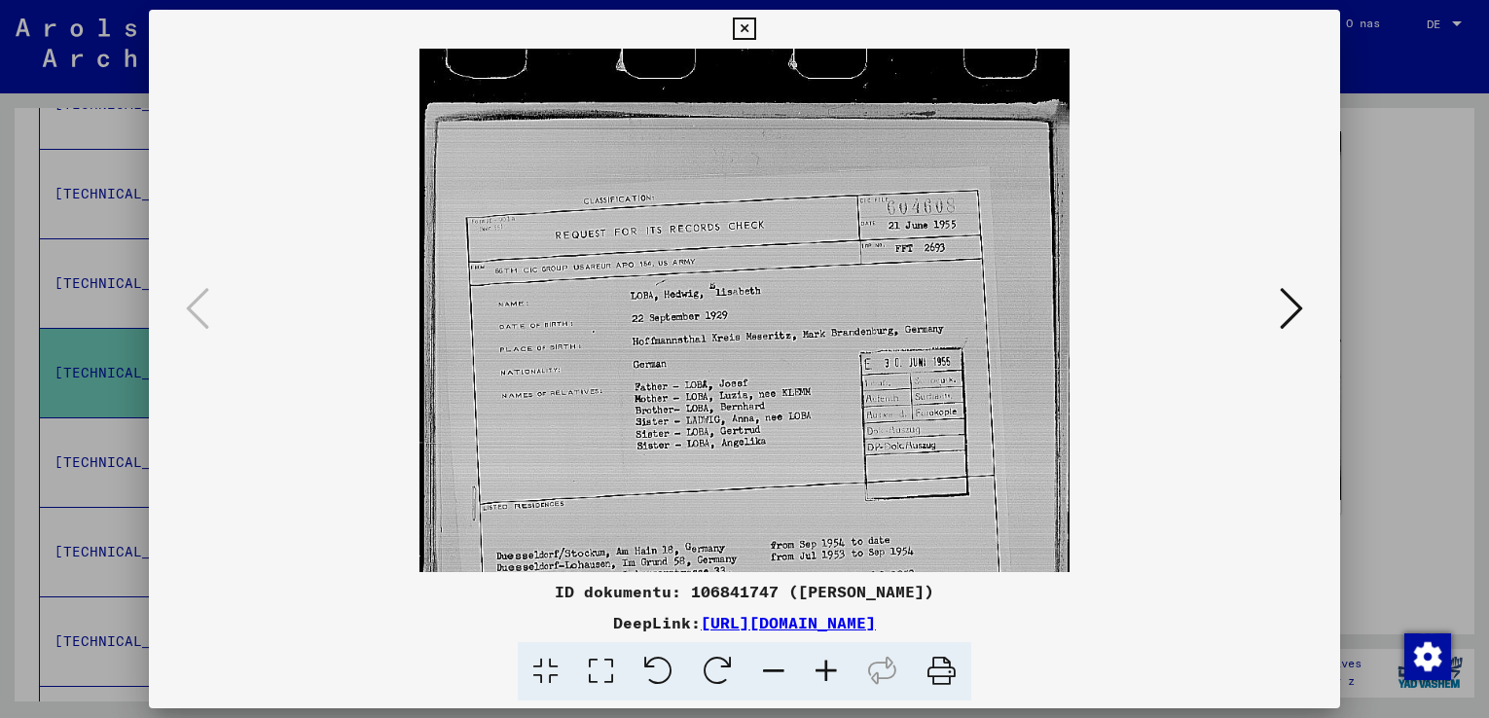
click at [821, 672] on icon at bounding box center [826, 671] width 53 height 59
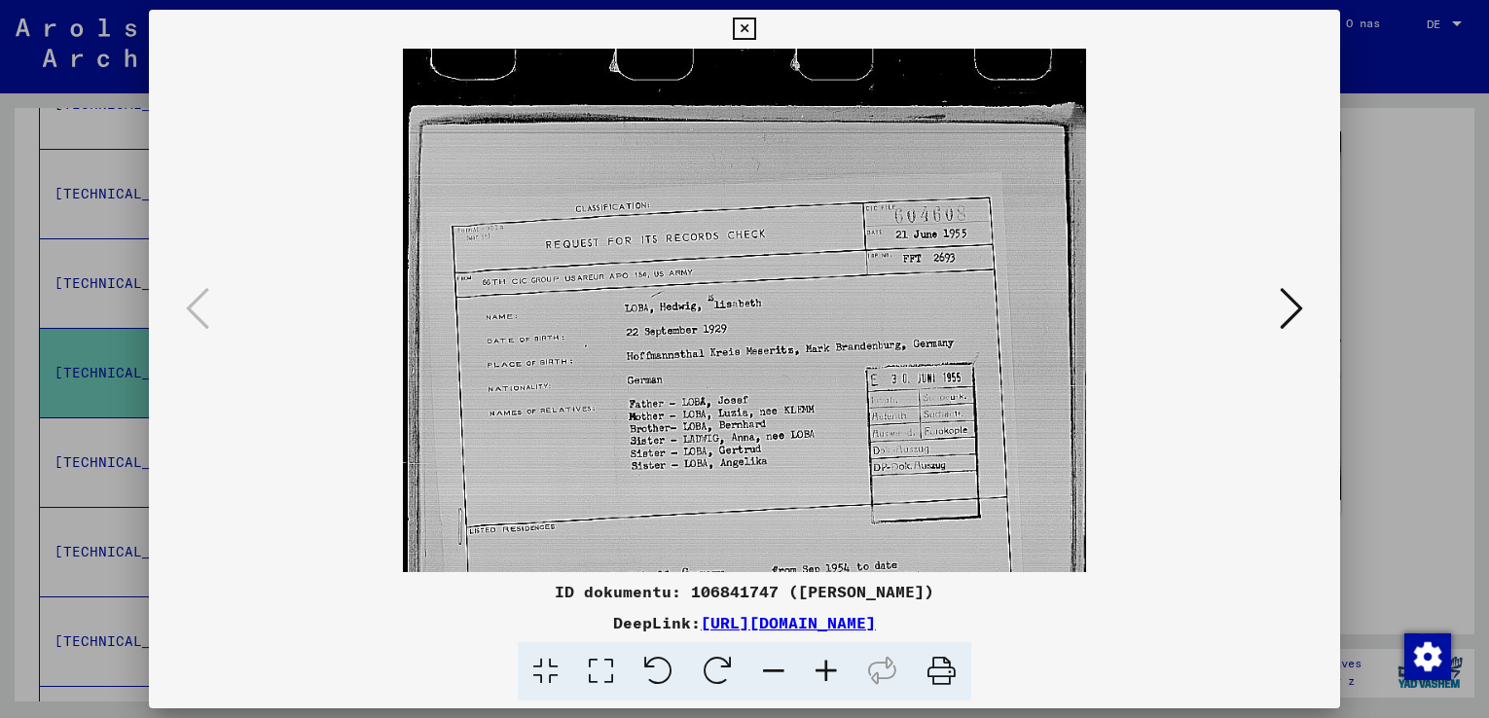
click at [821, 672] on icon at bounding box center [826, 671] width 53 height 59
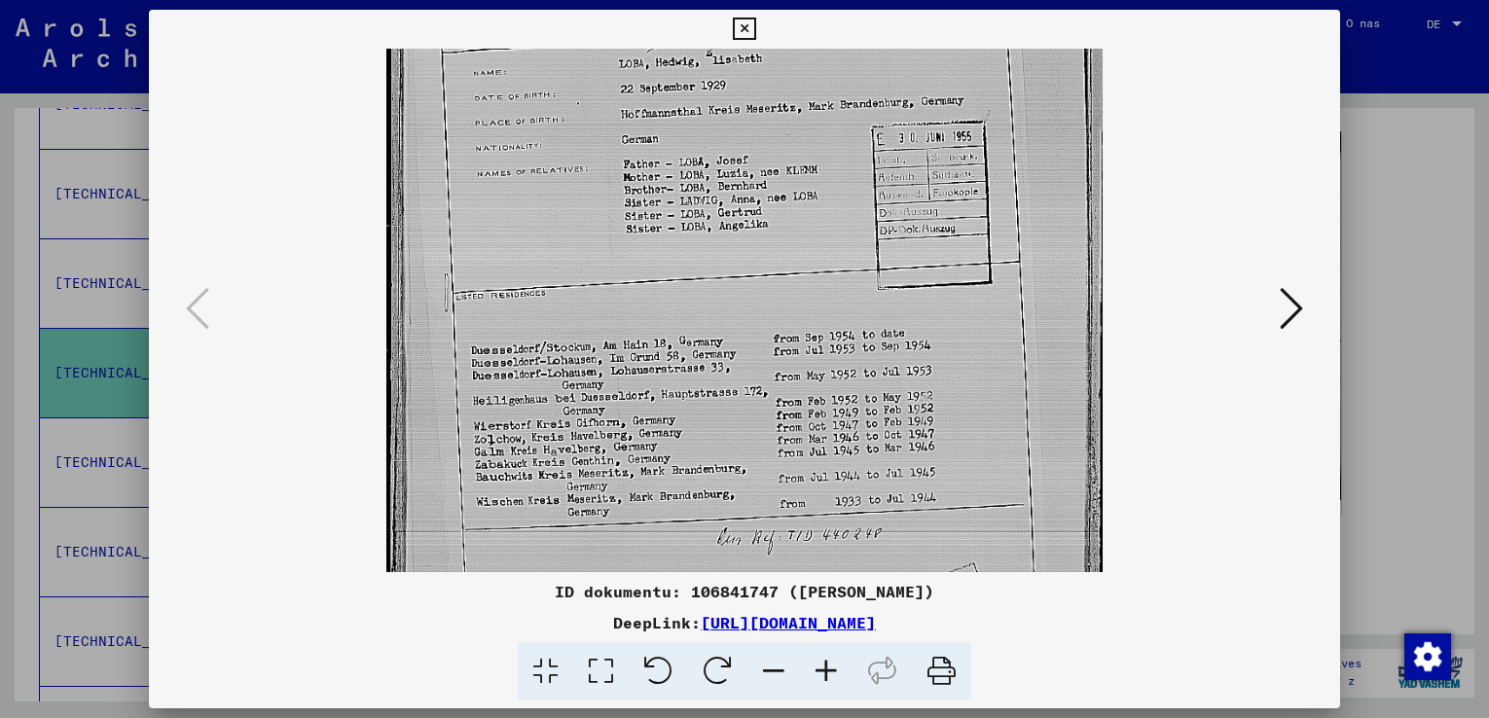
scroll to position [259, 0]
drag, startPoint x: 713, startPoint y: 475, endPoint x: 719, endPoint y: 238, distance: 236.5
click at [719, 238] on img at bounding box center [744, 319] width 716 height 1059
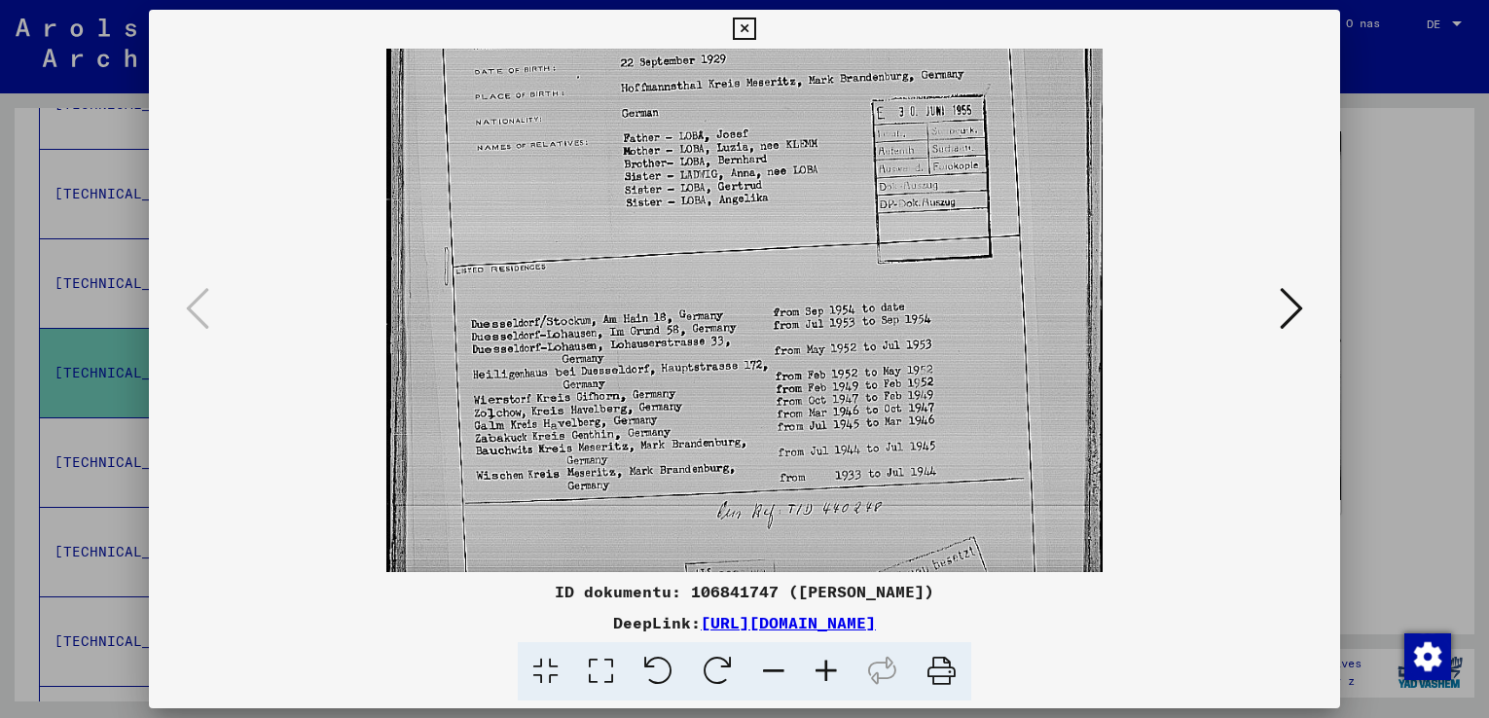
scroll to position [290, 0]
drag, startPoint x: 672, startPoint y: 503, endPoint x: 671, endPoint y: 484, distance: 19.5
click at [671, 484] on img at bounding box center [744, 288] width 716 height 1059
click at [1294, 318] on icon at bounding box center [1290, 308] width 23 height 47
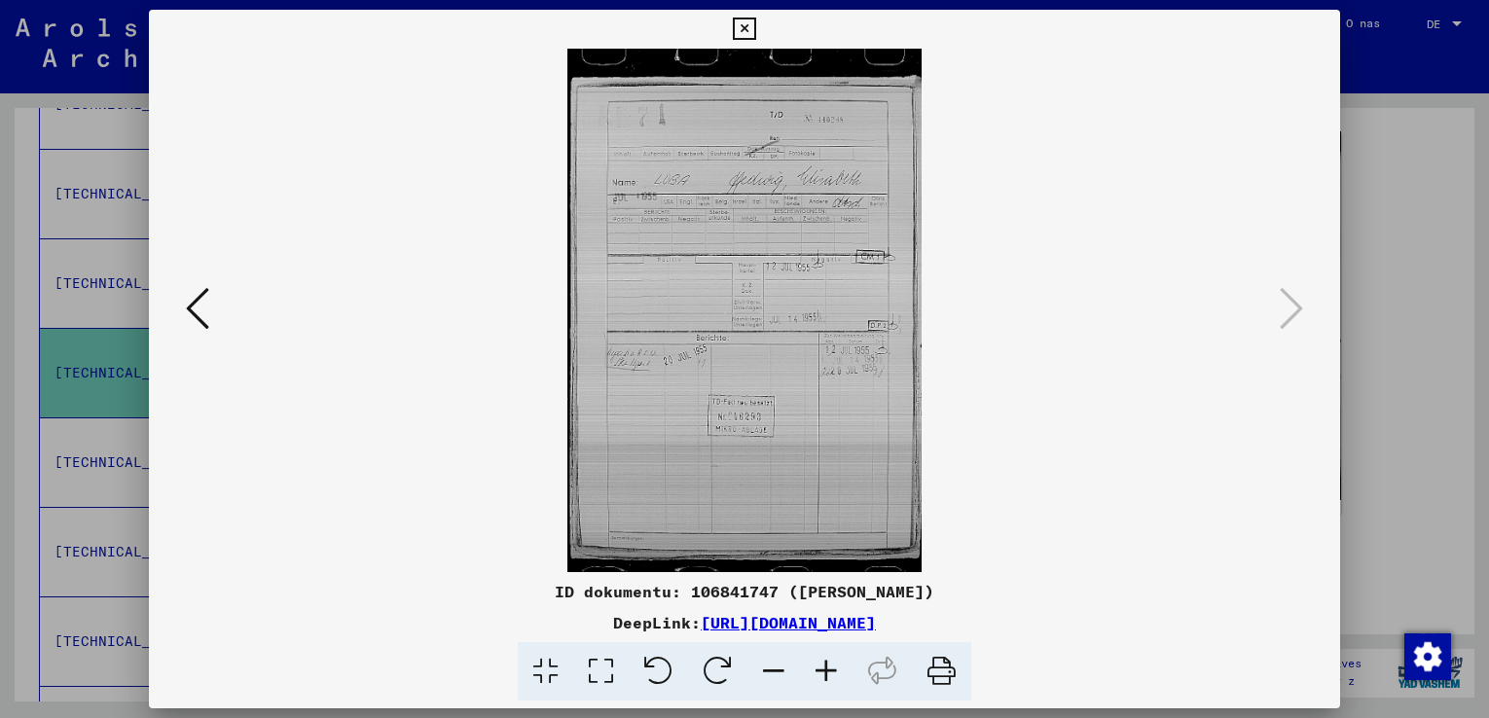
scroll to position [0, 0]
click at [822, 667] on icon at bounding box center [826, 671] width 53 height 59
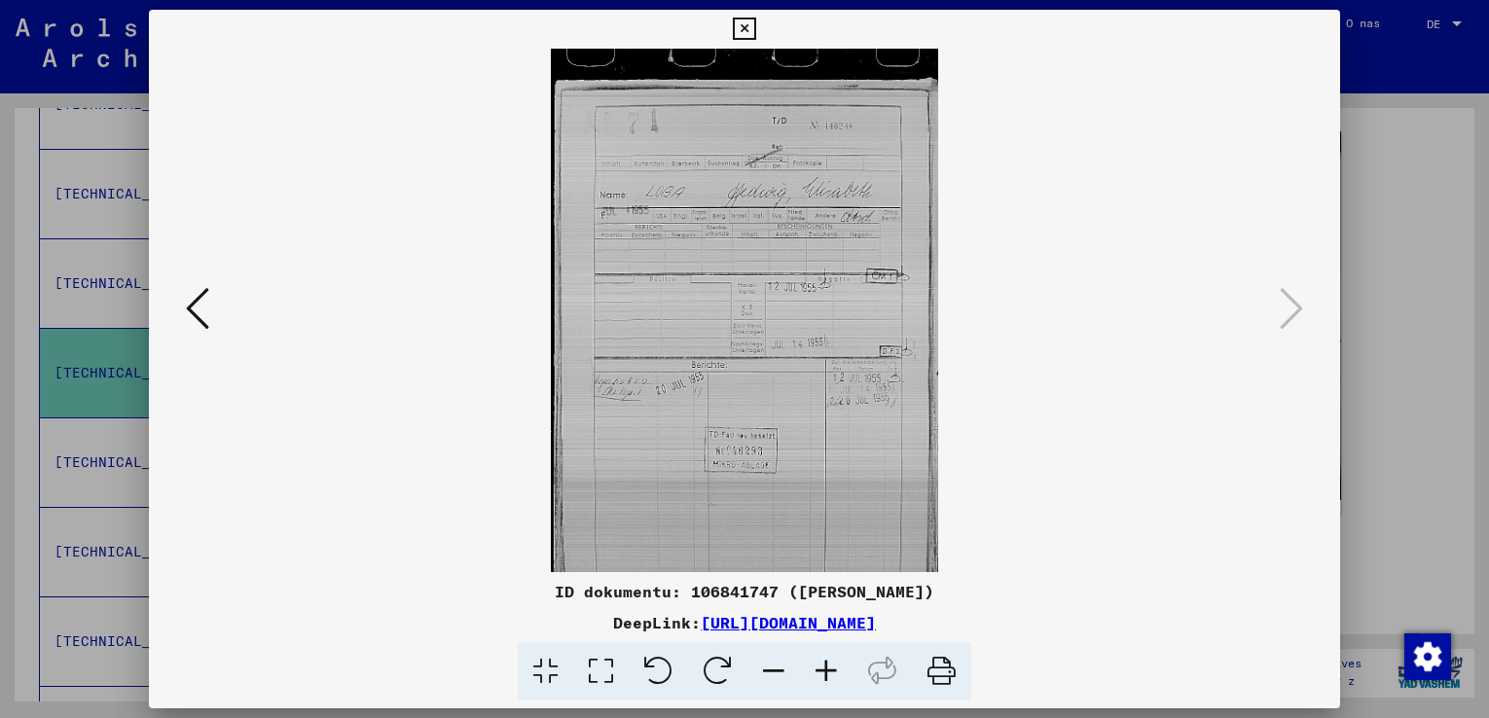
click at [822, 667] on icon at bounding box center [826, 671] width 53 height 59
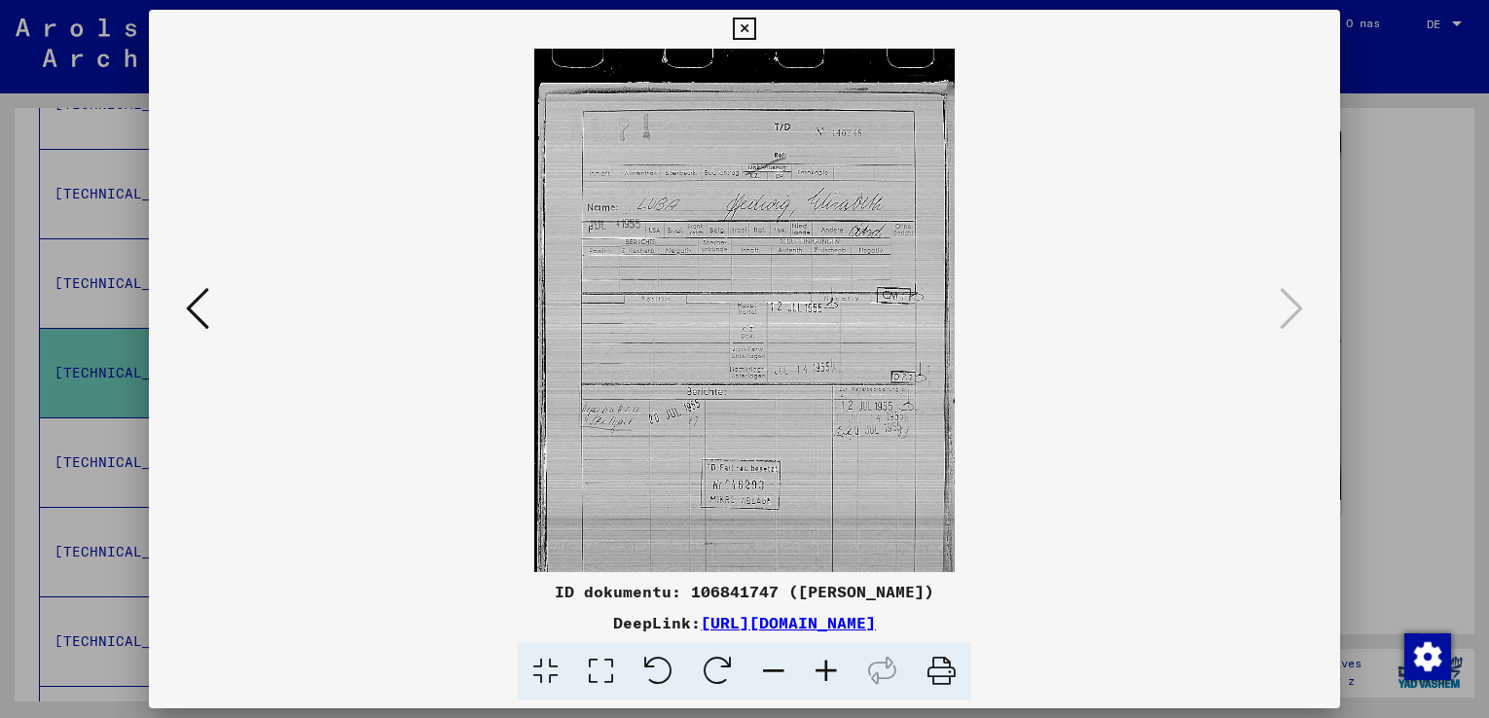
click at [822, 667] on icon at bounding box center [826, 671] width 53 height 59
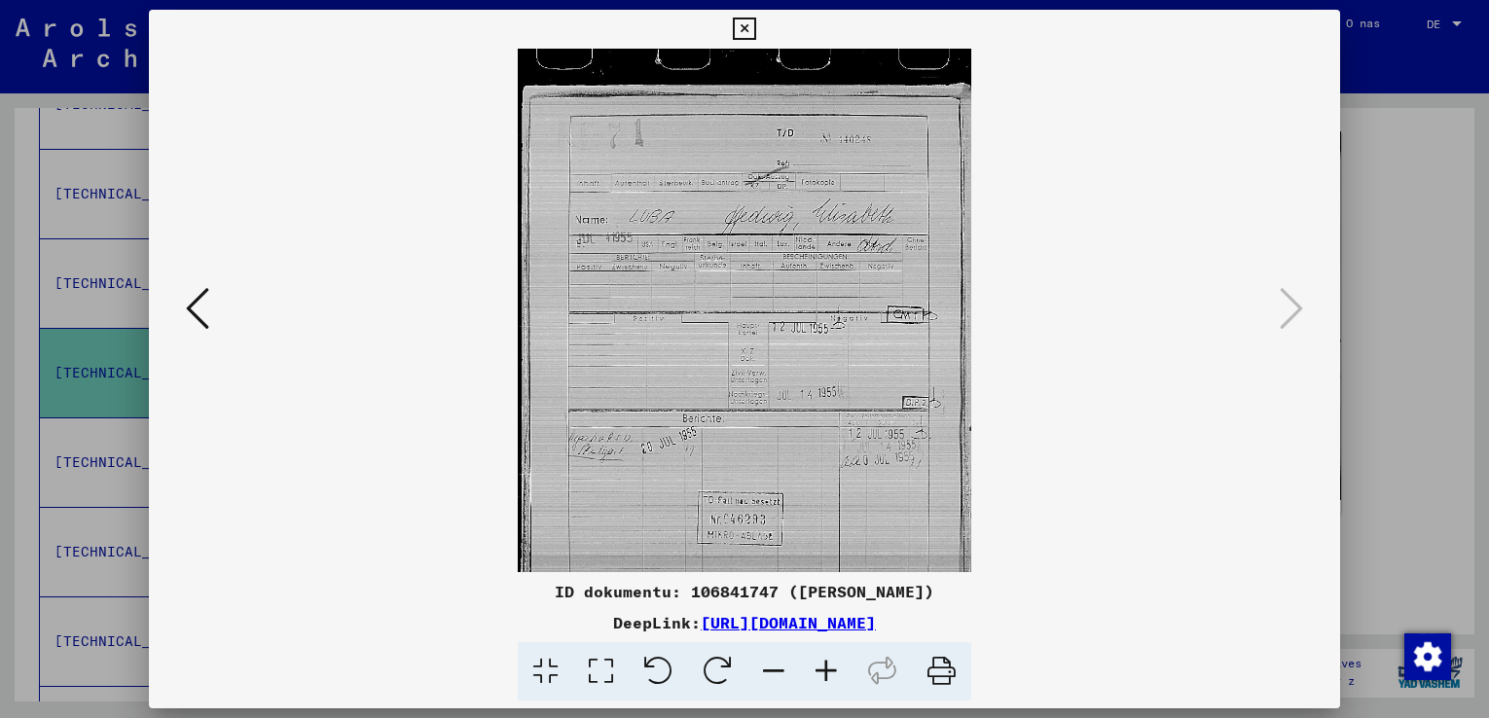
click at [822, 667] on icon at bounding box center [826, 671] width 53 height 59
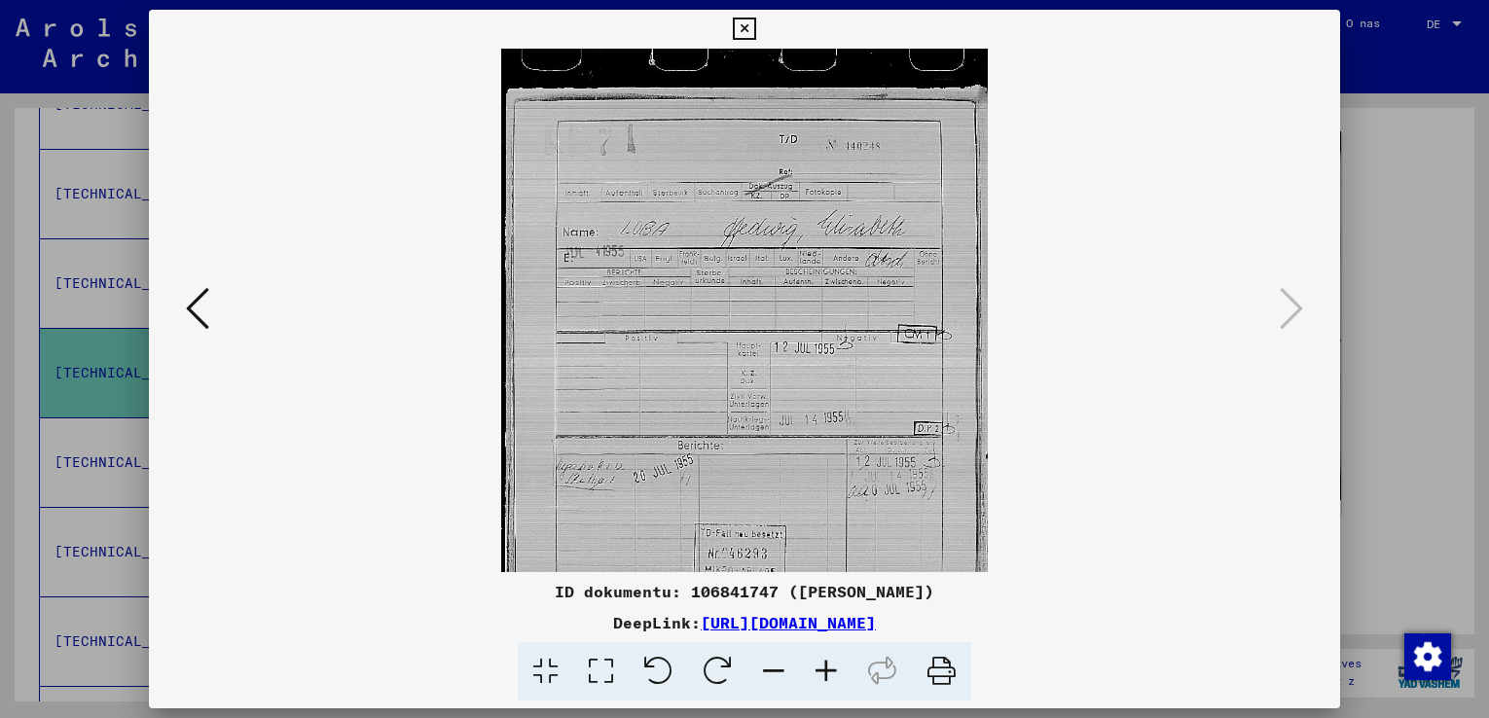
click at [822, 667] on icon at bounding box center [826, 671] width 53 height 59
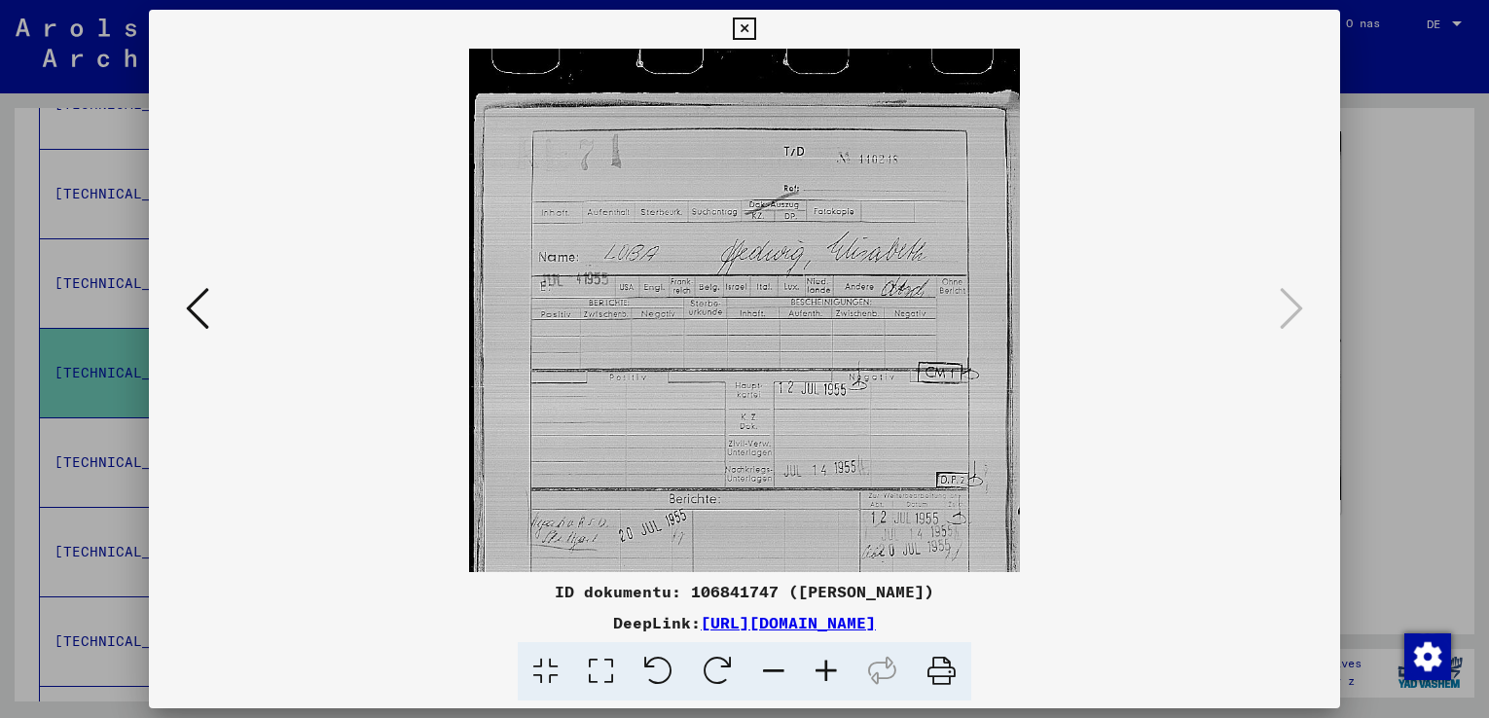
click at [822, 667] on icon at bounding box center [826, 671] width 53 height 59
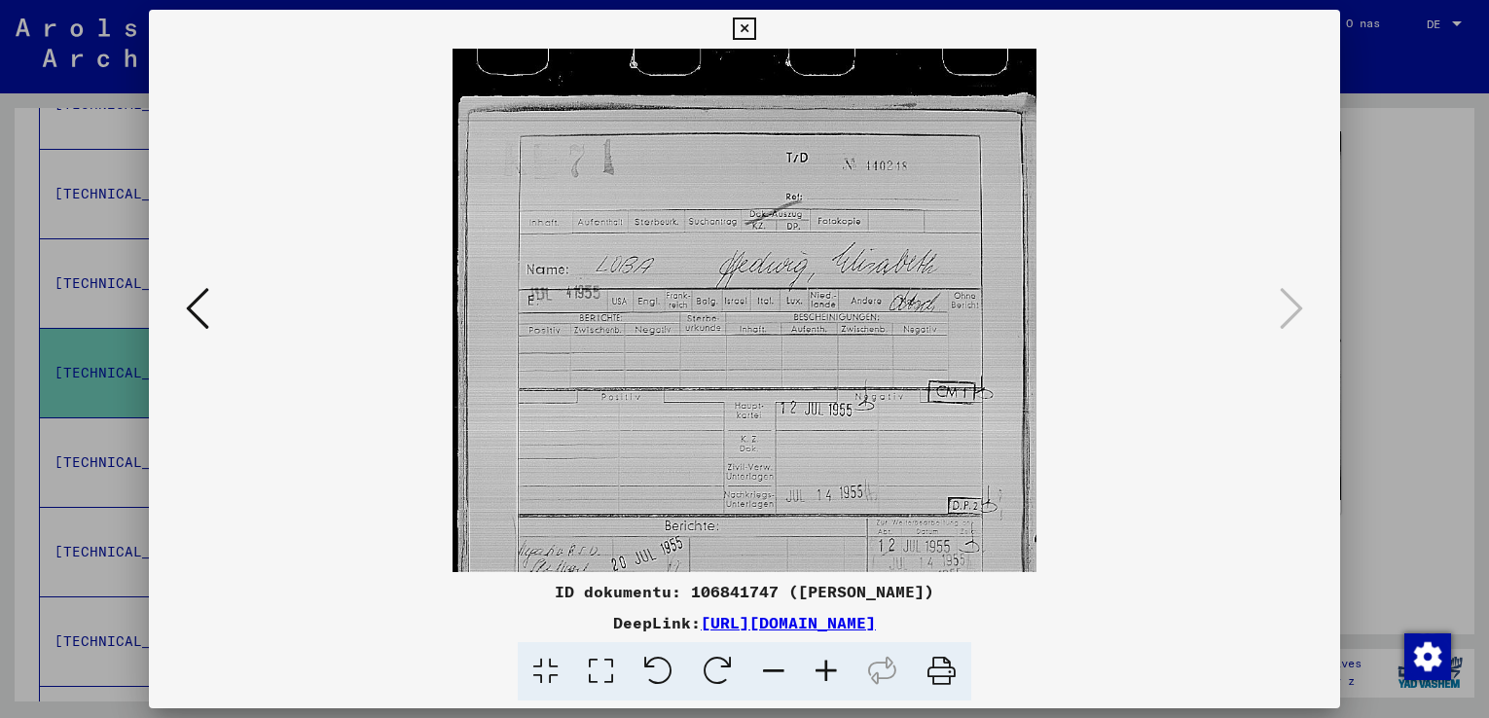
click at [820, 674] on icon at bounding box center [826, 671] width 53 height 59
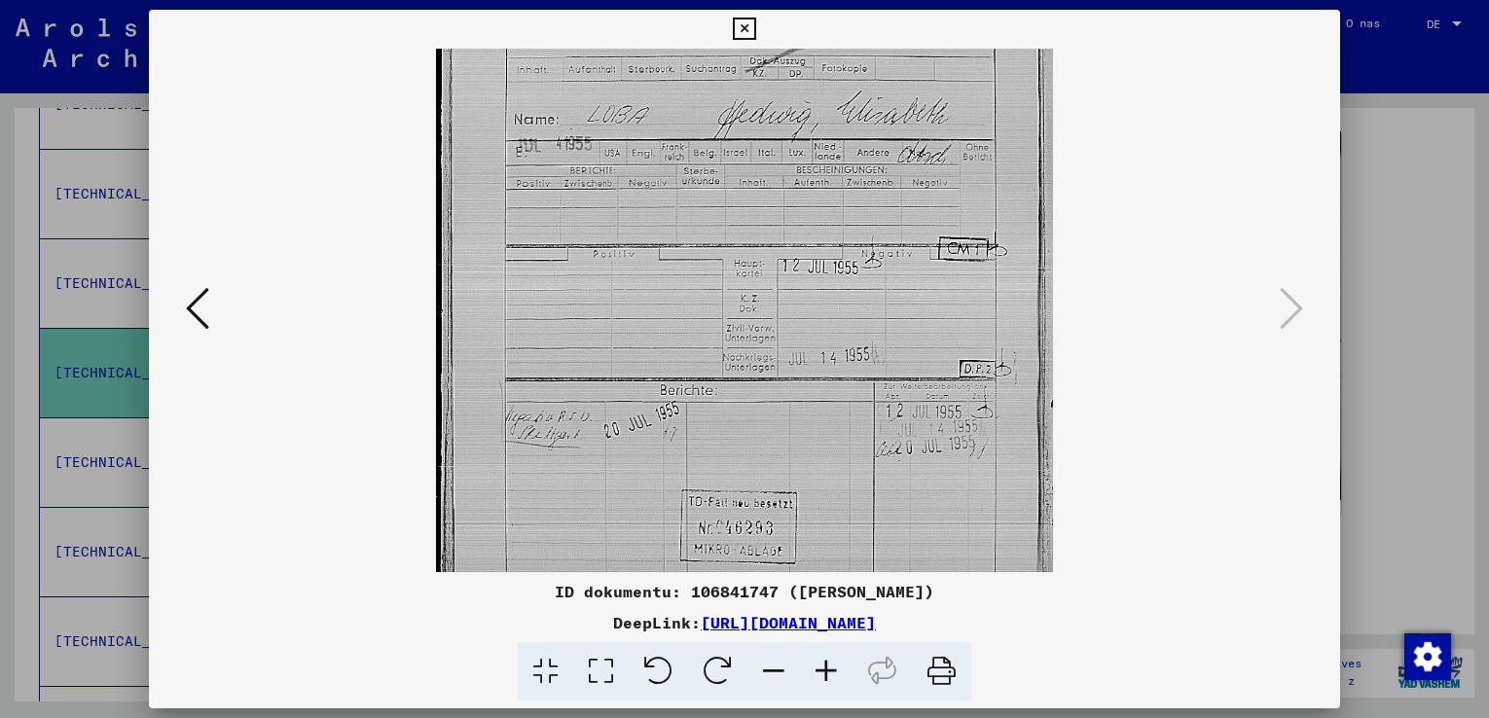
drag, startPoint x: 799, startPoint y: 488, endPoint x: 794, endPoint y: 301, distance: 187.8
click at [794, 301] on img at bounding box center [744, 342] width 617 height 913
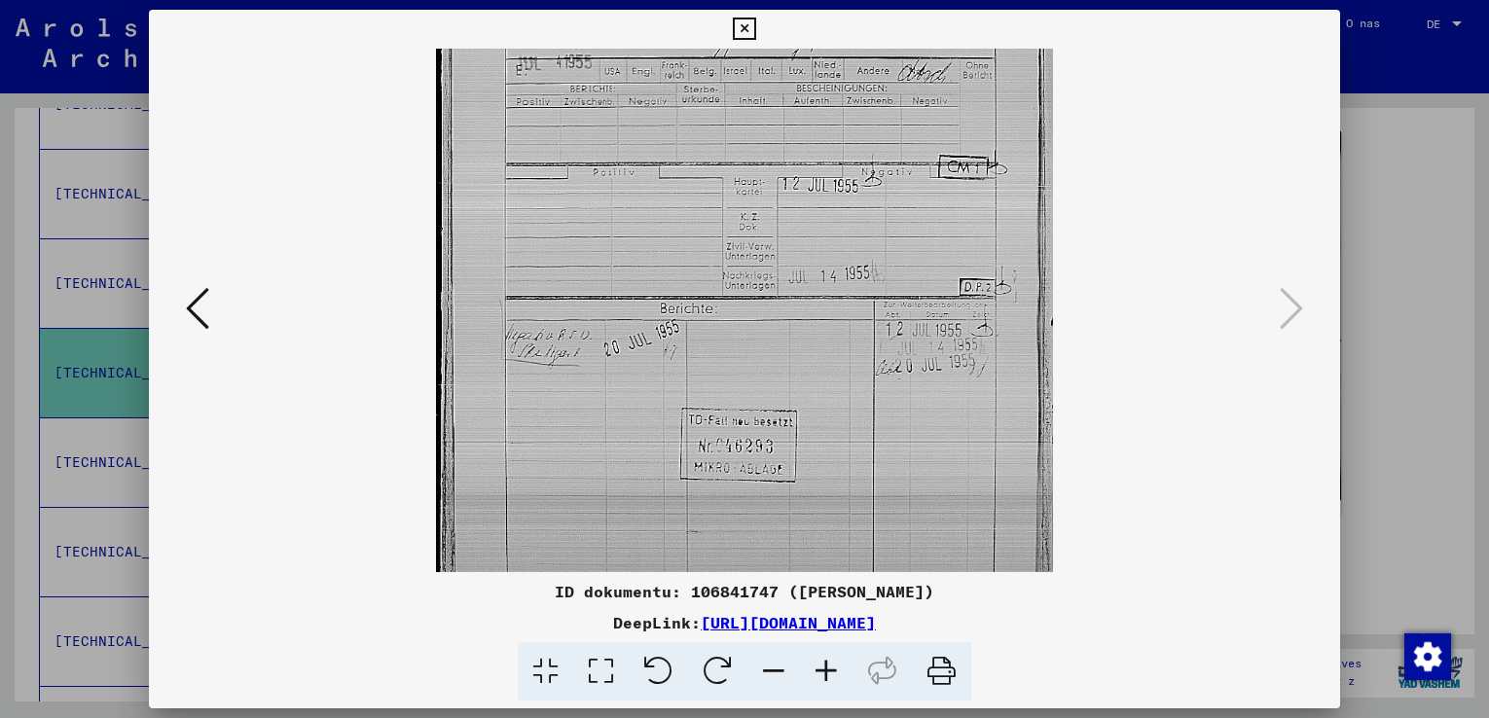
scroll to position [389, 0]
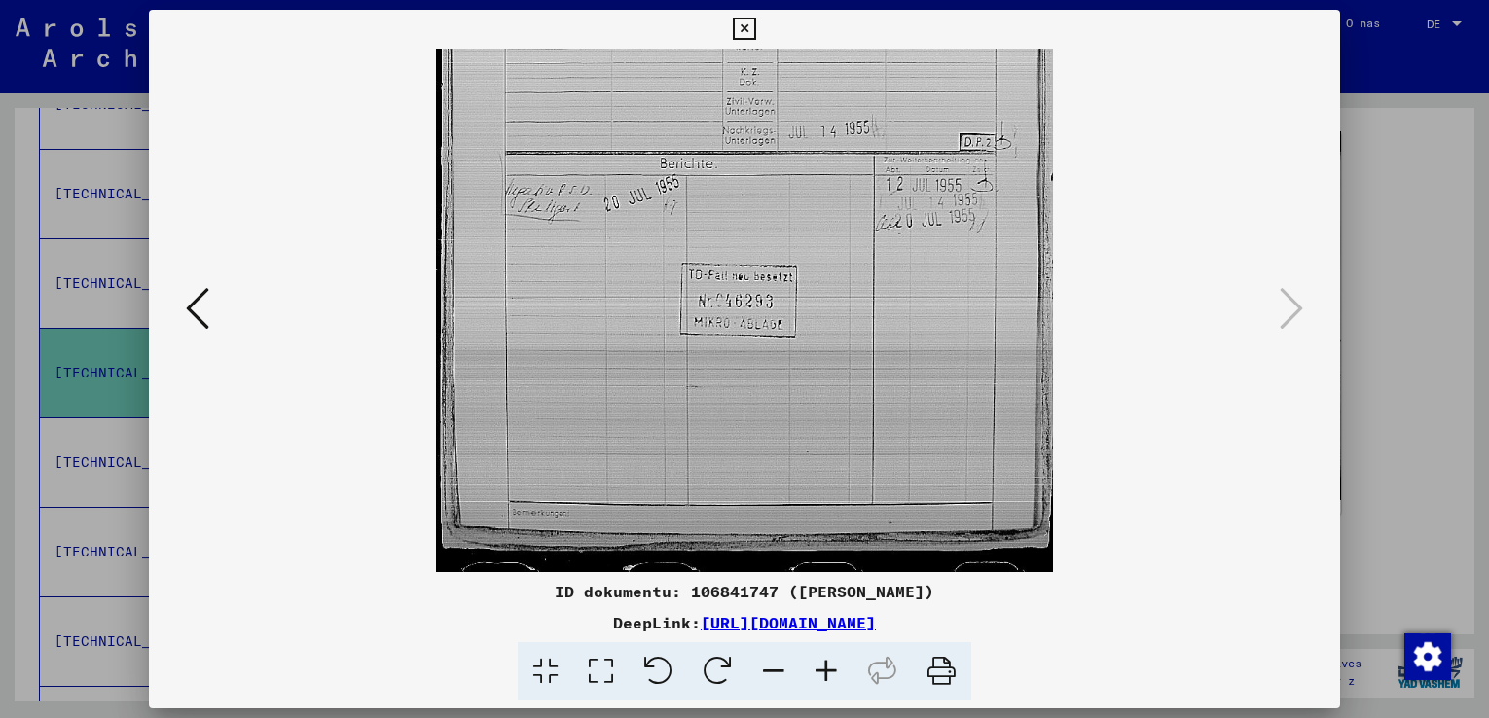
drag, startPoint x: 796, startPoint y: 386, endPoint x: 803, endPoint y: 330, distance: 56.8
click at [801, 323] on img at bounding box center [744, 115] width 617 height 913
click at [740, 26] on icon at bounding box center [744, 29] width 22 height 23
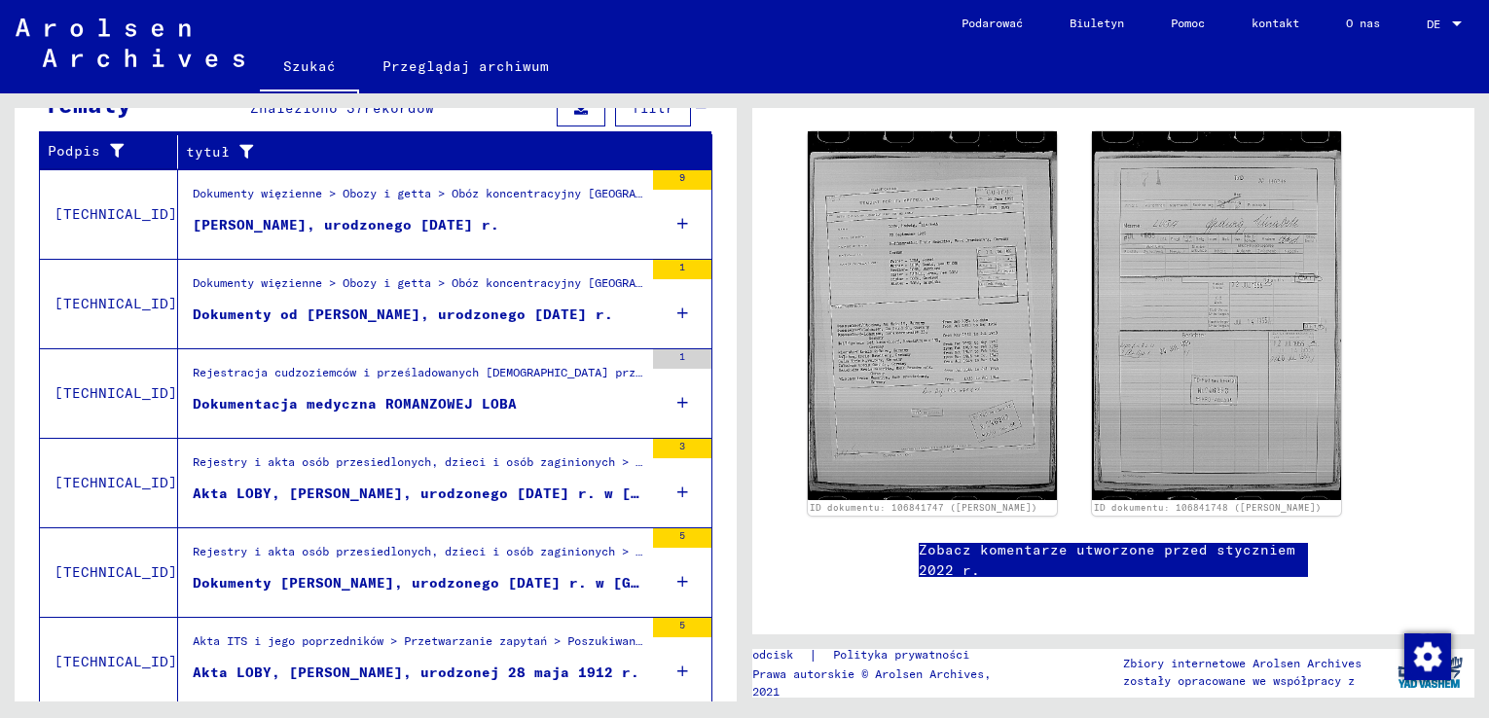
scroll to position [312, 0]
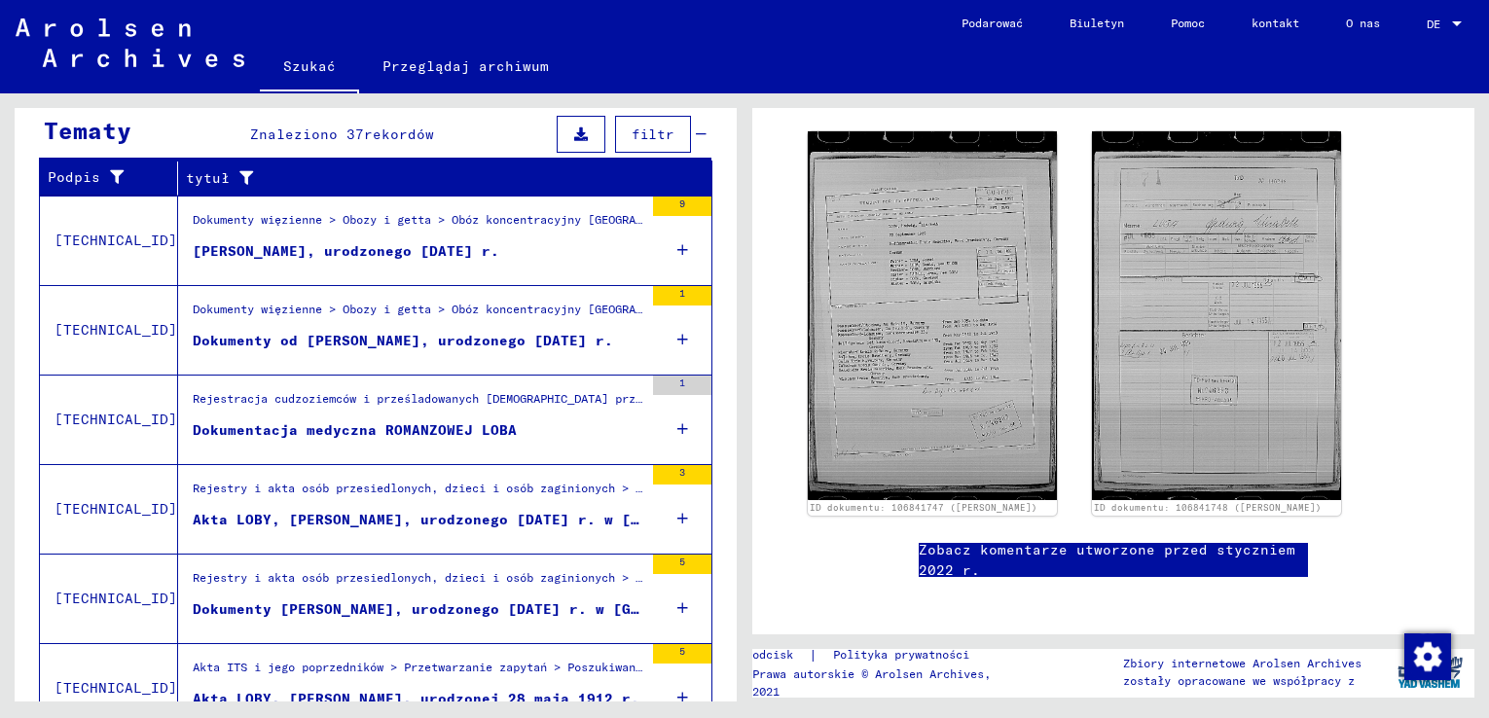
click at [413, 426] on font "Dokumentacja medyczna ROMANZOWEJ LOBA" at bounding box center [355, 430] width 324 height 18
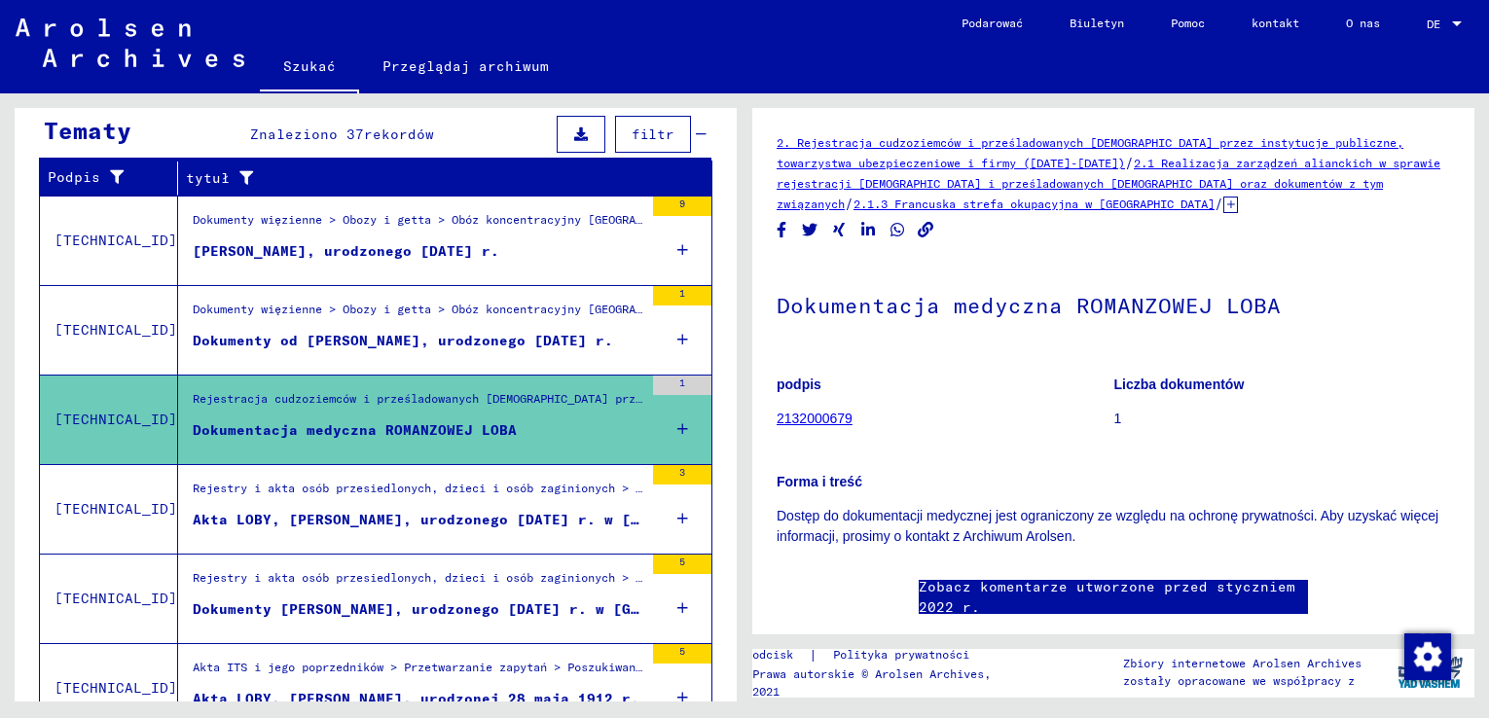
click at [467, 521] on font "Akta LOBY, [PERSON_NAME], urodzonego [DATE] r. w [GEOGRAPHIC_DATA]" at bounding box center [482, 520] width 578 height 18
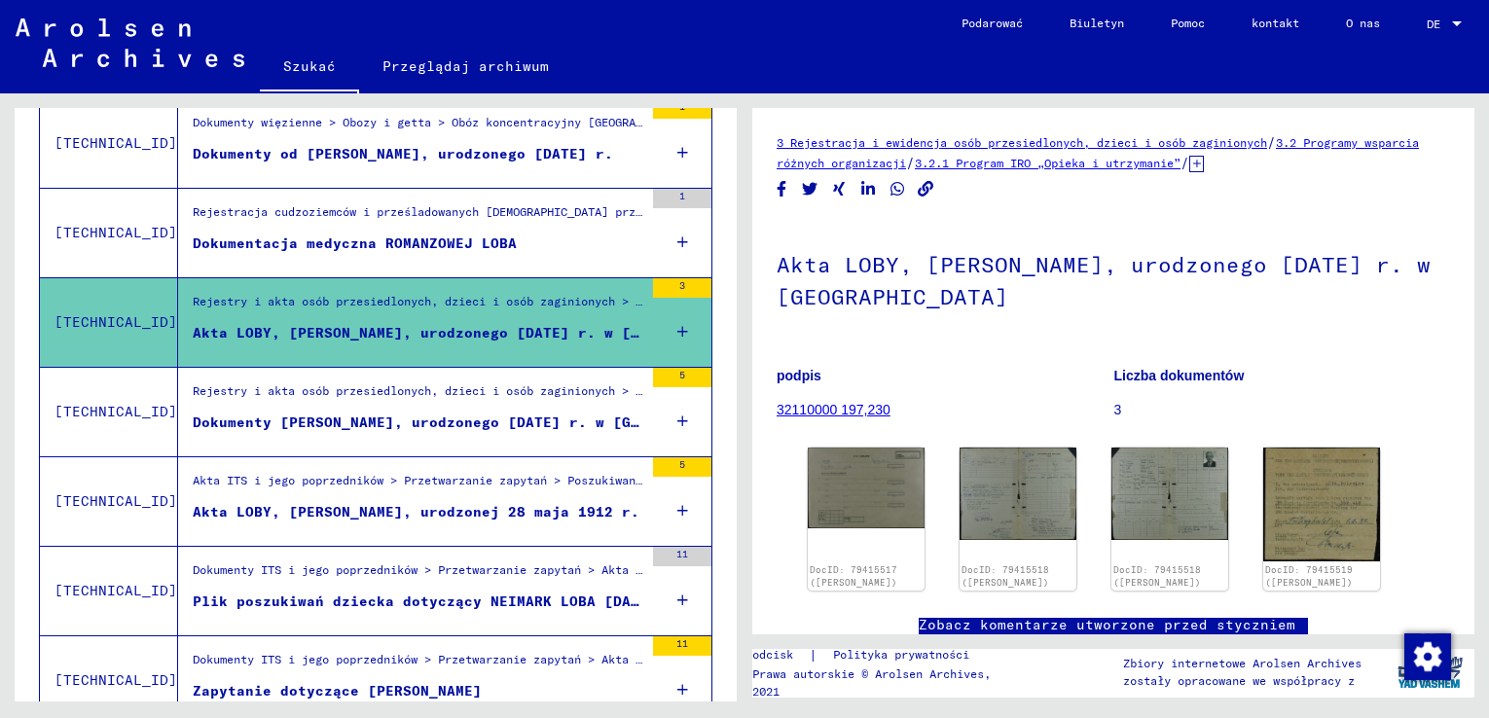
scroll to position [507, 0]
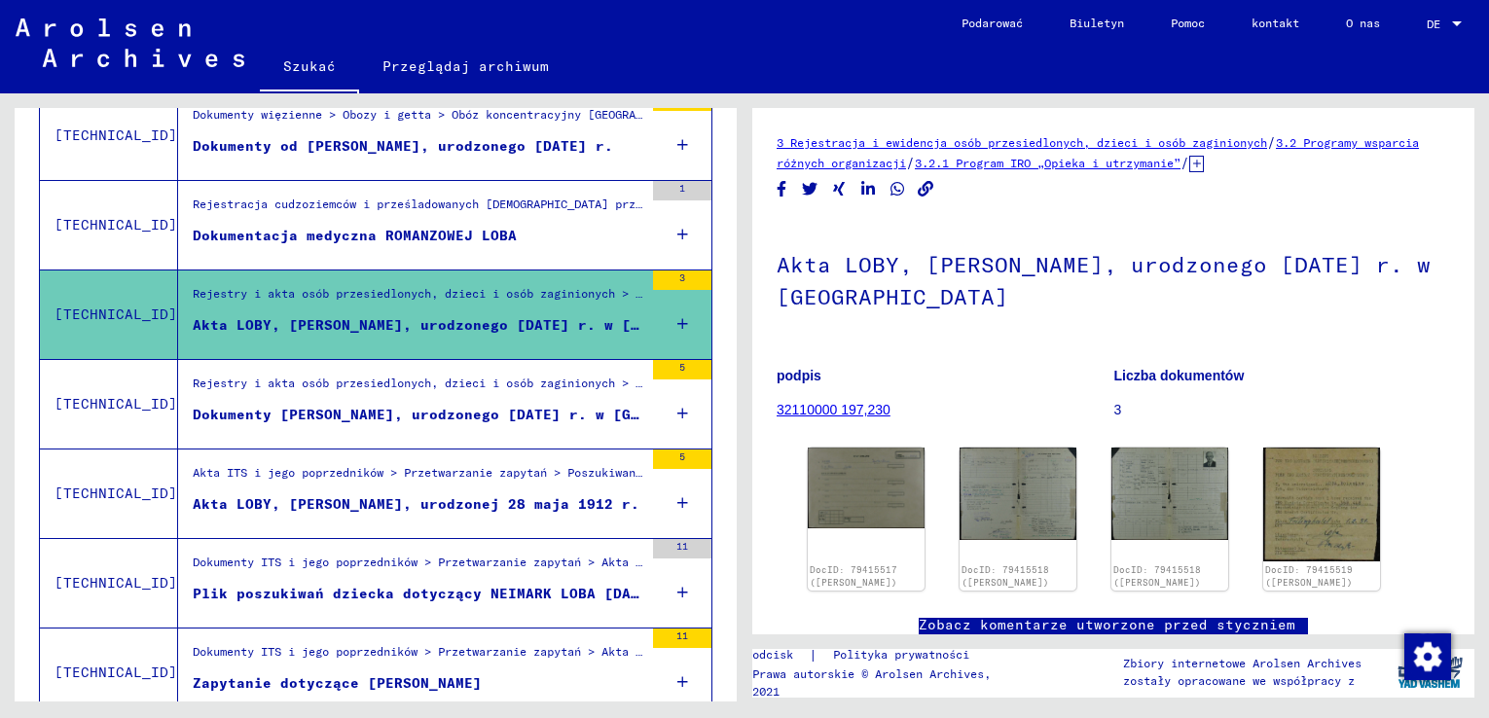
click at [417, 415] on font "Dokumenty [PERSON_NAME], urodzonego [DATE] r. w [GEOGRAPHIC_DATA] i innych osób" at bounding box center [539, 415] width 692 height 18
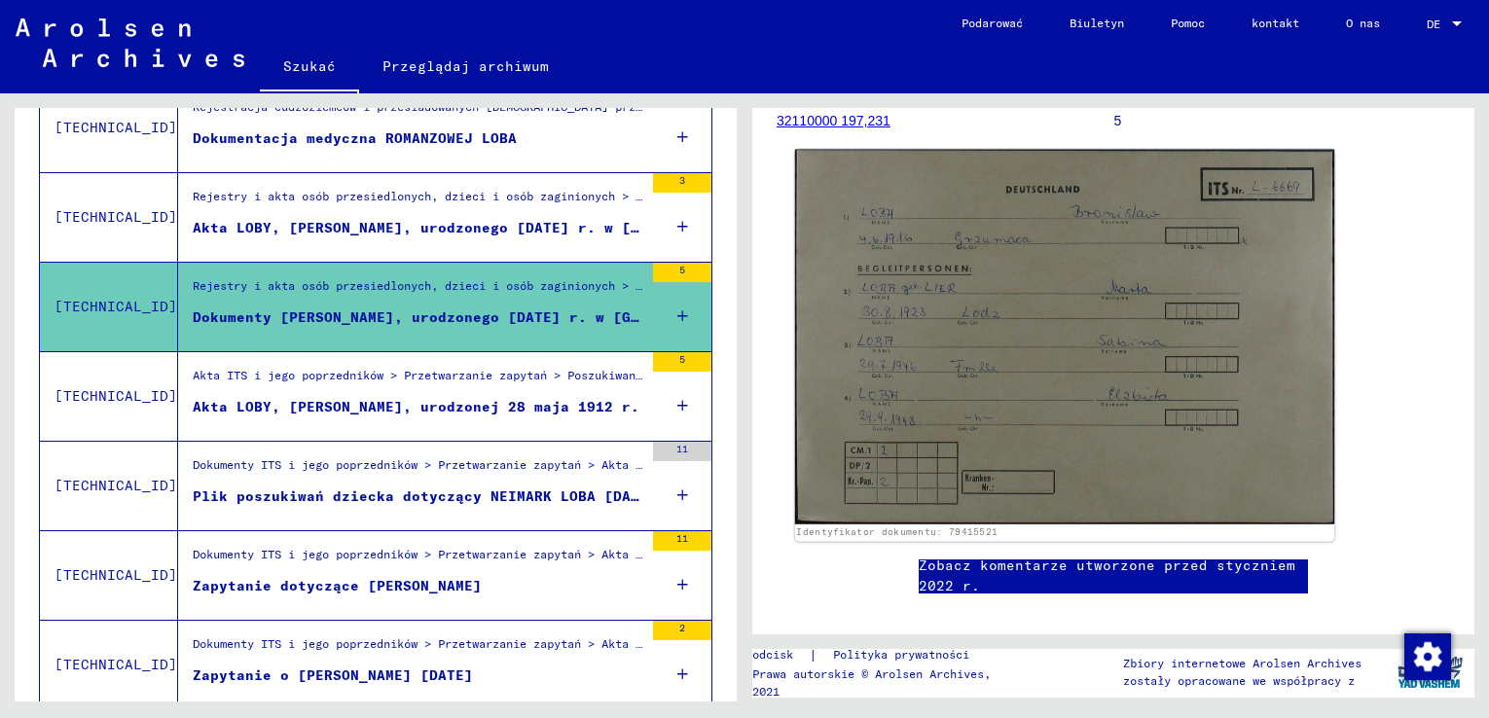
scroll to position [292, 0]
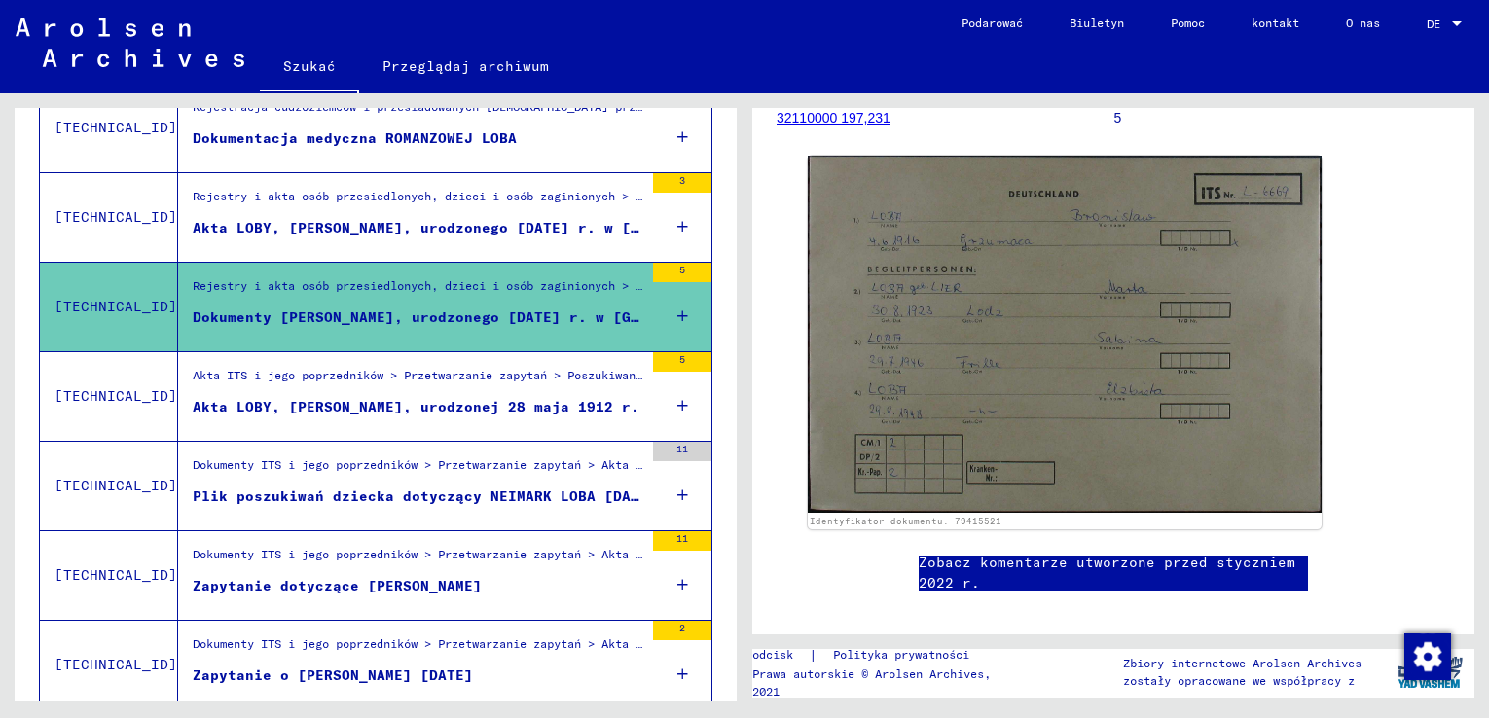
click at [317, 399] on font "Akta LOBY, [PERSON_NAME], urodzonej 28 maja 1912 r." at bounding box center [416, 407] width 447 height 18
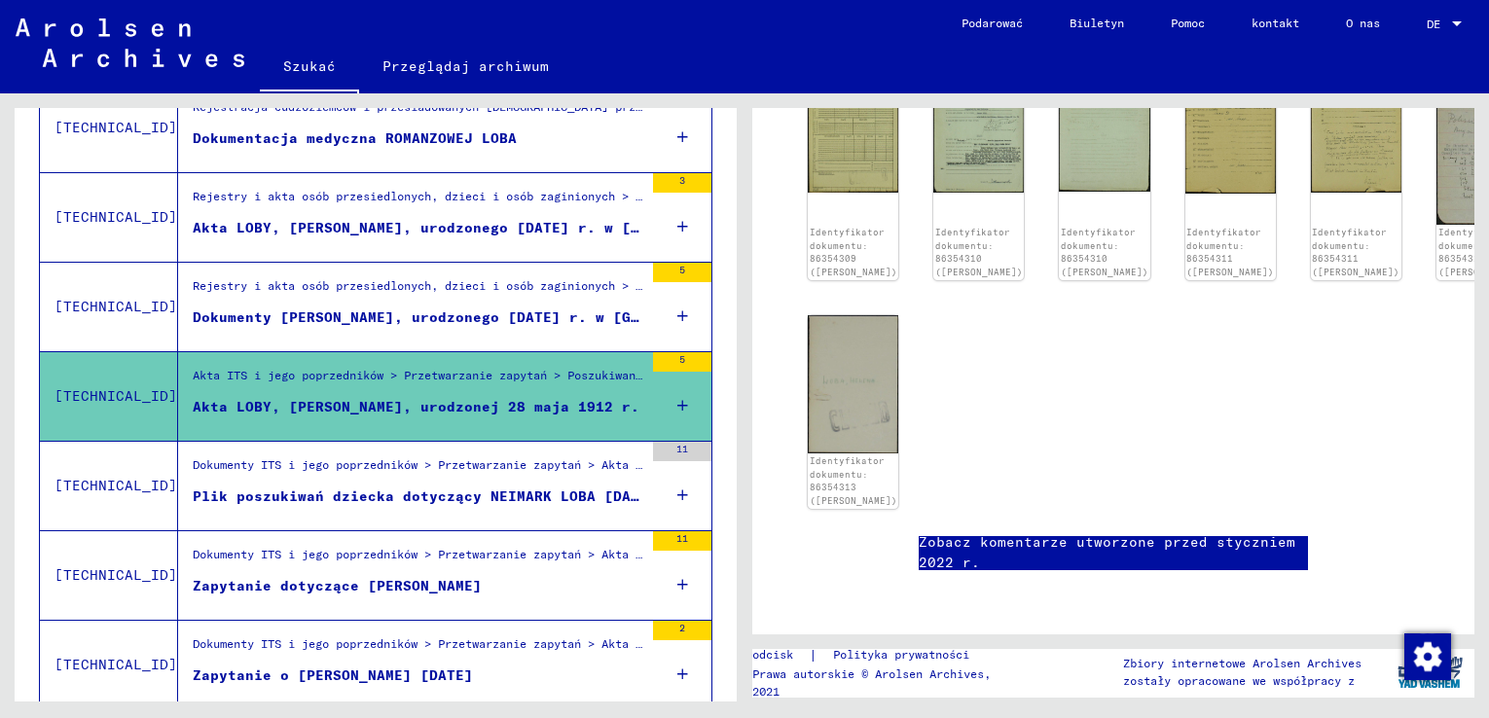
scroll to position [195, 0]
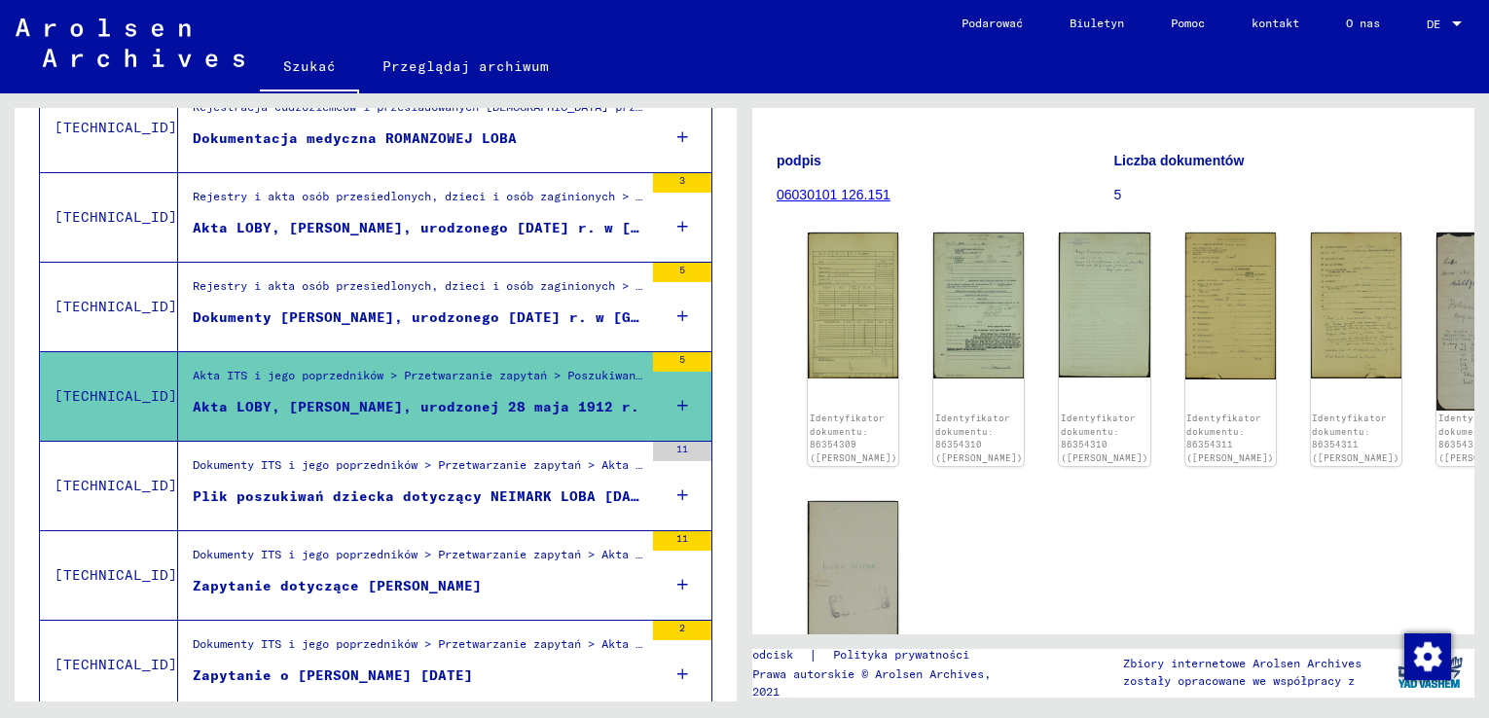
click at [434, 492] on font "Plik poszukiwań dziecka dotyczący NEIMARK LOBA [DATE]" at bounding box center [425, 496] width 464 height 18
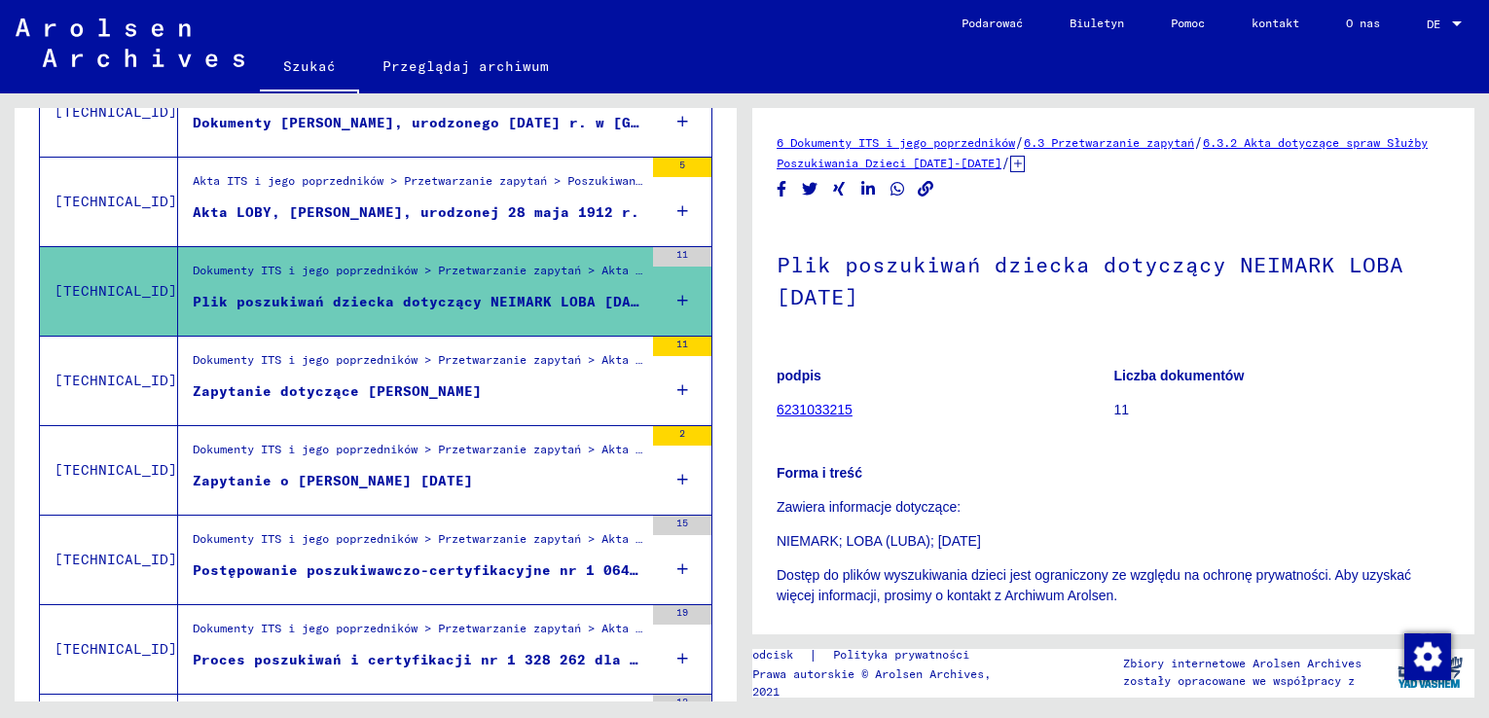
scroll to position [896, 0]
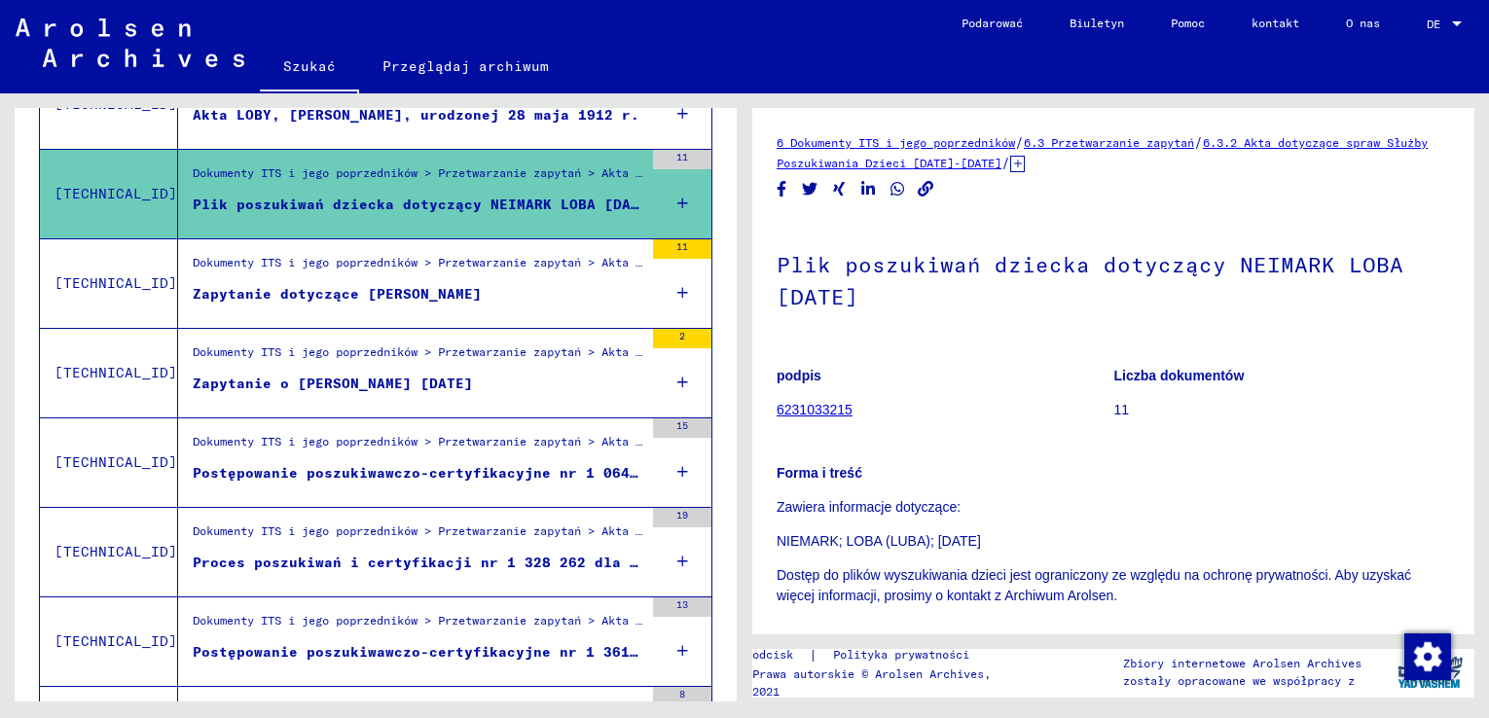
click at [393, 474] on font "Postępowanie poszukiwawczo-certyfikacyjne nr 1 064 437 dla osoby LOBA, [PERSON_…" at bounding box center [648, 473] width 910 height 18
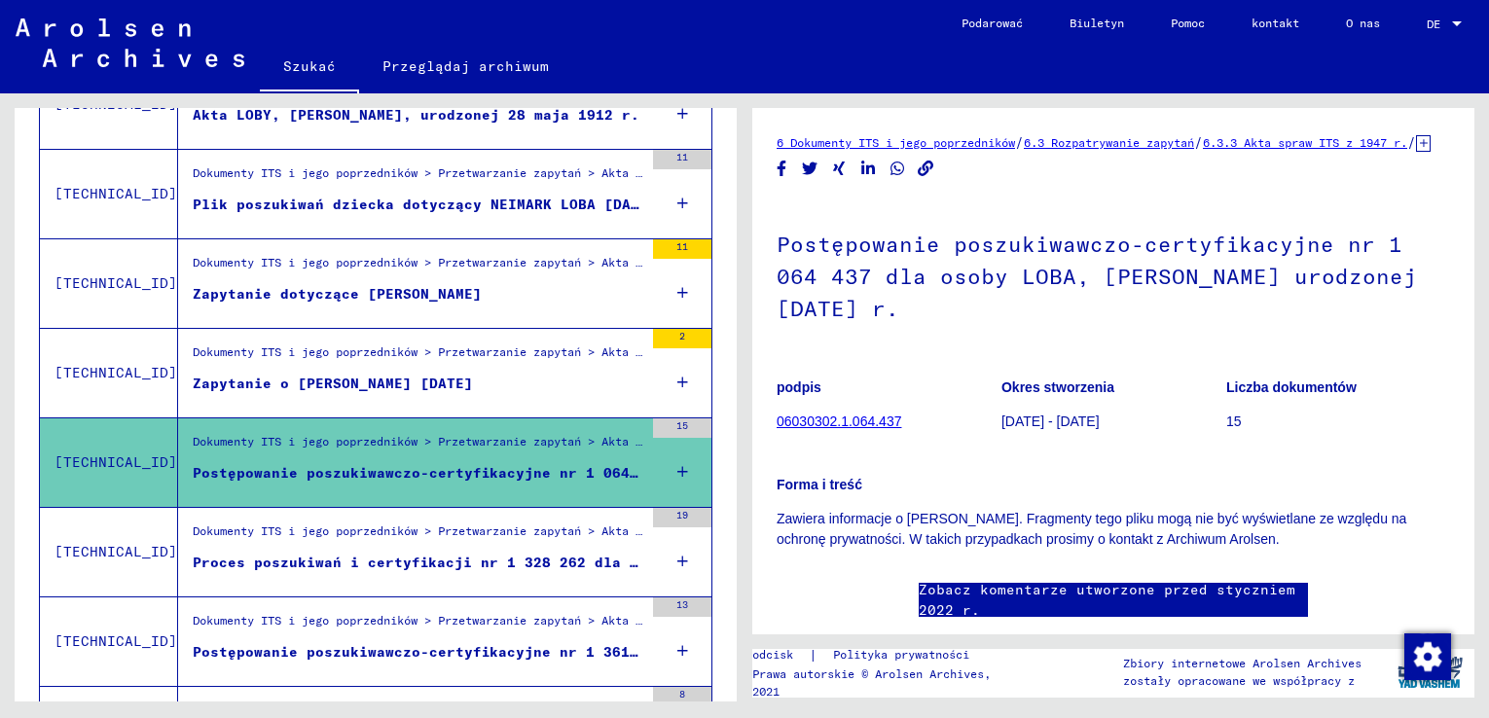
scroll to position [97, 0]
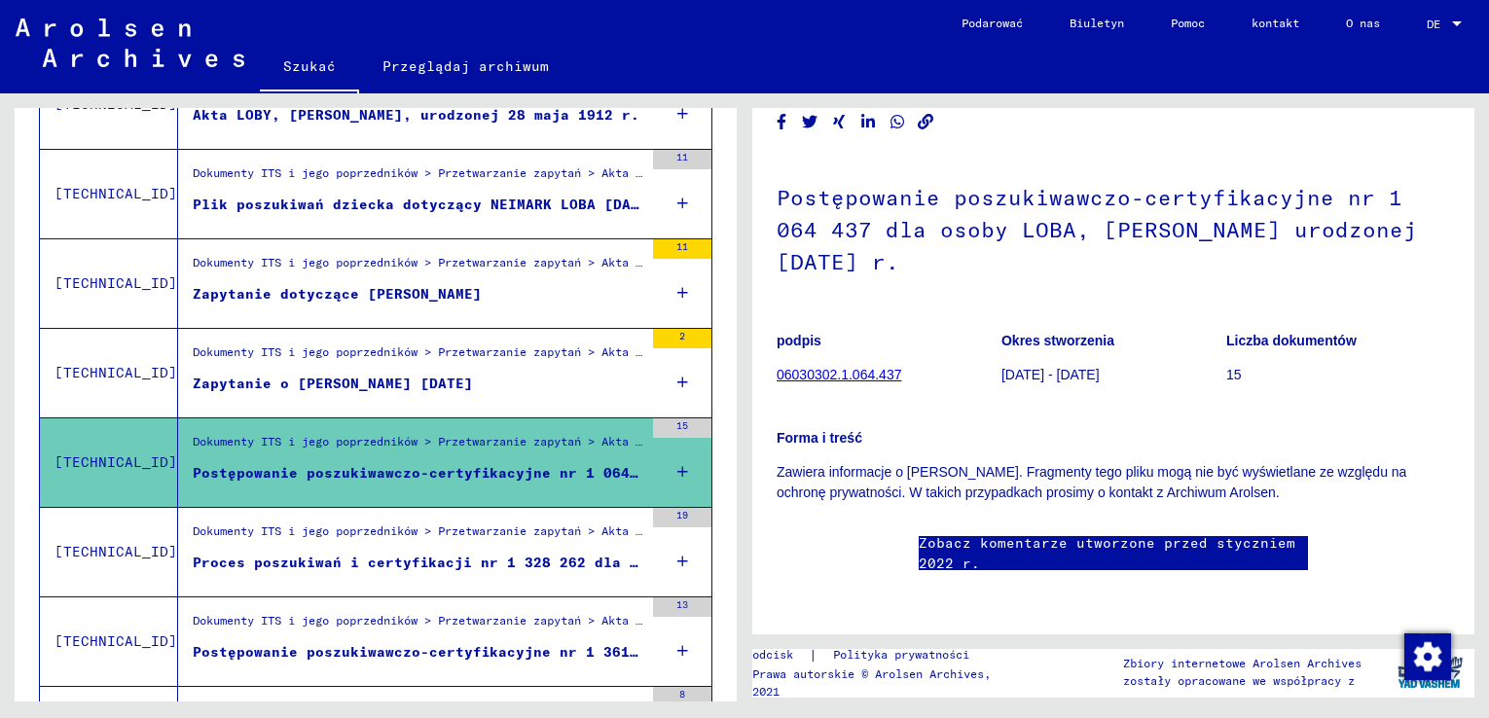
click at [858, 367] on font "06030302.1.064.437" at bounding box center [838, 375] width 125 height 16
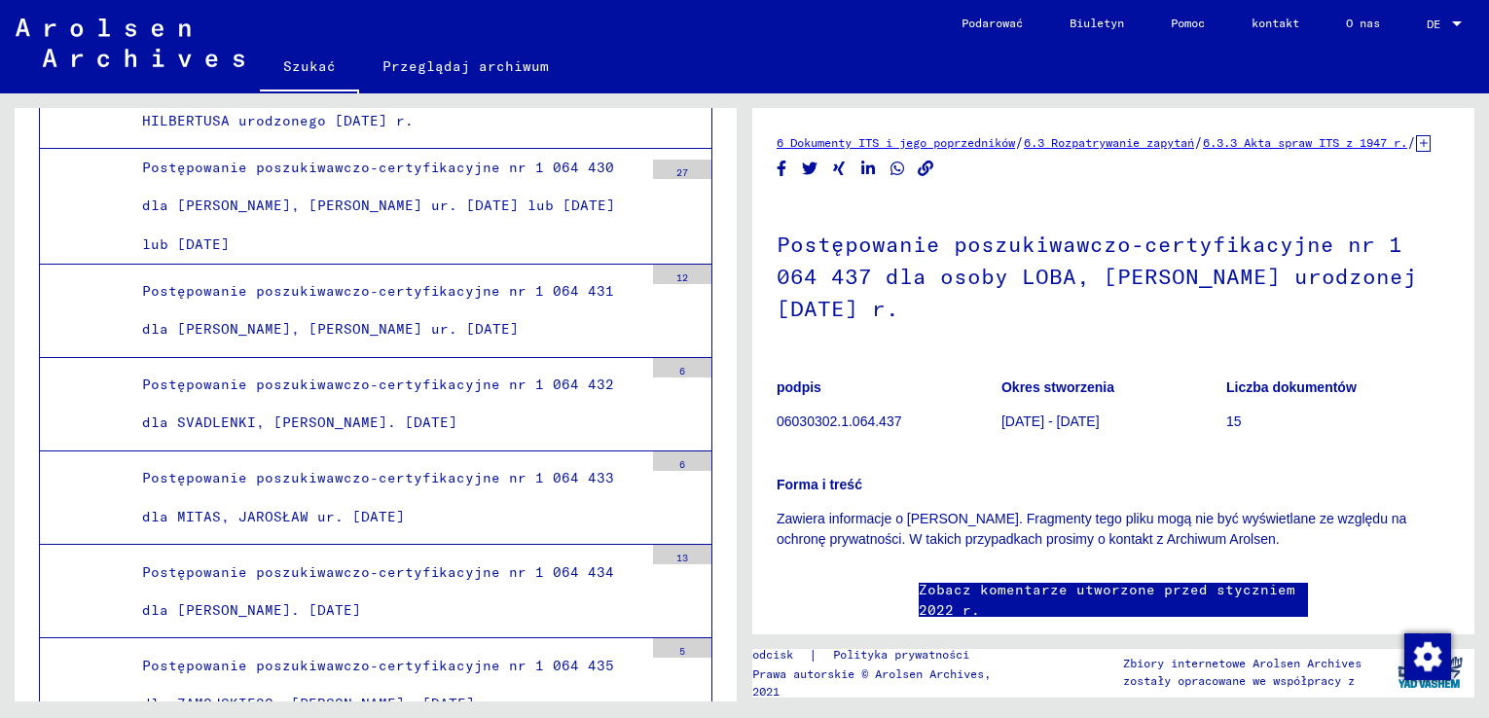
scroll to position [52024, 0]
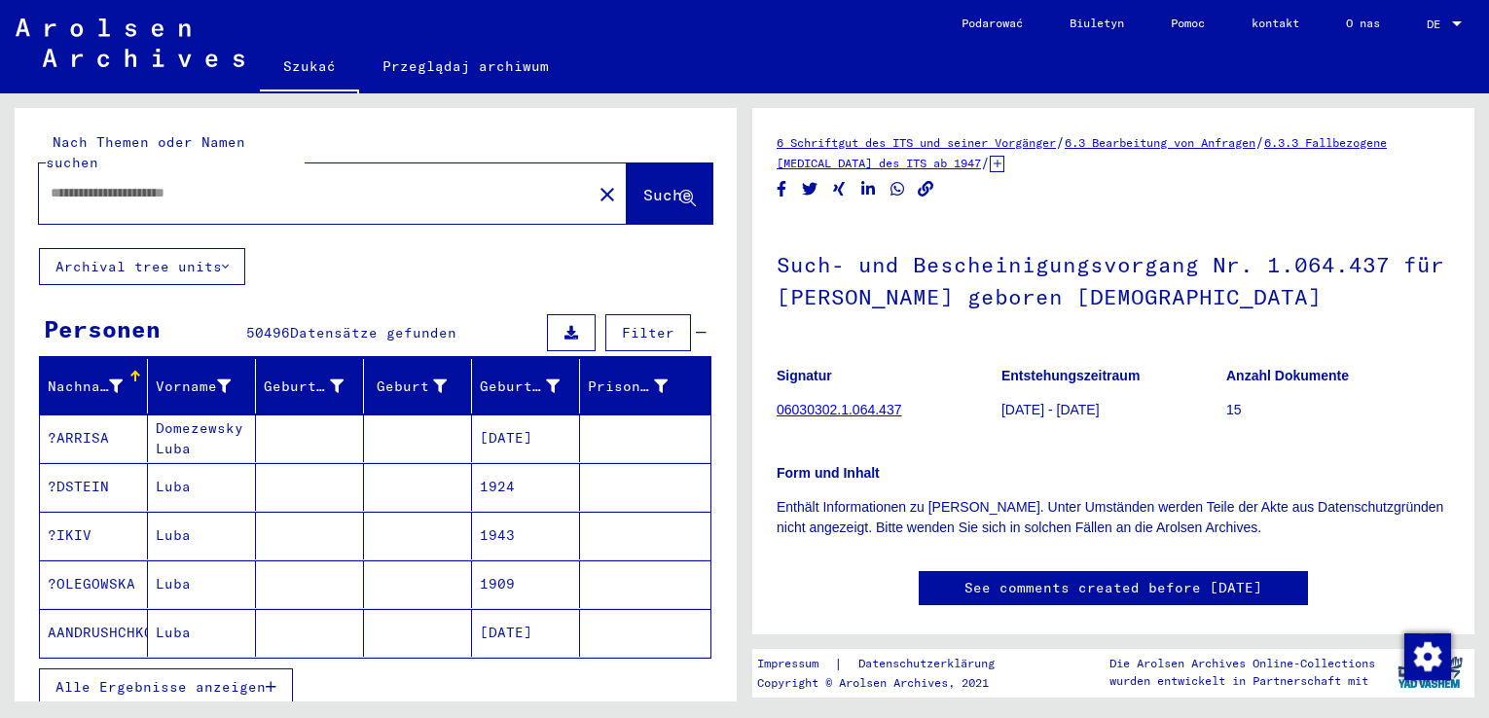
type input "*******"
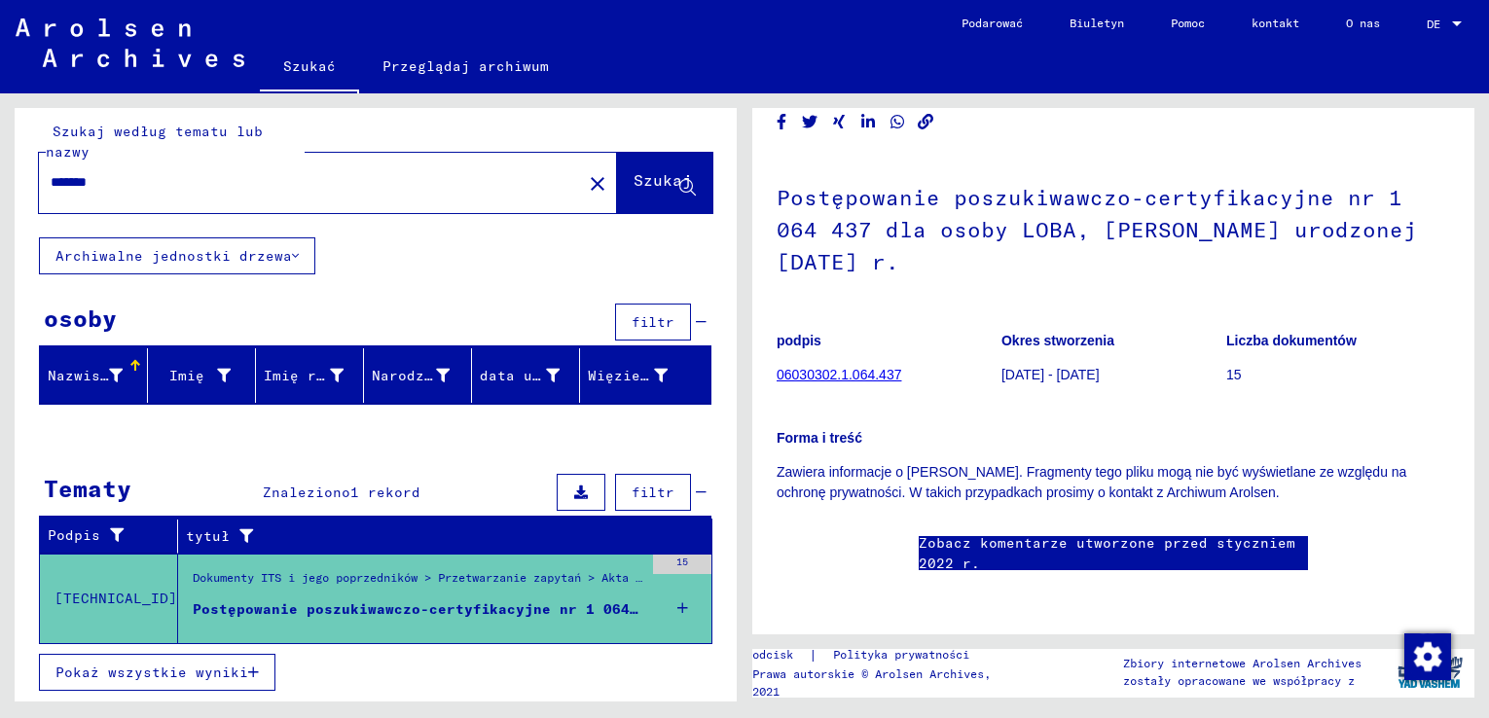
scroll to position [195, 0]
click at [570, 676] on div "Pokaż wszystkie wyniki" at bounding box center [375, 672] width 673 height 56
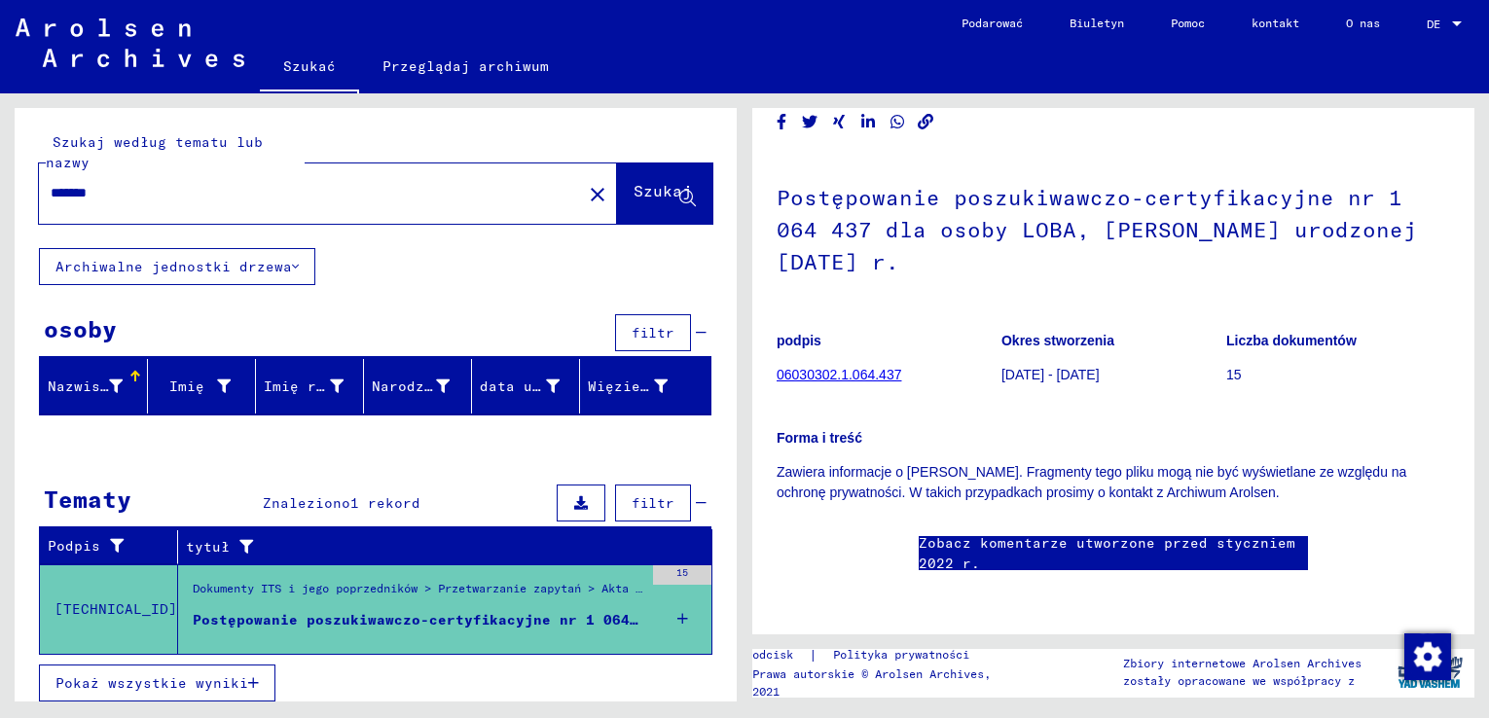
scroll to position [11, 0]
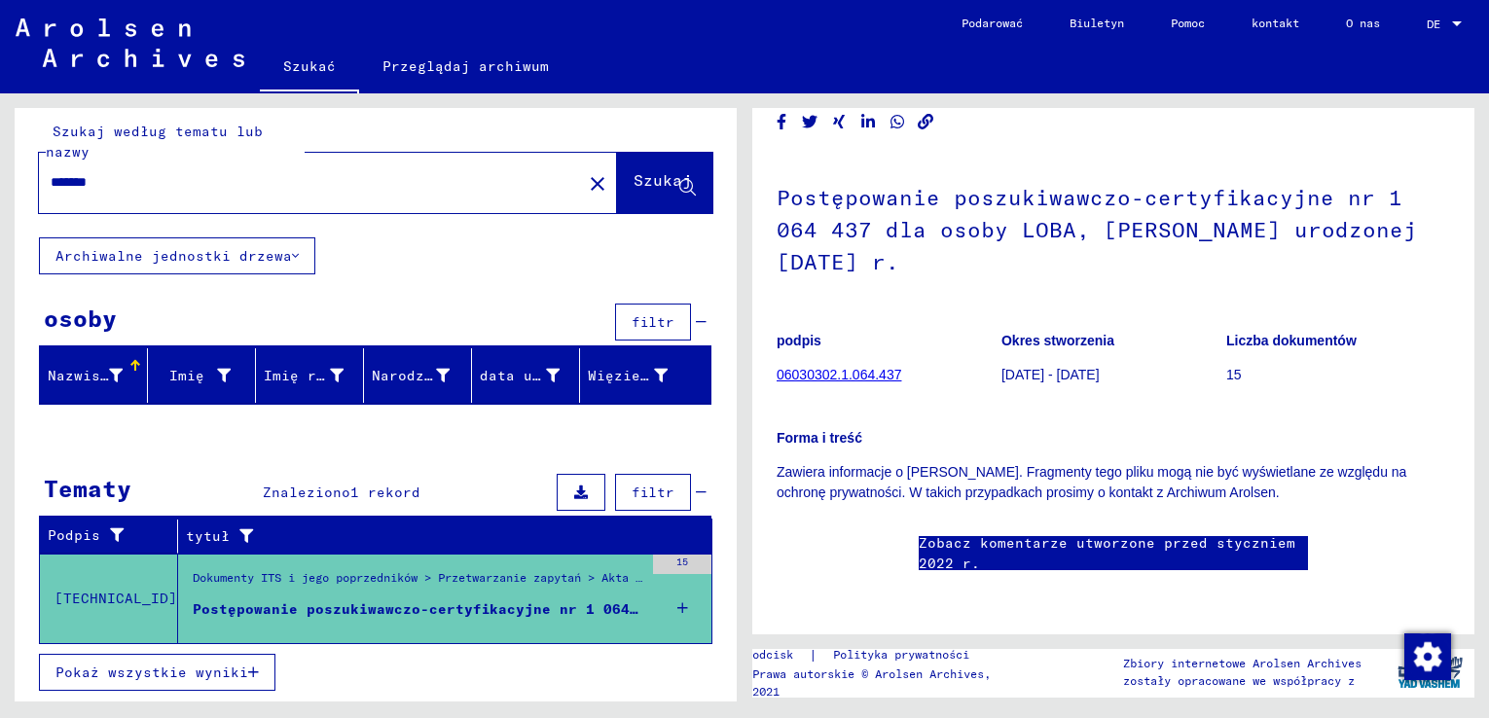
scroll to position [681, 0]
click at [586, 181] on mat-icon "close" at bounding box center [597, 183] width 23 height 23
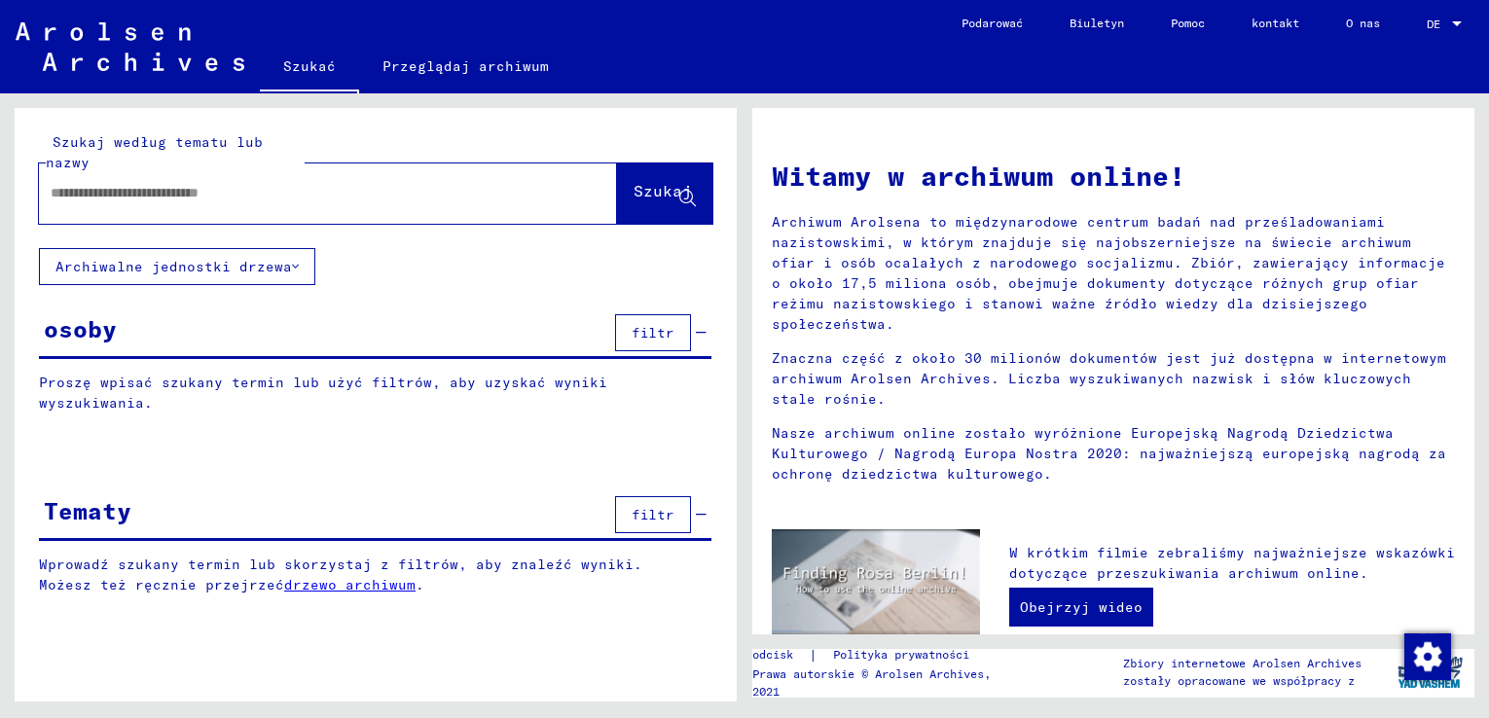
click at [196, 200] on input "text" at bounding box center [305, 193] width 508 height 20
type input "****"
click at [633, 186] on font "Szukaj" at bounding box center [662, 190] width 58 height 19
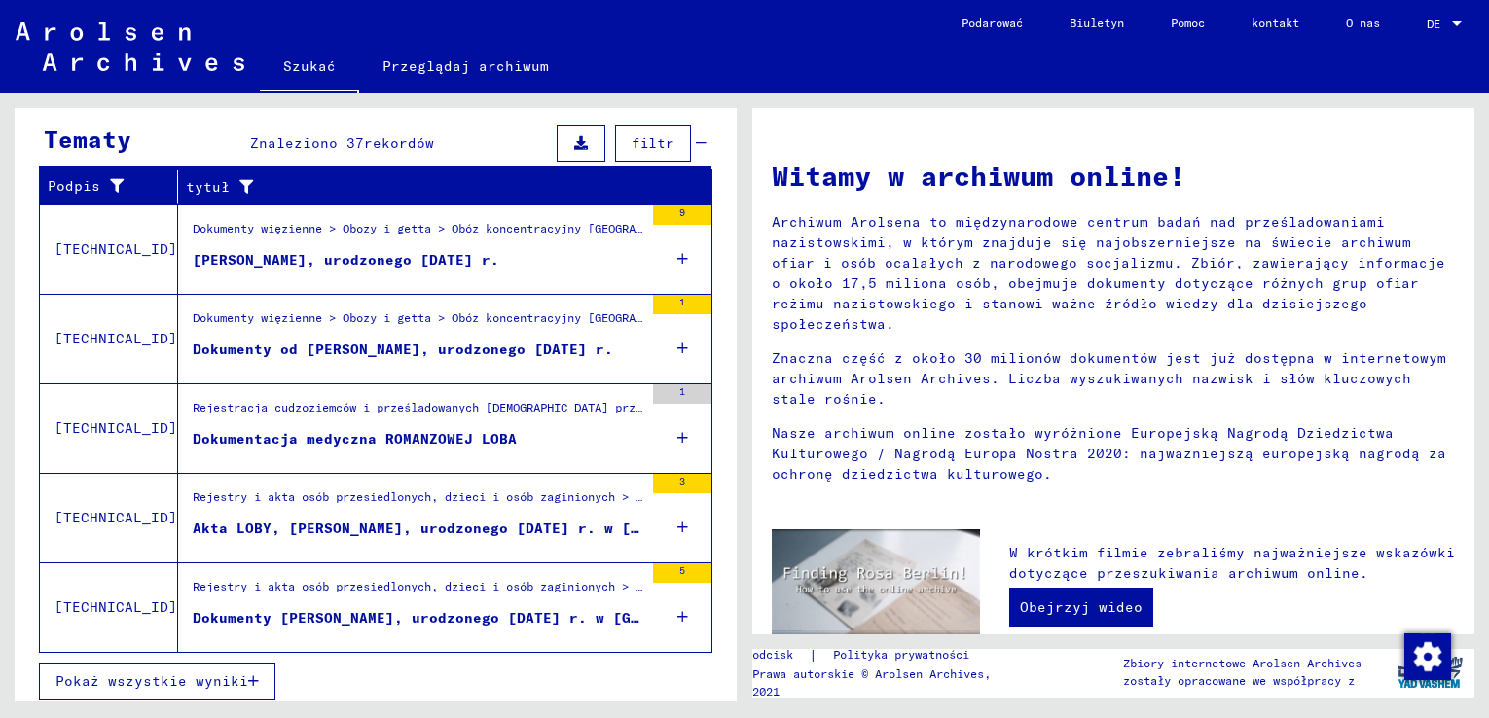
scroll to position [664, 0]
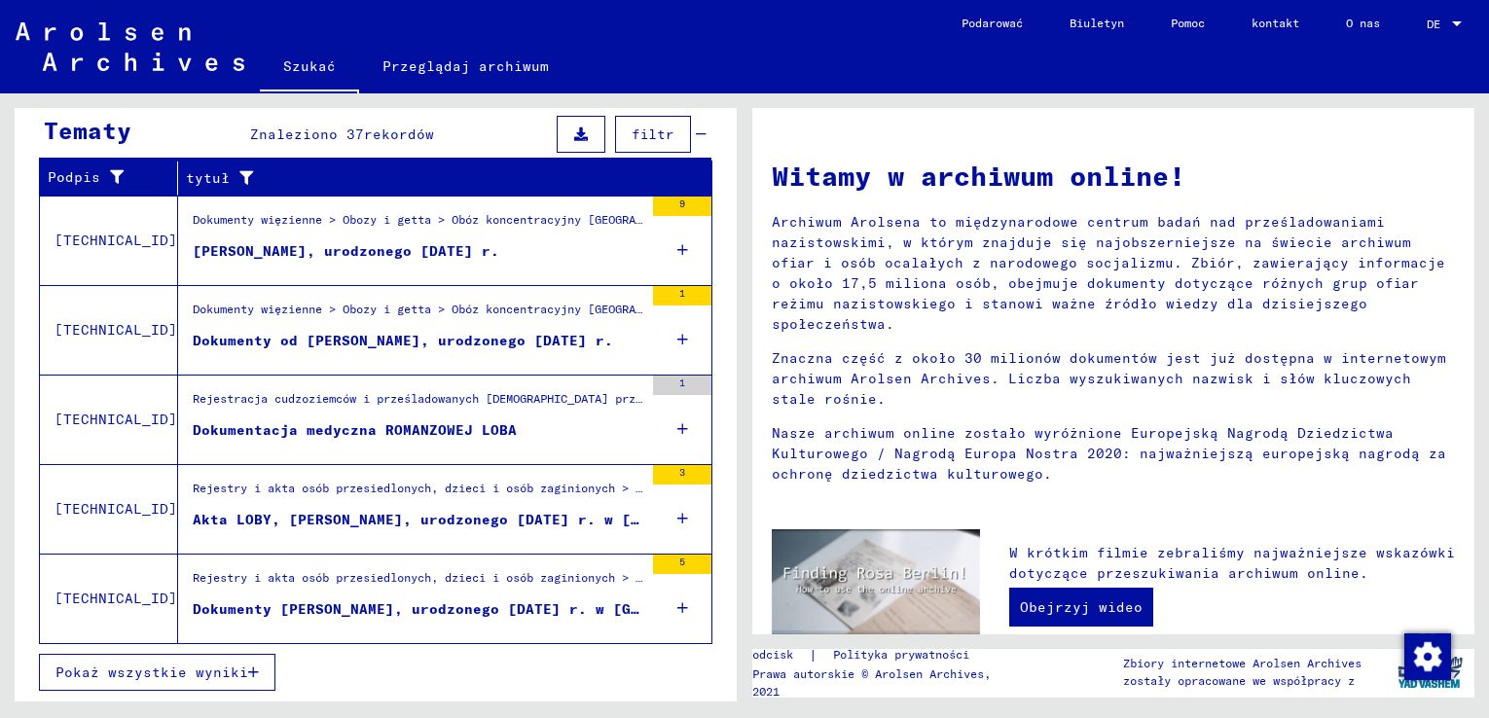
click at [341, 609] on font "Dokumenty [PERSON_NAME], urodzonego [DATE] r. w [GEOGRAPHIC_DATA] i innych osób" at bounding box center [539, 609] width 692 height 18
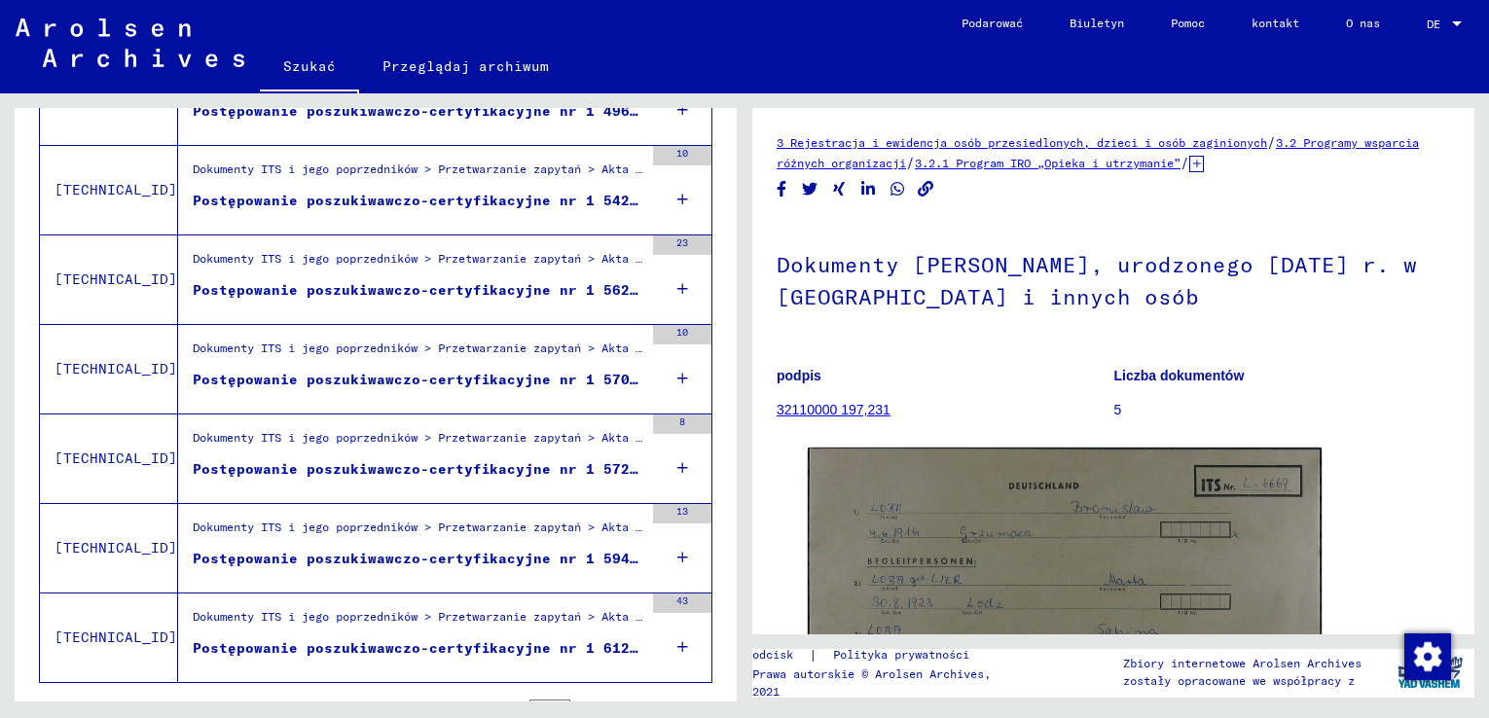
scroll to position [2157, 0]
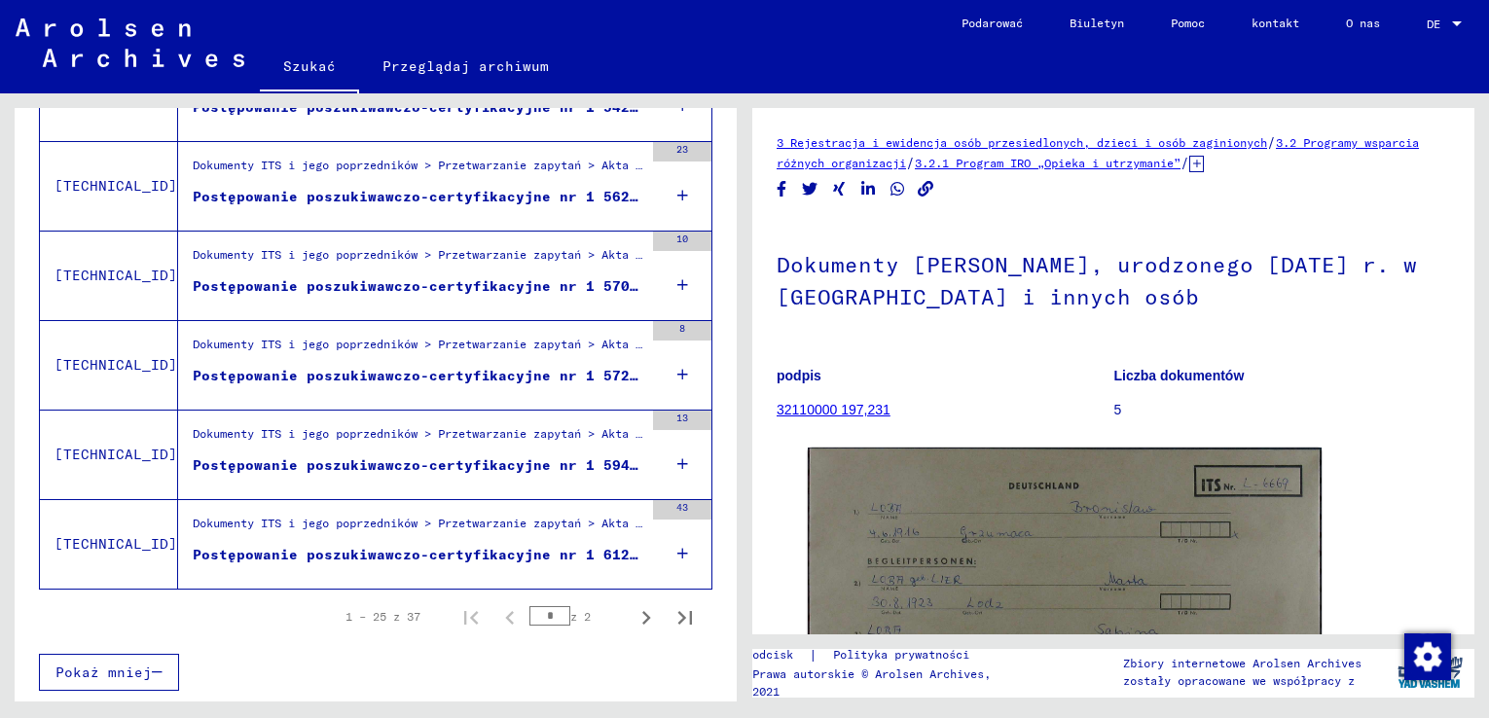
click at [474, 557] on font "Postępowanie poszukiwawczo-certyfikacyjne nr 1 612 459 dla osoby o nazwisku [PE…" at bounding box center [705, 555] width 1024 height 18
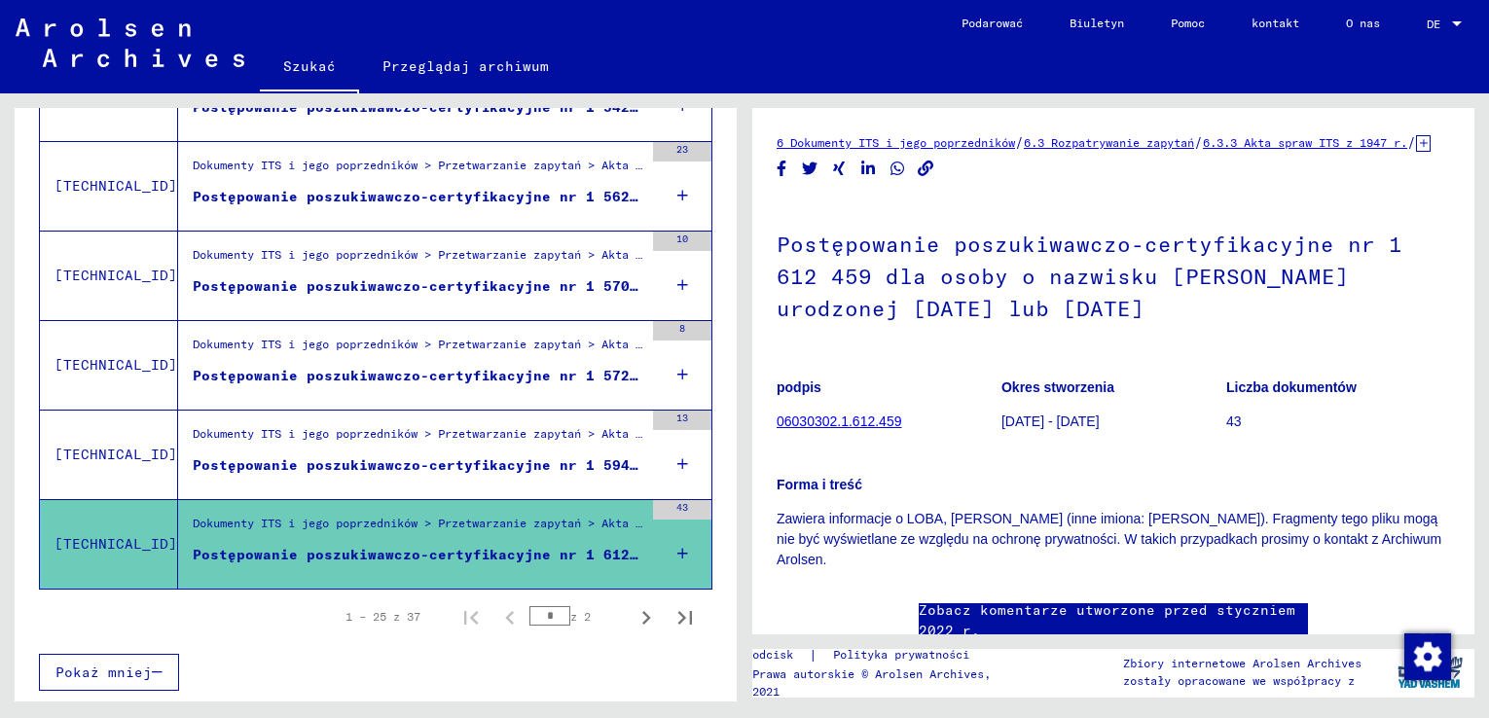
click at [571, 614] on font "z 2" at bounding box center [580, 616] width 20 height 15
click at [632, 618] on icon "Następna strona" at bounding box center [645, 617] width 27 height 27
type input "*"
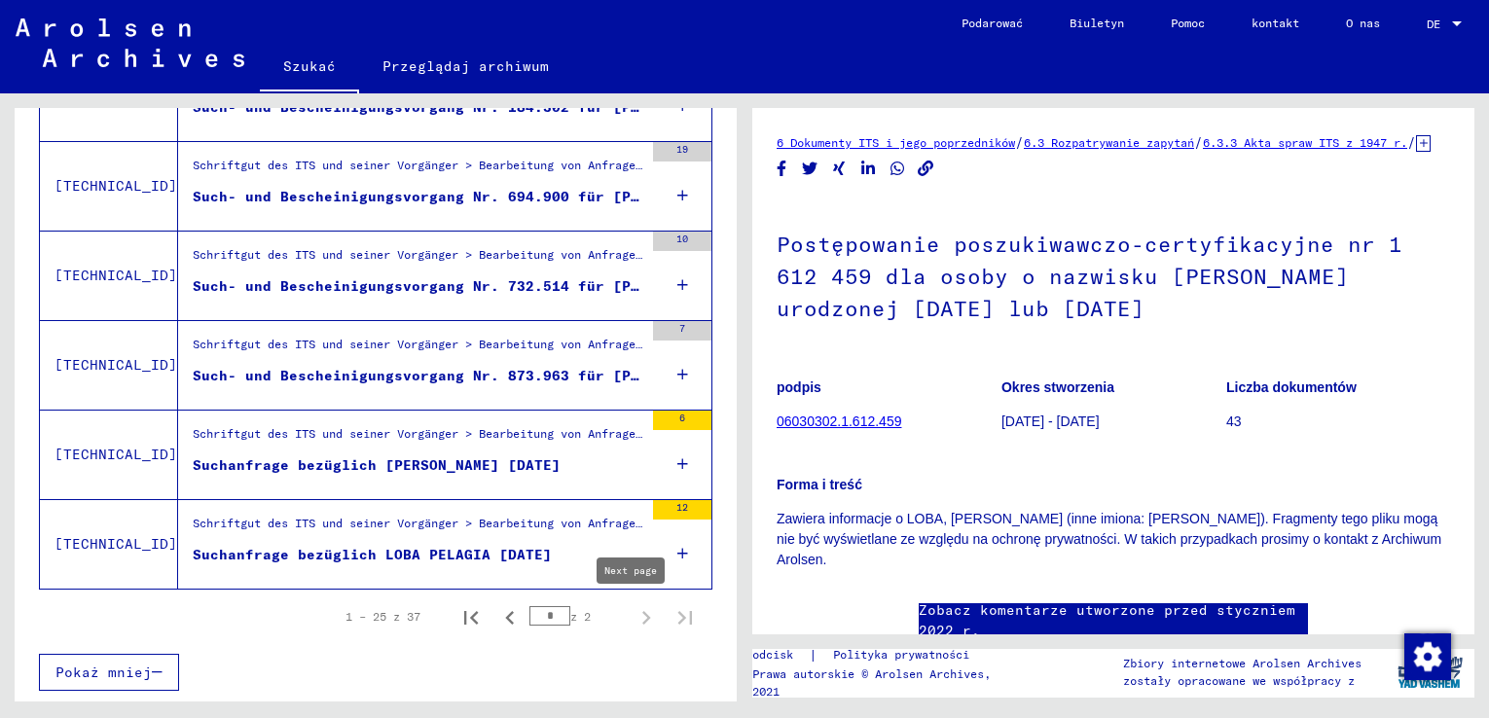
scroll to position [993, 0]
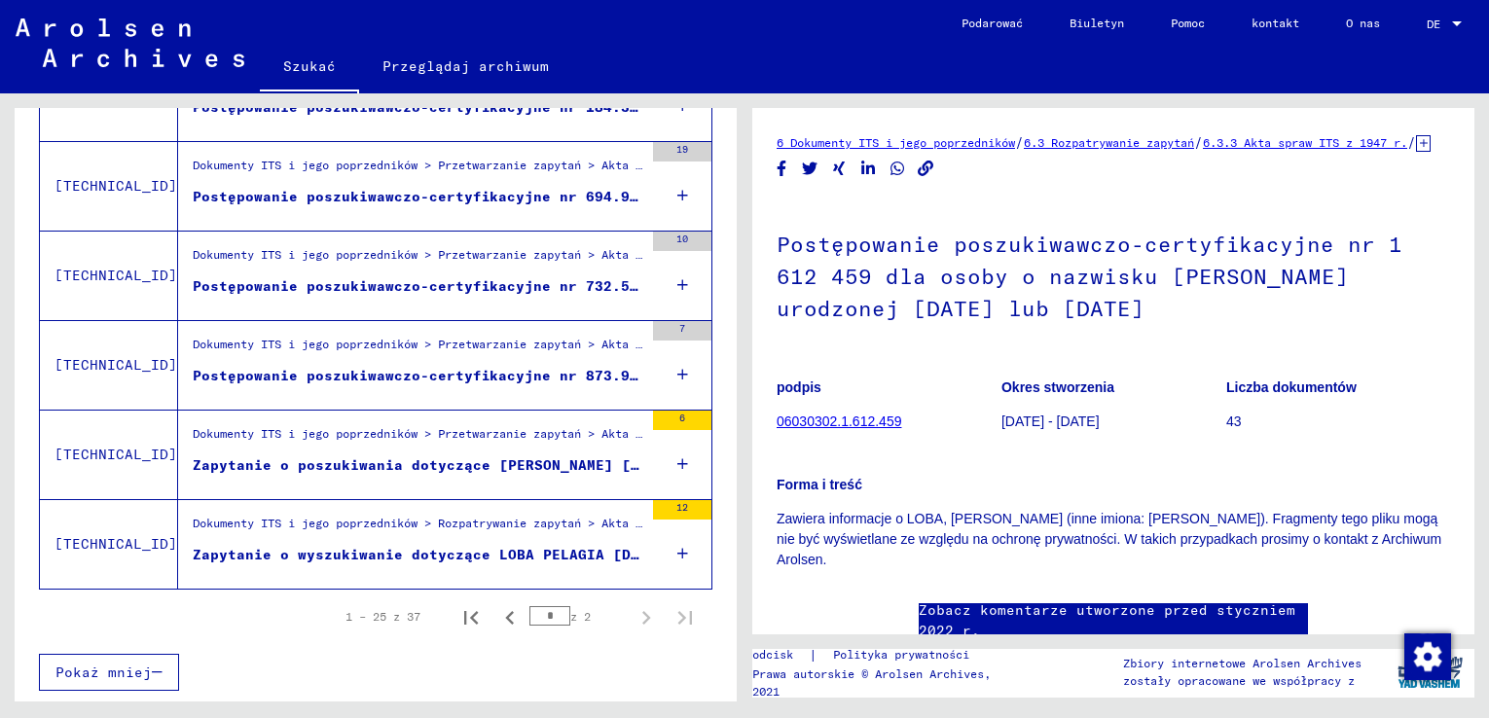
click at [378, 554] on font "Zapytanie o wyszukiwanie dotyczące LOBA PELAGIA [DATE]" at bounding box center [429, 555] width 473 height 18
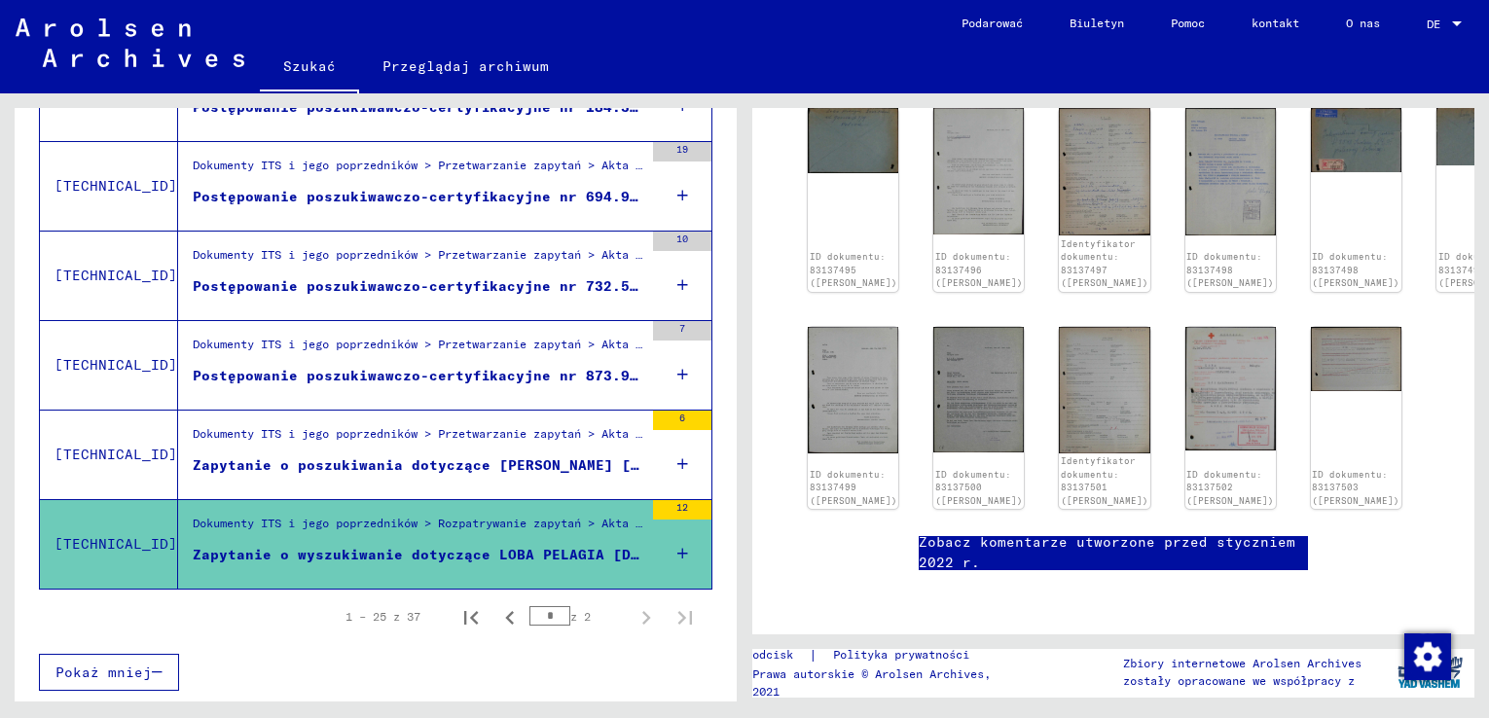
scroll to position [584, 0]
click at [518, 465] on font "Zapytanie o poszukiwania dotyczące [PERSON_NAME] [DATE]" at bounding box center [434, 465] width 482 height 18
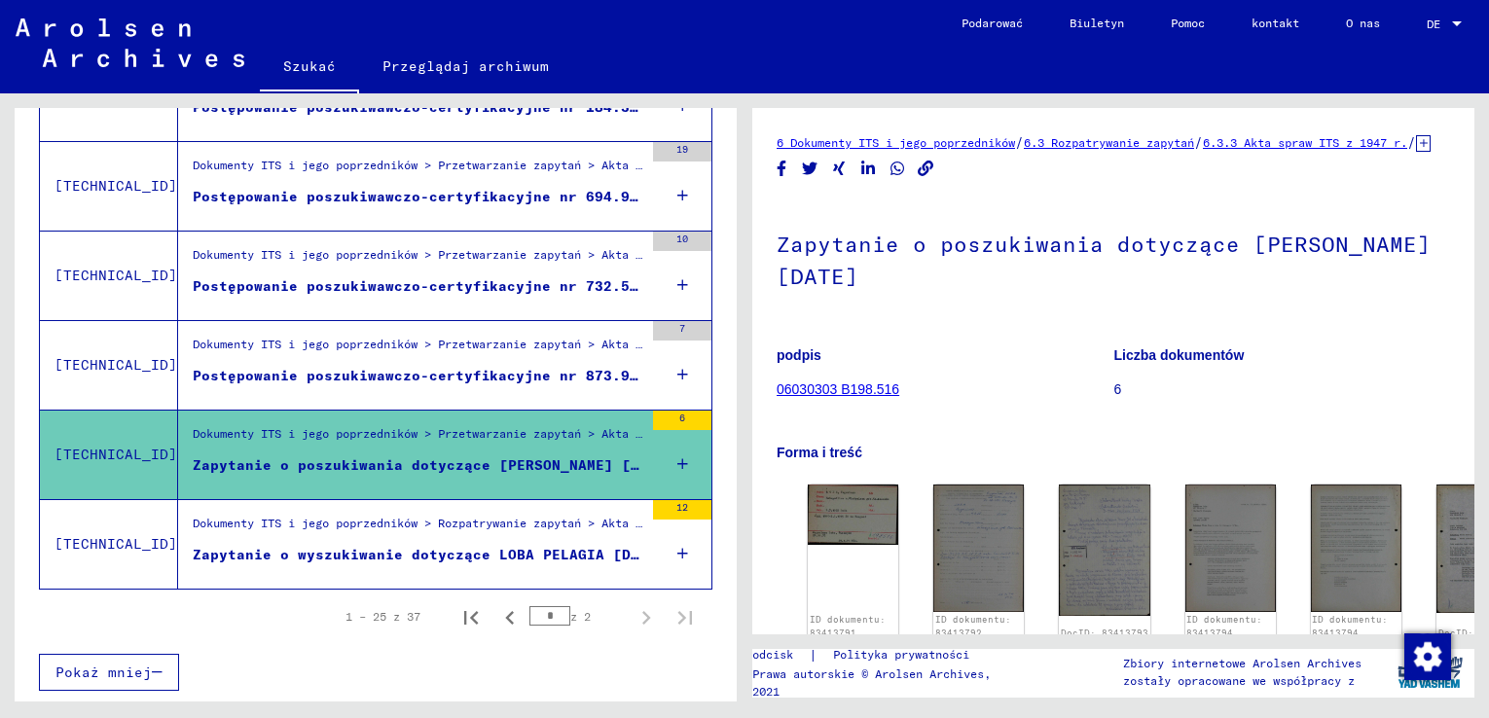
click at [414, 375] on font "Postępowanie poszukiwawczo-certyfikacyjne nr 873.963 dla [PERSON_NAME]. [DATE]" at bounding box center [534, 376] width 682 height 18
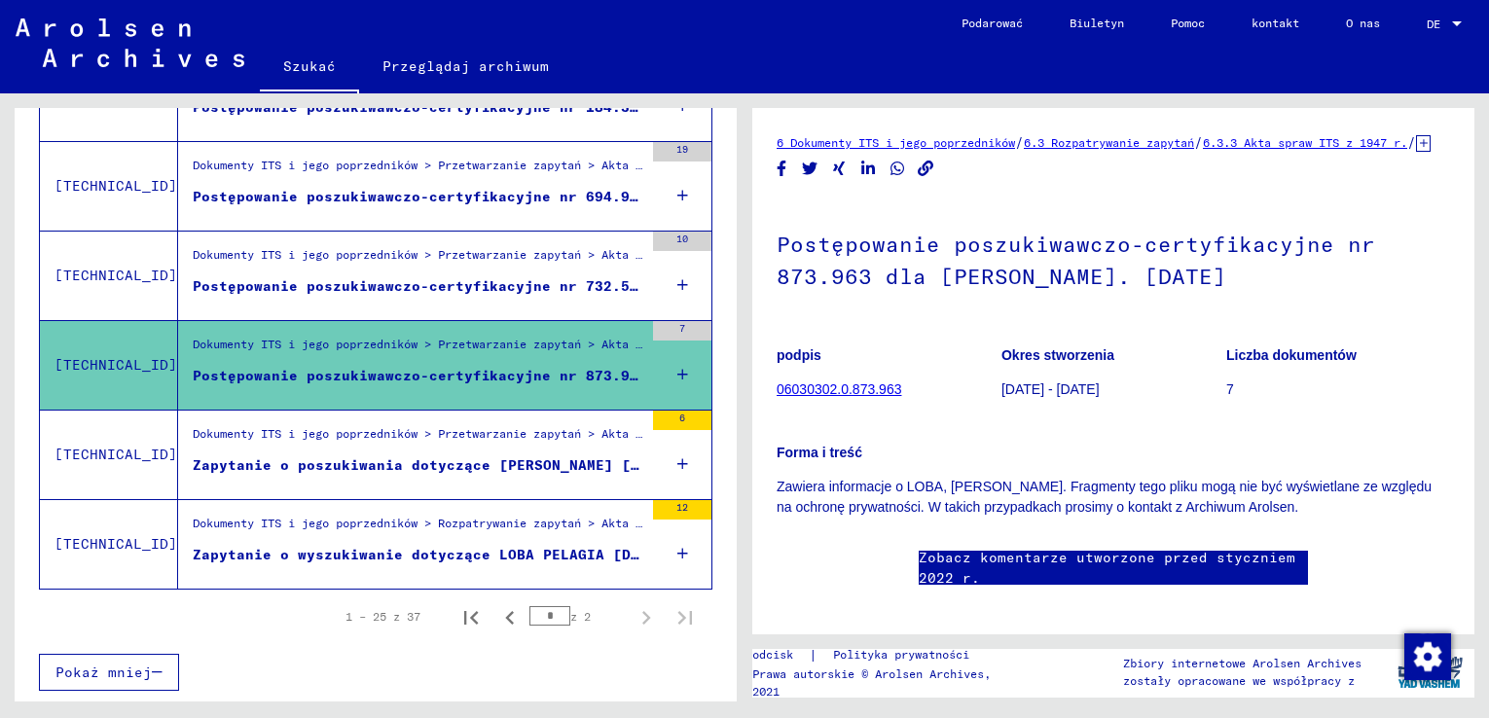
click at [305, 289] on font "Postępowanie poszukiwawczo-certyfikacyjne nr 732.514 dla [PERSON_NAME], LOBA ur…" at bounding box center [595, 286] width 805 height 18
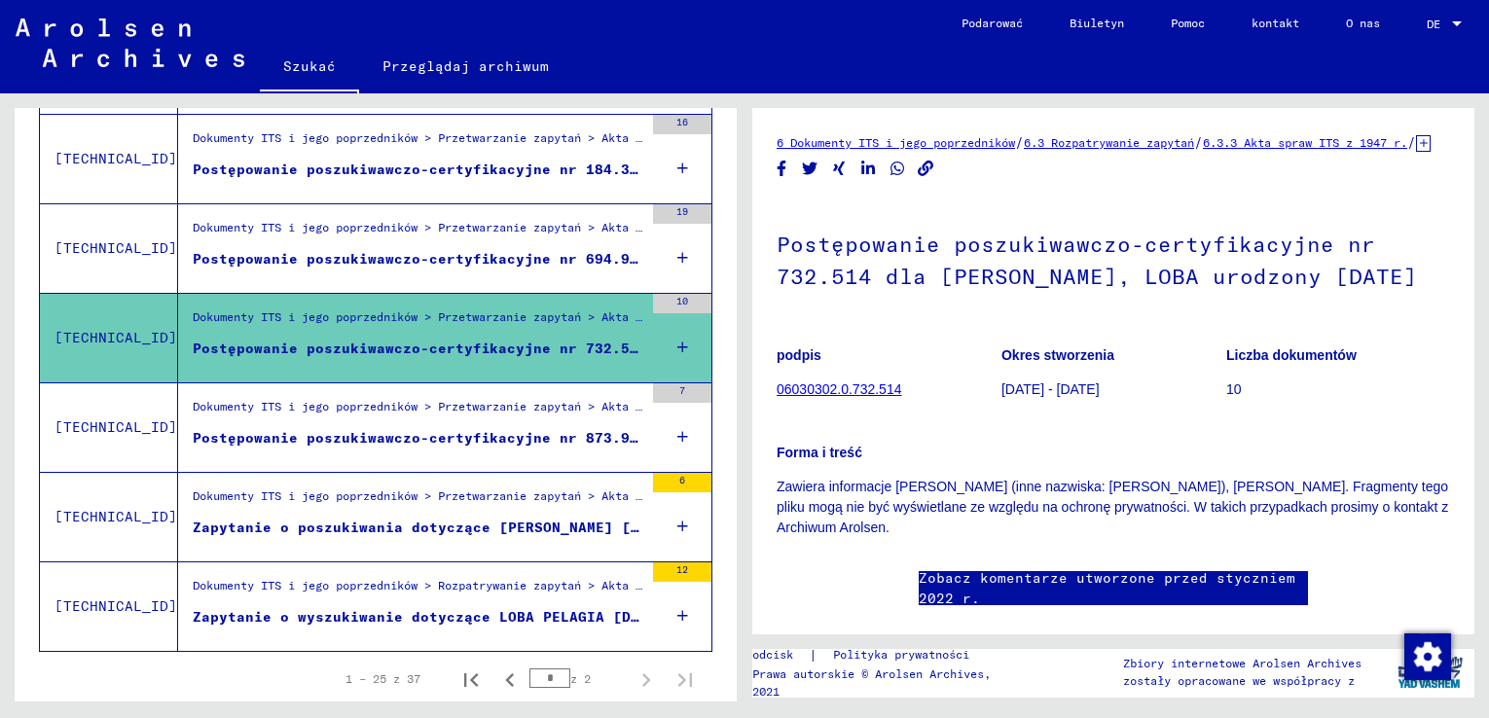
scroll to position [896, 0]
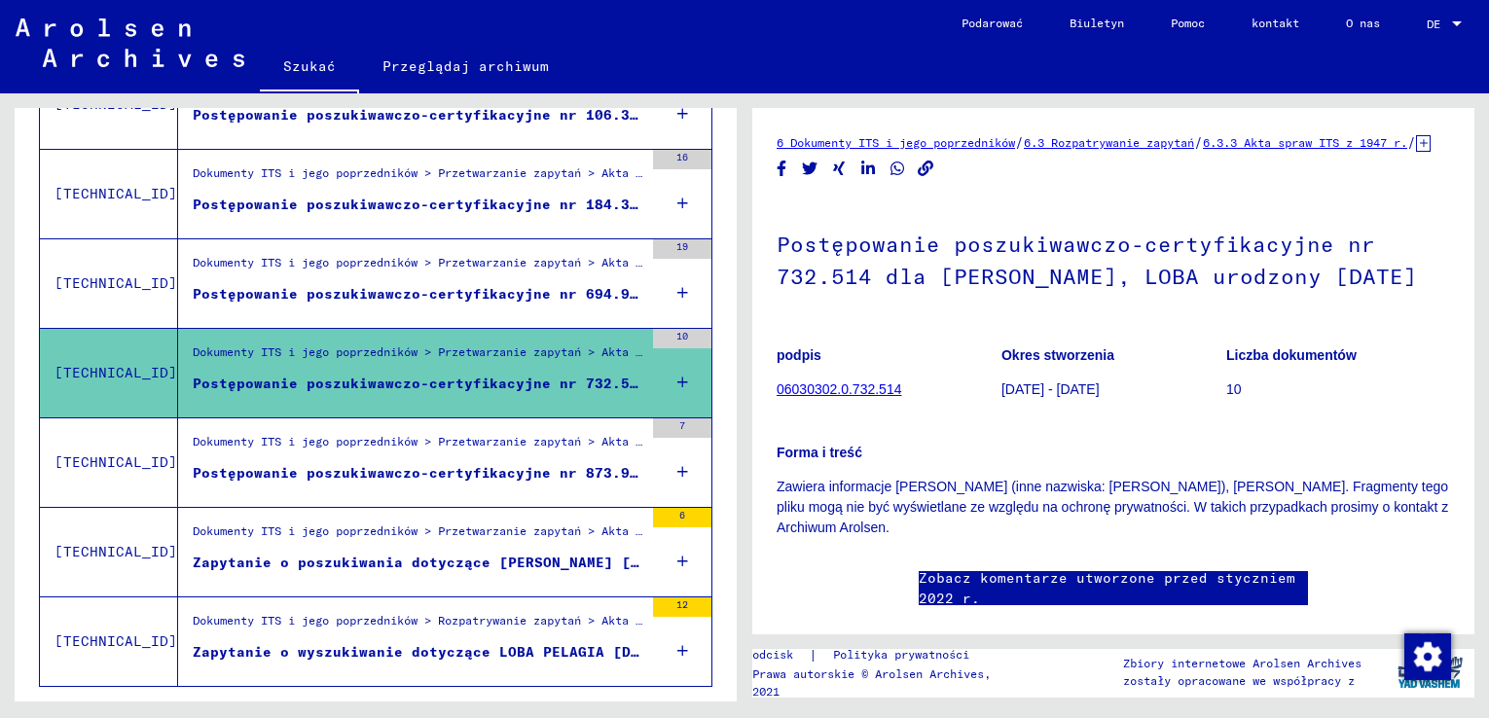
click at [302, 288] on font "Postępowanie poszukiwawczo-certyfikacyjne nr 694.900 dla LOBA, [PERSON_NAME] ur…" at bounding box center [573, 294] width 761 height 18
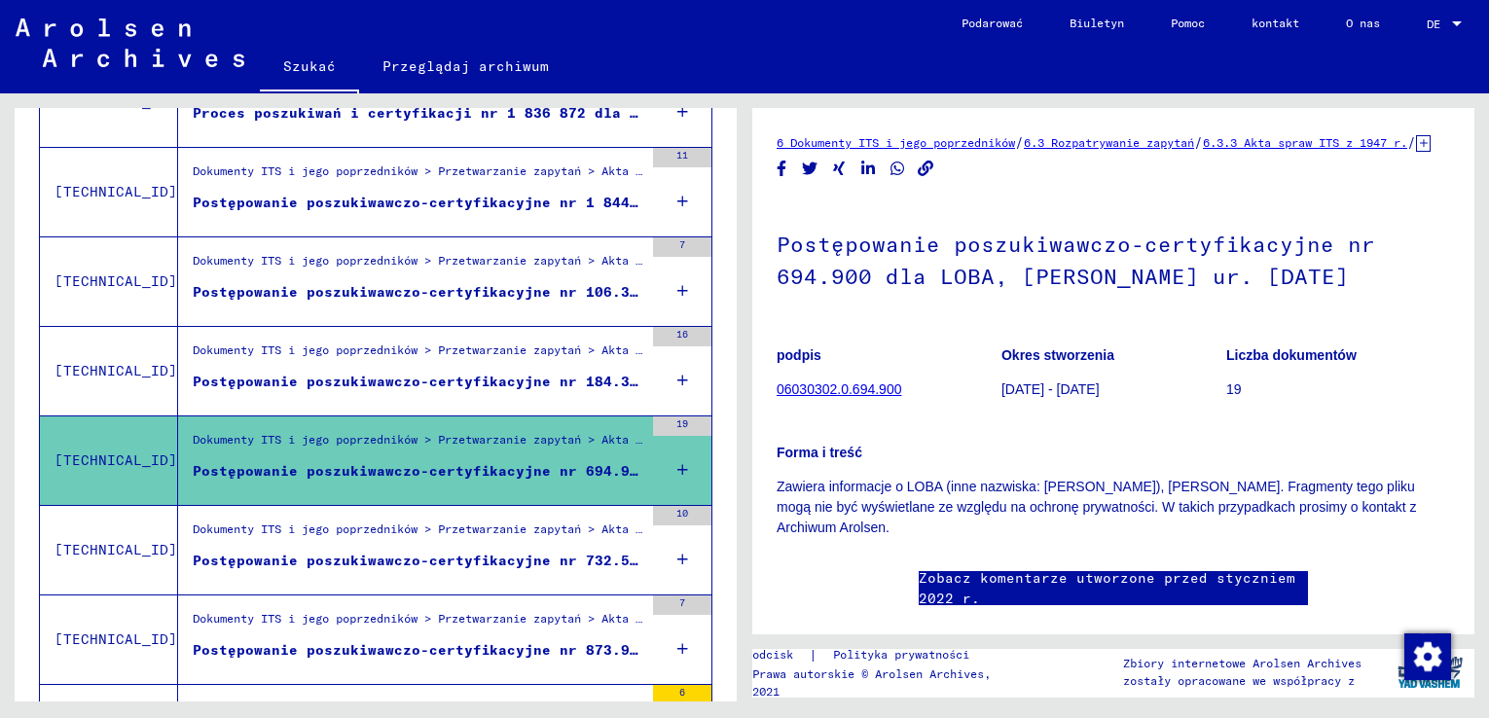
scroll to position [701, 0]
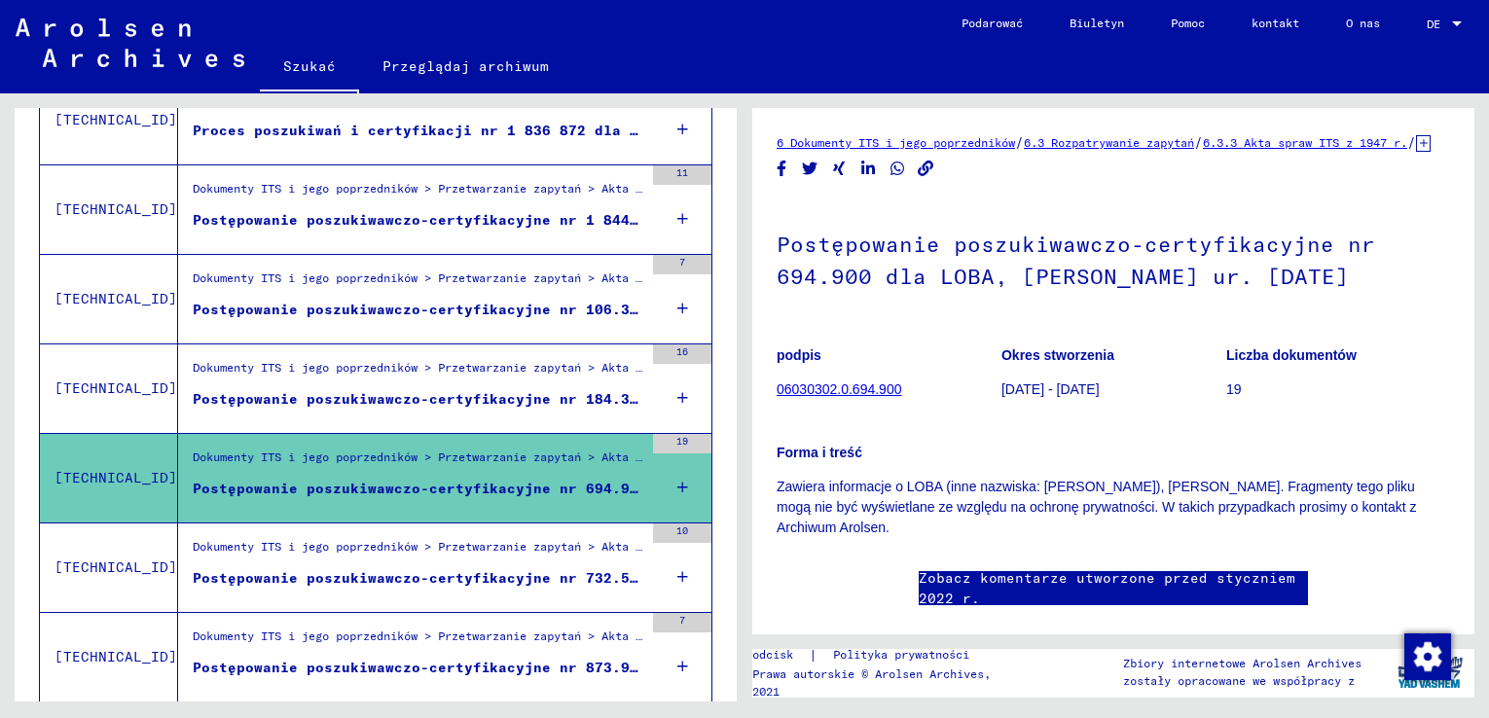
click at [258, 402] on font "Postępowanie poszukiwawczo-certyfikacyjne nr 184.302 dla WROBEL, AHUWA urodzony…" at bounding box center [617, 399] width 848 height 18
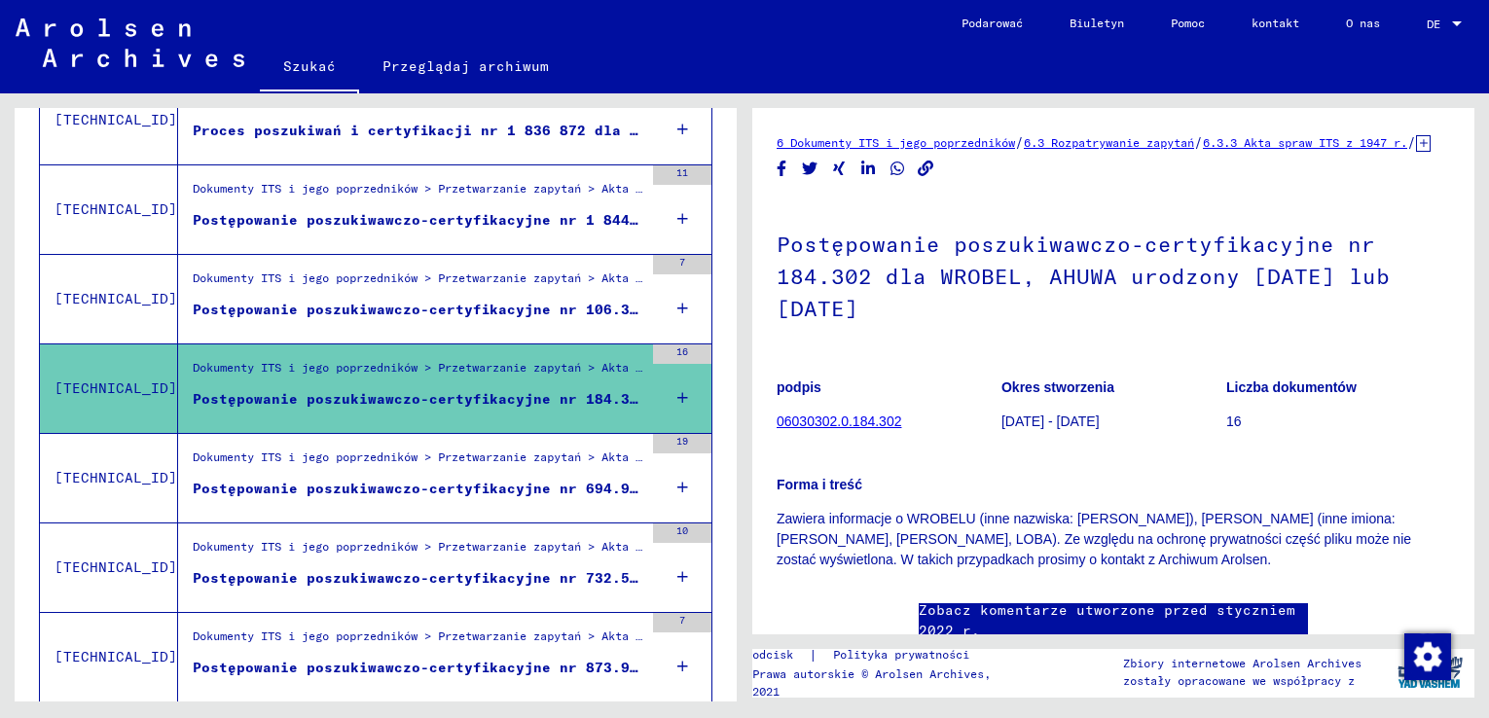
click at [284, 304] on font "Postępowanie poszukiwawczo-certyfikacyjne nr 106.328 dla [PERSON_NAME] ur. [DAT…" at bounding box center [547, 310] width 708 height 18
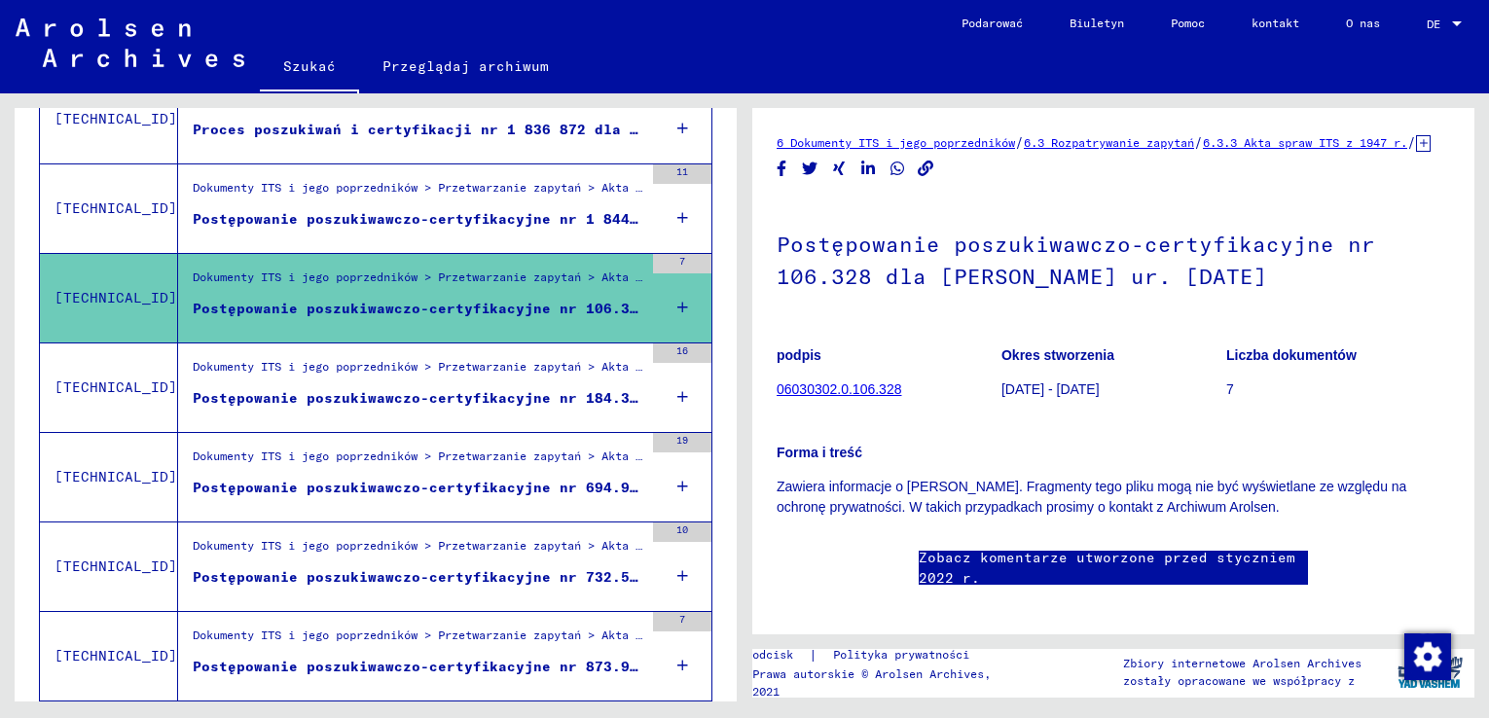
scroll to position [701, 0]
click at [385, 219] on font "Postępowanie poszukiwawczo-certyfikacyjne nr 1 844 953 dla LOBA, [PERSON_NAME].…" at bounding box center [569, 220] width 752 height 18
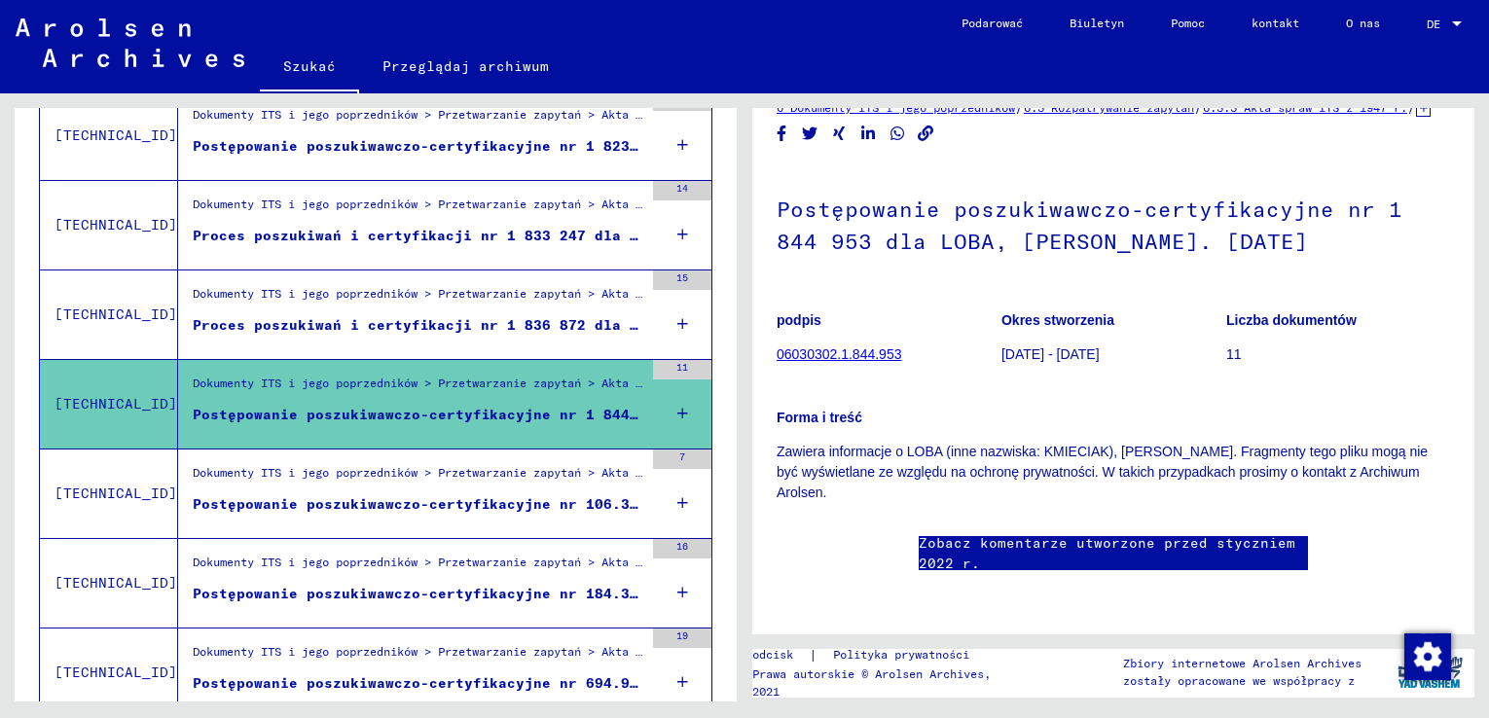
scroll to position [90, 0]
click at [1226, 346] on font "11" at bounding box center [1234, 354] width 16 height 16
click at [1040, 346] on font "[DATE] - [DATE]" at bounding box center [1050, 354] width 98 height 16
click at [866, 346] on font "06030302.1.844.953" at bounding box center [838, 354] width 125 height 16
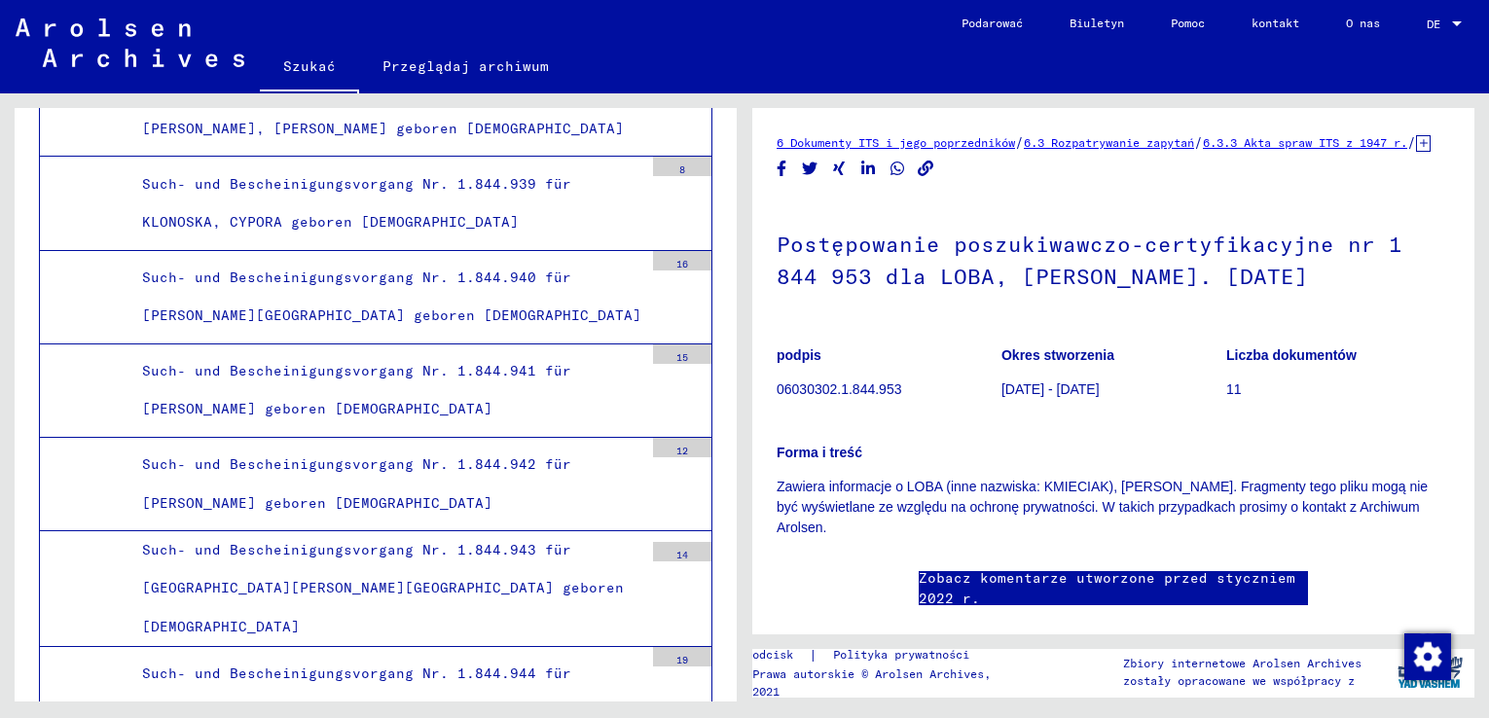
click at [1352, 142] on font "6.3.3 Akta spraw ITS z 1947 r." at bounding box center [1305, 142] width 204 height 15
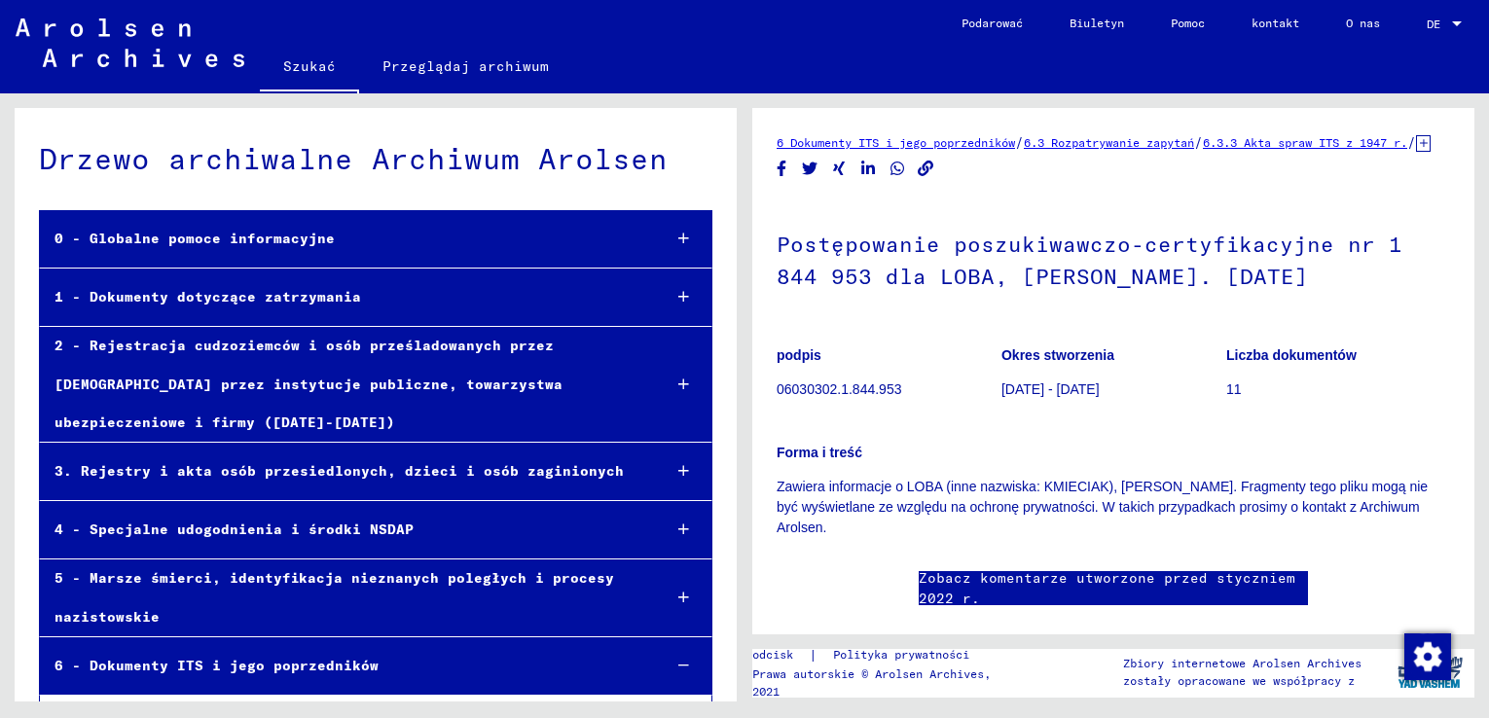
click at [438, 294] on div "1 - Dokumenty dotyczące zatrzymania" at bounding box center [342, 297] width 605 height 38
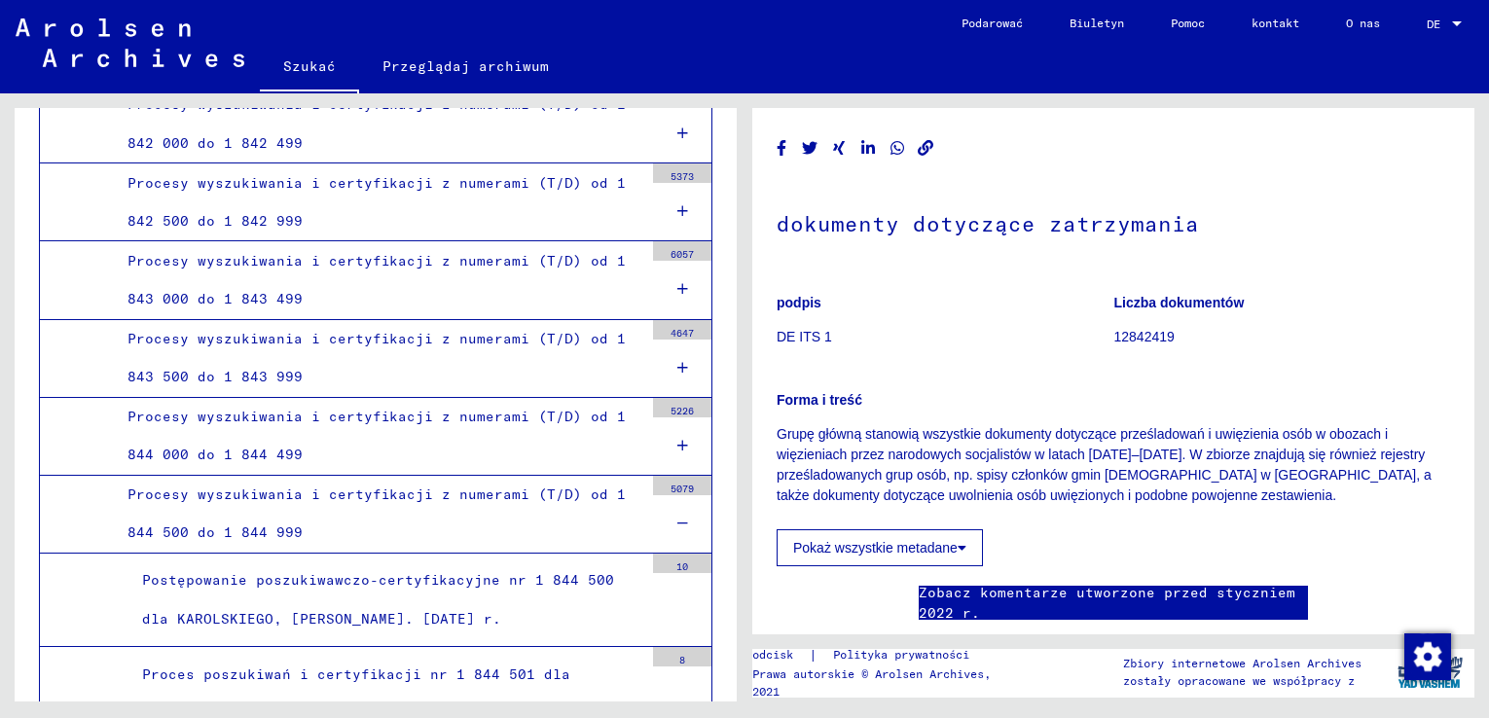
scroll to position [16267, 0]
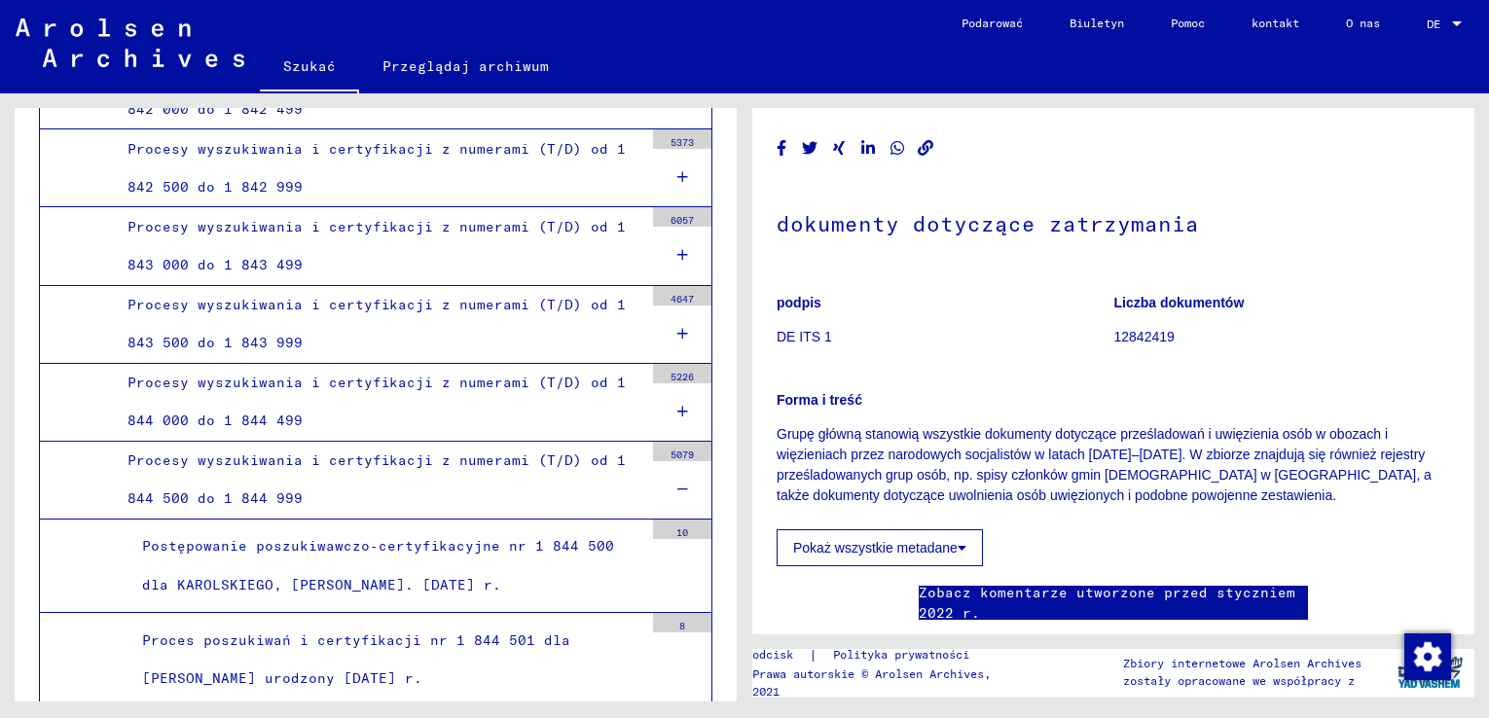
click at [404, 414] on div "Procesy wyszukiwania i certyfikacji z numerami (T/D) od 1 844 000 do 1 844 499" at bounding box center [378, 402] width 530 height 76
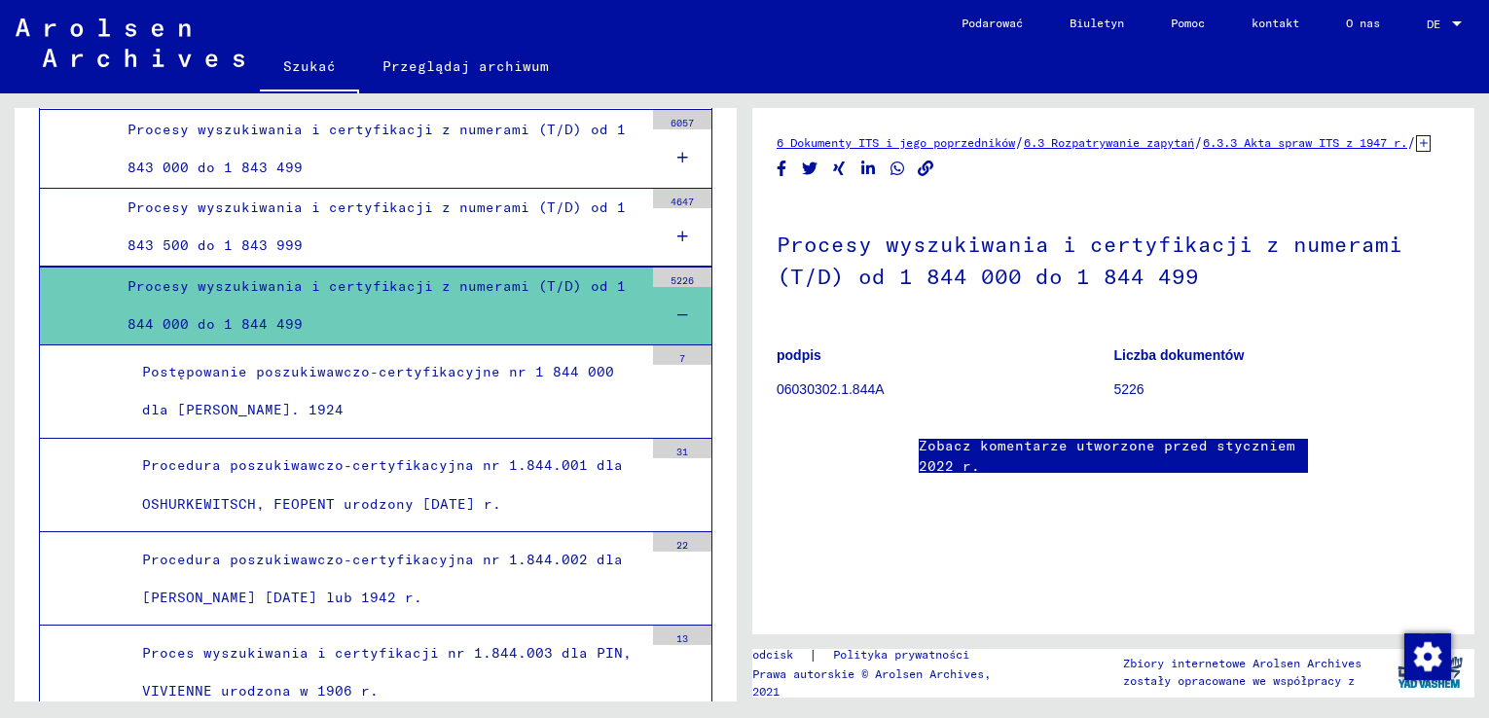
click at [677, 312] on icon at bounding box center [682, 315] width 11 height 14
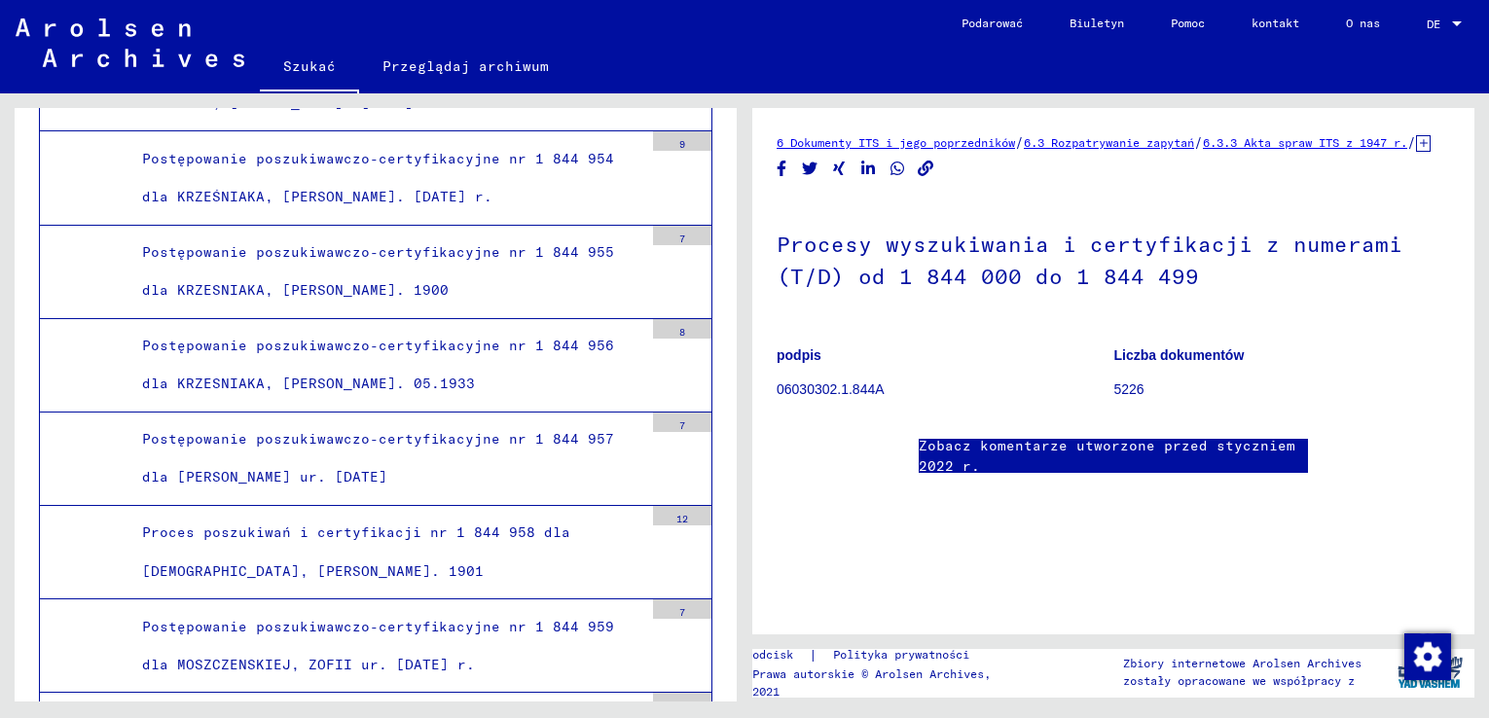
scroll to position [59172, 0]
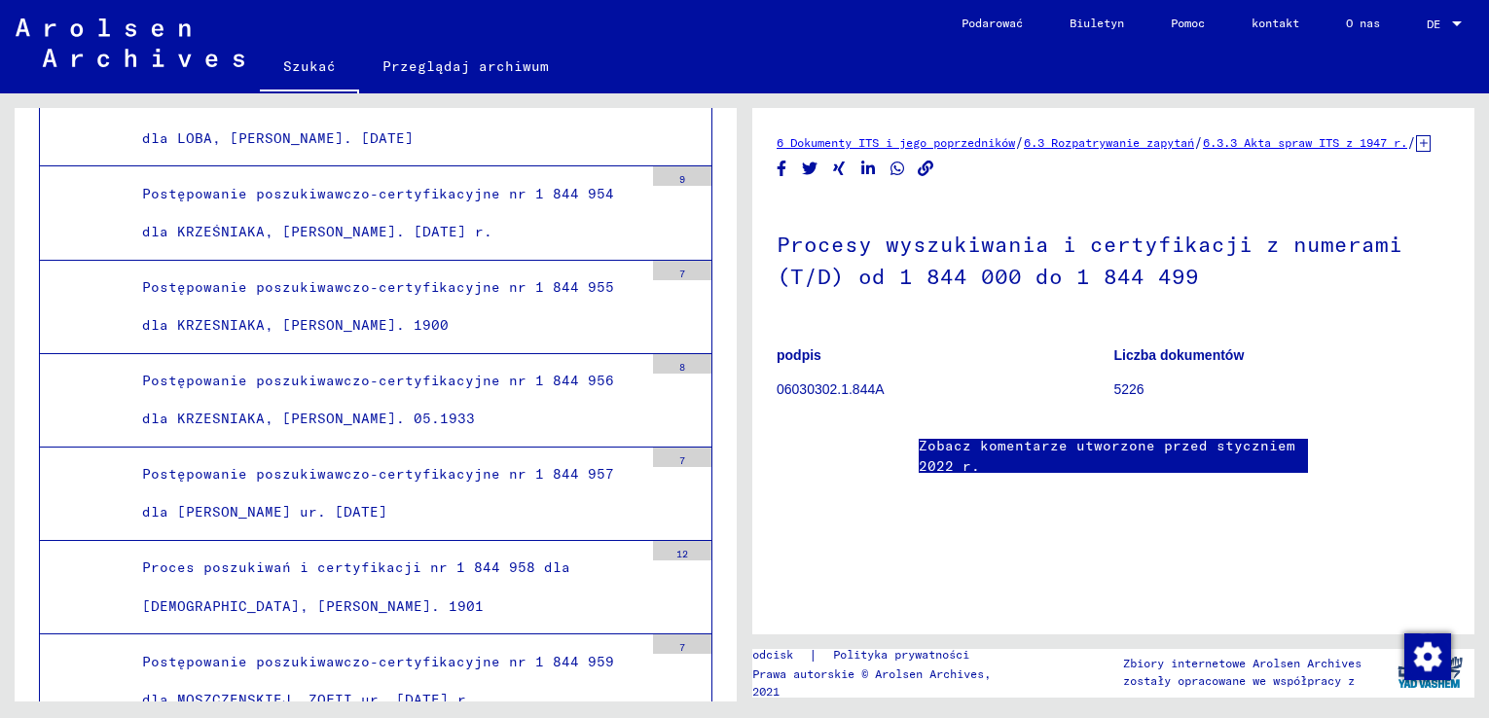
click at [377, 147] on font "Postępowanie poszukiwawczo-certyfikacyjne nr 1 844 953 dla LOBA, [PERSON_NAME].…" at bounding box center [378, 118] width 472 height 55
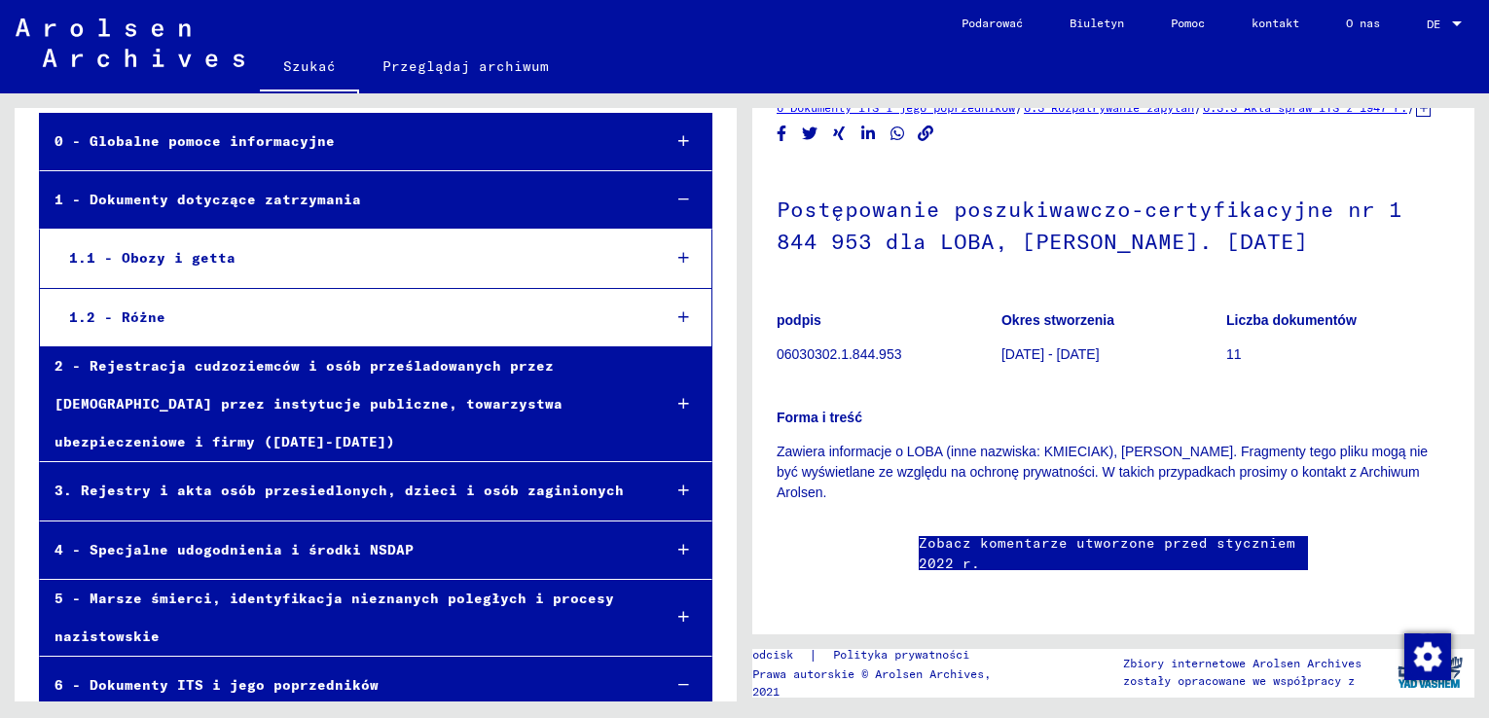
scroll to position [195, 0]
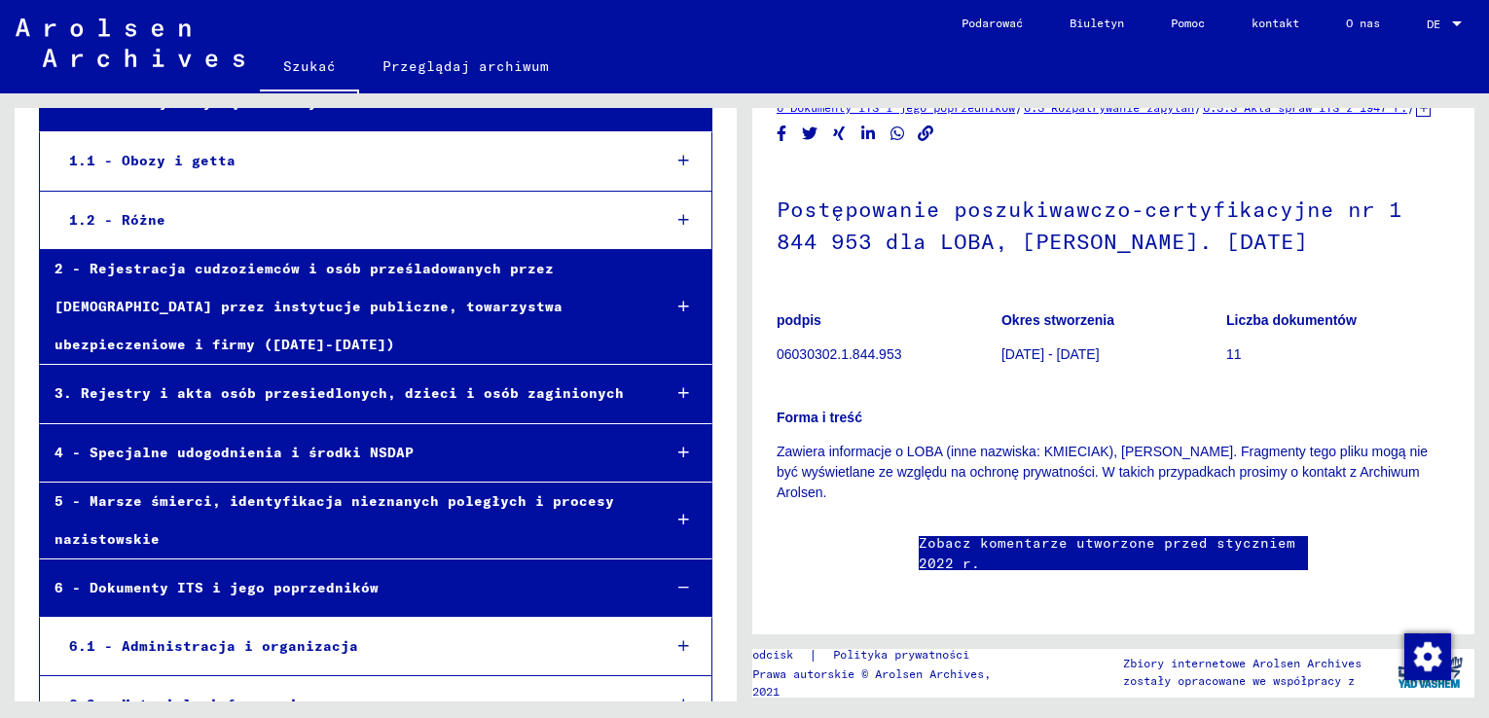
click at [403, 332] on div "2 - Rejestracja cudzoziemców i osób prześladowanych przez [DEMOGRAPHIC_DATA] pr…" at bounding box center [342, 307] width 605 height 115
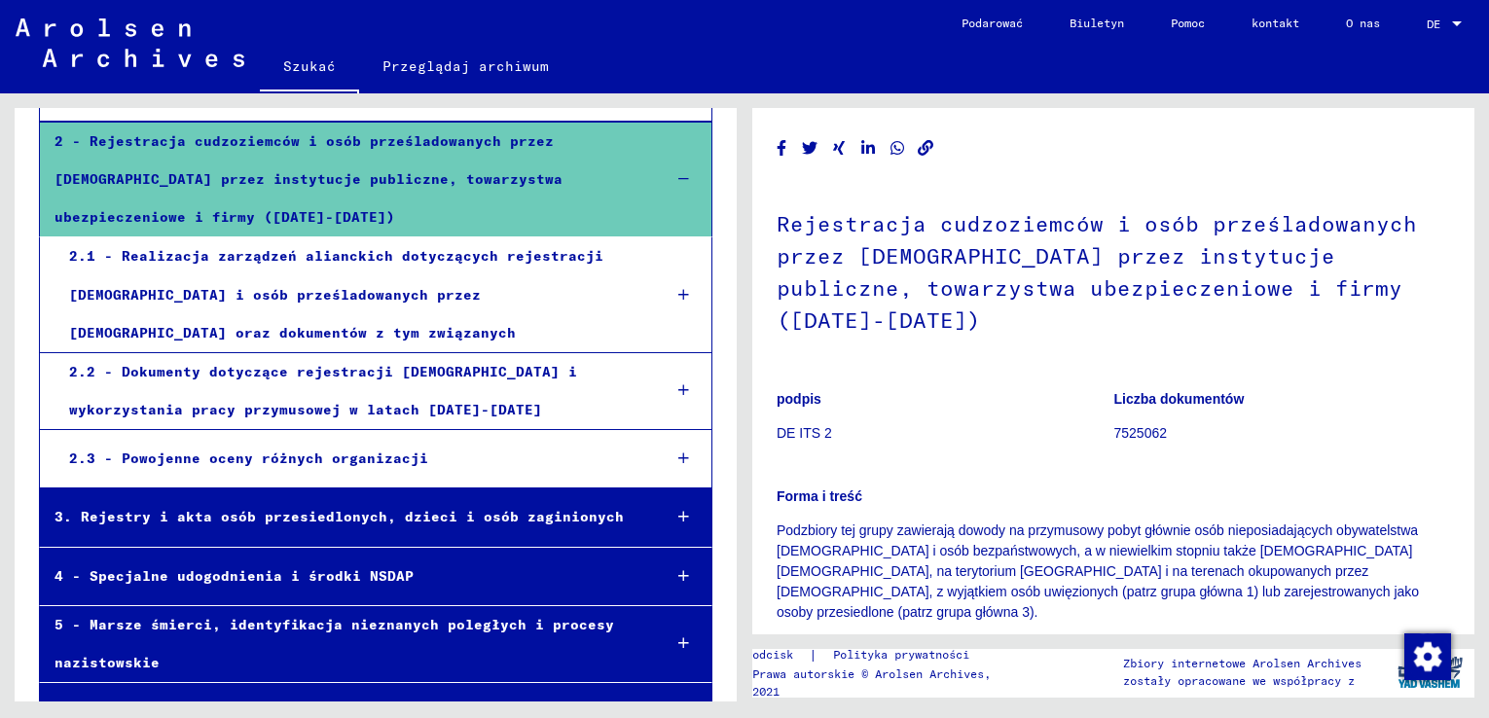
scroll to position [389, 0]
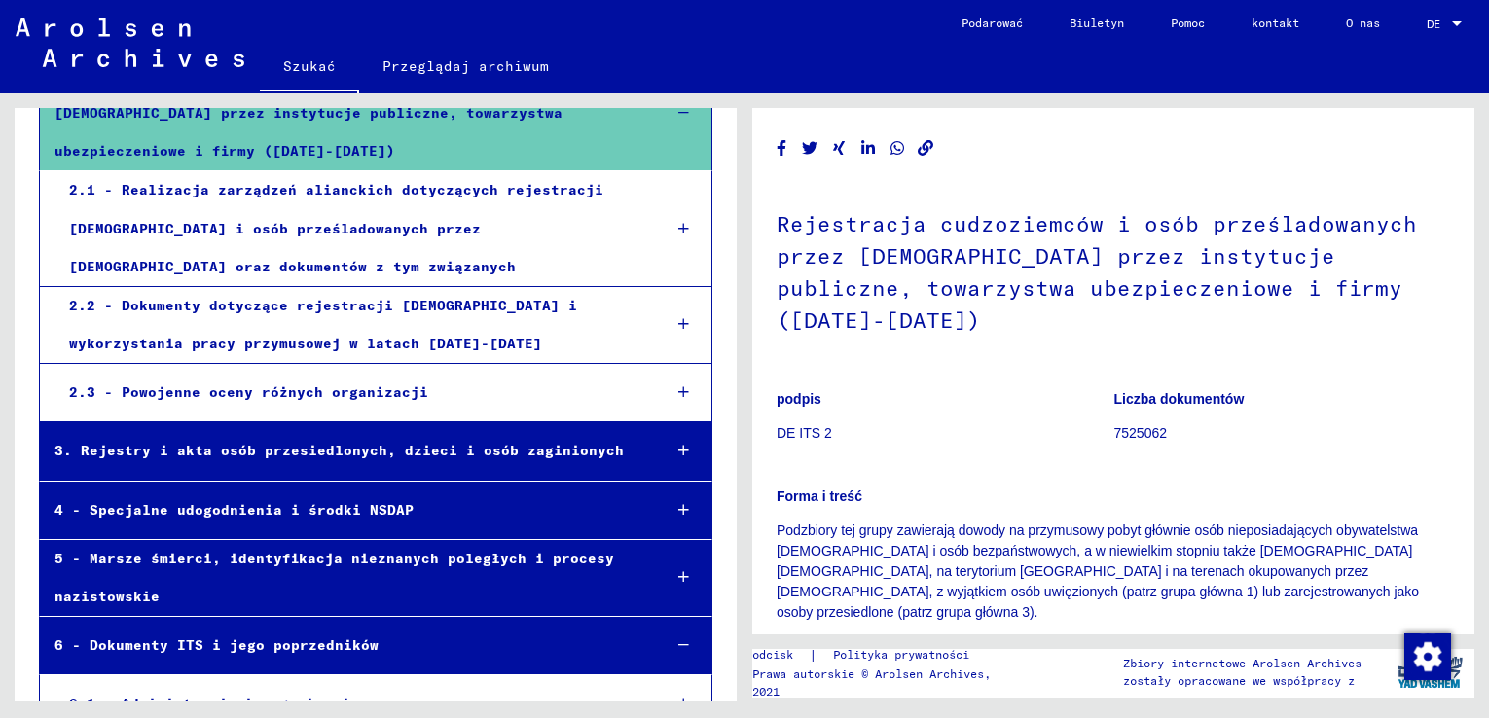
click at [409, 331] on div "2.2 - Dokumenty dotyczące rejestracji [DEMOGRAPHIC_DATA] i wykorzystania pracy …" at bounding box center [349, 325] width 591 height 76
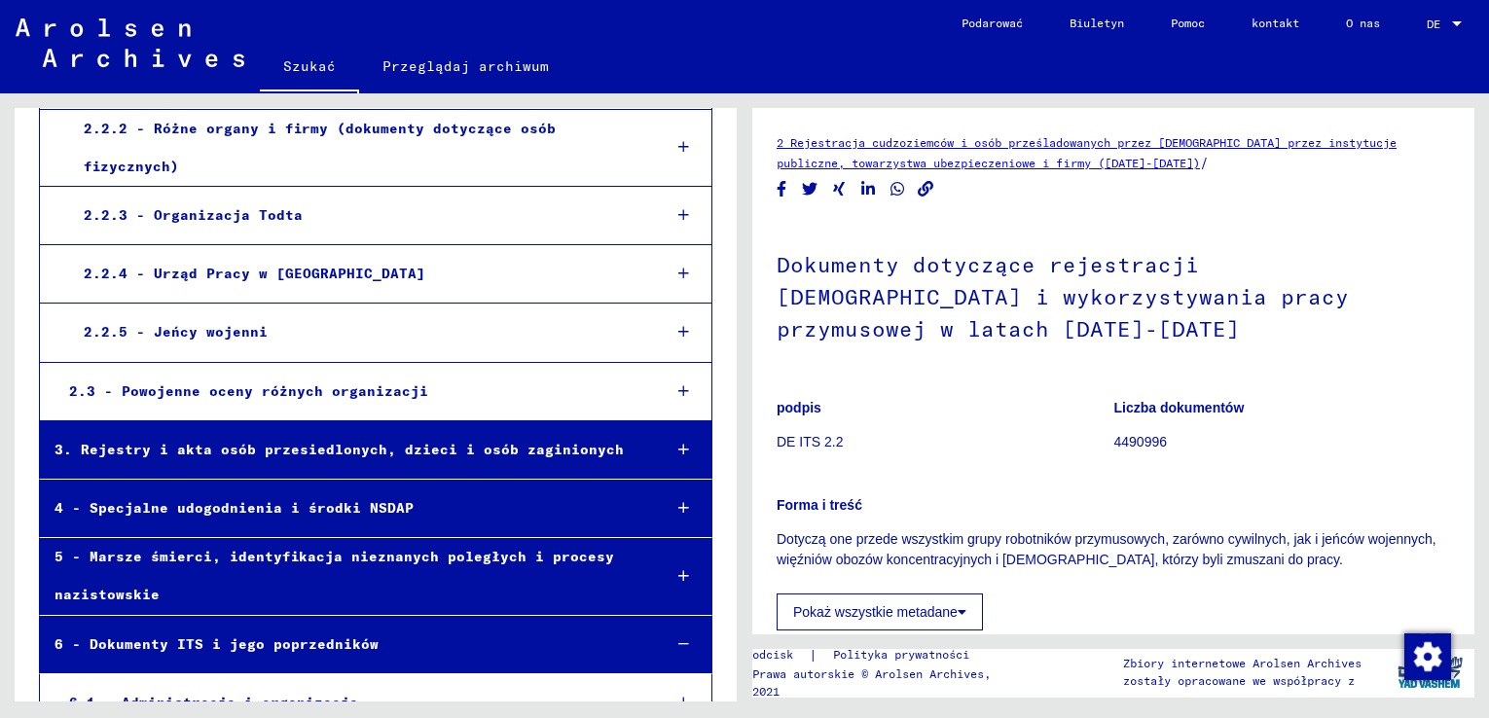
scroll to position [777, 0]
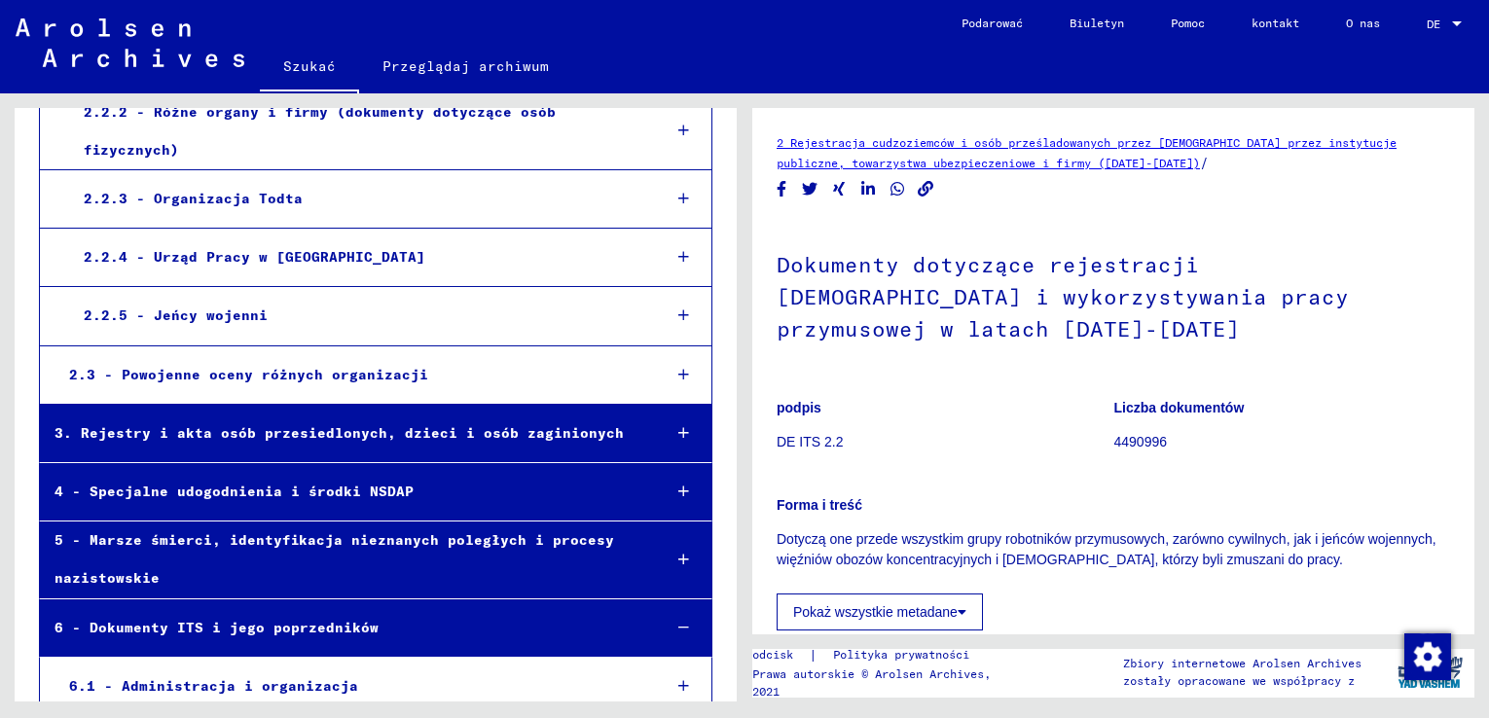
click at [431, 322] on div "2.2.5 - Jeńcy wojenni" at bounding box center [357, 316] width 576 height 38
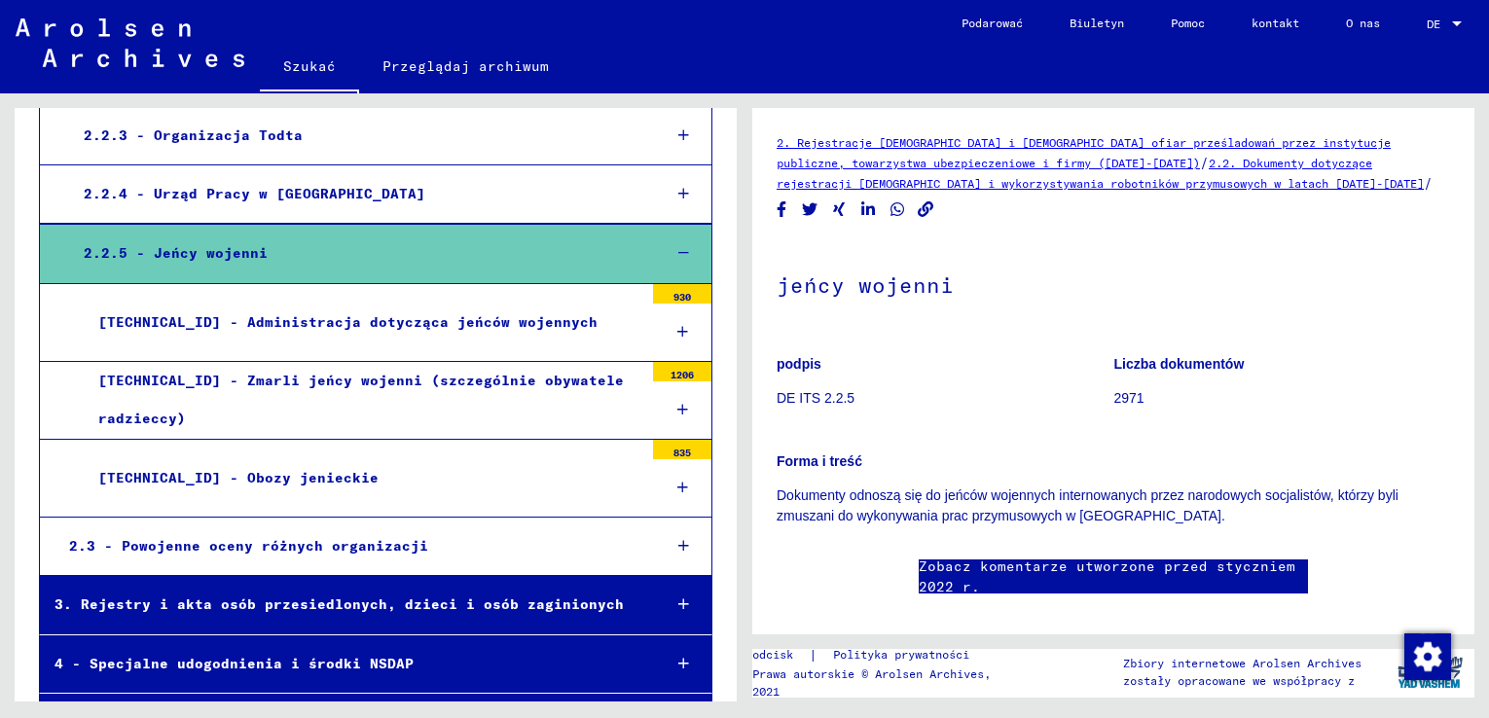
scroll to position [874, 0]
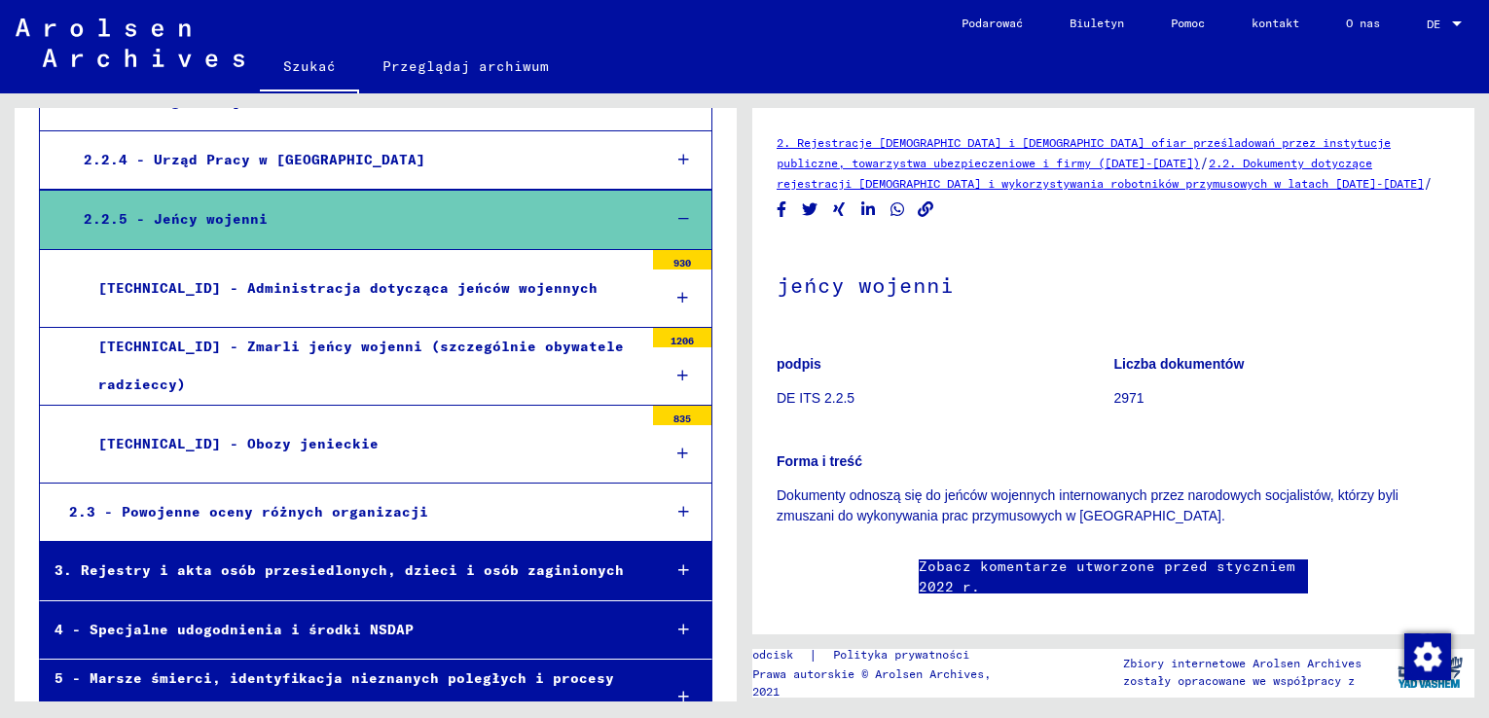
click at [309, 450] on div "[TECHNICAL_ID] - Obozy jenieckie" at bounding box center [363, 444] width 559 height 38
